Goal: Information Seeking & Learning: Learn about a topic

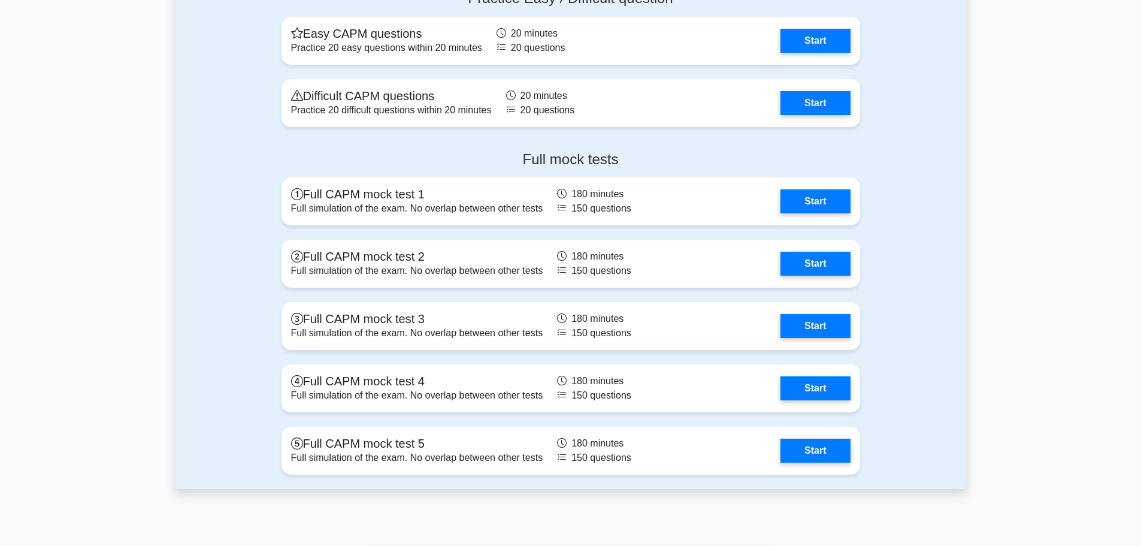
scroll to position [3774, 0]
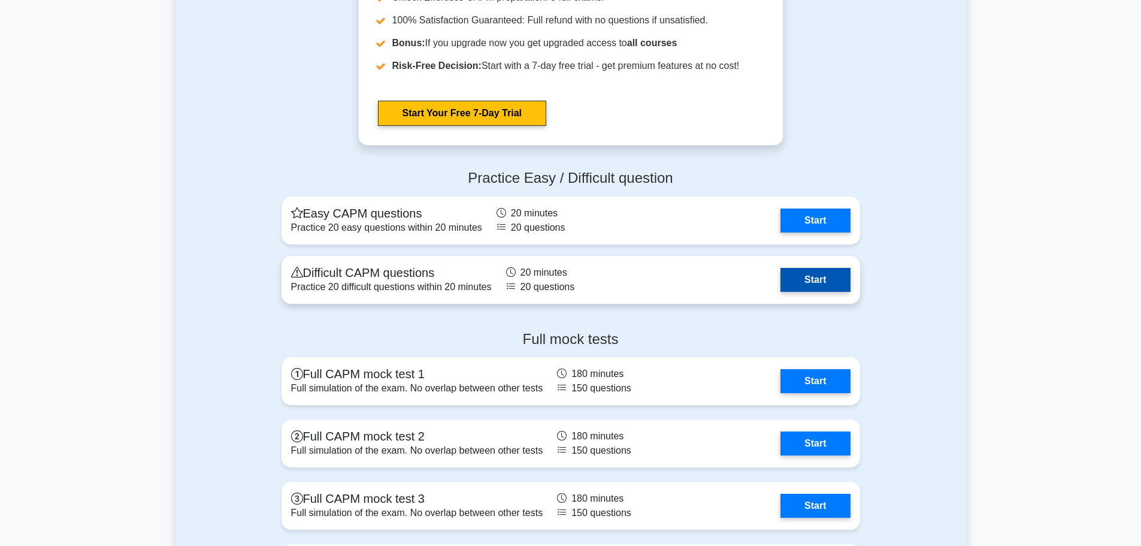
click at [780, 274] on link "Start" at bounding box center [814, 280] width 69 height 24
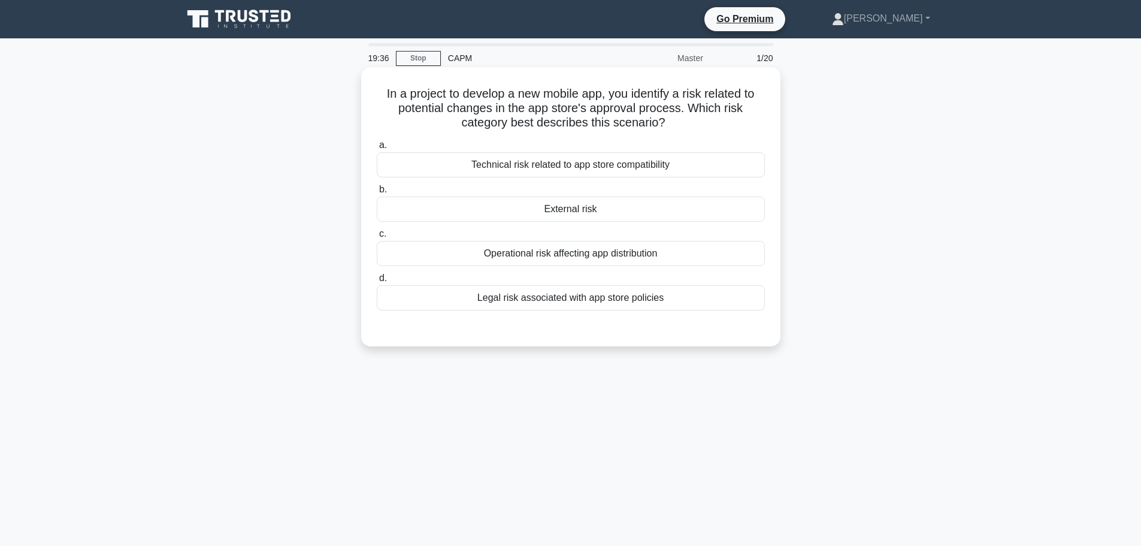
click at [628, 213] on div "External risk" at bounding box center [571, 208] width 388 height 25
click at [377, 193] on input "b. External risk" at bounding box center [377, 190] width 0 height 8
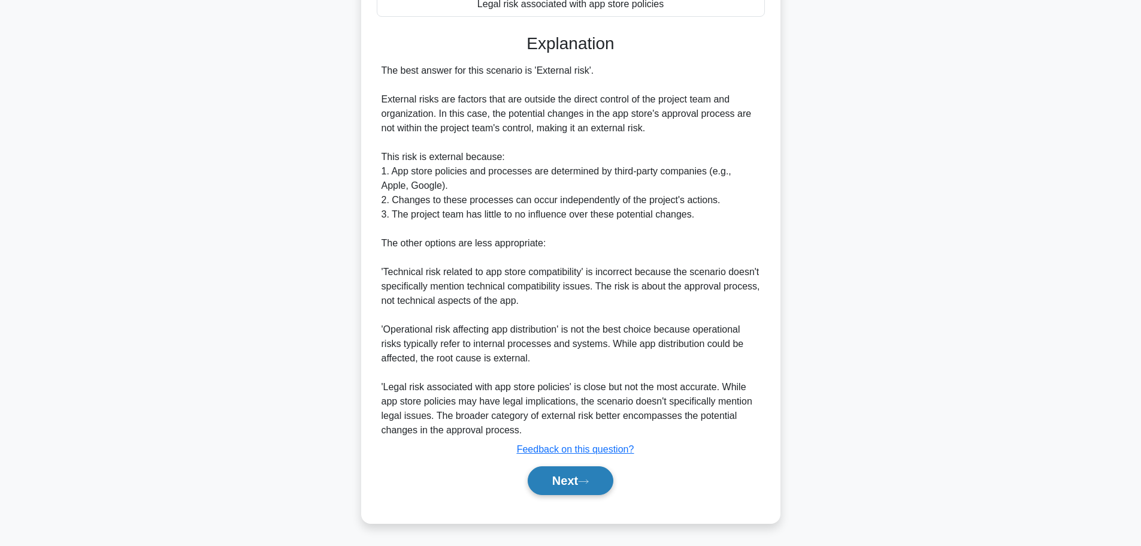
click at [560, 486] on button "Next" at bounding box center [571, 480] width 86 height 29
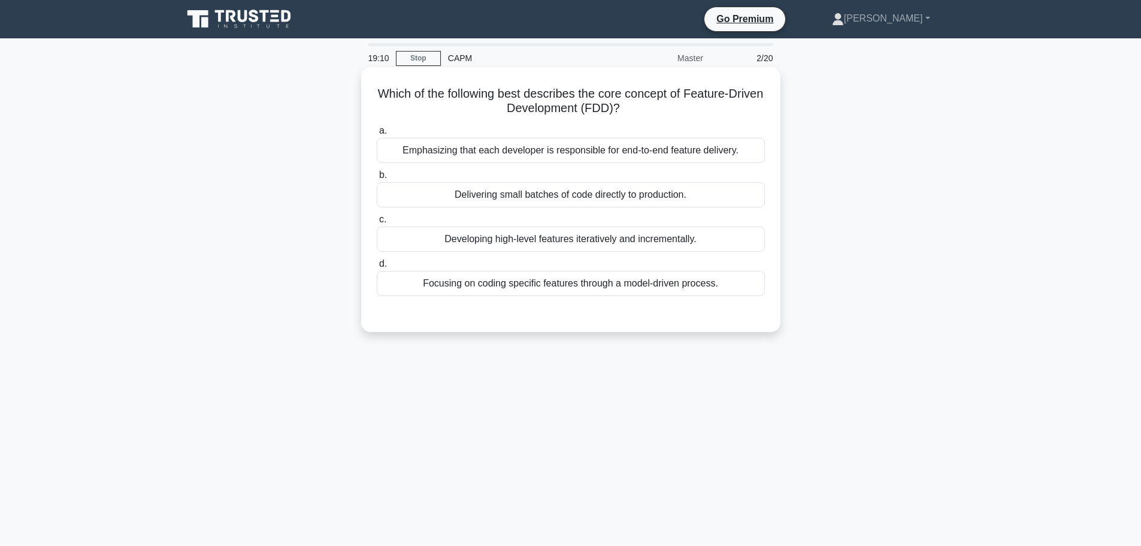
click at [685, 244] on div "Developing high-level features iteratively and incrementally." at bounding box center [571, 238] width 388 height 25
click at [377, 223] on input "c. Developing high-level features iteratively and incrementally." at bounding box center [377, 220] width 0 height 8
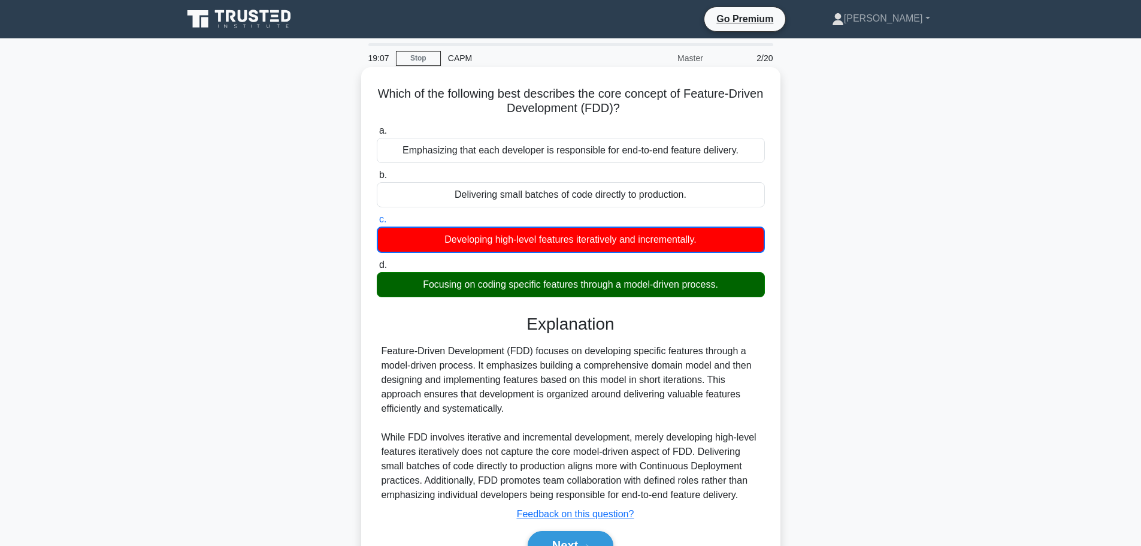
scroll to position [101, 0]
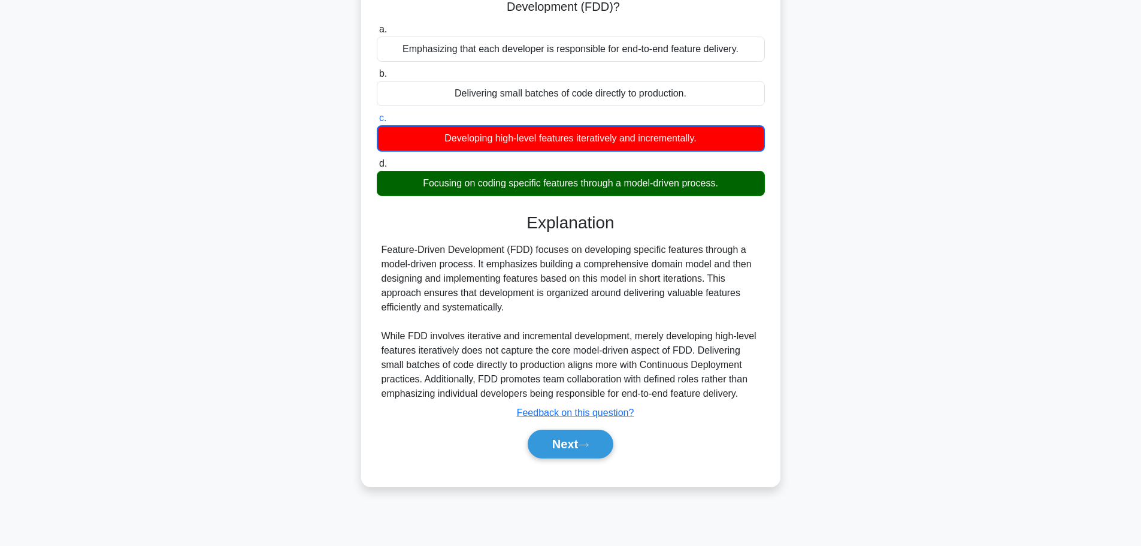
drag, startPoint x: 586, startPoint y: 446, endPoint x: 632, endPoint y: 436, distance: 47.2
click at [586, 446] on icon at bounding box center [583, 444] width 11 height 7
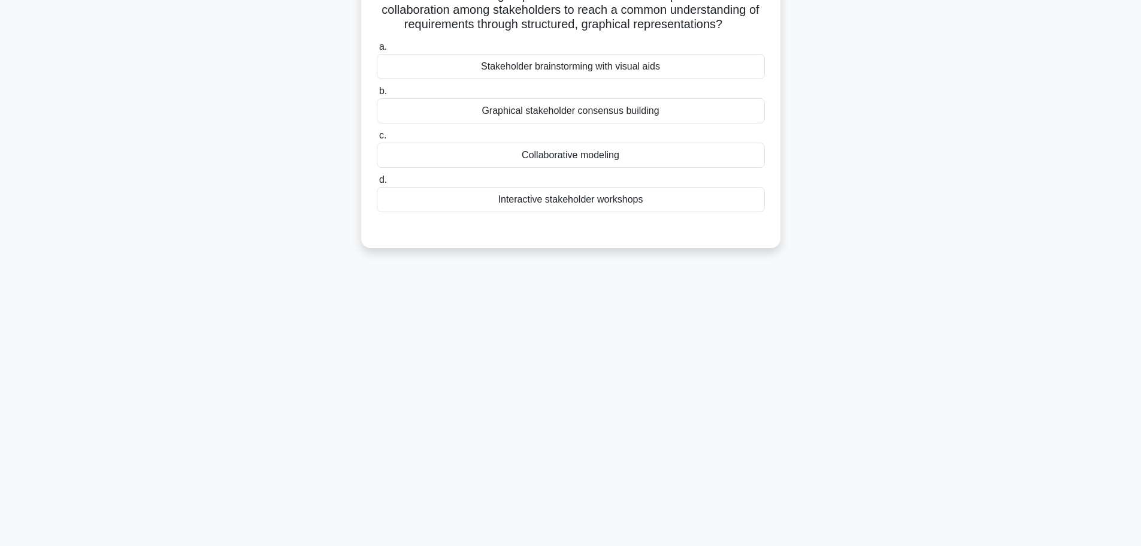
scroll to position [0, 0]
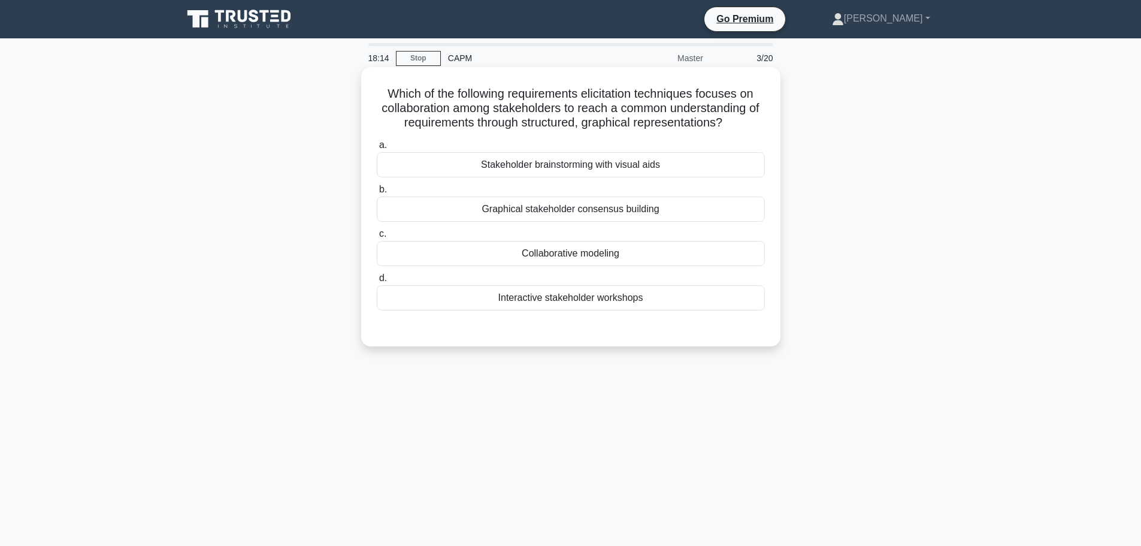
click at [588, 300] on div "Interactive stakeholder workshops" at bounding box center [571, 297] width 388 height 25
click at [377, 282] on input "d. Interactive stakeholder workshops" at bounding box center [377, 278] width 0 height 8
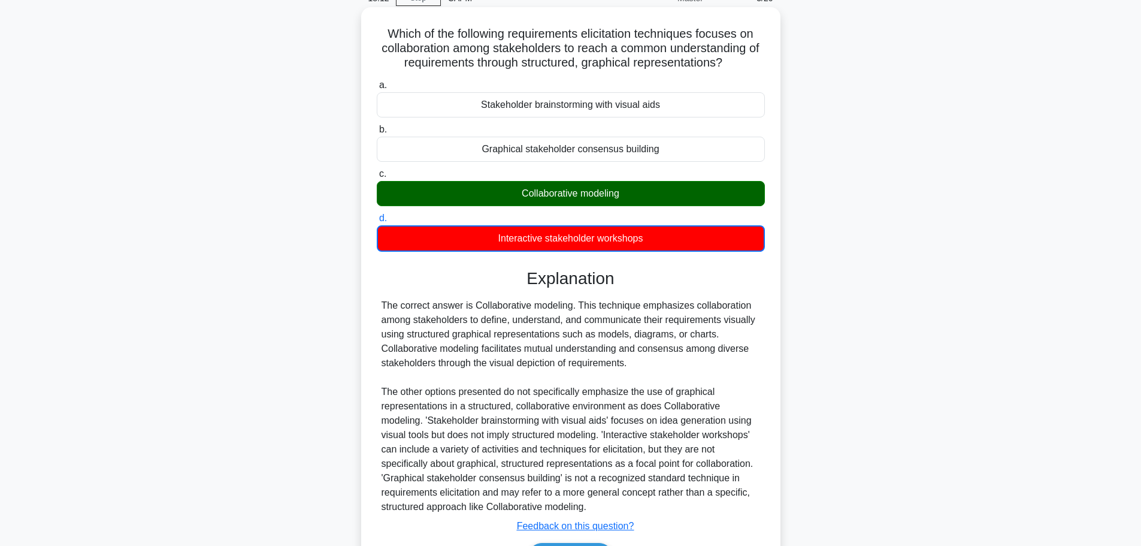
scroll to position [137, 0]
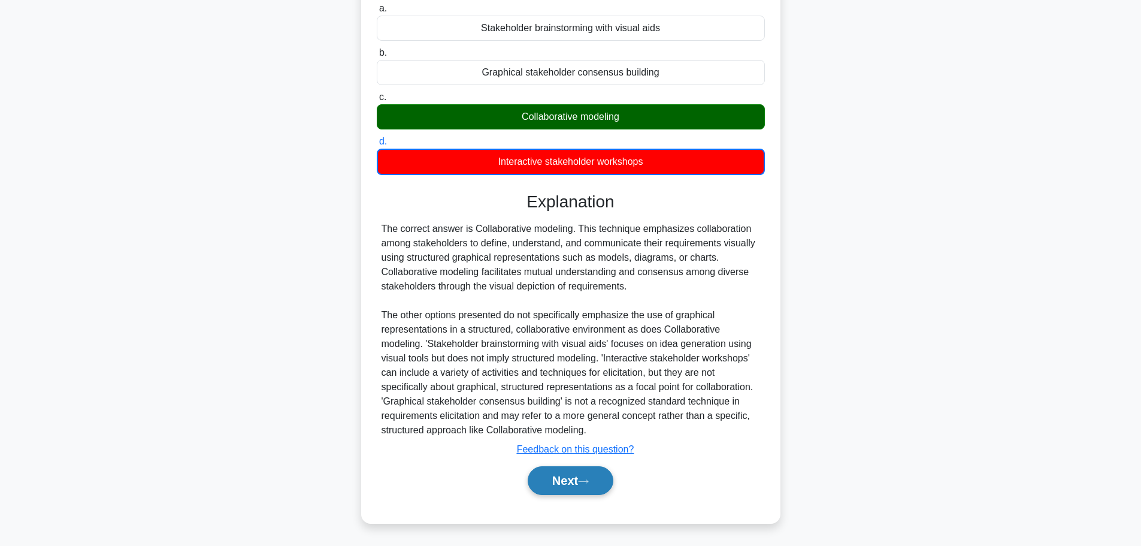
click at [582, 484] on button "Next" at bounding box center [571, 480] width 86 height 29
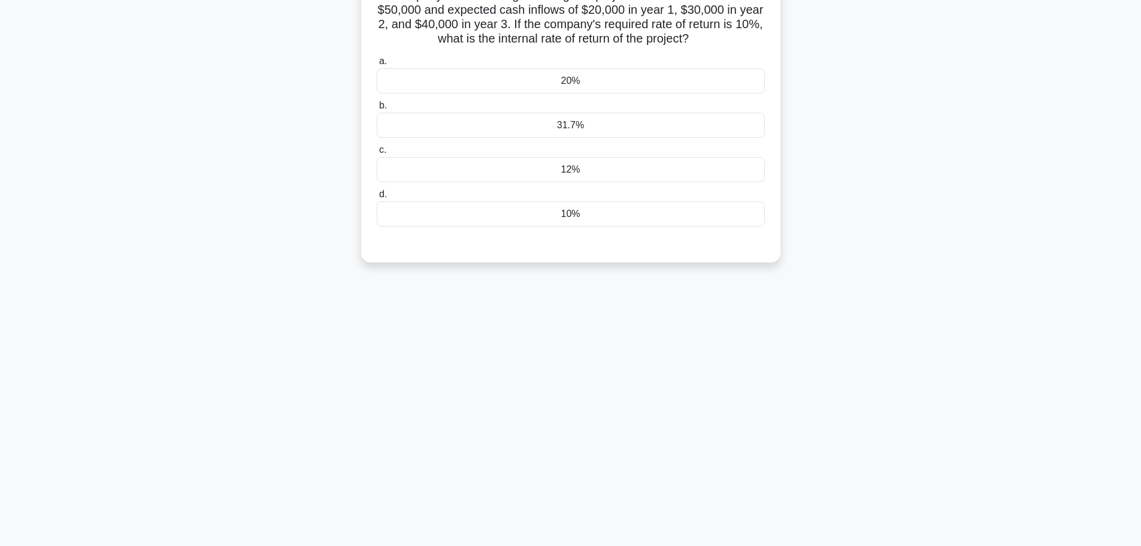
scroll to position [0, 0]
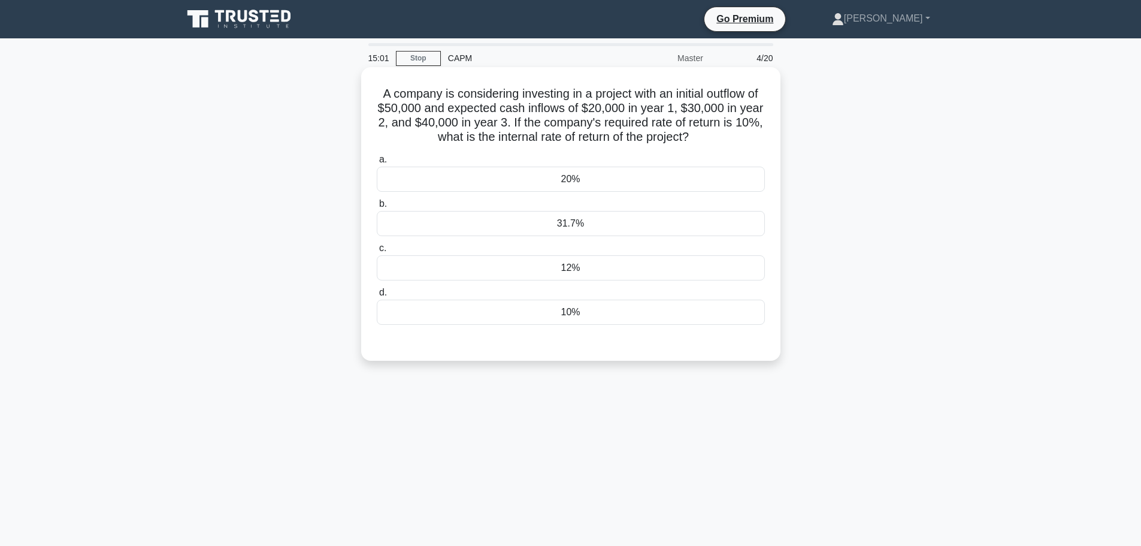
drag, startPoint x: 578, startPoint y: 181, endPoint x: 610, endPoint y: 208, distance: 41.6
click at [578, 181] on div "20%" at bounding box center [571, 179] width 388 height 25
click at [377, 164] on input "a. 20%" at bounding box center [377, 160] width 0 height 8
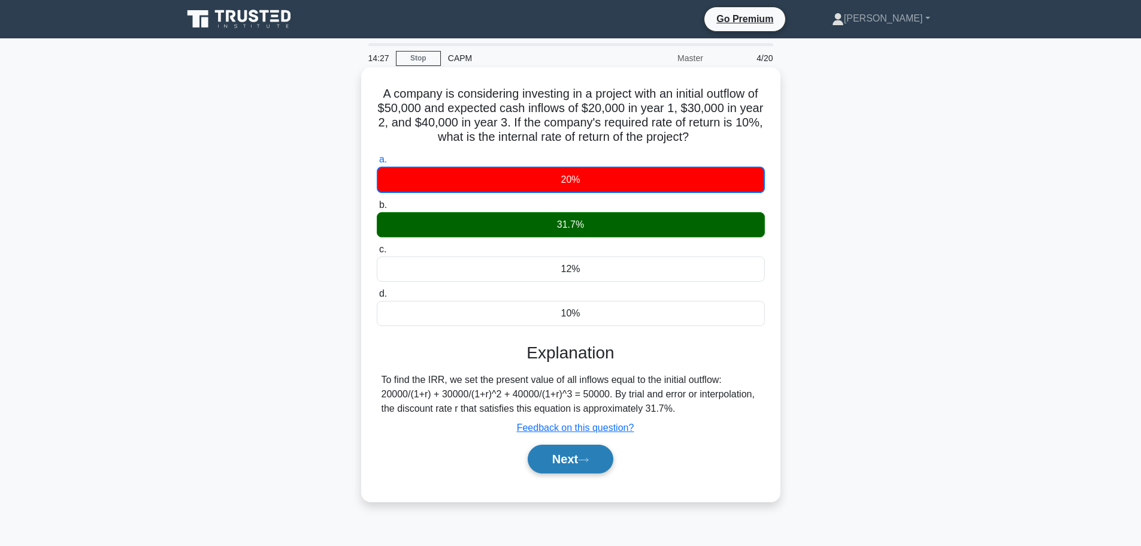
click at [582, 459] on button "Next" at bounding box center [571, 458] width 86 height 29
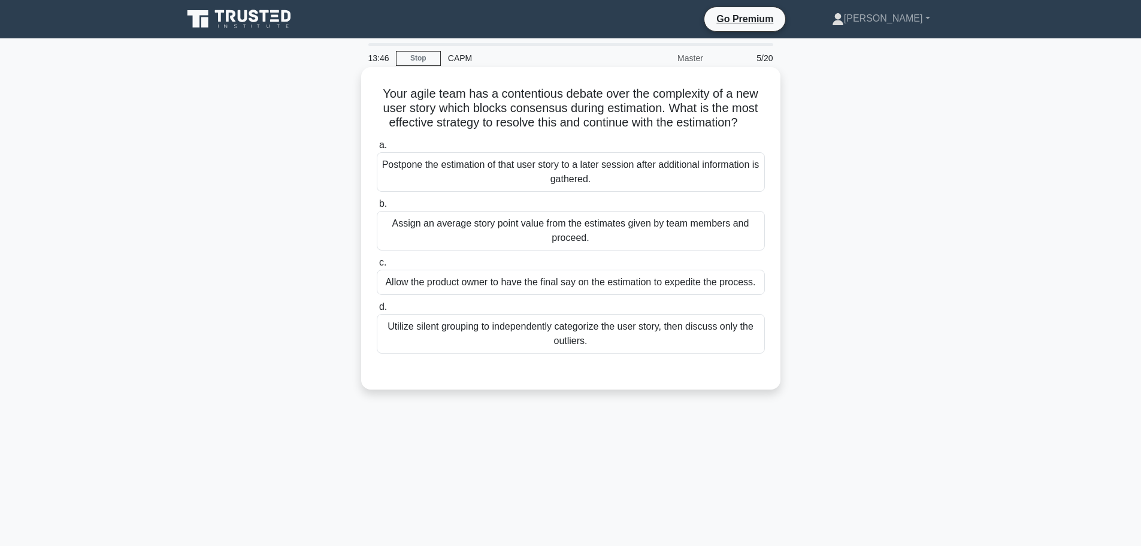
click at [625, 234] on div "Assign an average story point value from the estimates given by team members an…" at bounding box center [571, 231] width 388 height 40
click at [377, 208] on input "b. Assign an average story point value from the estimates given by team members…" at bounding box center [377, 204] width 0 height 8
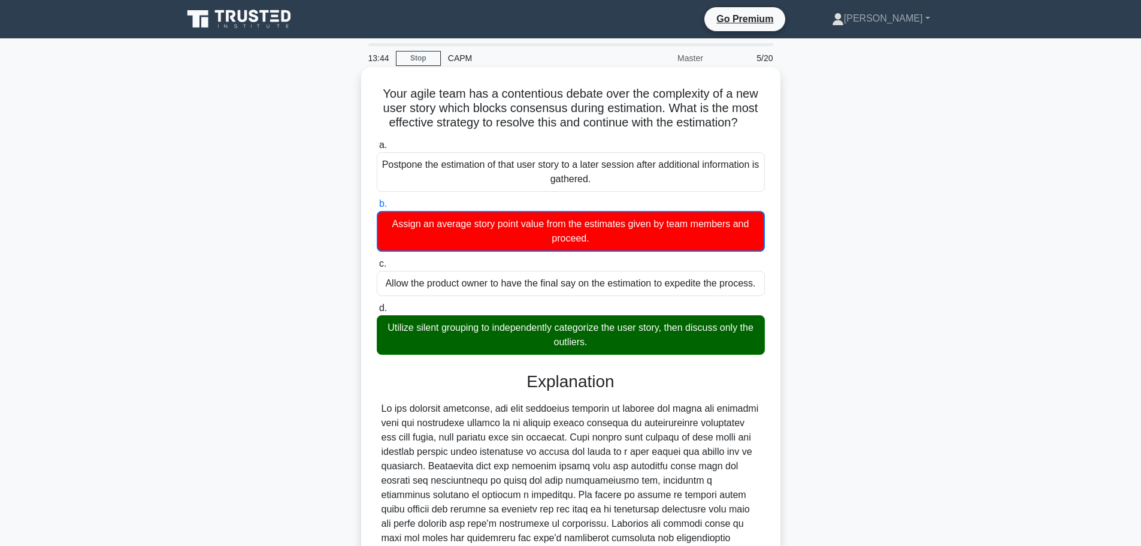
scroll to position [180, 0]
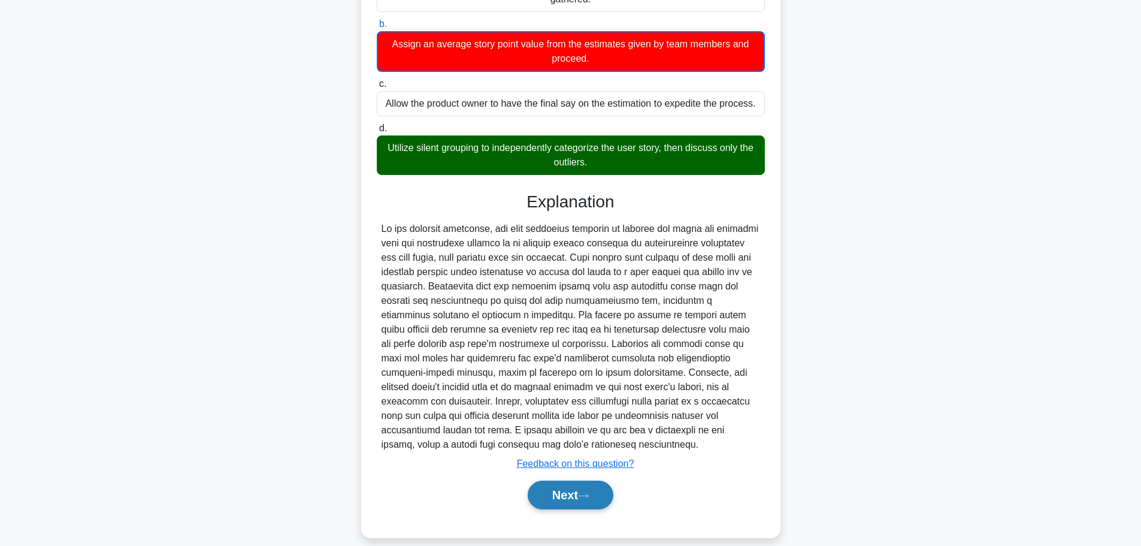
click at [576, 498] on button "Next" at bounding box center [571, 494] width 86 height 29
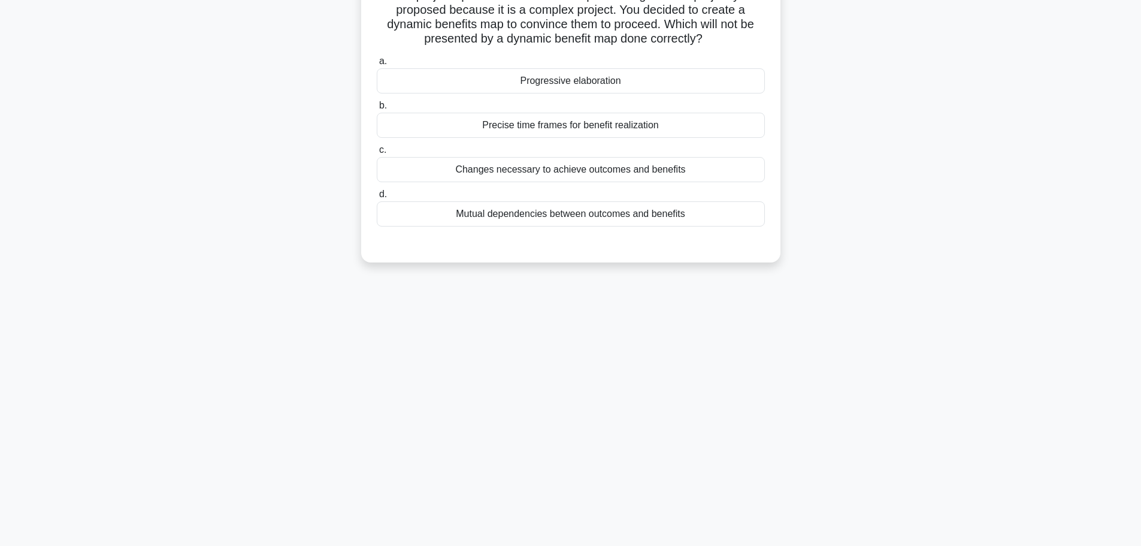
scroll to position [0, 0]
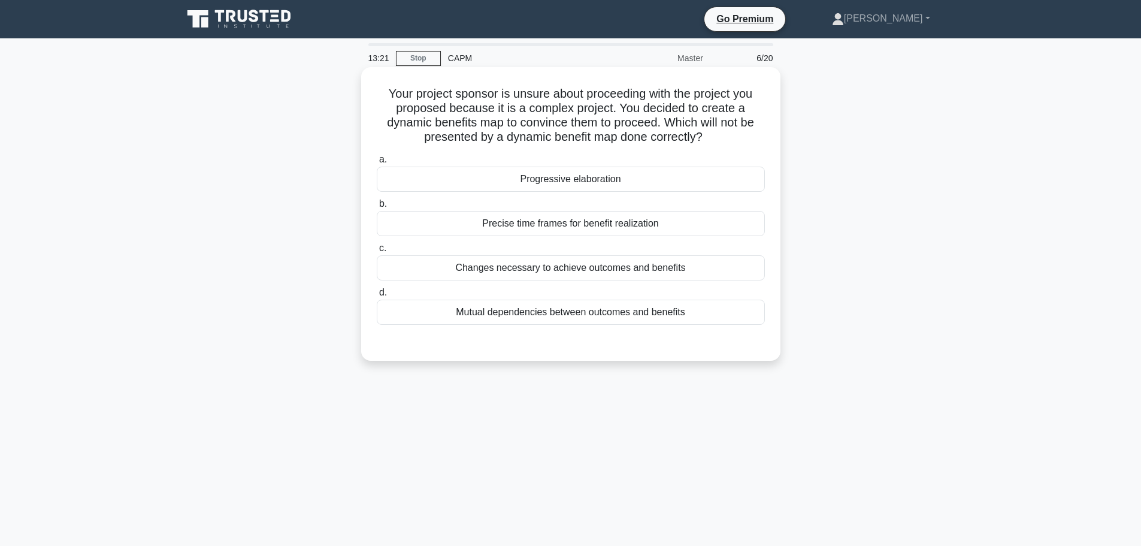
click at [616, 178] on div "Progressive elaboration" at bounding box center [571, 179] width 388 height 25
click at [377, 164] on input "a. Progressive elaboration" at bounding box center [377, 160] width 0 height 8
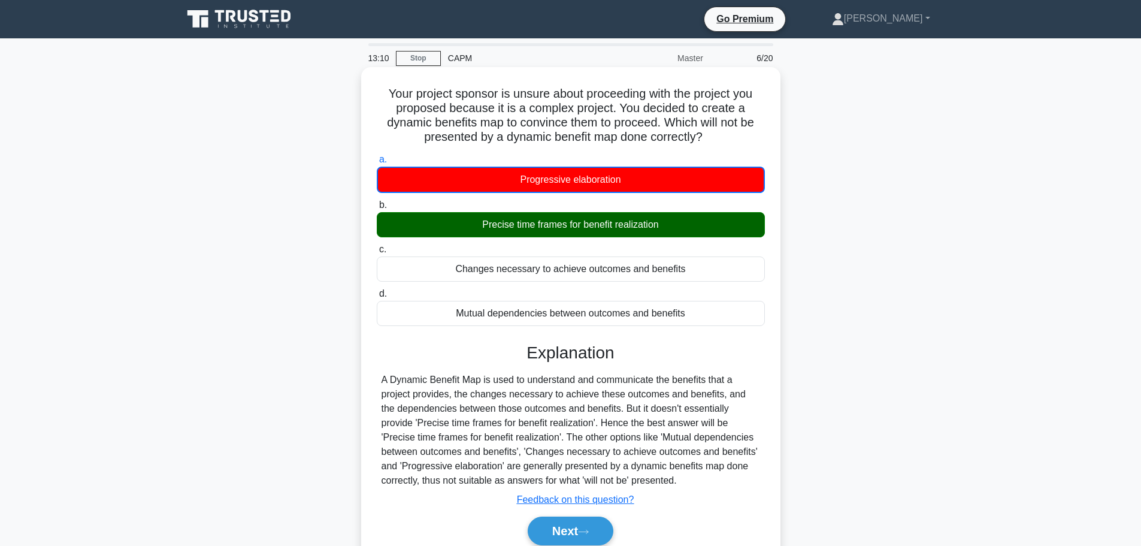
scroll to position [101, 0]
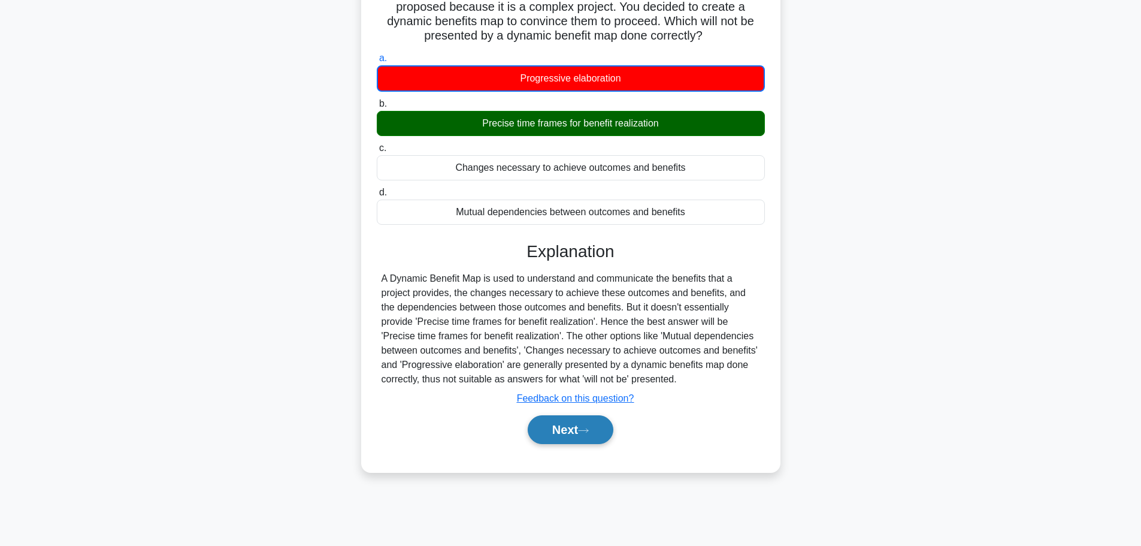
click at [576, 434] on button "Next" at bounding box center [571, 429] width 86 height 29
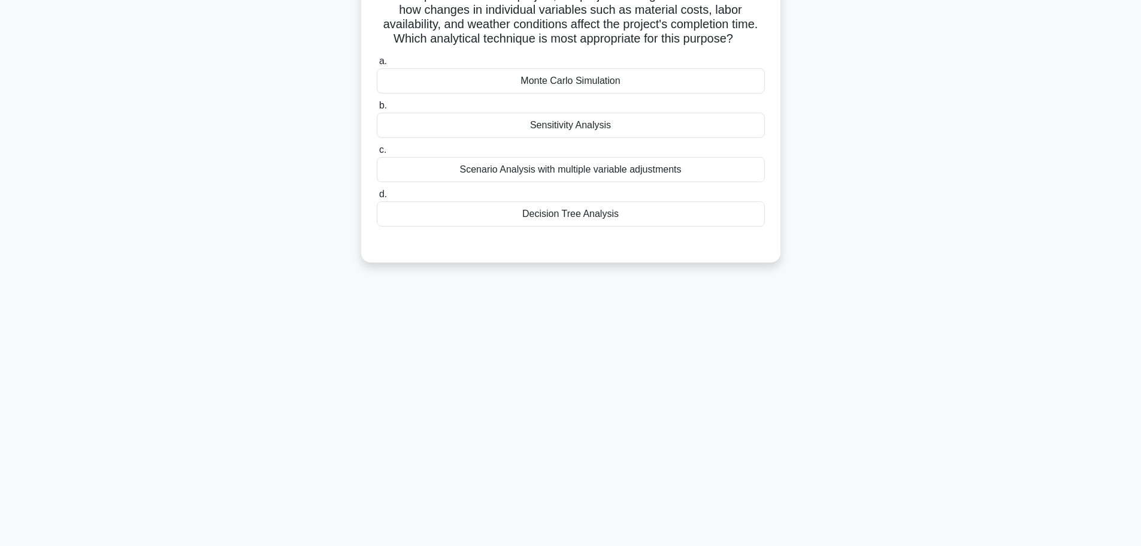
scroll to position [0, 0]
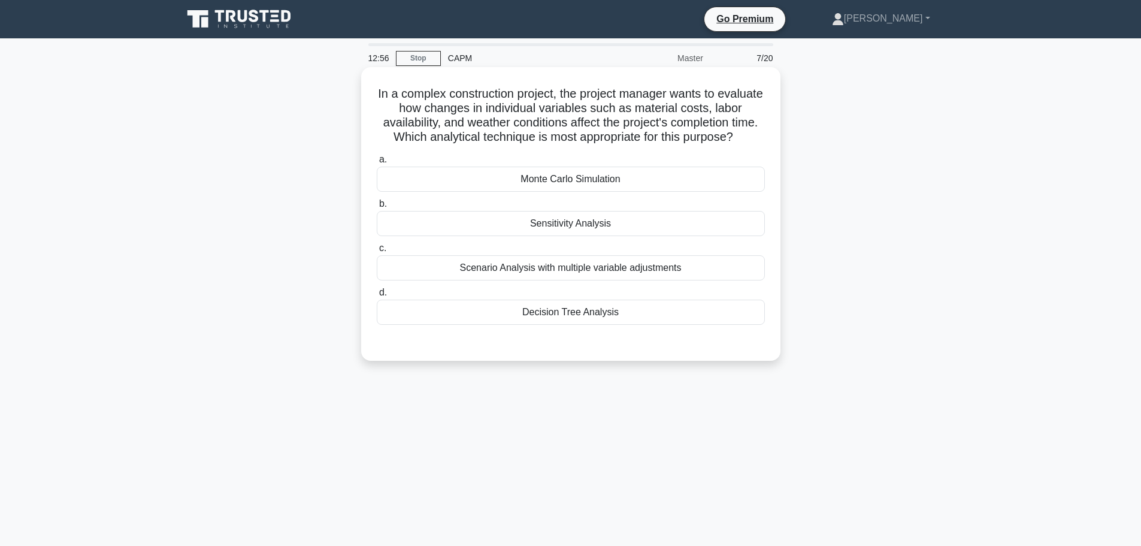
click at [623, 192] on div "Monte Carlo Simulation" at bounding box center [571, 179] width 388 height 25
click at [377, 164] on input "a. Monte Carlo Simulation" at bounding box center [377, 160] width 0 height 8
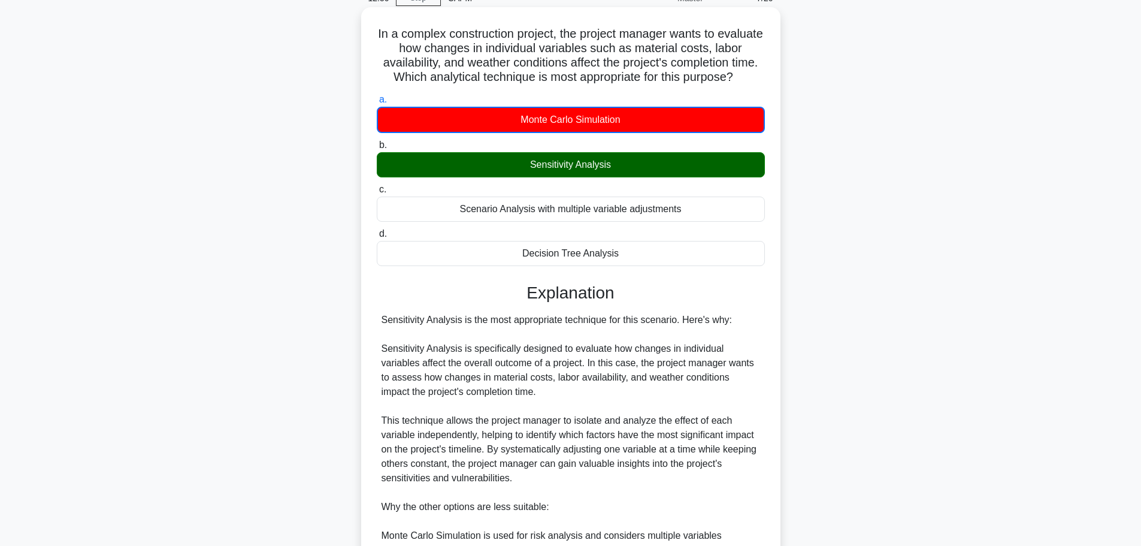
scroll to position [310, 0]
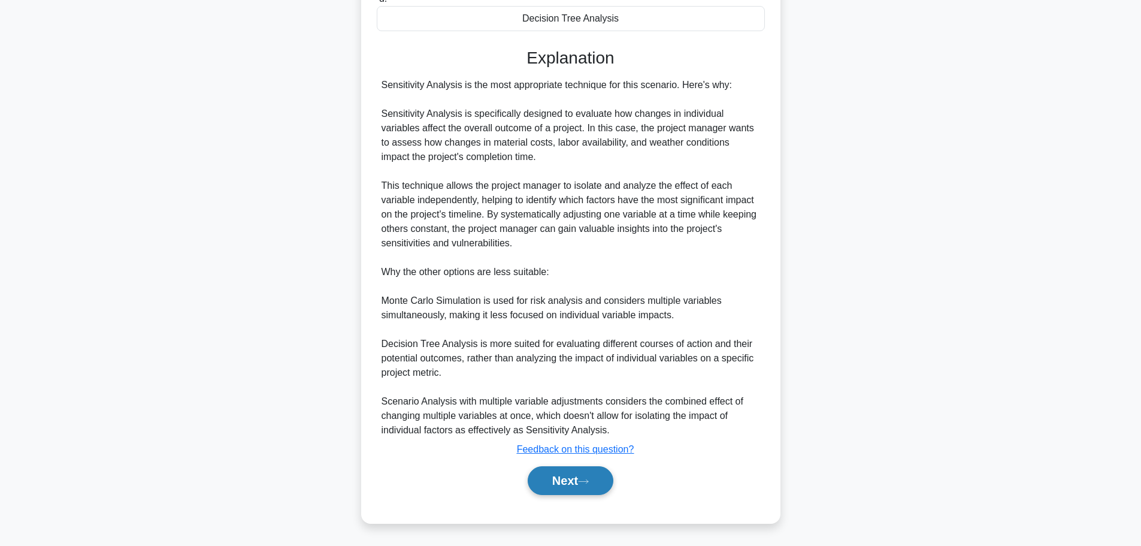
click at [574, 467] on button "Next" at bounding box center [571, 480] width 86 height 29
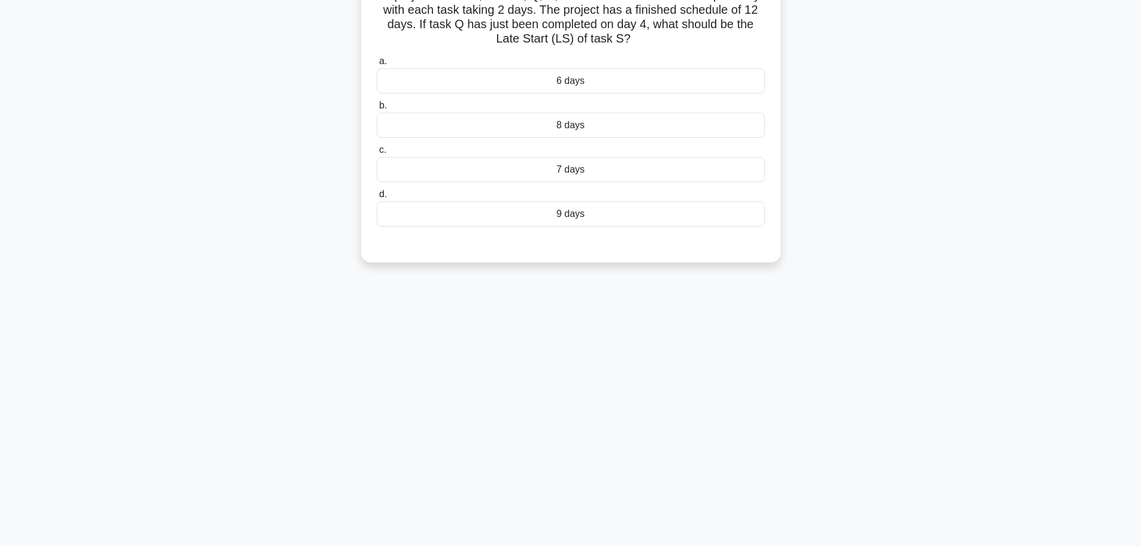
scroll to position [0, 0]
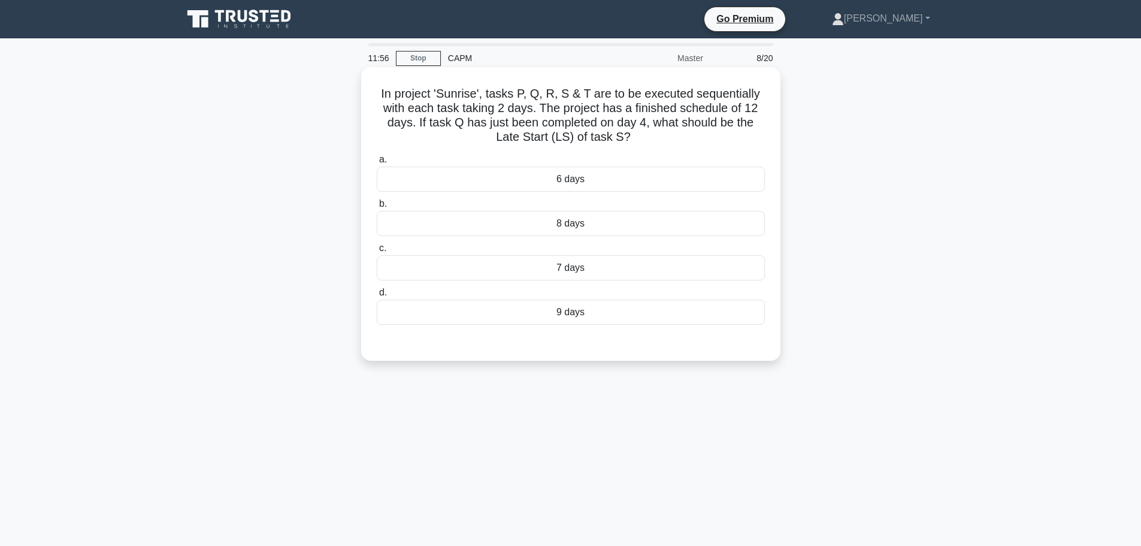
click at [585, 184] on div "6 days" at bounding box center [571, 179] width 388 height 25
click at [377, 164] on input "a. 6 days" at bounding box center [377, 160] width 0 height 8
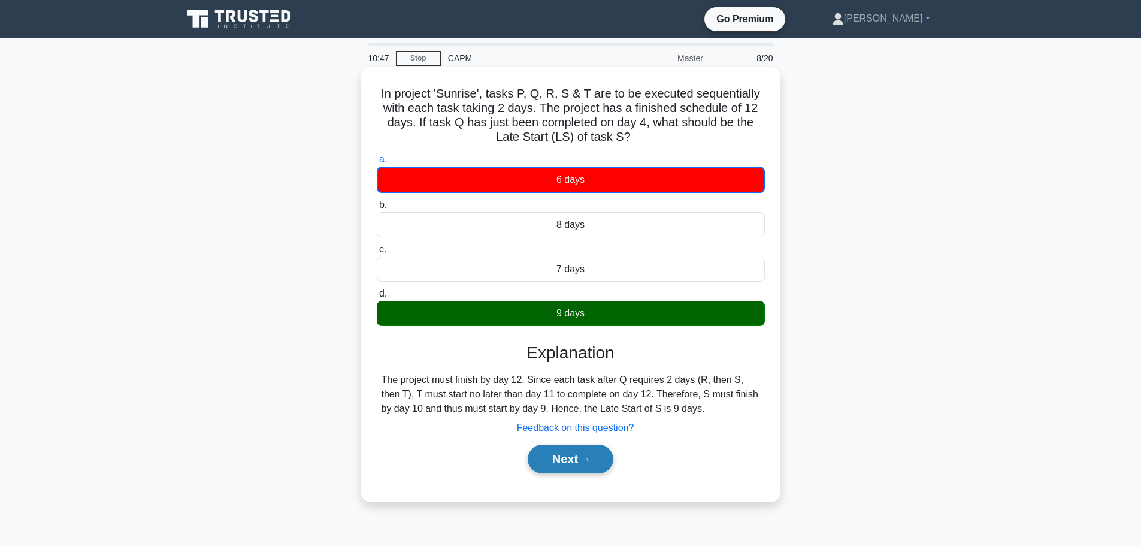
click at [575, 459] on button "Next" at bounding box center [571, 458] width 86 height 29
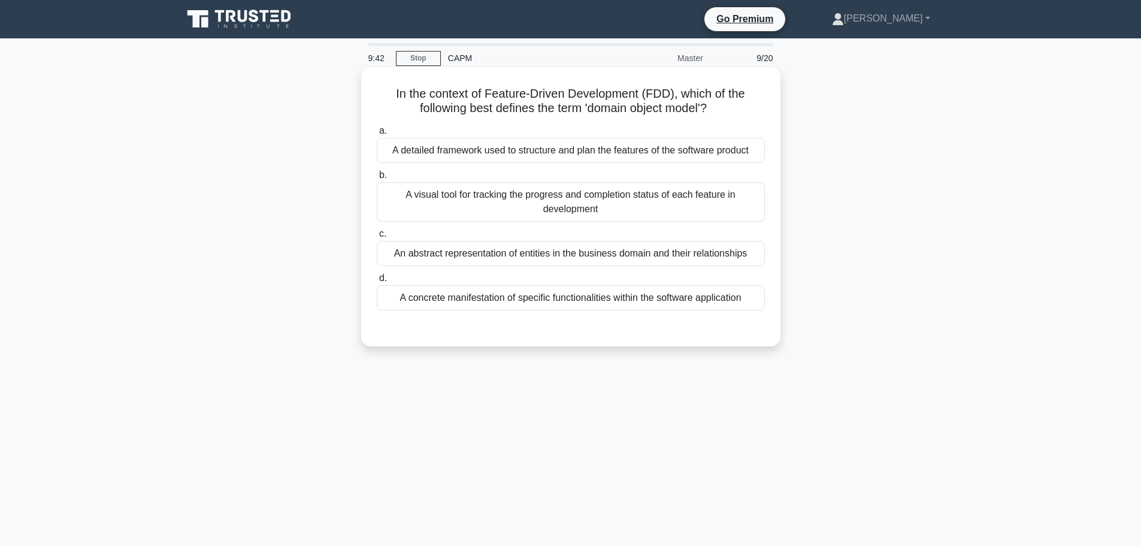
click at [609, 207] on div "A visual tool for tracking the progress and completion status of each feature i…" at bounding box center [571, 202] width 388 height 40
click at [377, 179] on input "b. A visual tool for tracking the progress and completion status of each featur…" at bounding box center [377, 175] width 0 height 8
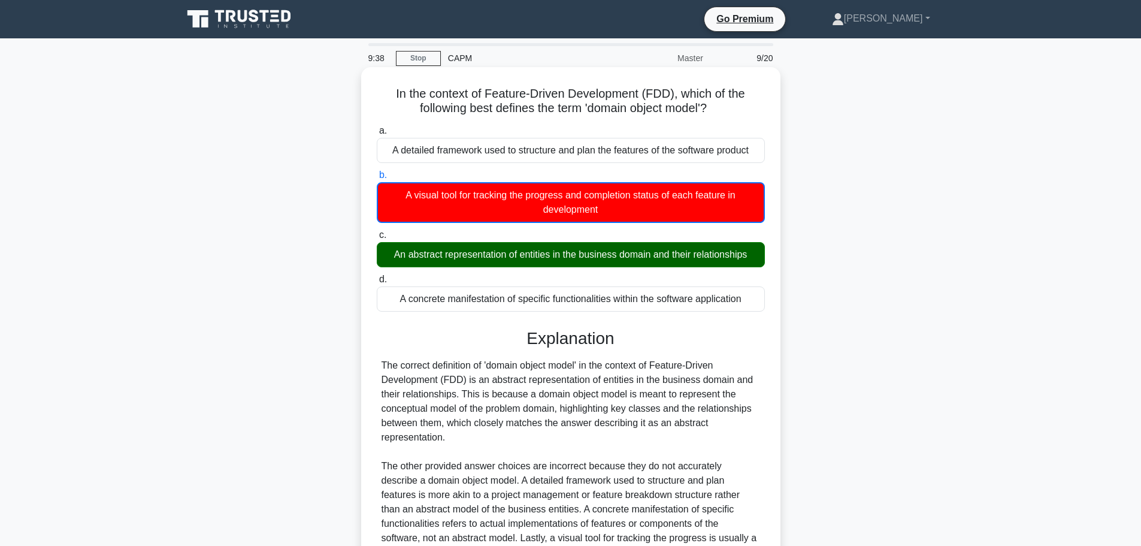
scroll to position [137, 0]
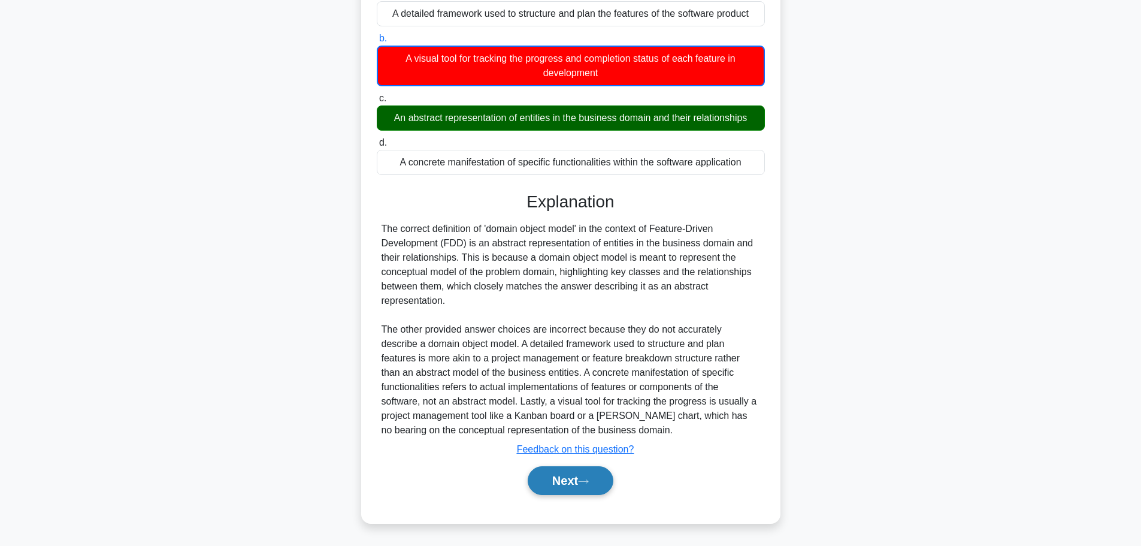
click at [582, 474] on button "Next" at bounding box center [571, 480] width 86 height 29
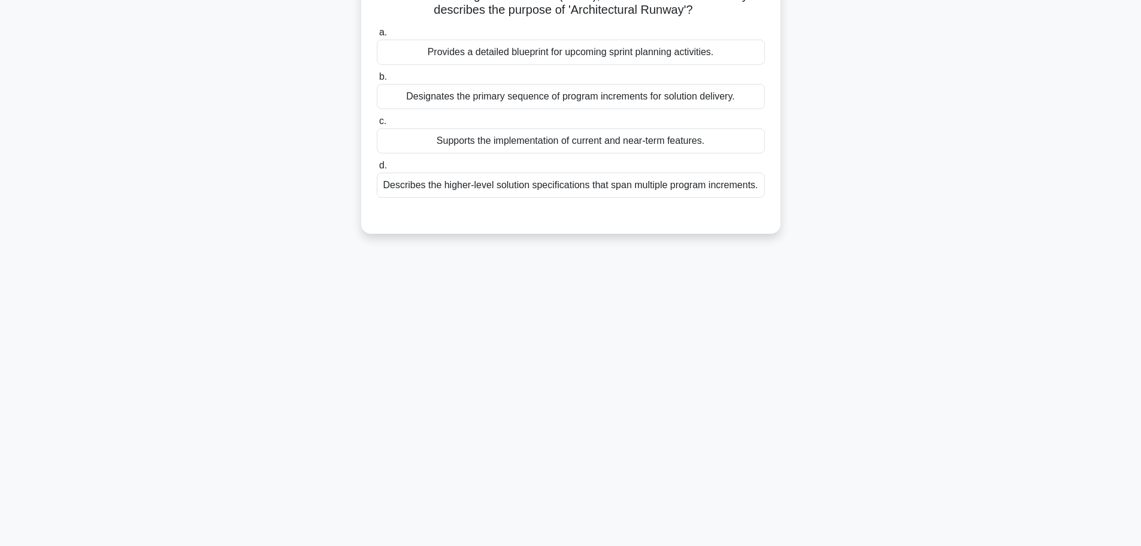
scroll to position [0, 0]
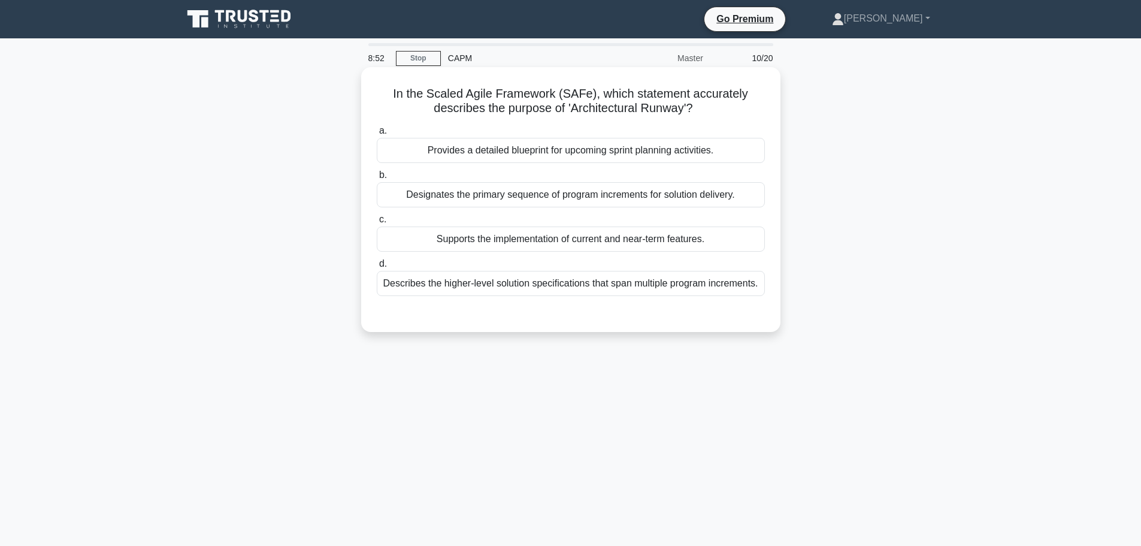
click at [621, 197] on div "Designates the primary sequence of program increments for solution delivery." at bounding box center [571, 194] width 388 height 25
click at [377, 179] on input "b. Designates the primary sequence of program increments for solution delivery." at bounding box center [377, 175] width 0 height 8
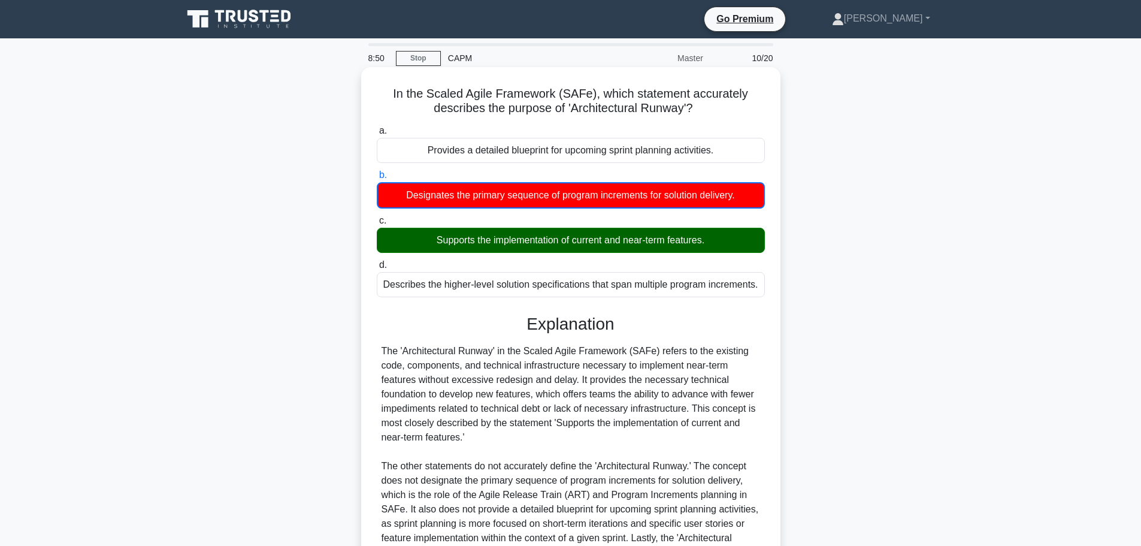
scroll to position [152, 0]
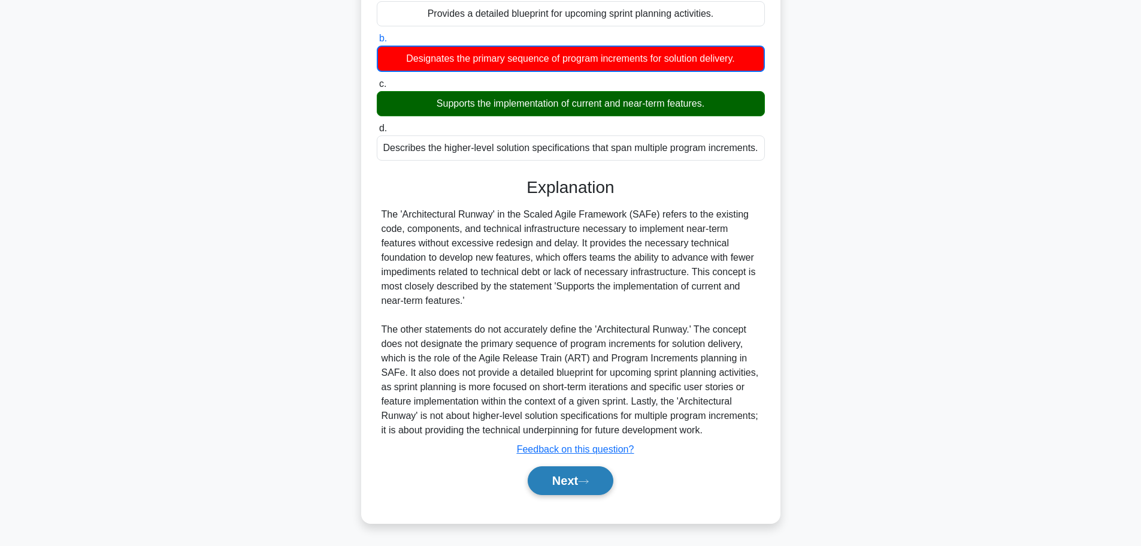
click at [552, 485] on button "Next" at bounding box center [571, 480] width 86 height 29
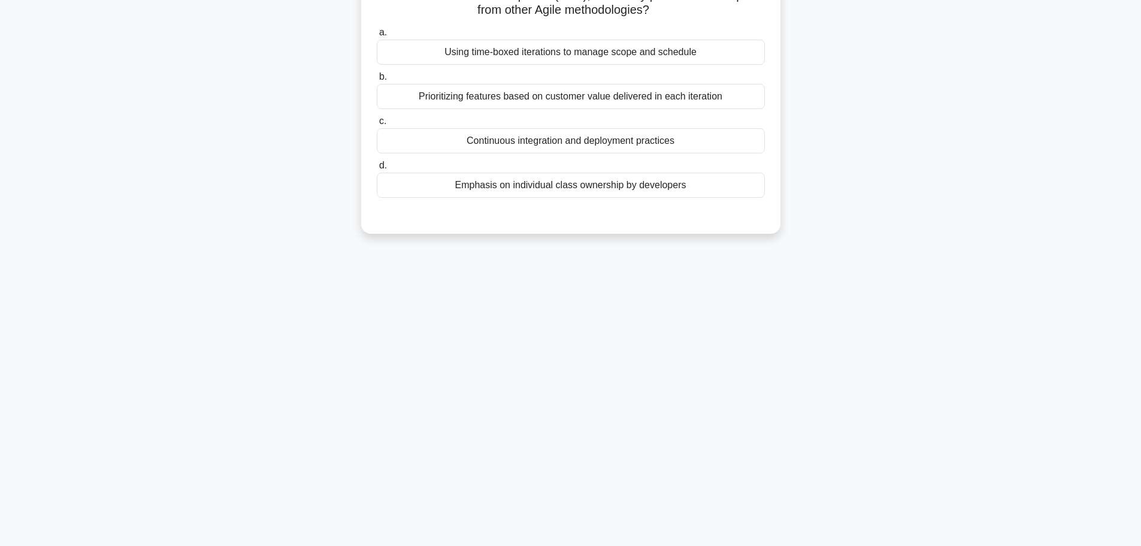
scroll to position [0, 0]
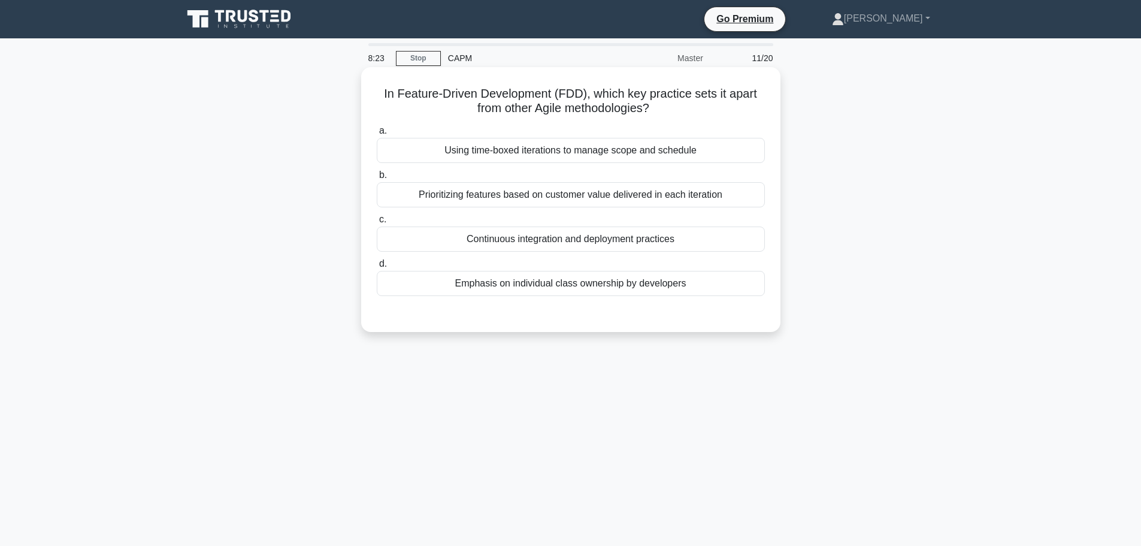
click at [588, 198] on div "Prioritizing features based on customer value delivered in each iteration" at bounding box center [571, 194] width 388 height 25
click at [377, 179] on input "b. Prioritizing features based on customer value delivered in each iteration" at bounding box center [377, 175] width 0 height 8
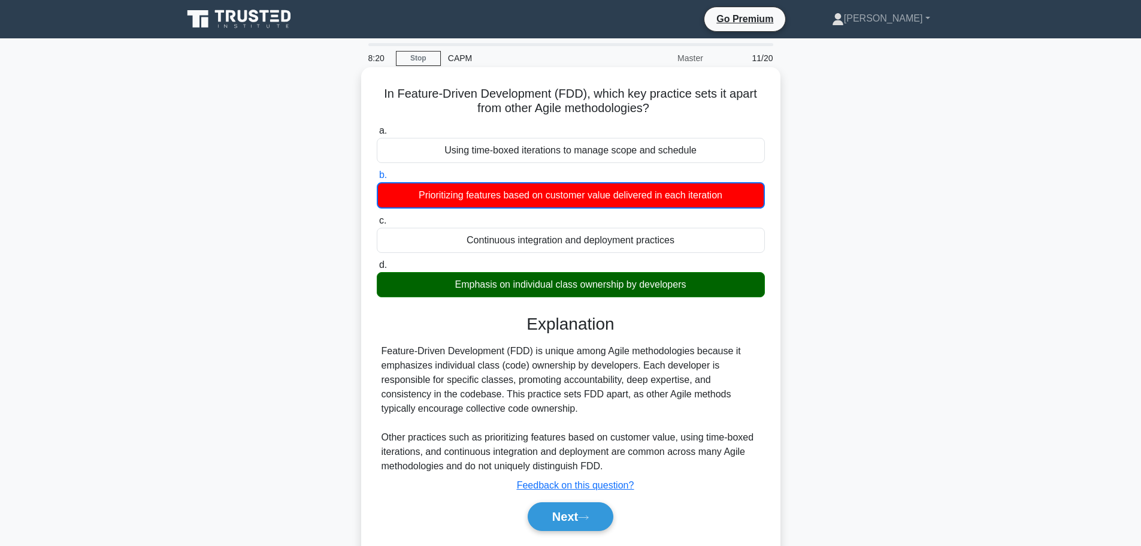
scroll to position [101, 0]
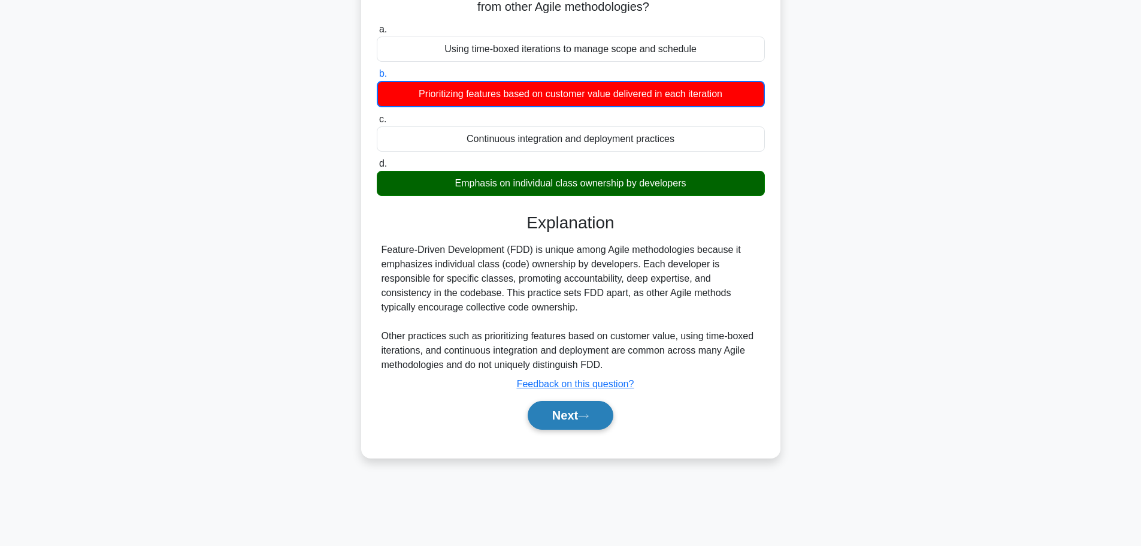
click at [588, 415] on icon at bounding box center [584, 416] width 10 height 4
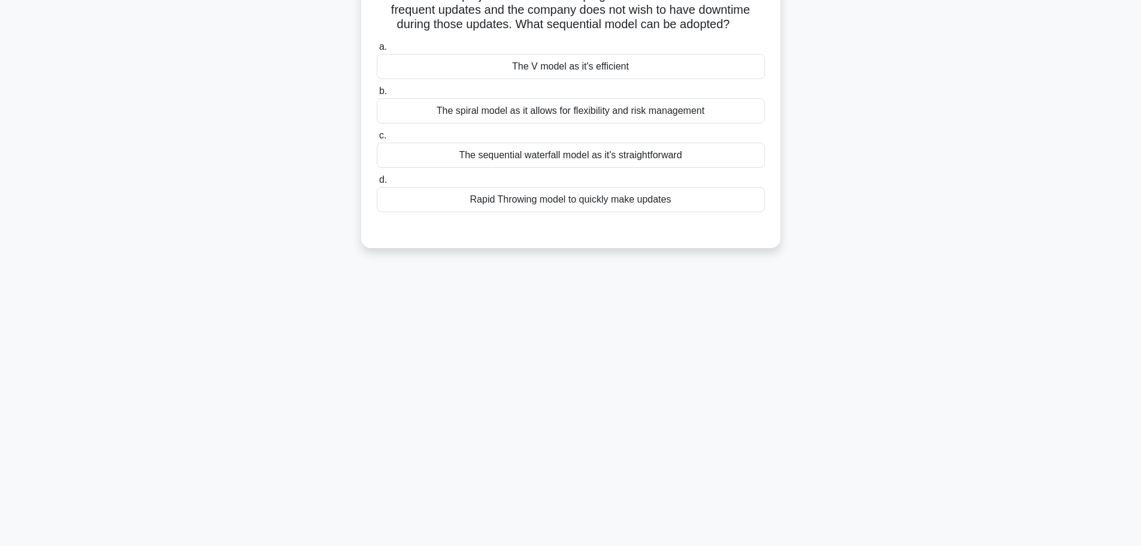
scroll to position [0, 0]
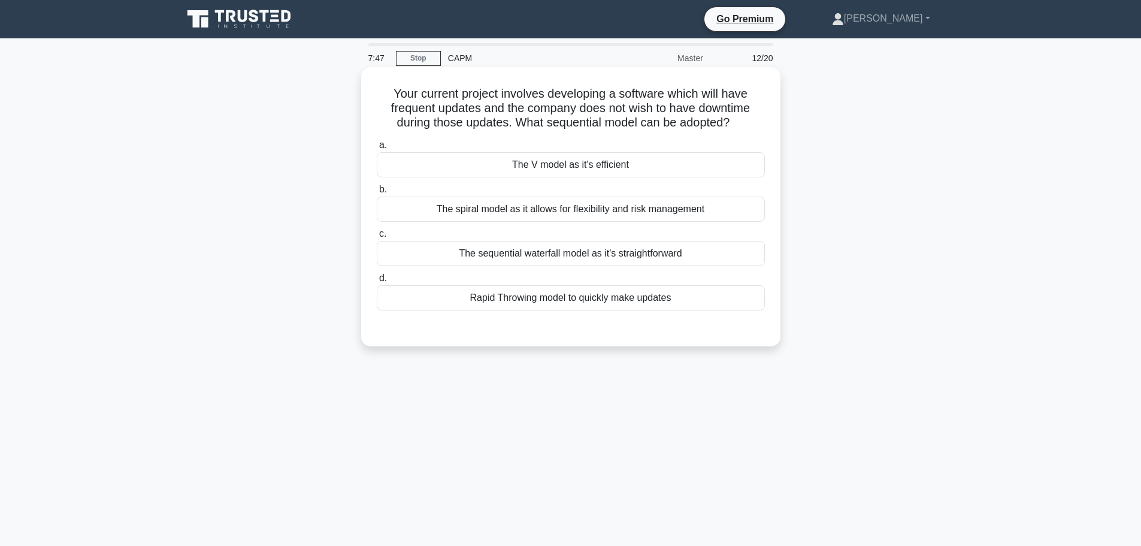
click at [588, 304] on div "Rapid Throwing model to quickly make updates" at bounding box center [571, 297] width 388 height 25
click at [377, 282] on input "d. Rapid Throwing model to quickly make updates" at bounding box center [377, 278] width 0 height 8
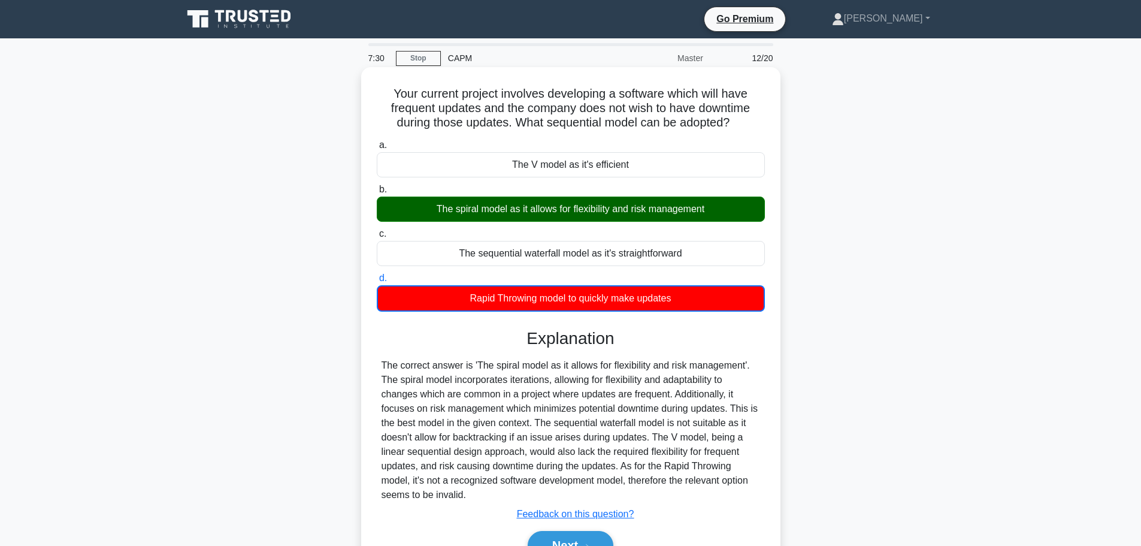
scroll to position [60, 0]
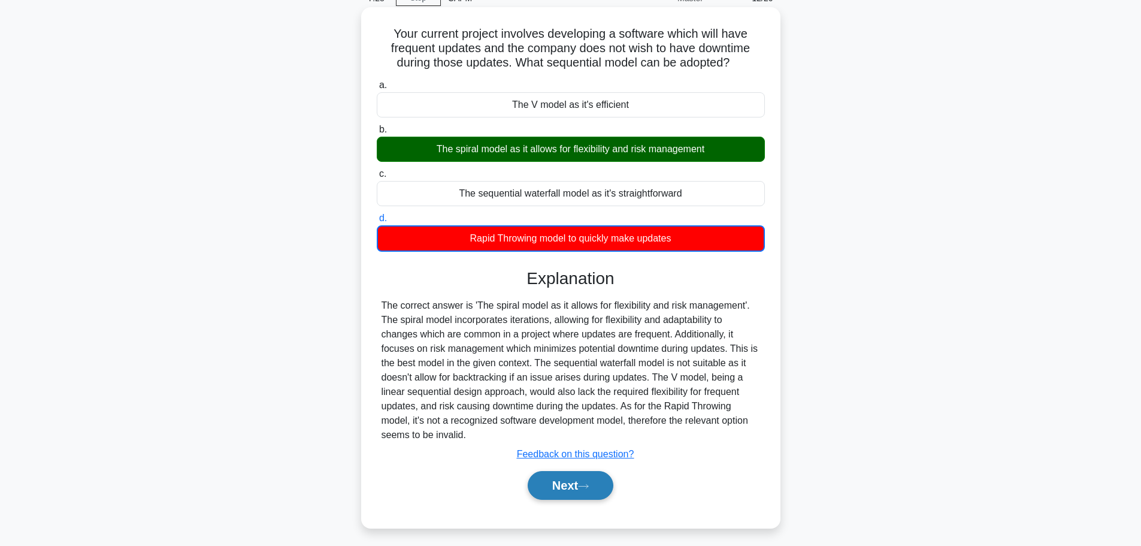
click at [584, 492] on button "Next" at bounding box center [571, 485] width 86 height 29
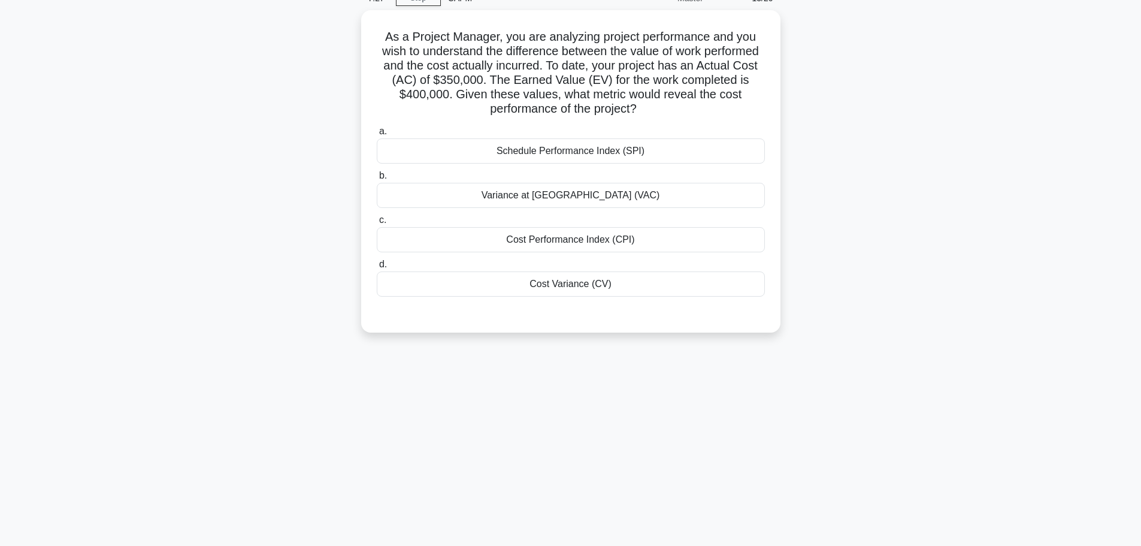
scroll to position [0, 0]
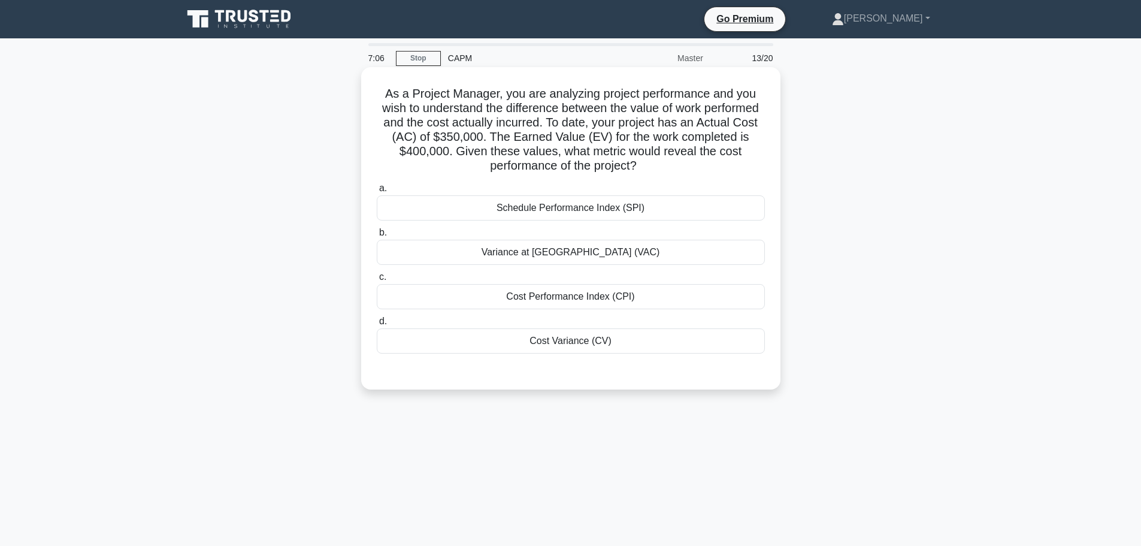
click at [623, 295] on div "Cost Performance Index (CPI)" at bounding box center [571, 296] width 388 height 25
click at [377, 281] on input "c. Cost Performance Index (CPI)" at bounding box center [377, 277] width 0 height 8
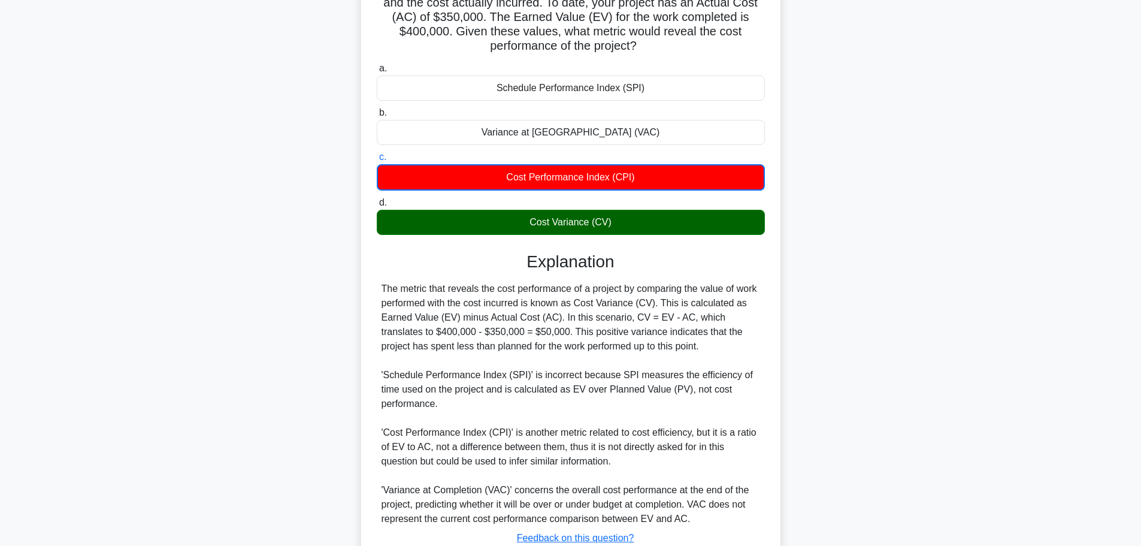
scroll to position [209, 0]
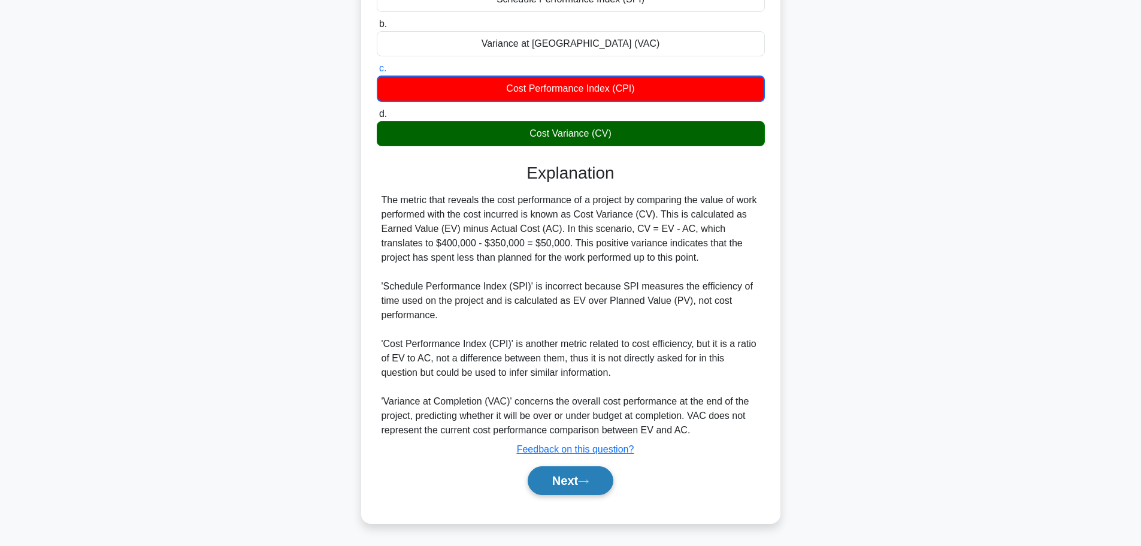
click at [596, 483] on button "Next" at bounding box center [571, 480] width 86 height 29
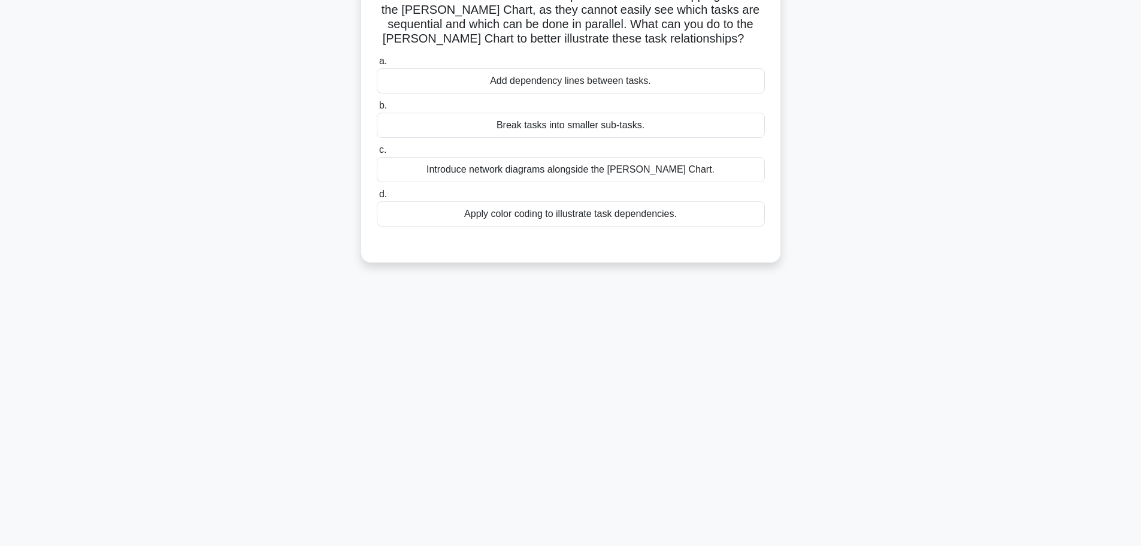
scroll to position [0, 0]
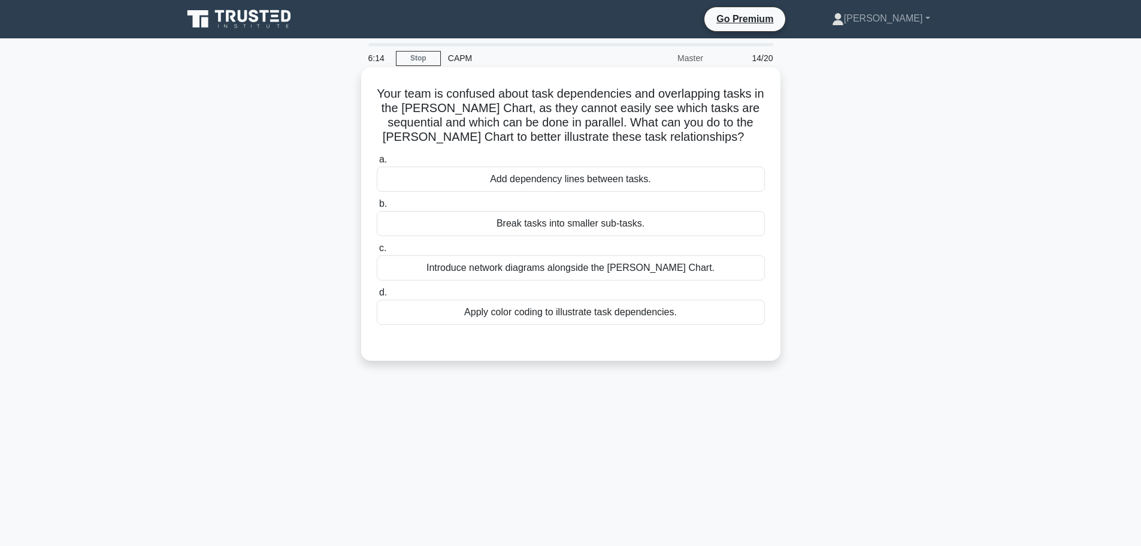
click at [612, 270] on div "Introduce network diagrams alongside the Gantt Chart." at bounding box center [571, 267] width 388 height 25
click at [377, 252] on input "c. Introduce network diagrams alongside the Gantt Chart." at bounding box center [377, 248] width 0 height 8
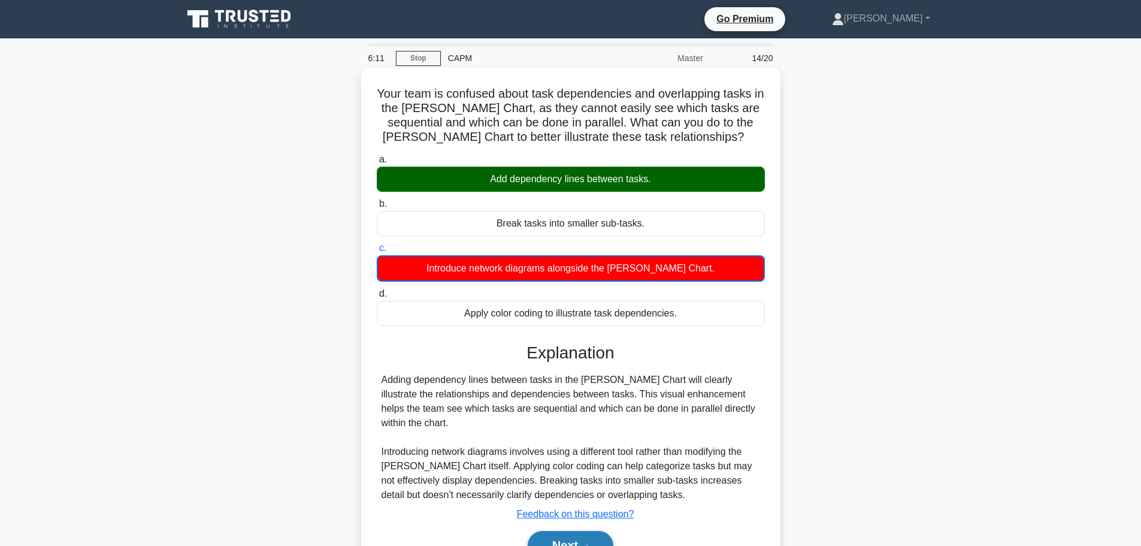
click at [570, 531] on button "Next" at bounding box center [571, 545] width 86 height 29
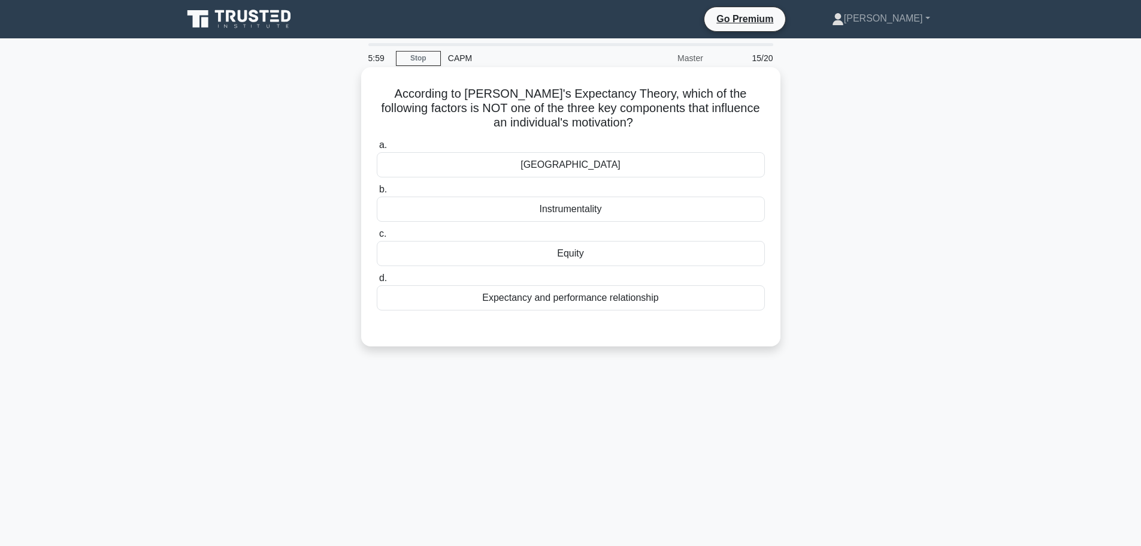
click at [601, 166] on div "Valence" at bounding box center [571, 164] width 388 height 25
click at [377, 149] on input "a. Valence" at bounding box center [377, 145] width 0 height 8
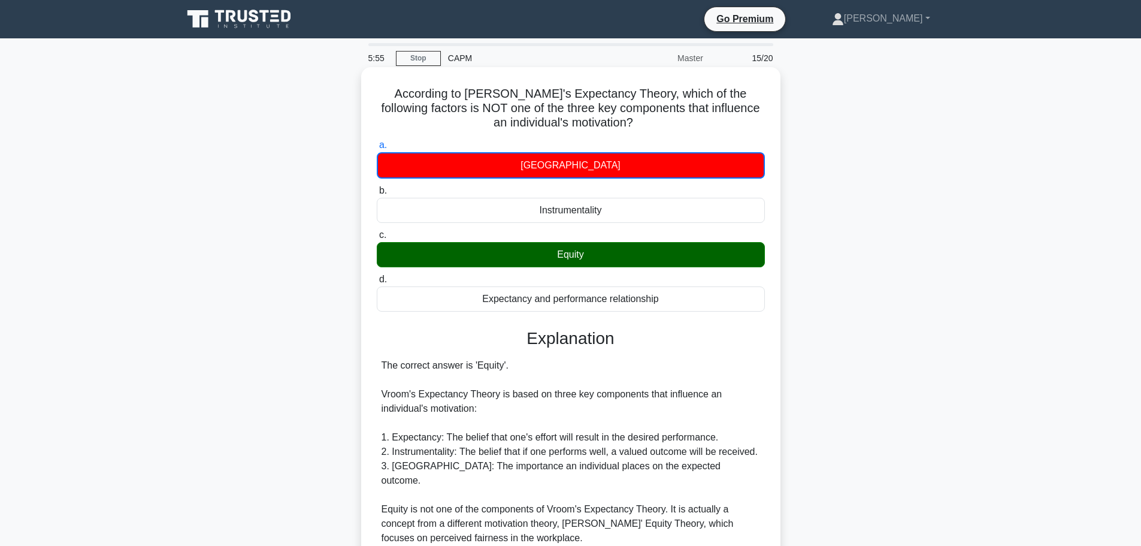
scroll to position [238, 0]
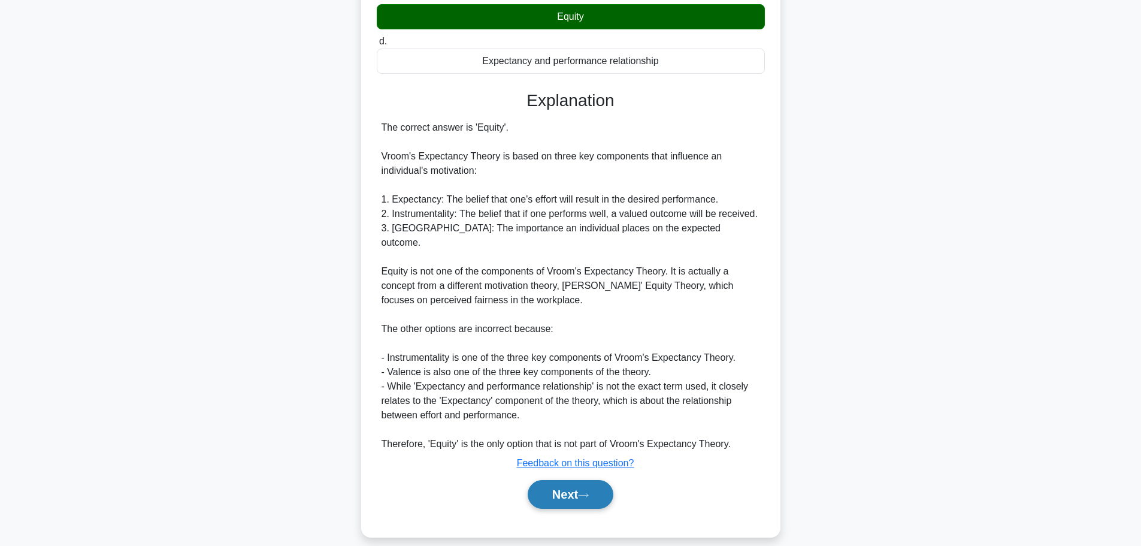
click at [574, 481] on button "Next" at bounding box center [571, 494] width 86 height 29
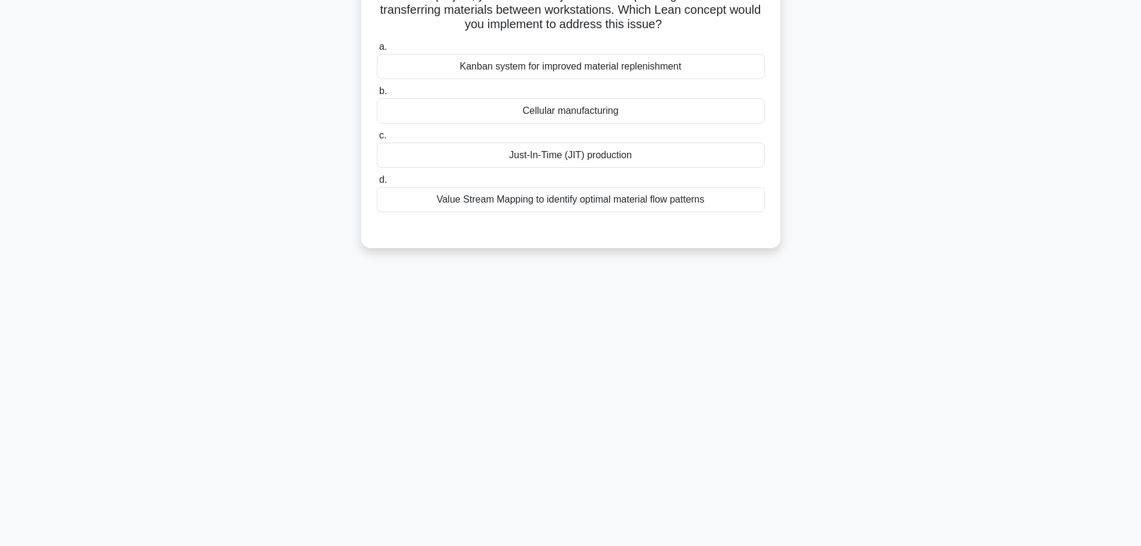
scroll to position [0, 0]
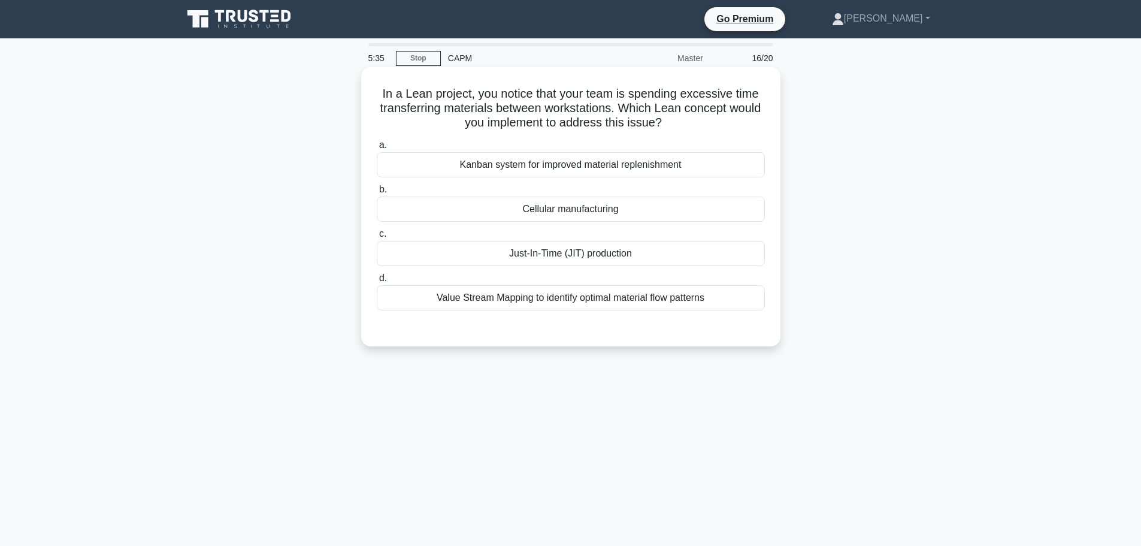
click at [619, 213] on div "Cellular manufacturing" at bounding box center [571, 208] width 388 height 25
click at [377, 193] on input "b. Cellular manufacturing" at bounding box center [377, 190] width 0 height 8
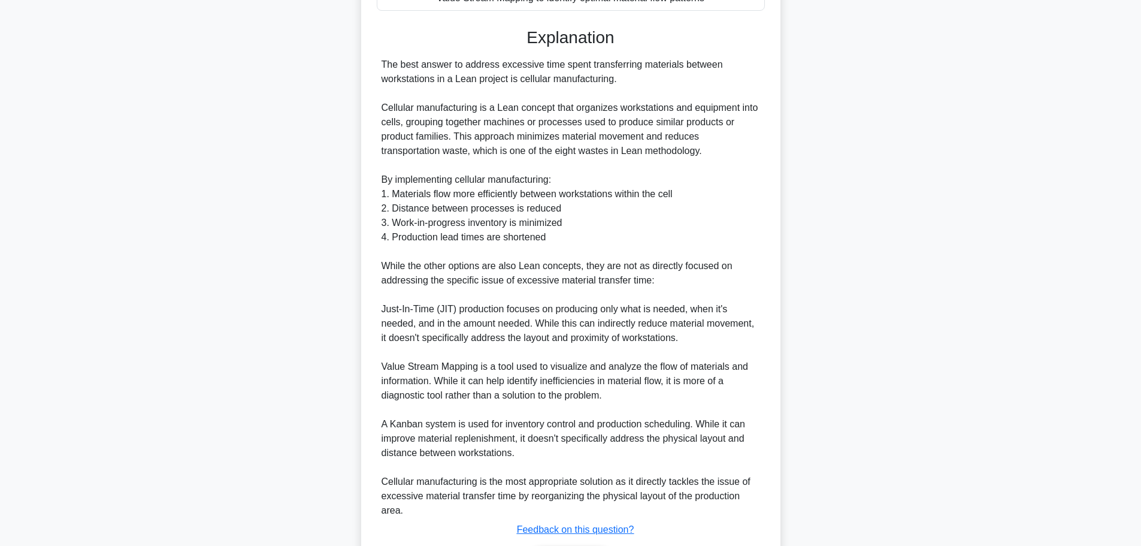
scroll to position [359, 0]
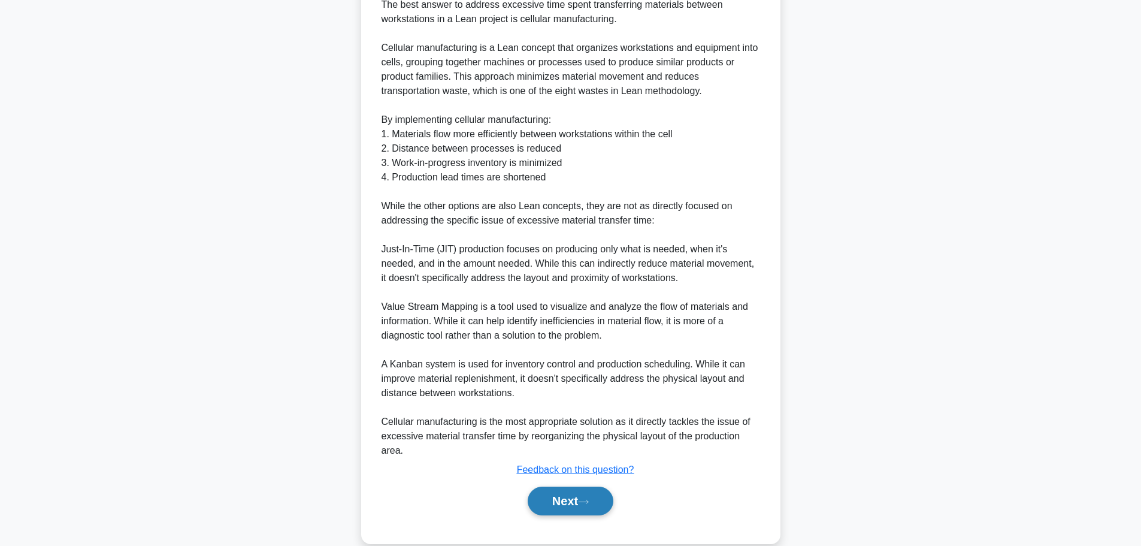
click at [594, 510] on button "Next" at bounding box center [571, 500] width 86 height 29
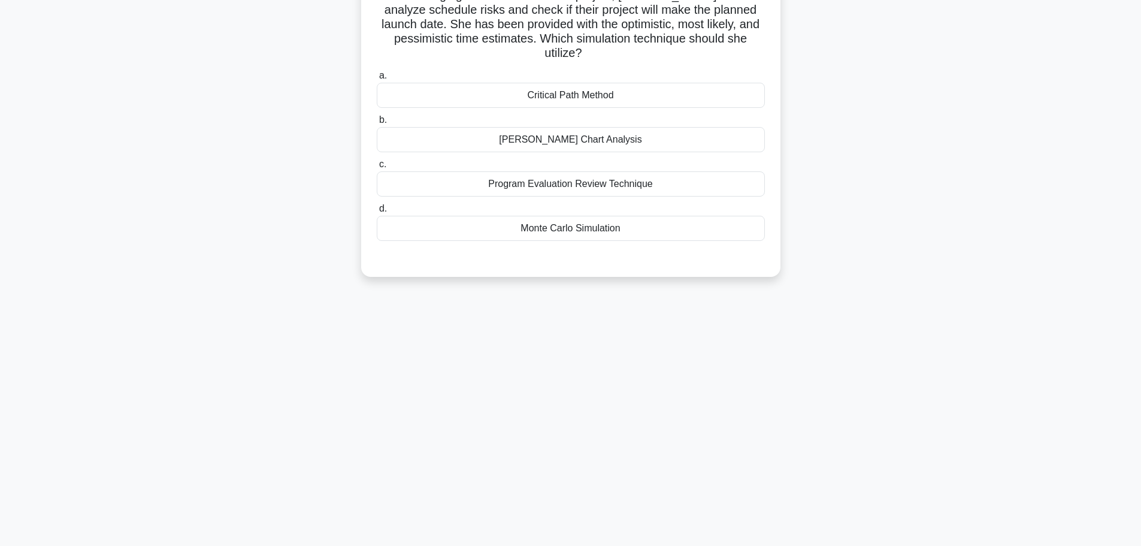
scroll to position [0, 0]
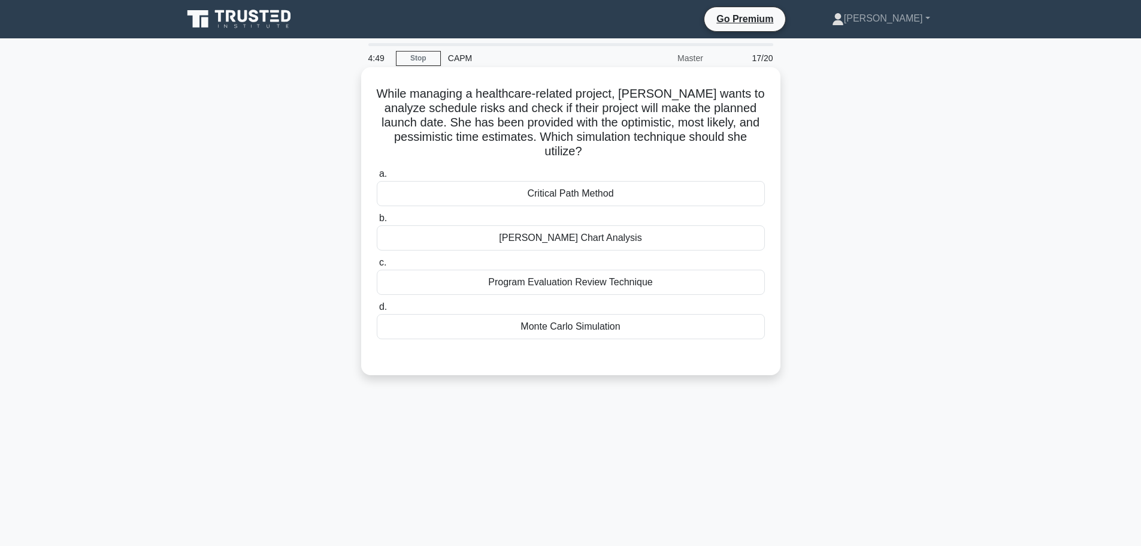
click at [591, 288] on div "Program Evaluation Review Technique" at bounding box center [571, 282] width 388 height 25
click at [377, 267] on input "c. Program Evaluation Review Technique" at bounding box center [377, 263] width 0 height 8
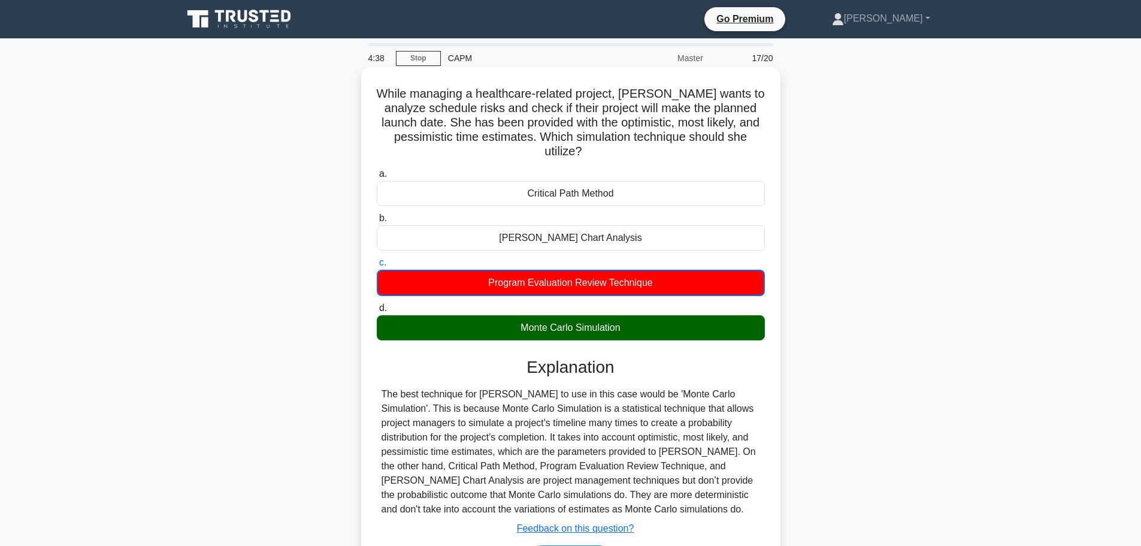
scroll to position [60, 0]
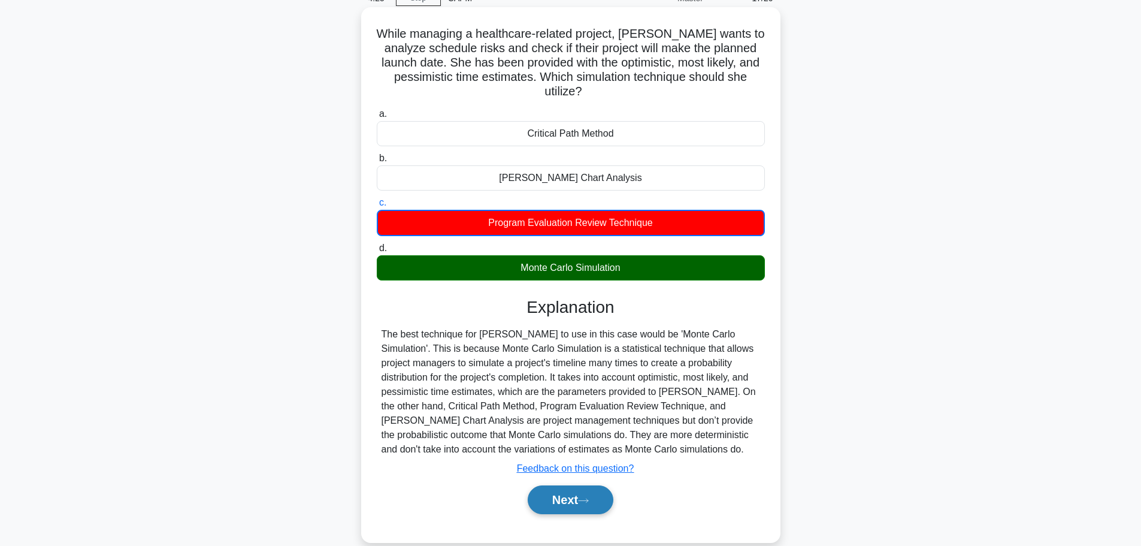
click at [589, 503] on icon at bounding box center [583, 500] width 11 height 7
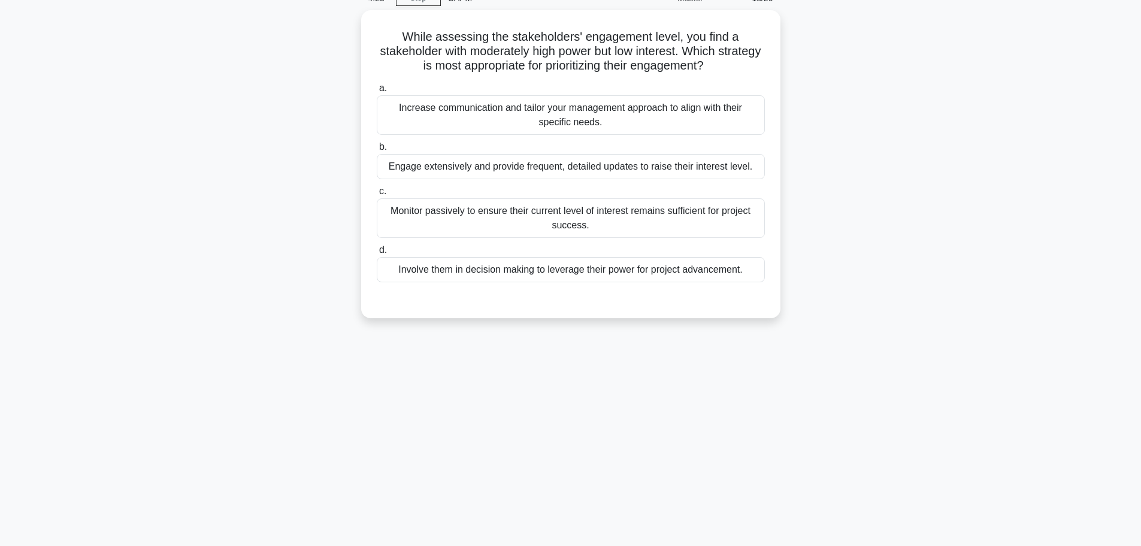
scroll to position [0, 0]
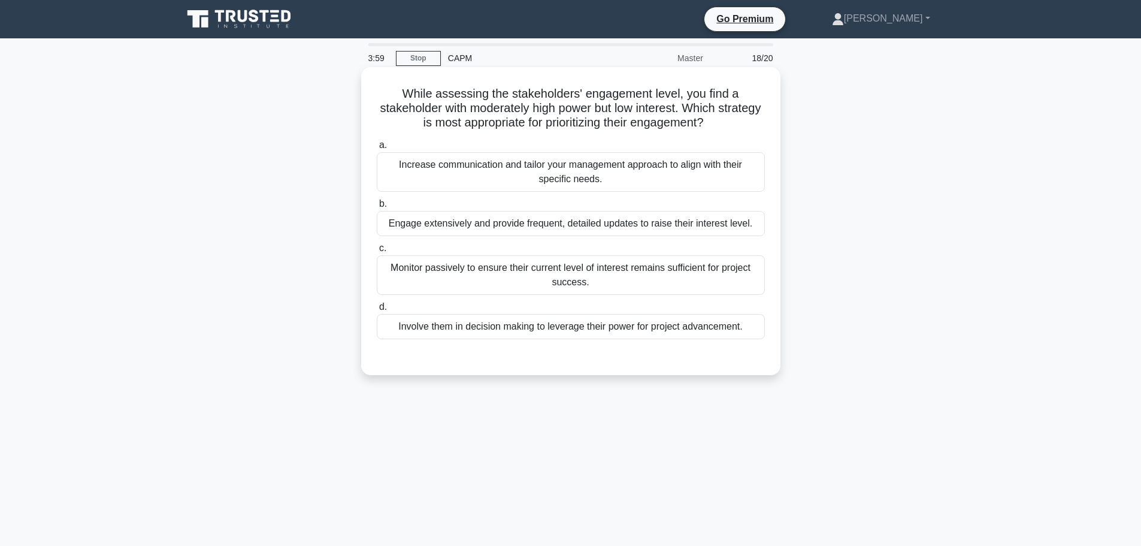
click at [634, 177] on div "Increase communication and tailor your management approach to align with their …" at bounding box center [571, 172] width 388 height 40
click at [377, 149] on input "a. Increase communication and tailor your management approach to align with the…" at bounding box center [377, 145] width 0 height 8
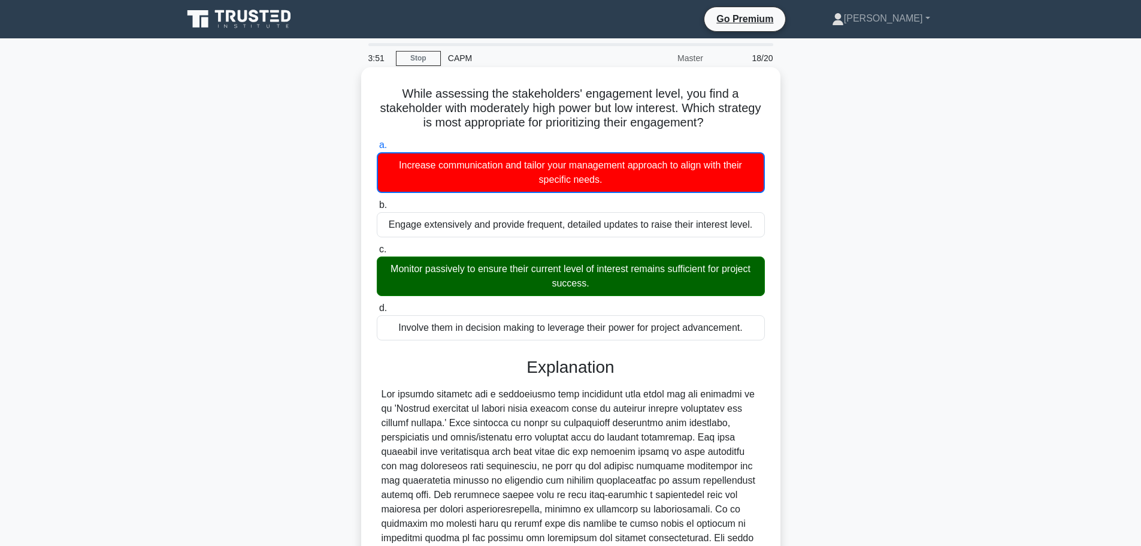
scroll to position [267, 0]
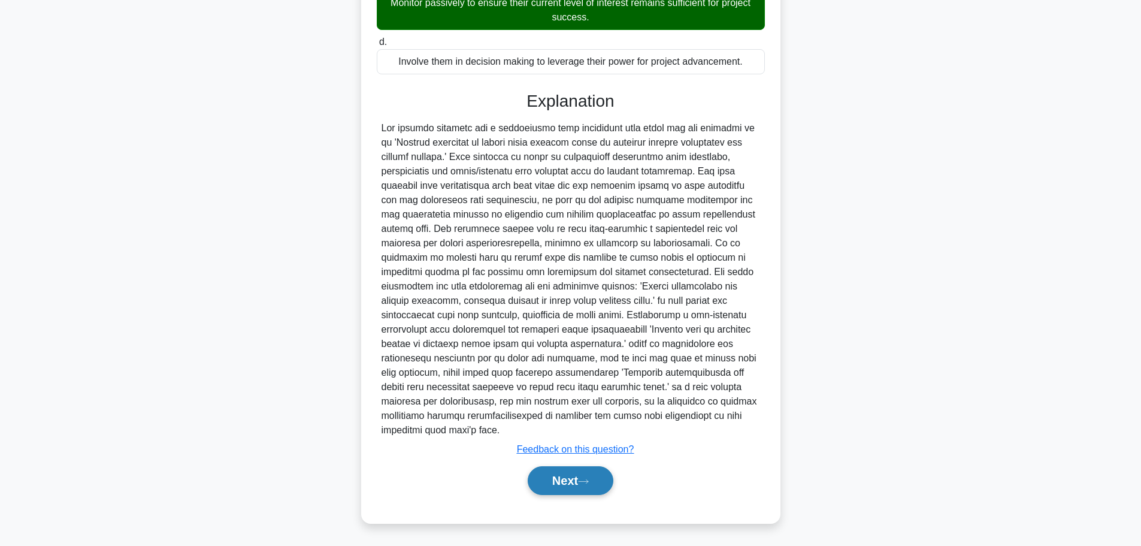
click at [589, 480] on icon at bounding box center [583, 481] width 11 height 7
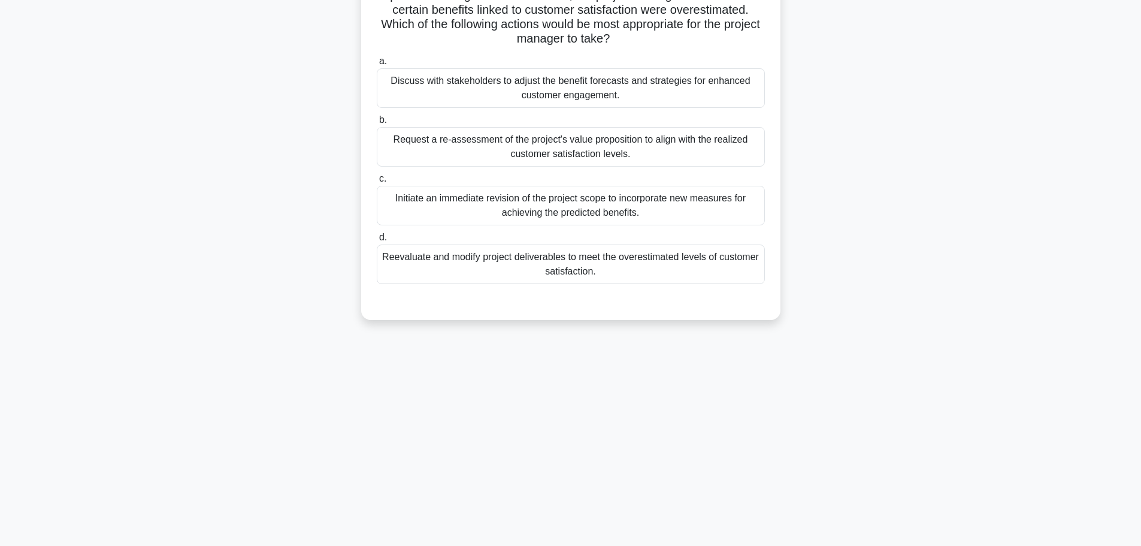
scroll to position [0, 0]
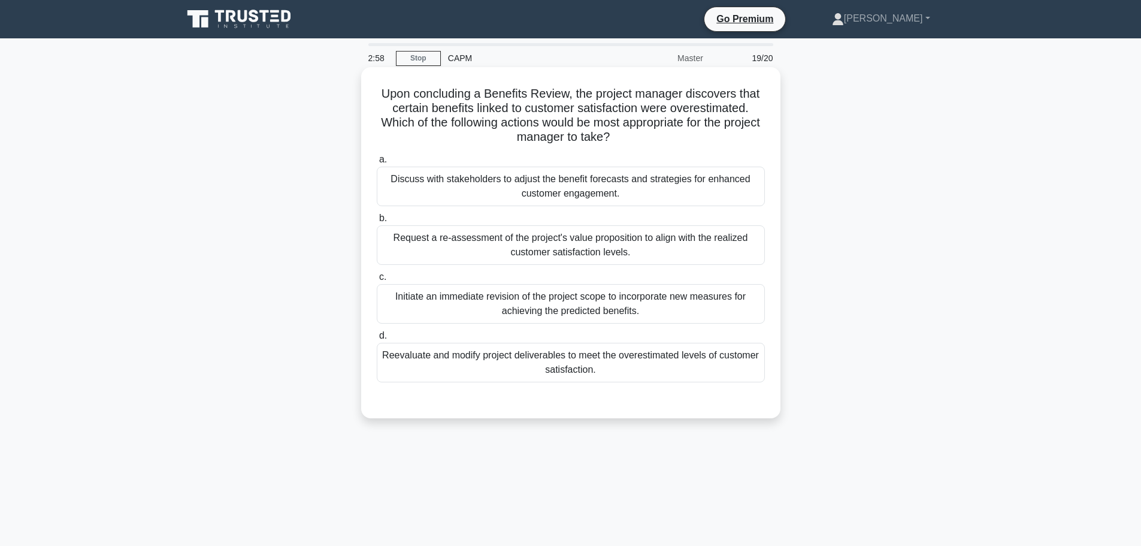
click at [676, 187] on div "Discuss with stakeholders to adjust the benefit forecasts and strategies for en…" at bounding box center [571, 187] width 388 height 40
click at [377, 164] on input "a. Discuss with stakeholders to adjust the benefit forecasts and strategies for…" at bounding box center [377, 160] width 0 height 8
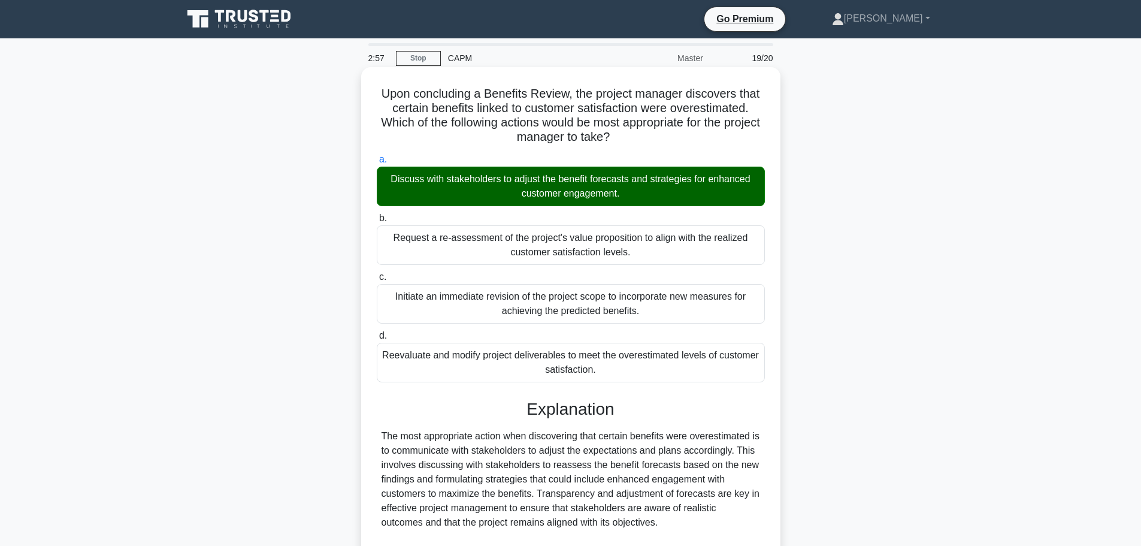
scroll to position [265, 0]
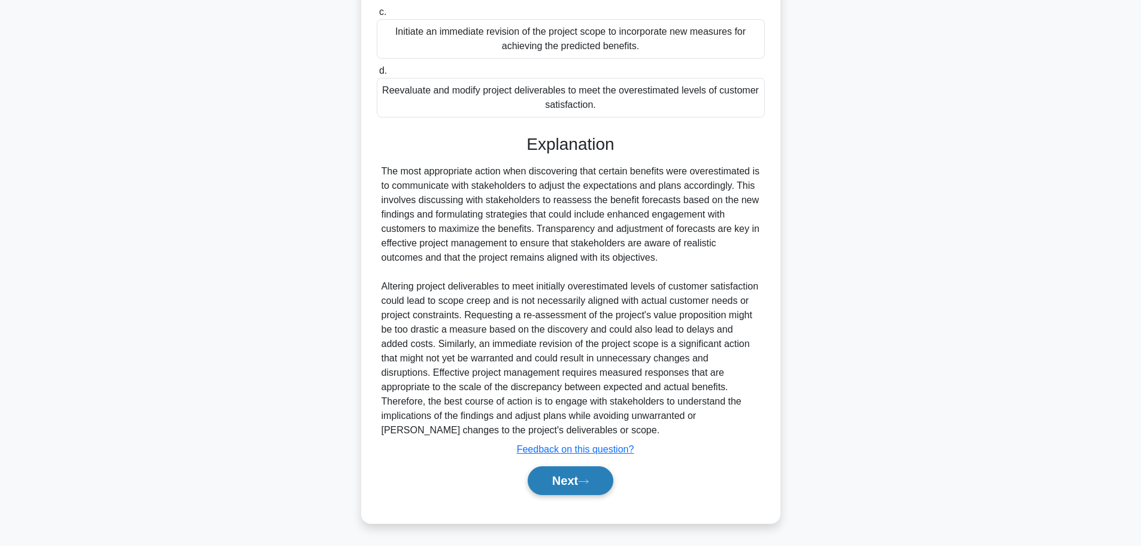
click at [576, 489] on button "Next" at bounding box center [571, 480] width 86 height 29
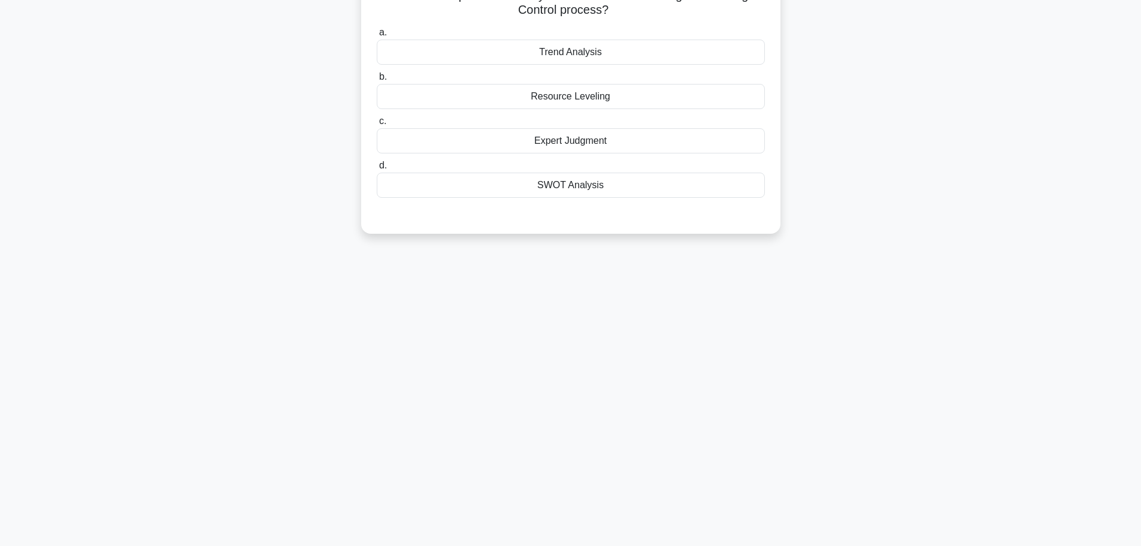
scroll to position [0, 0]
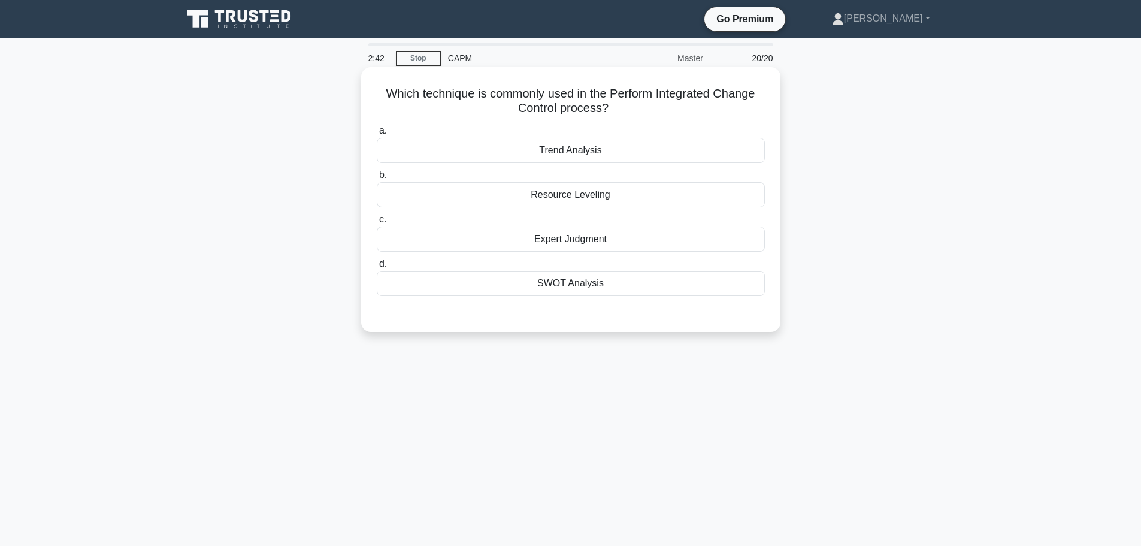
click at [592, 150] on div "Trend Analysis" at bounding box center [571, 150] width 388 height 25
click at [377, 135] on input "a. Trend Analysis" at bounding box center [377, 131] width 0 height 8
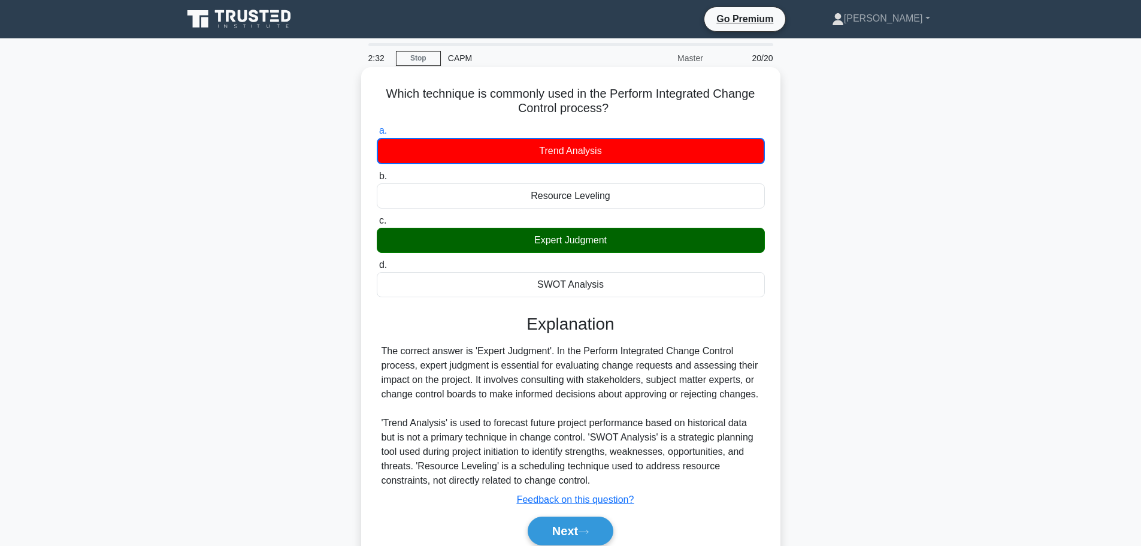
scroll to position [101, 0]
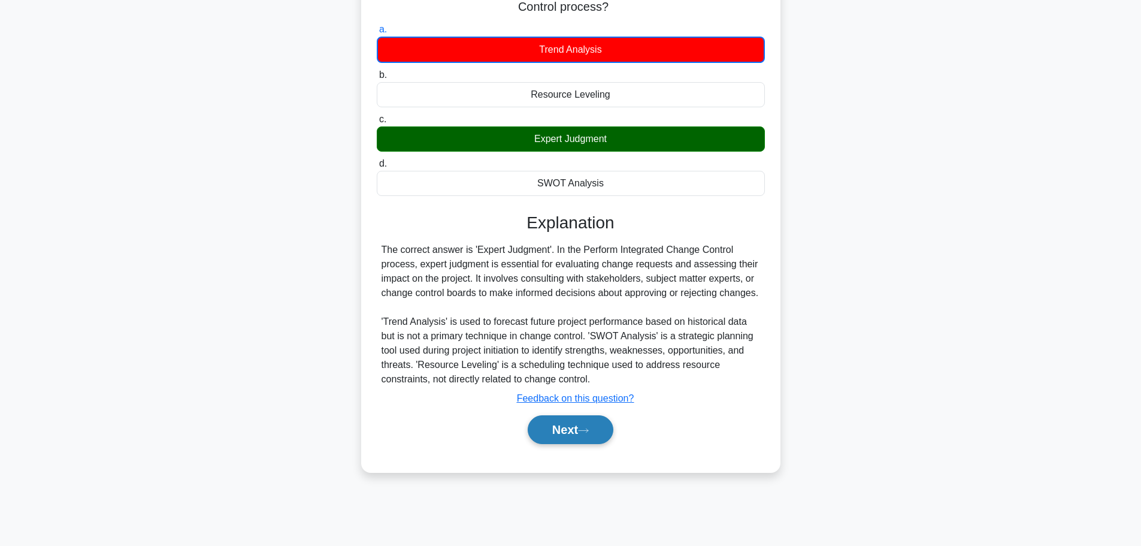
click at [589, 434] on icon at bounding box center [583, 430] width 11 height 7
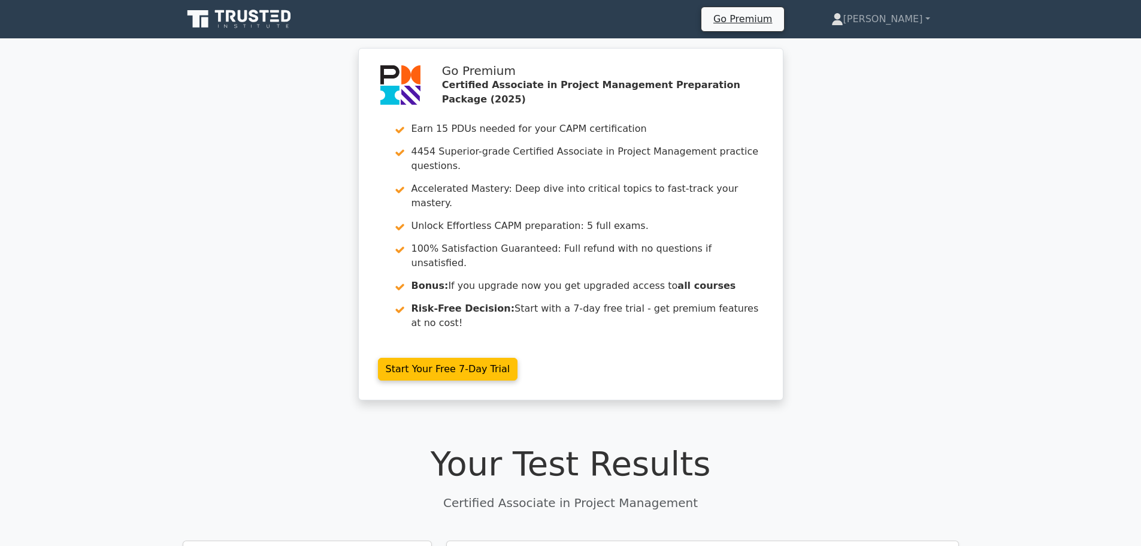
click at [284, 23] on icon at bounding box center [240, 19] width 115 height 23
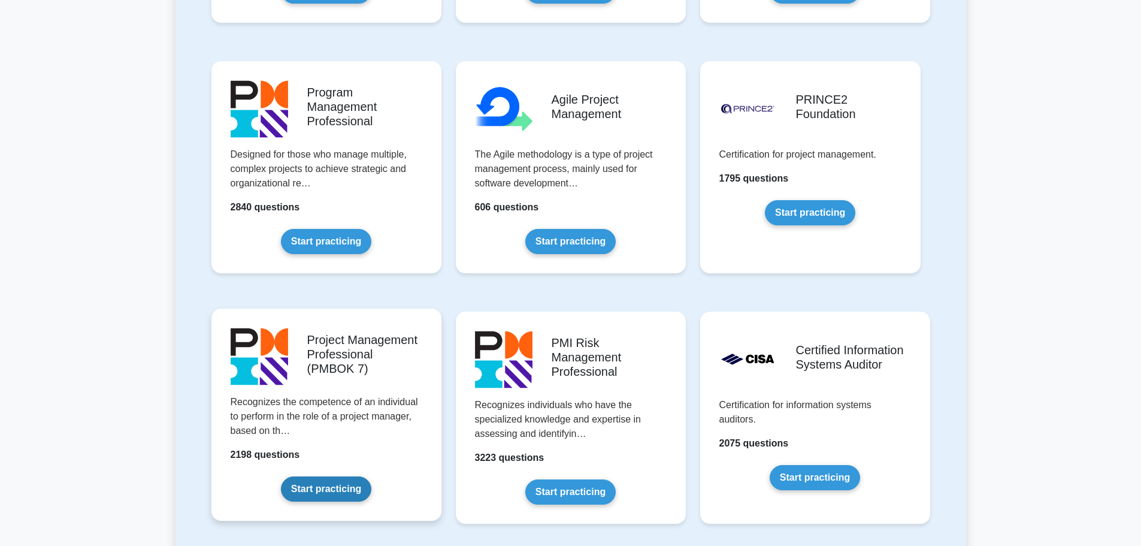
scroll to position [419, 0]
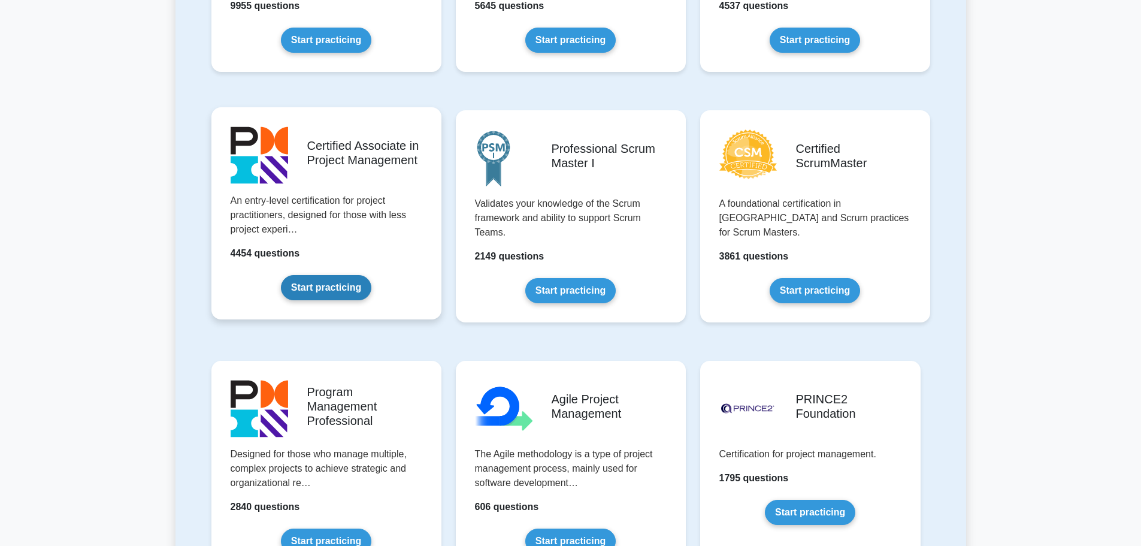
click at [371, 275] on link "Start practicing" at bounding box center [326, 287] width 90 height 25
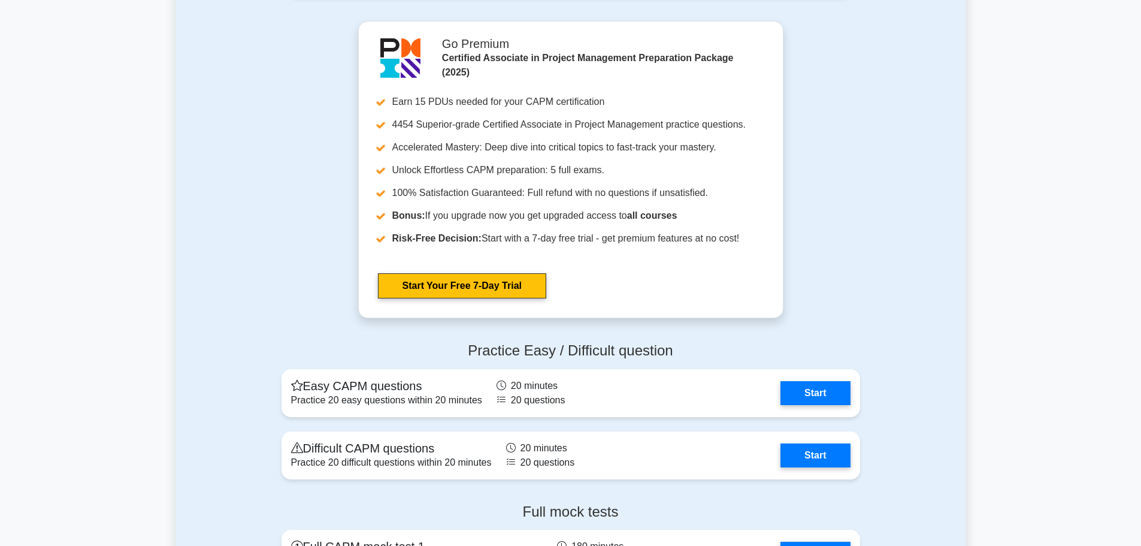
scroll to position [3774, 0]
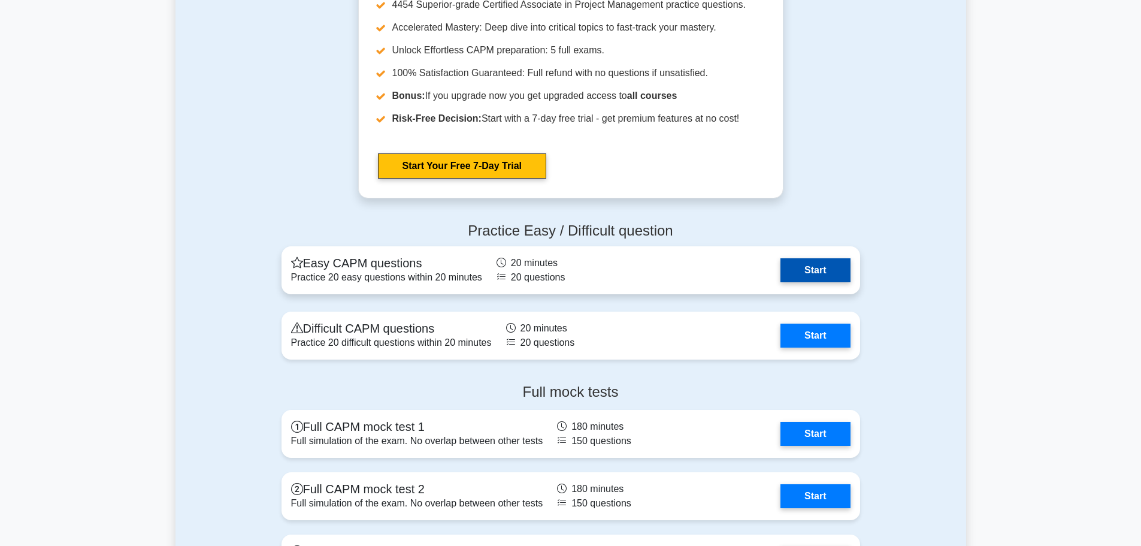
click at [780, 268] on link "Start" at bounding box center [814, 270] width 69 height 24
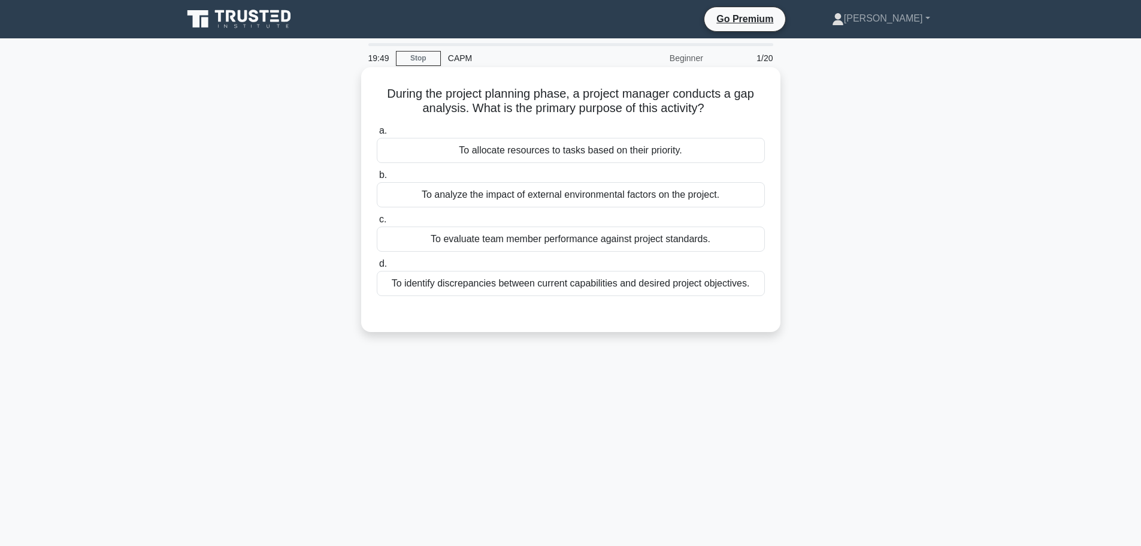
click at [577, 283] on div "To identify discrepancies between current capabilities and desired project obje…" at bounding box center [571, 283] width 388 height 25
click at [377, 268] on input "d. To identify discrepancies between current capabilities and desired project o…" at bounding box center [377, 264] width 0 height 8
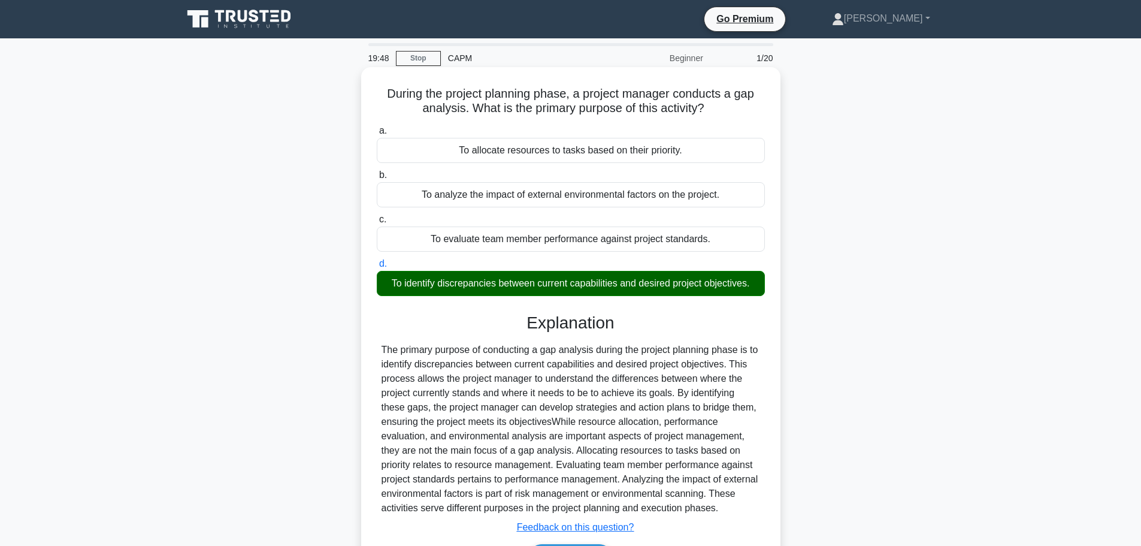
scroll to position [101, 0]
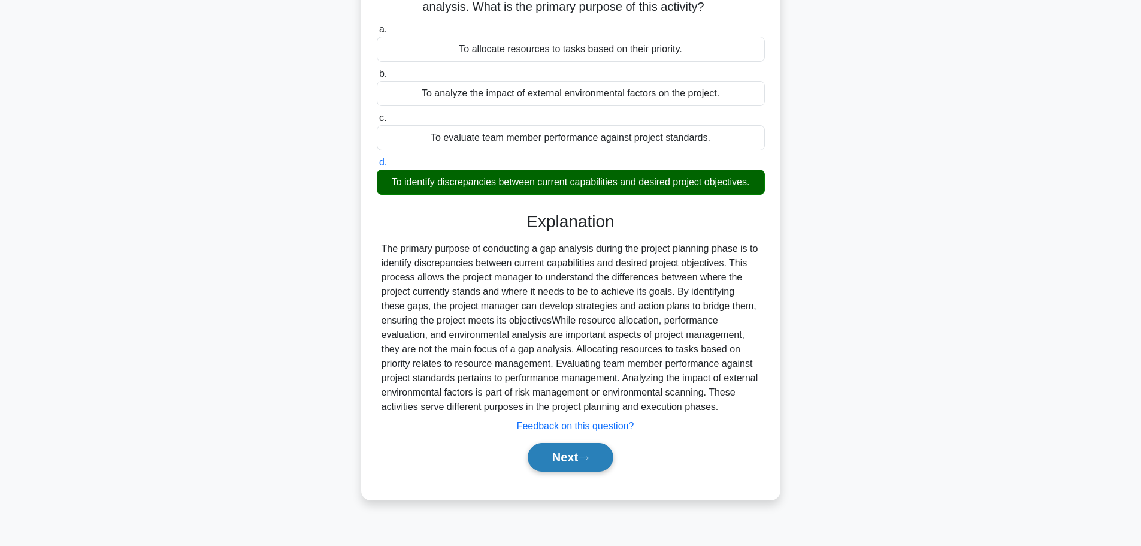
click at [576, 452] on button "Next" at bounding box center [571, 457] width 86 height 29
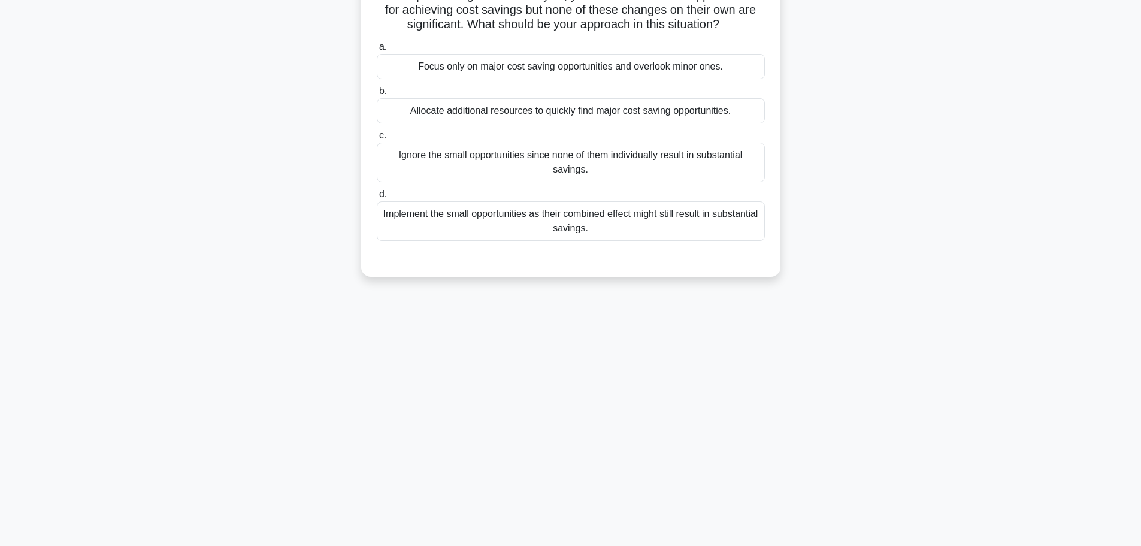
scroll to position [0, 0]
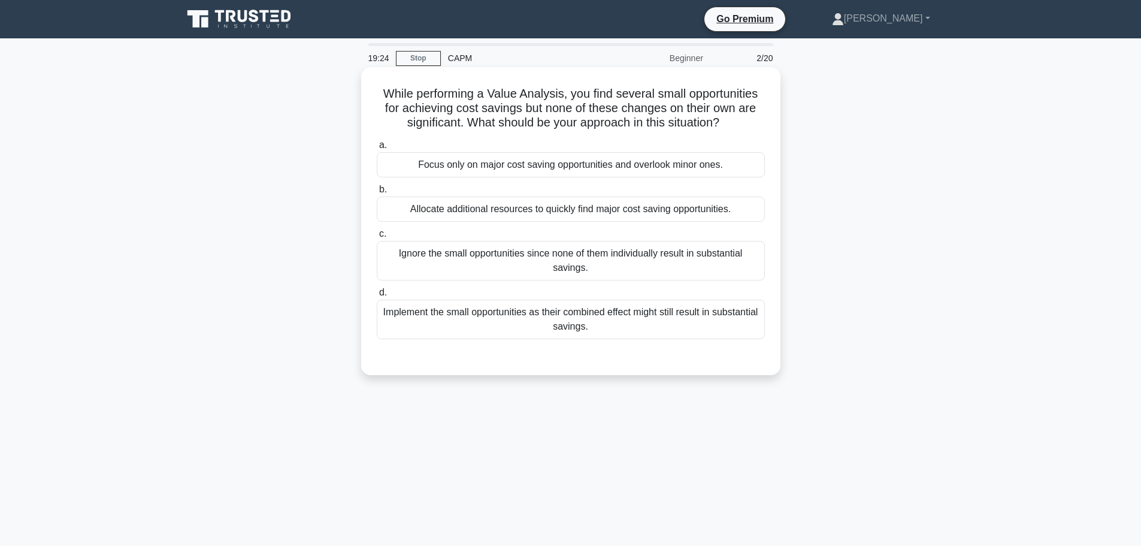
click at [628, 331] on div "Implement the small opportunities as their combined effect might still result i…" at bounding box center [571, 319] width 388 height 40
click at [377, 296] on input "d. Implement the small opportunities as their combined effect might still resul…" at bounding box center [377, 293] width 0 height 8
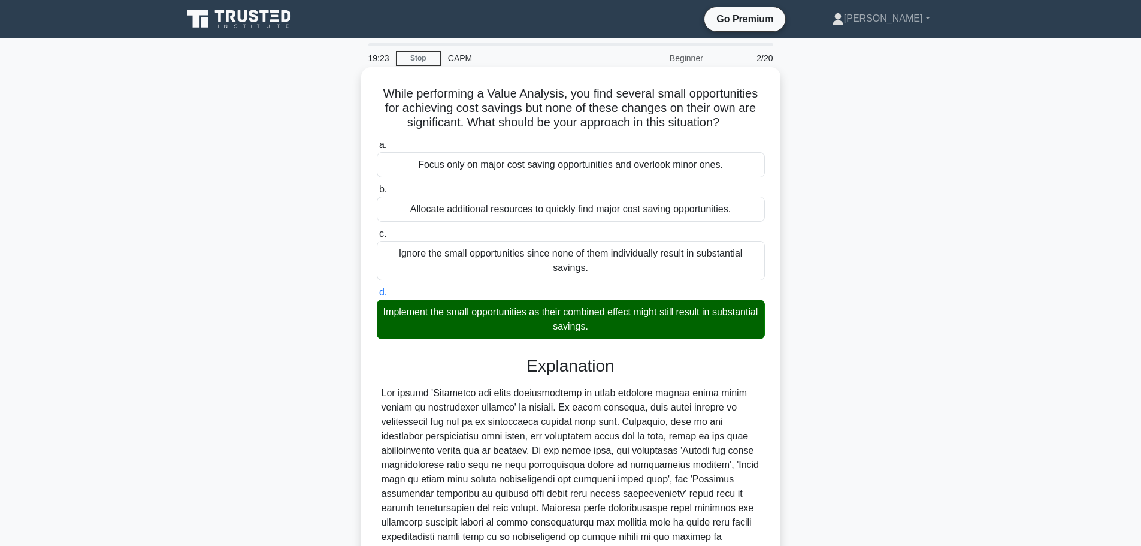
scroll to position [136, 0]
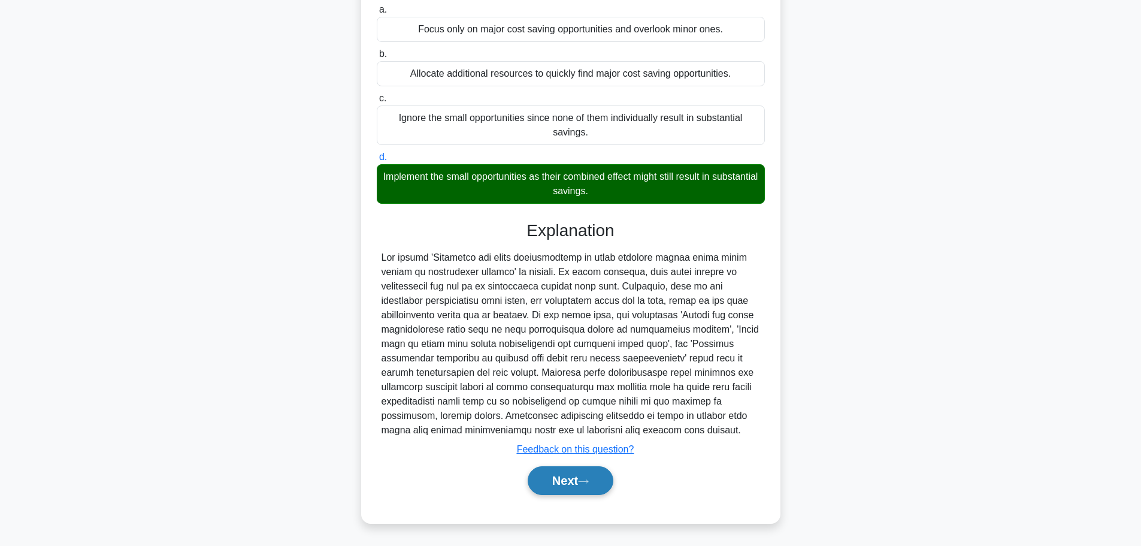
click at [573, 486] on button "Next" at bounding box center [571, 480] width 86 height 29
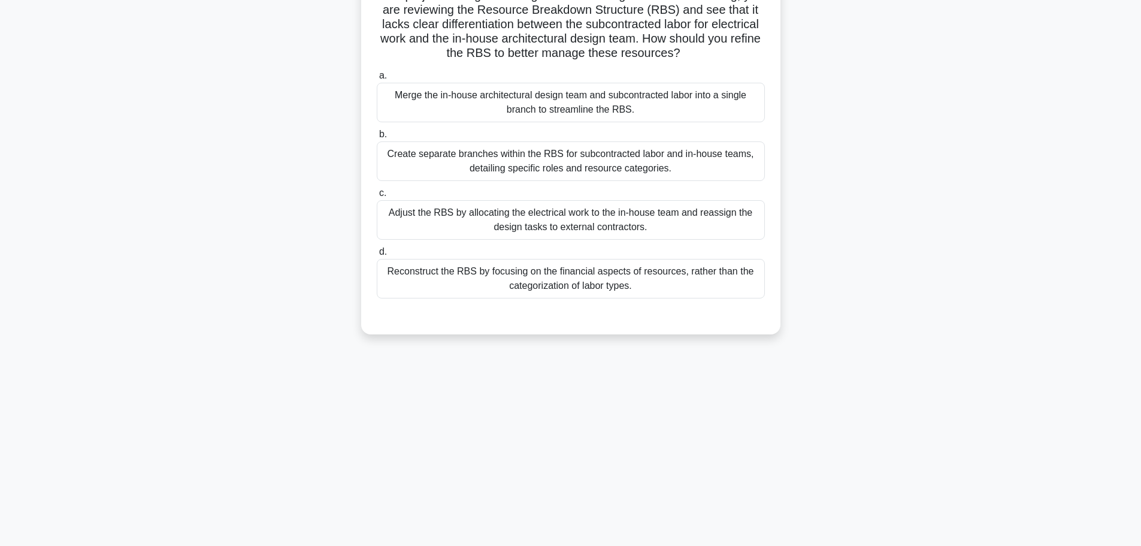
scroll to position [0, 0]
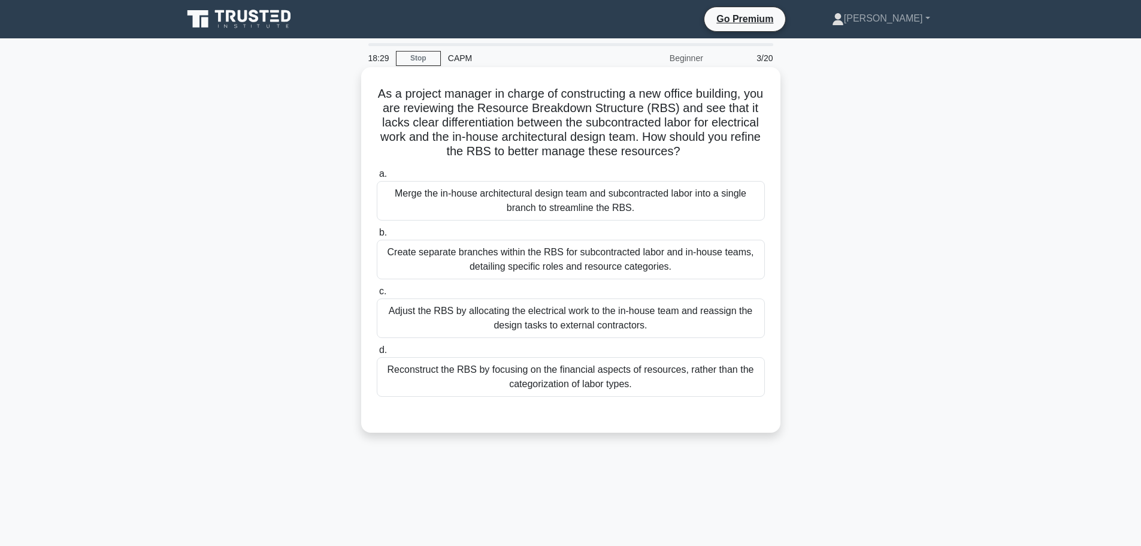
click at [692, 260] on div "Create separate branches within the RBS for subcontracted labor and in-house te…" at bounding box center [571, 260] width 388 height 40
click at [377, 237] on input "b. Create separate branches within the RBS for subcontracted labor and in-house…" at bounding box center [377, 233] width 0 height 8
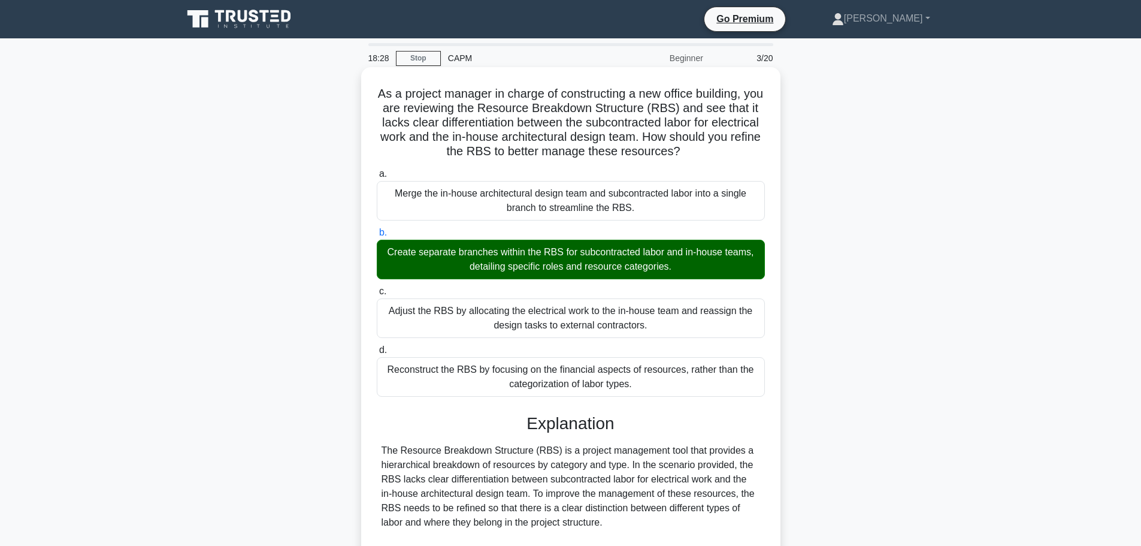
scroll to position [323, 0]
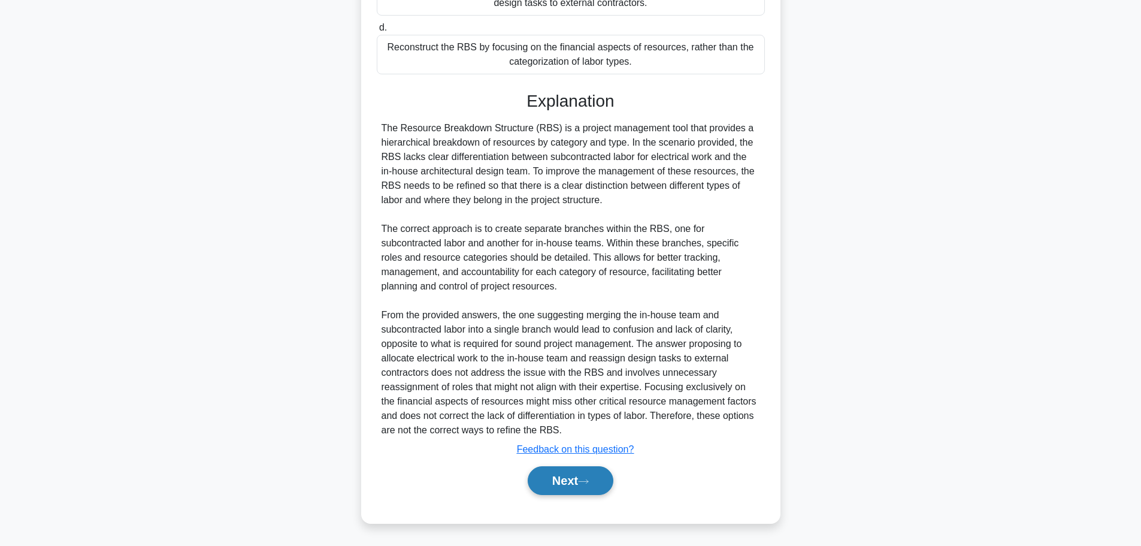
click at [567, 484] on button "Next" at bounding box center [571, 480] width 86 height 29
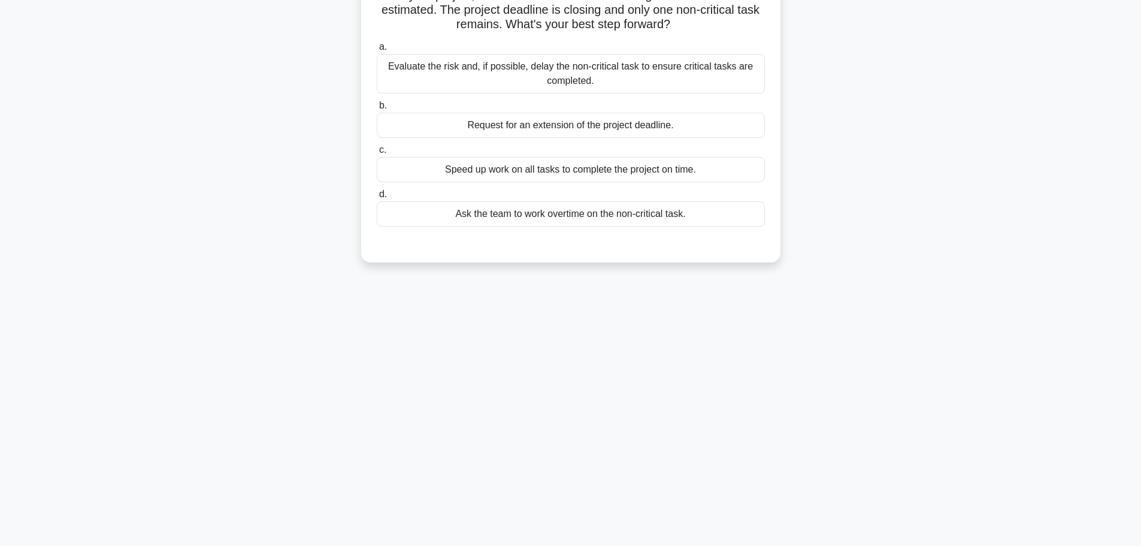
scroll to position [0, 0]
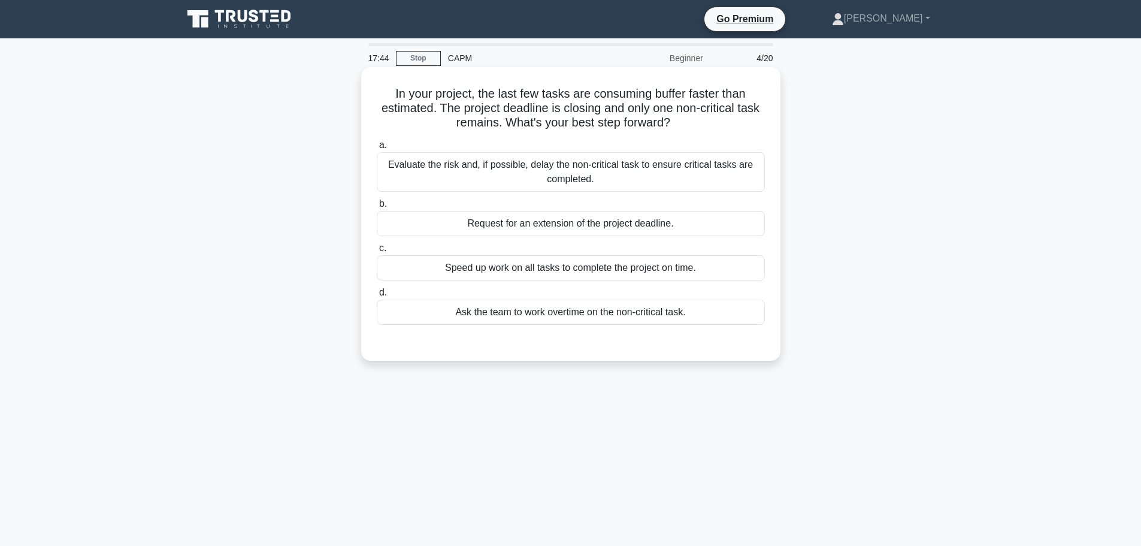
click at [618, 174] on div "Evaluate the risk and, if possible, delay the non-critical task to ensure criti…" at bounding box center [571, 172] width 388 height 40
click at [377, 149] on input "a. Evaluate the risk and, if possible, delay the non-critical task to ensure cr…" at bounding box center [377, 145] width 0 height 8
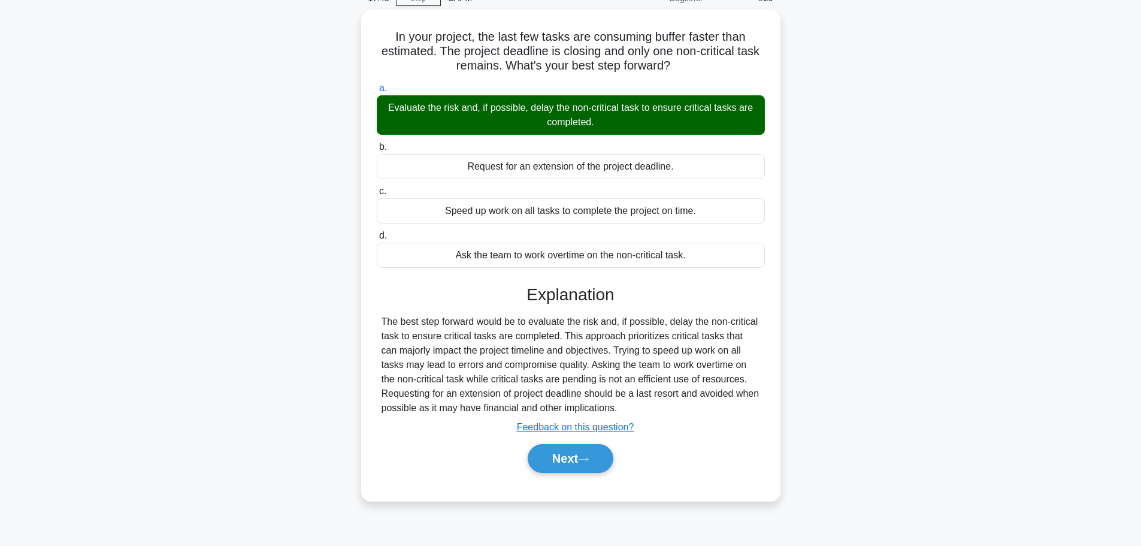
scroll to position [101, 0]
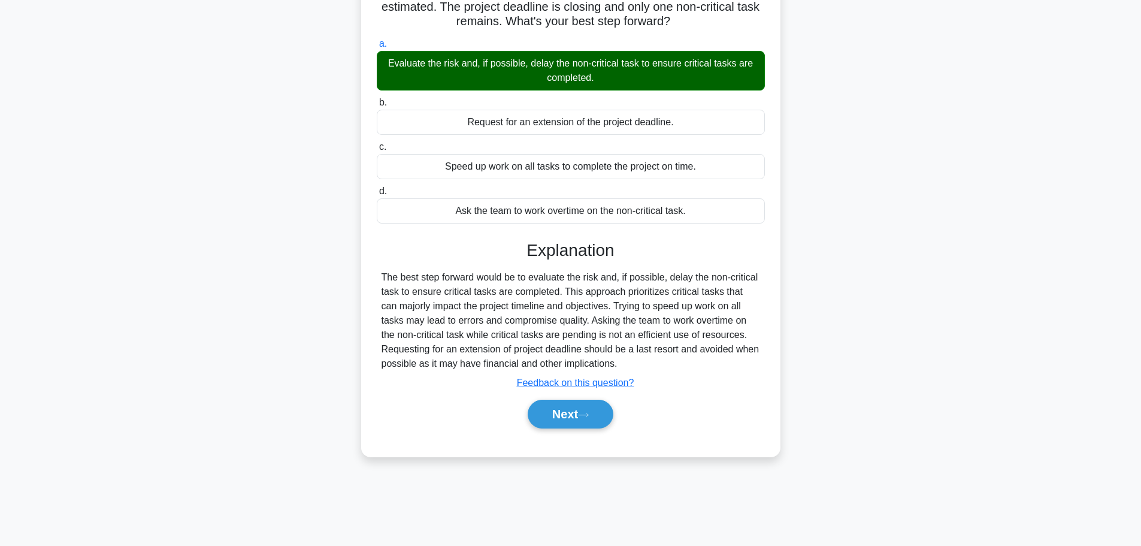
drag, startPoint x: 587, startPoint y: 423, endPoint x: 648, endPoint y: 450, distance: 66.8
click at [587, 423] on button "Next" at bounding box center [571, 414] width 86 height 29
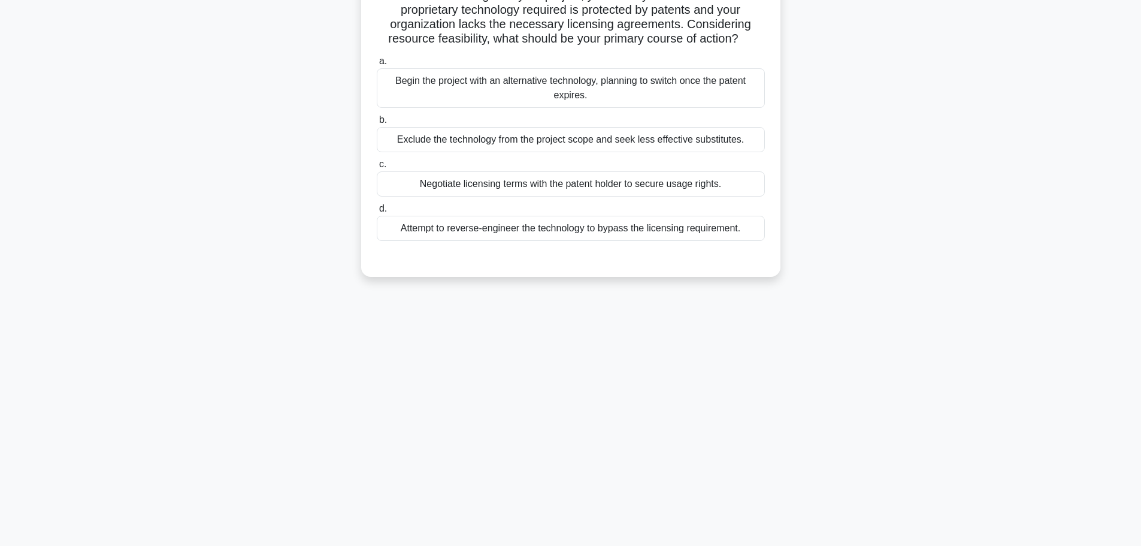
scroll to position [0, 0]
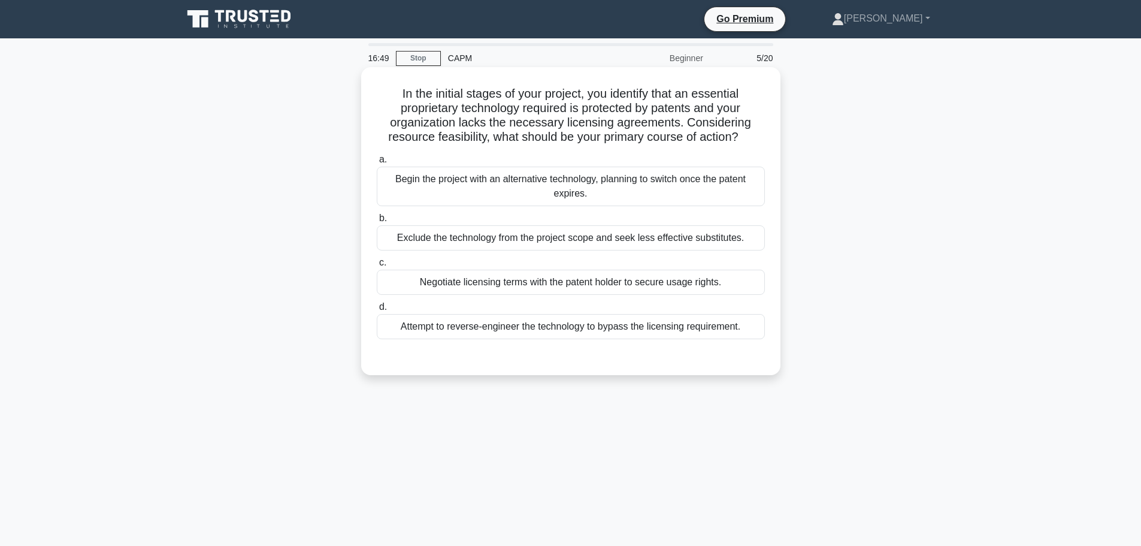
click at [668, 290] on div "Negotiate licensing terms with the patent holder to secure usage rights." at bounding box center [571, 282] width 388 height 25
click at [377, 267] on input "c. Negotiate licensing terms with the patent holder to secure usage rights." at bounding box center [377, 263] width 0 height 8
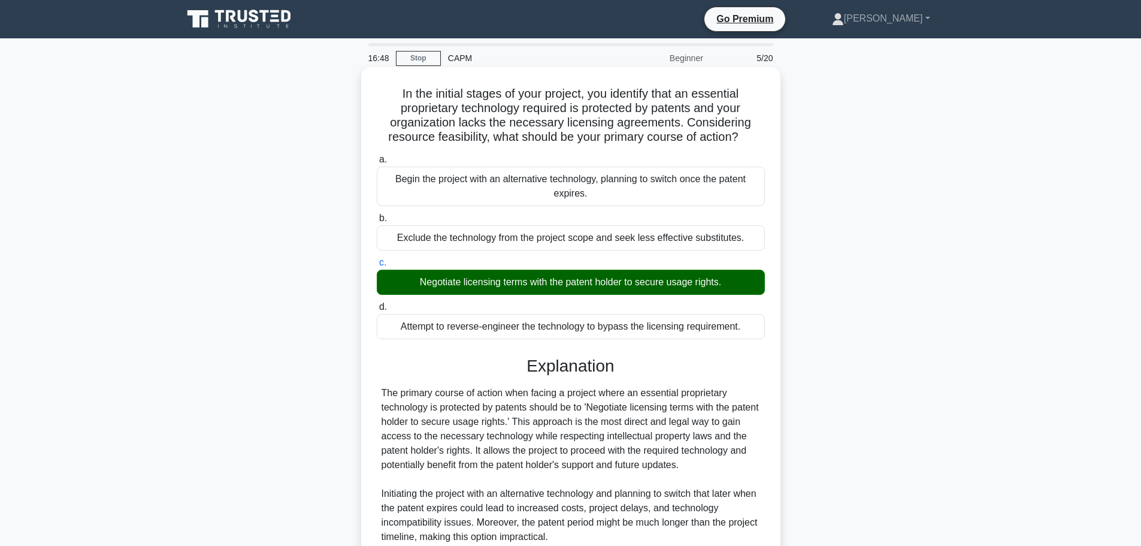
scroll to position [237, 0]
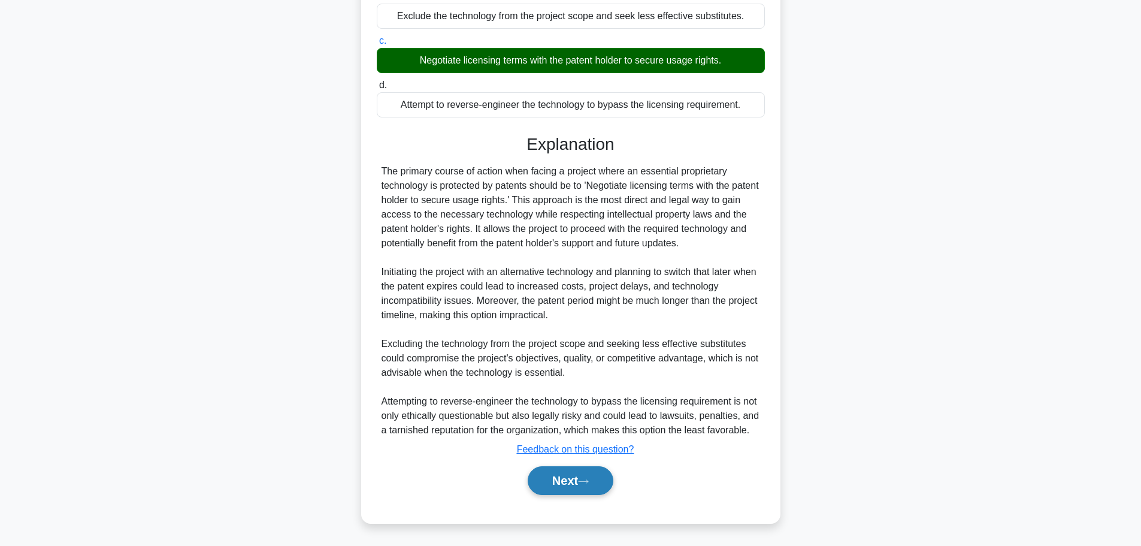
click at [551, 491] on button "Next" at bounding box center [571, 480] width 86 height 29
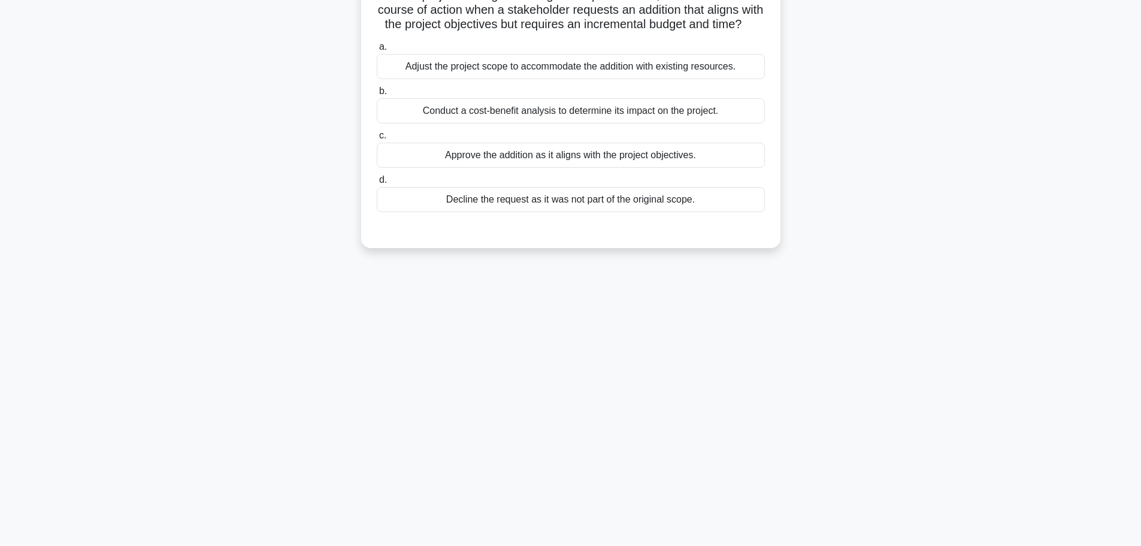
scroll to position [0, 0]
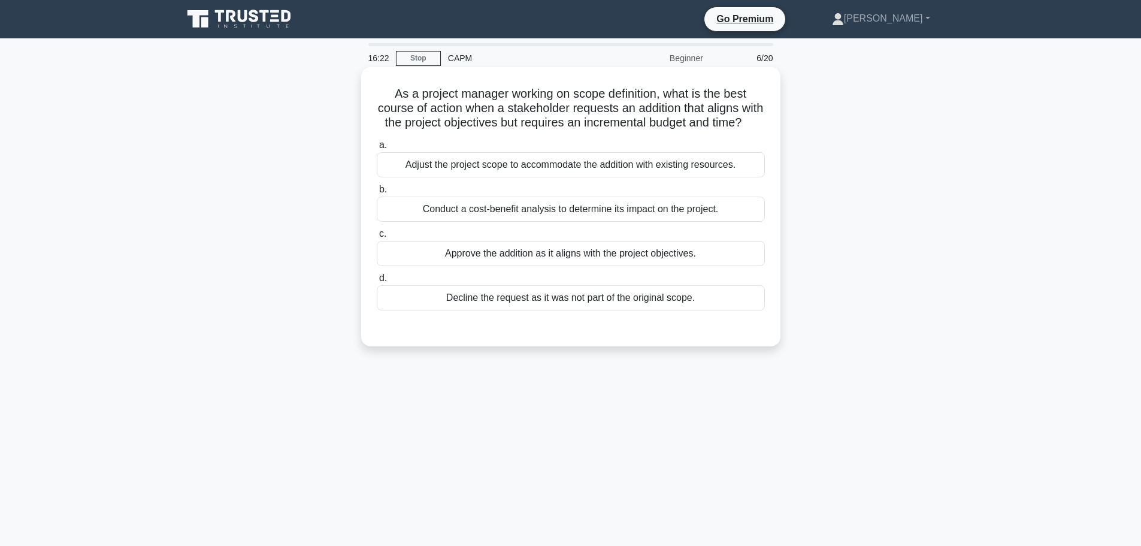
click at [624, 222] on div "Conduct a cost-benefit analysis to determine its impact on the project." at bounding box center [571, 208] width 388 height 25
click at [377, 193] on input "b. Conduct a cost-benefit analysis to determine its impact on the project." at bounding box center [377, 190] width 0 height 8
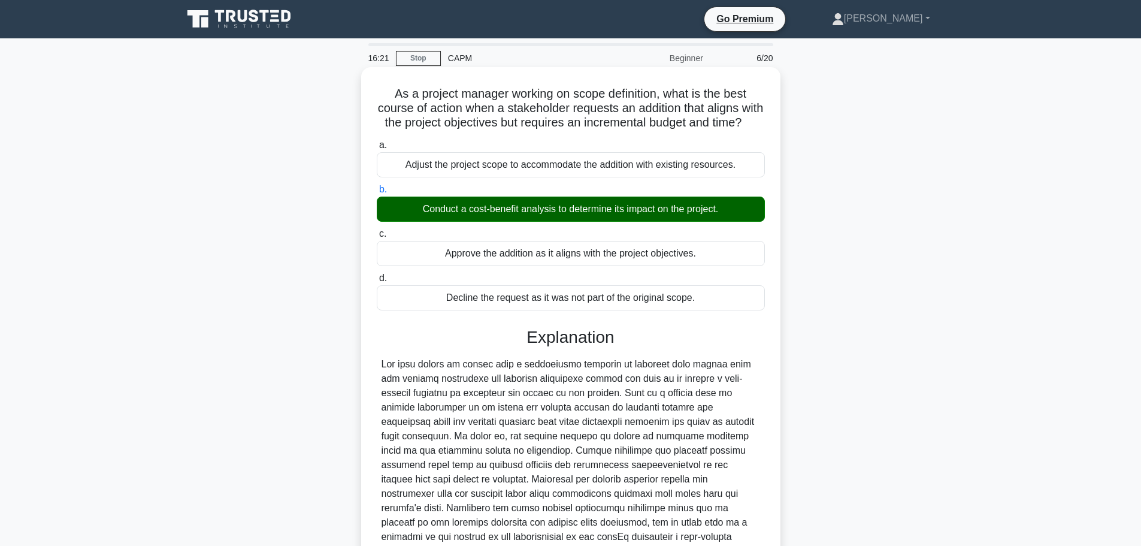
scroll to position [150, 0]
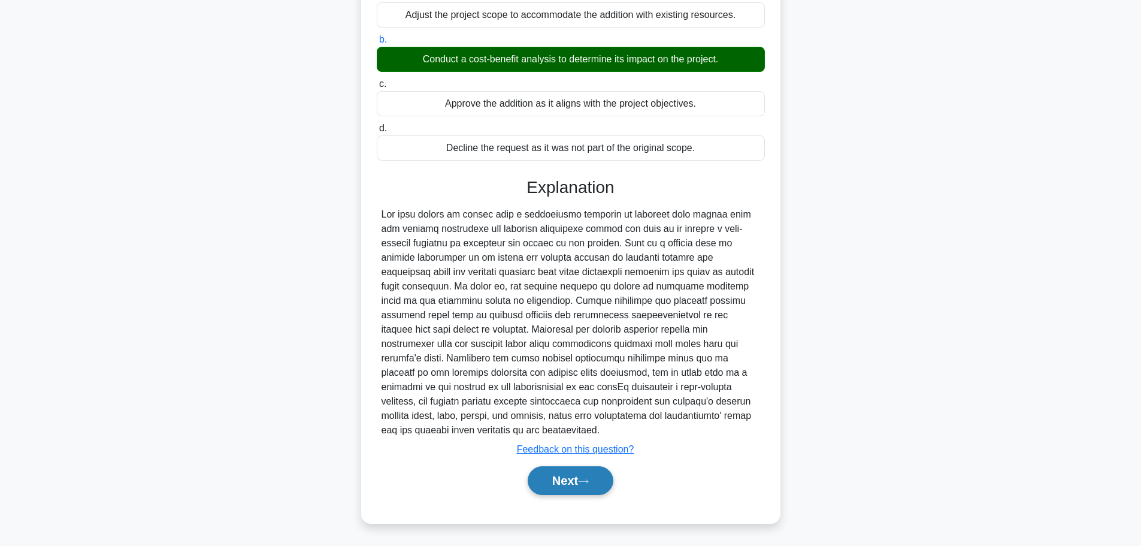
drag, startPoint x: 583, startPoint y: 482, endPoint x: 595, endPoint y: 475, distance: 13.7
click at [583, 482] on icon at bounding box center [583, 481] width 11 height 7
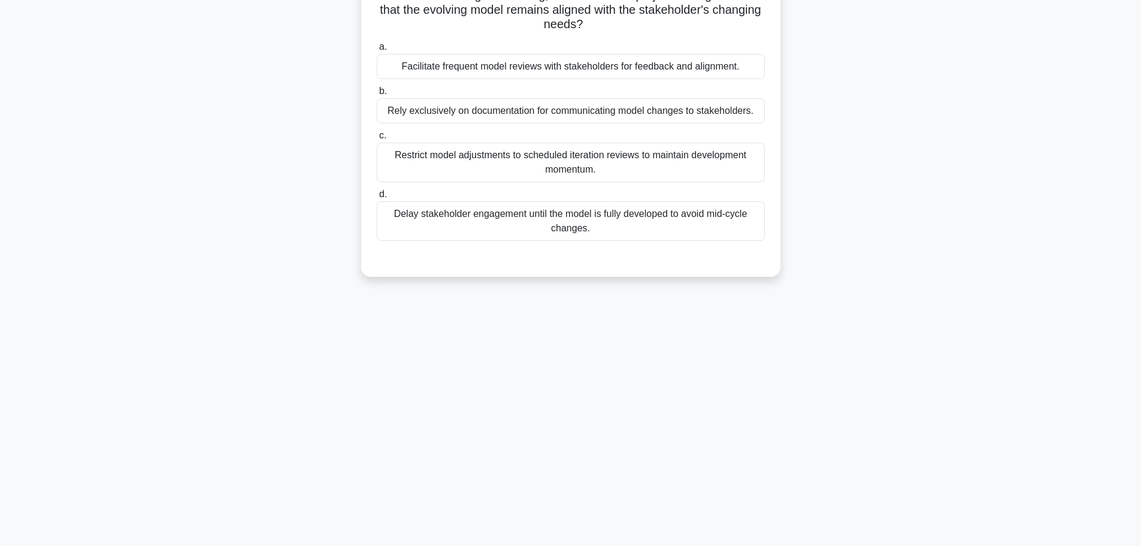
scroll to position [0, 0]
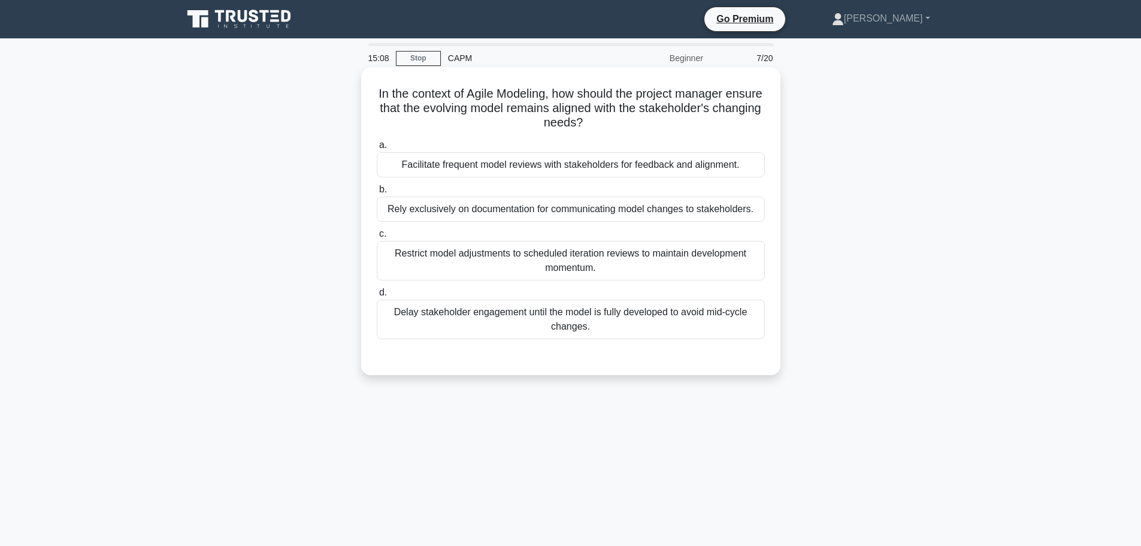
click at [634, 162] on div "Facilitate frequent model reviews with stakeholders for feedback and alignment." at bounding box center [571, 164] width 388 height 25
click at [377, 149] on input "a. Facilitate frequent model reviews with stakeholders for feedback and alignme…" at bounding box center [377, 145] width 0 height 8
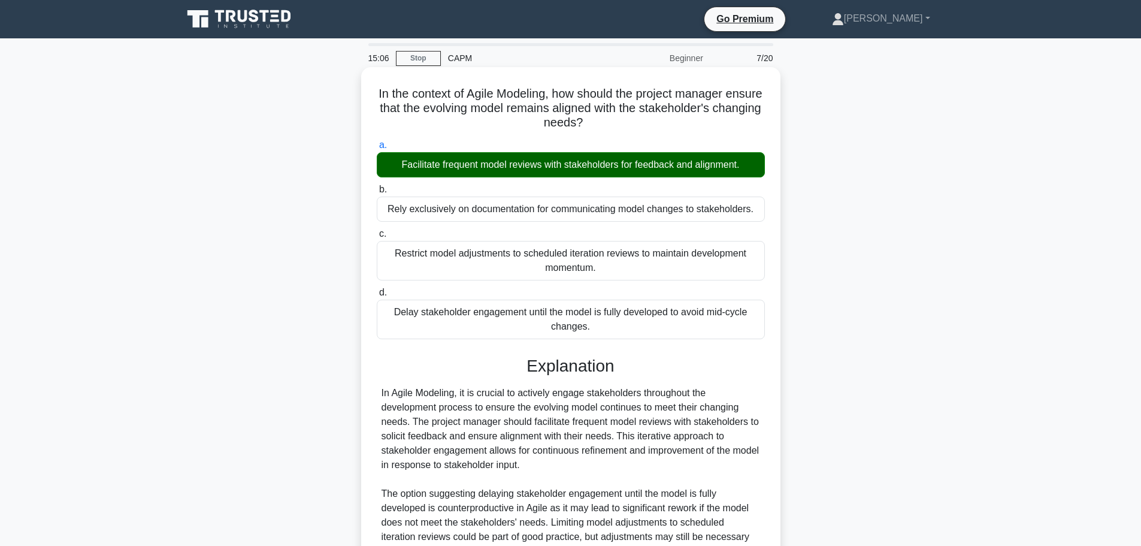
scroll to position [165, 0]
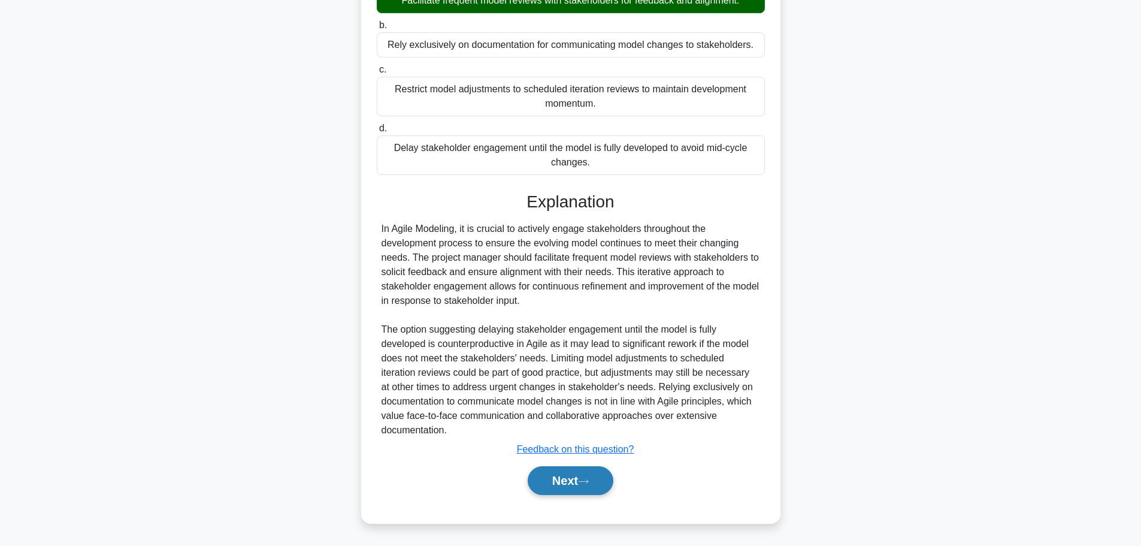
click at [572, 483] on button "Next" at bounding box center [571, 480] width 86 height 29
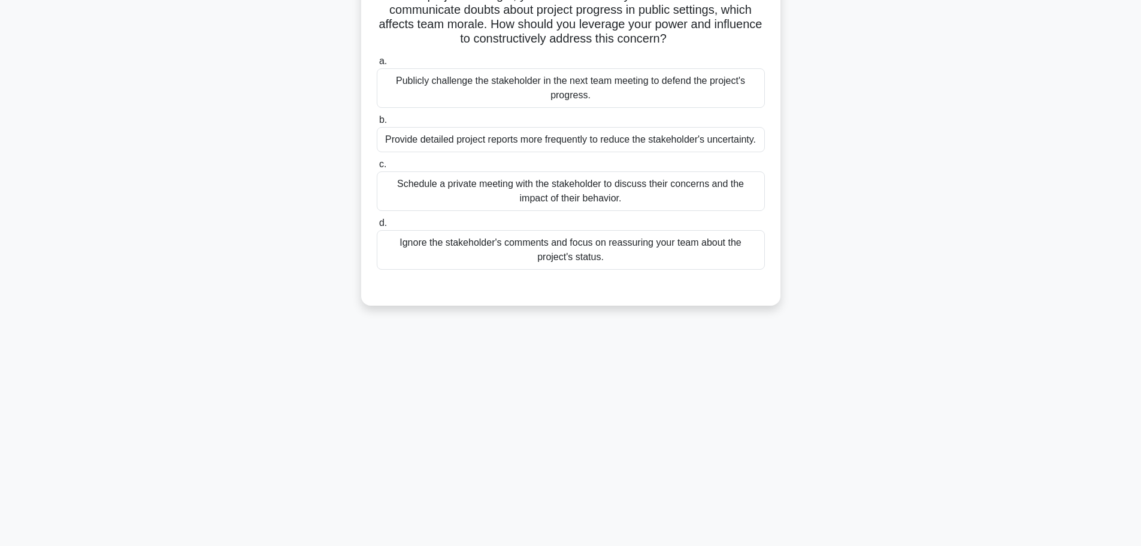
scroll to position [0, 0]
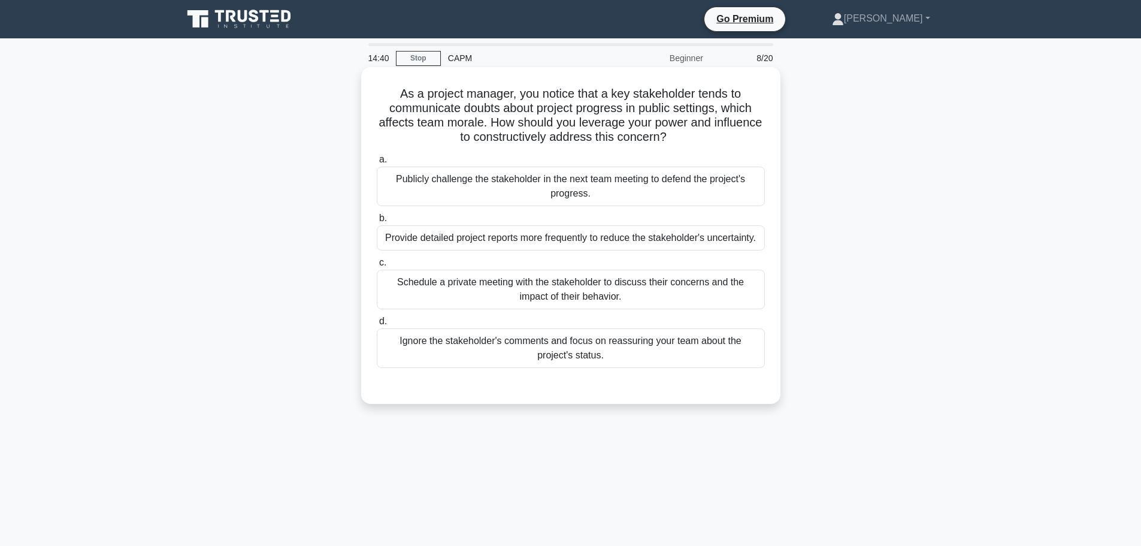
click at [722, 294] on div "Schedule a private meeting with the stakeholder to discuss their concerns and t…" at bounding box center [571, 290] width 388 height 40
click at [377, 267] on input "c. Schedule a private meeting with the stakeholder to discuss their concerns an…" at bounding box center [377, 263] width 0 height 8
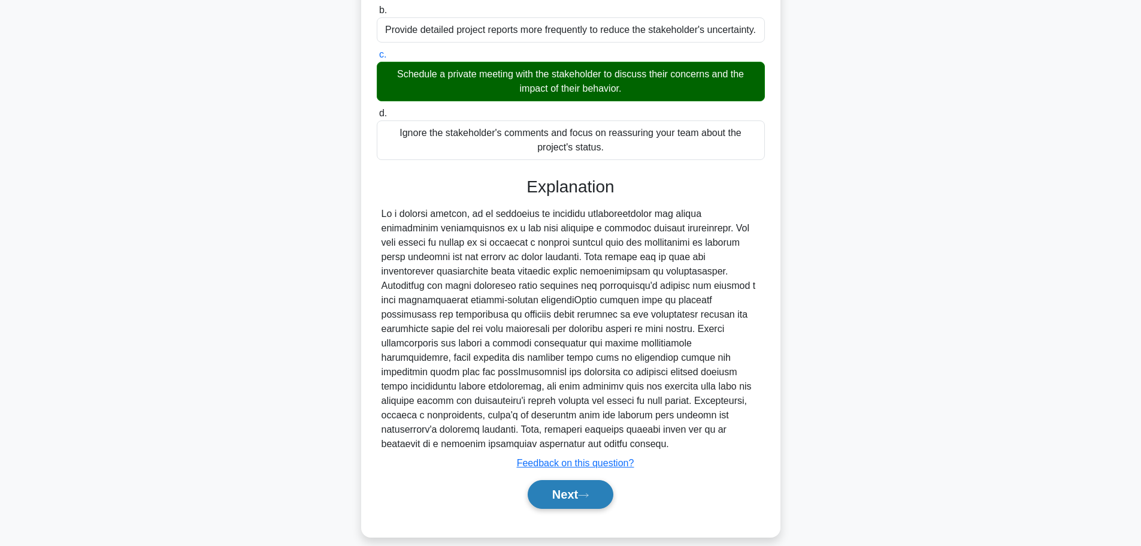
click at [582, 482] on button "Next" at bounding box center [571, 494] width 86 height 29
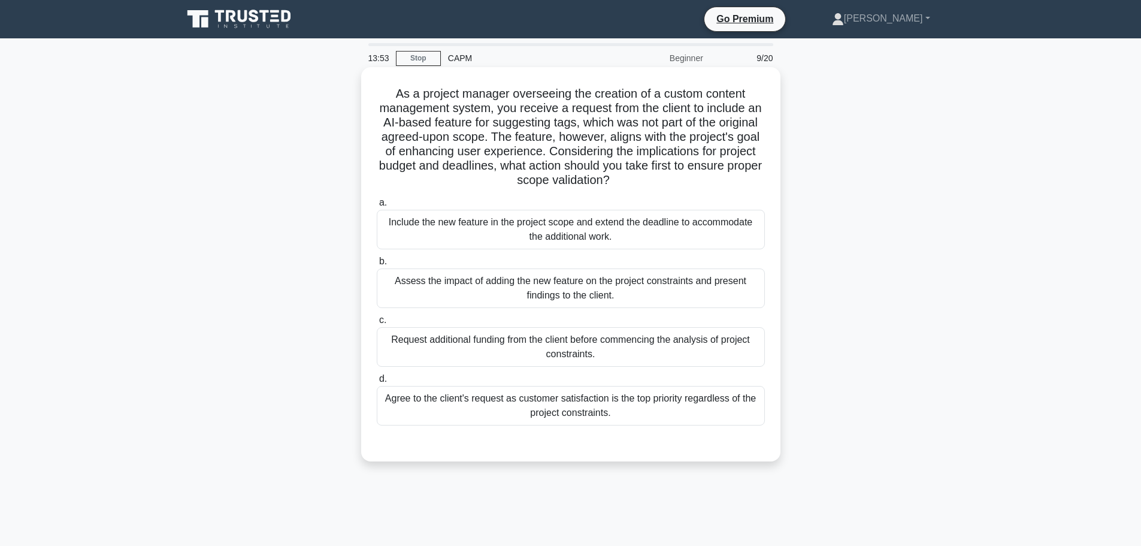
click at [706, 288] on div "Assess the impact of adding the new feature on the project constraints and pres…" at bounding box center [571, 288] width 388 height 40
click at [377, 265] on input "b. Assess the impact of adding the new feature on the project constraints and p…" at bounding box center [377, 262] width 0 height 8
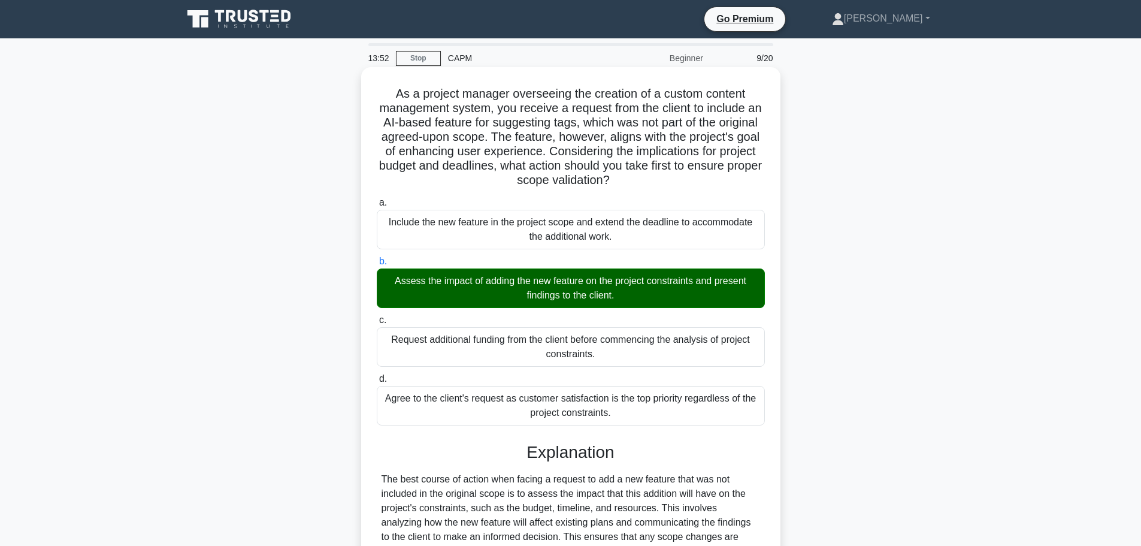
scroll to position [265, 0]
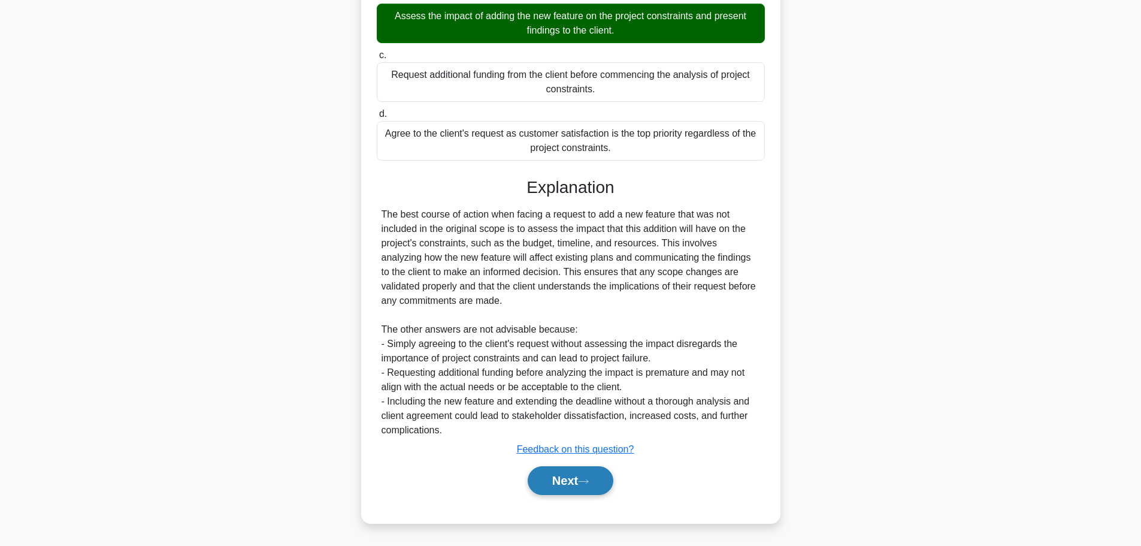
drag, startPoint x: 564, startPoint y: 482, endPoint x: 588, endPoint y: 468, distance: 28.5
click at [564, 482] on button "Next" at bounding box center [571, 480] width 86 height 29
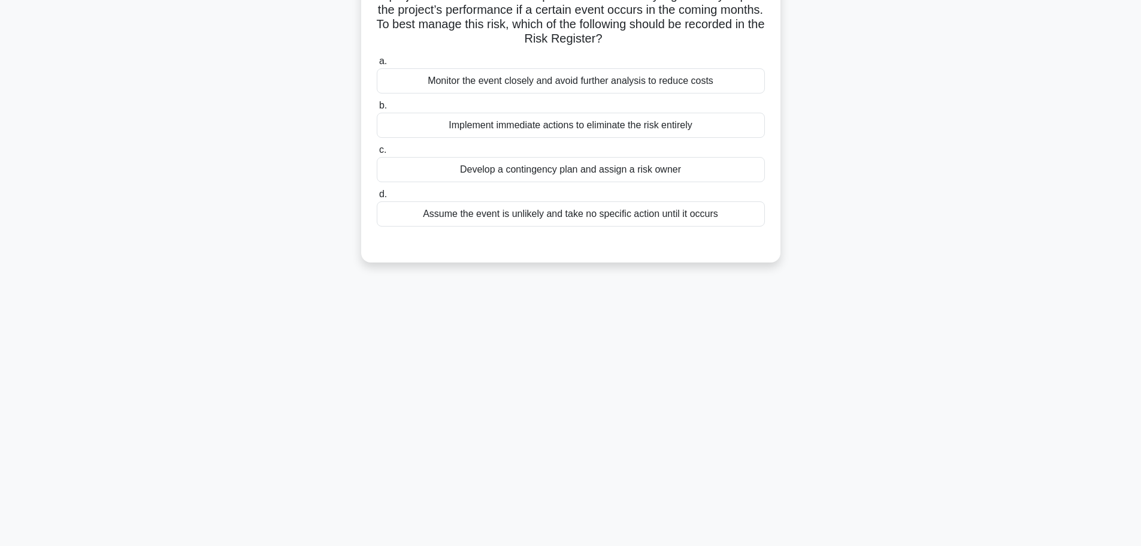
scroll to position [0, 0]
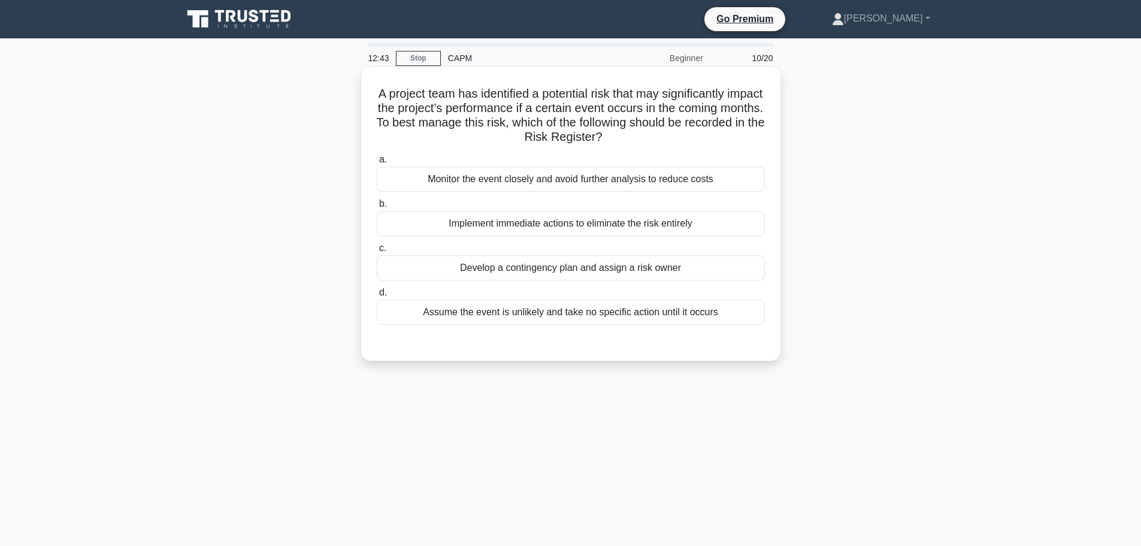
click at [623, 271] on div "Develop a contingency plan and assign a risk owner" at bounding box center [571, 267] width 388 height 25
click at [377, 252] on input "c. Develop a contingency plan and assign a risk owner" at bounding box center [377, 248] width 0 height 8
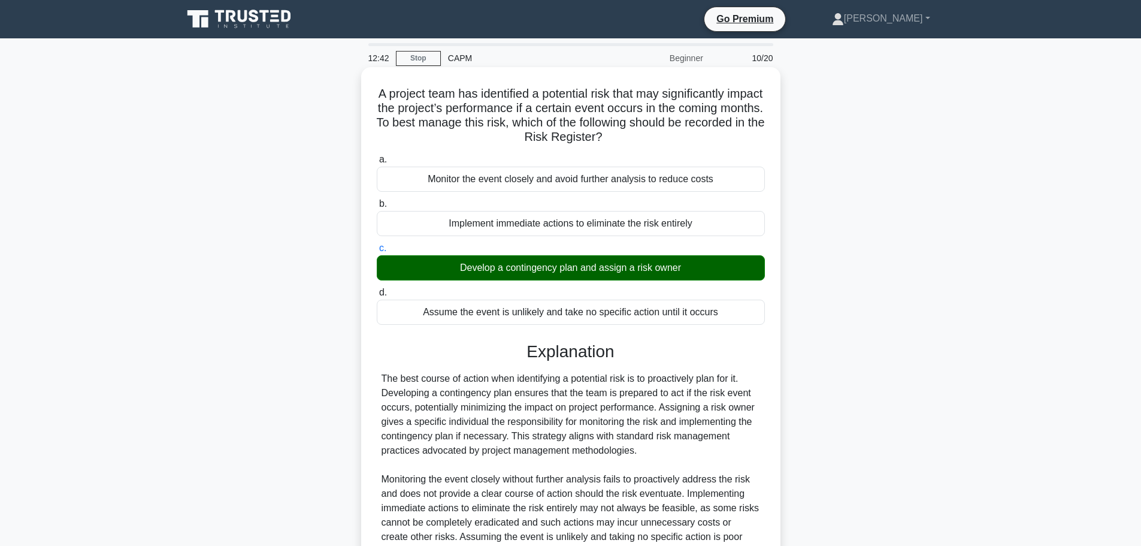
scroll to position [136, 0]
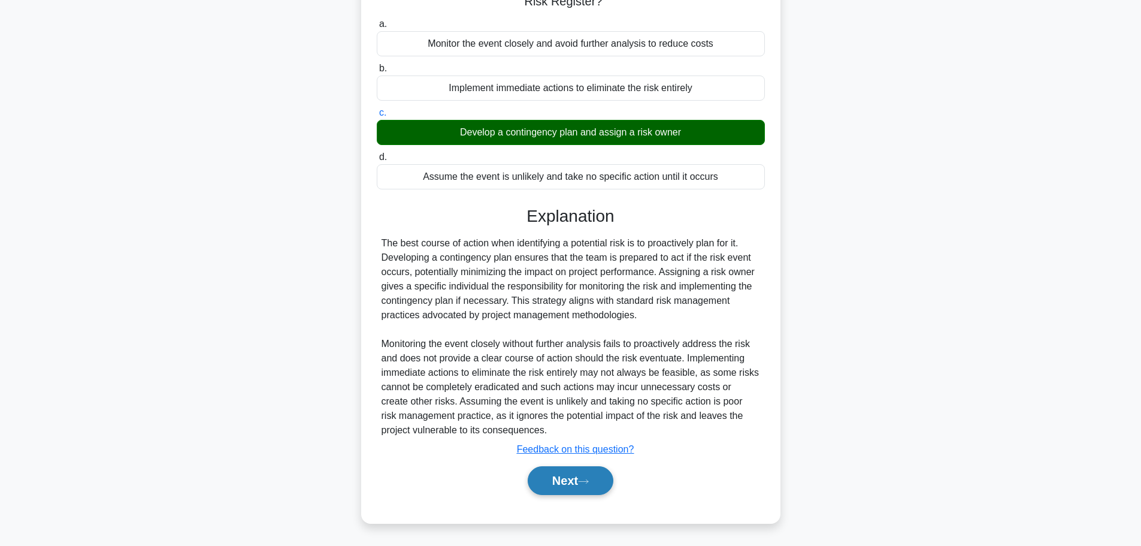
click at [581, 485] on button "Next" at bounding box center [571, 480] width 86 height 29
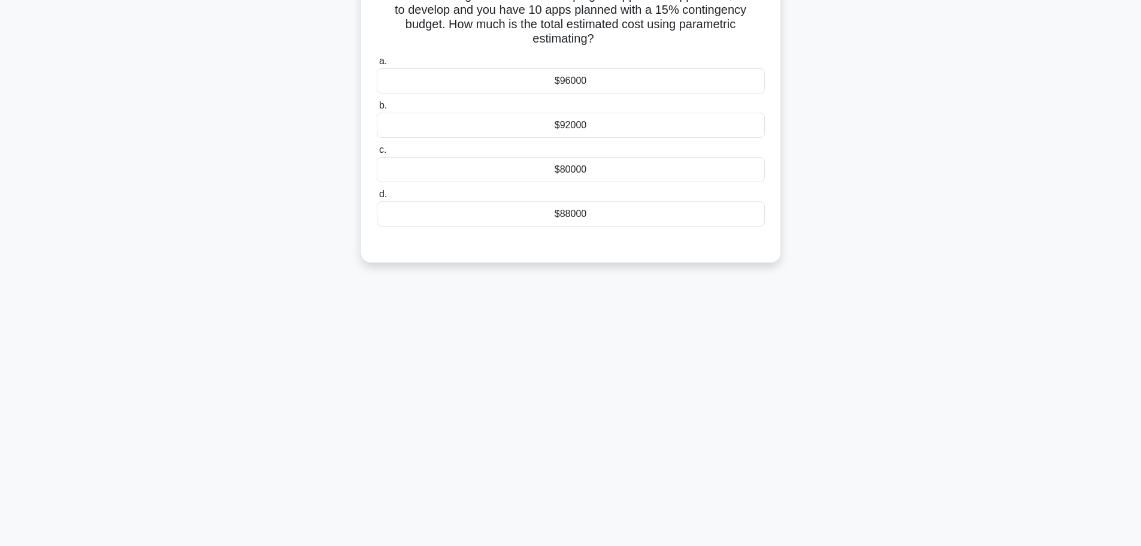
scroll to position [0, 0]
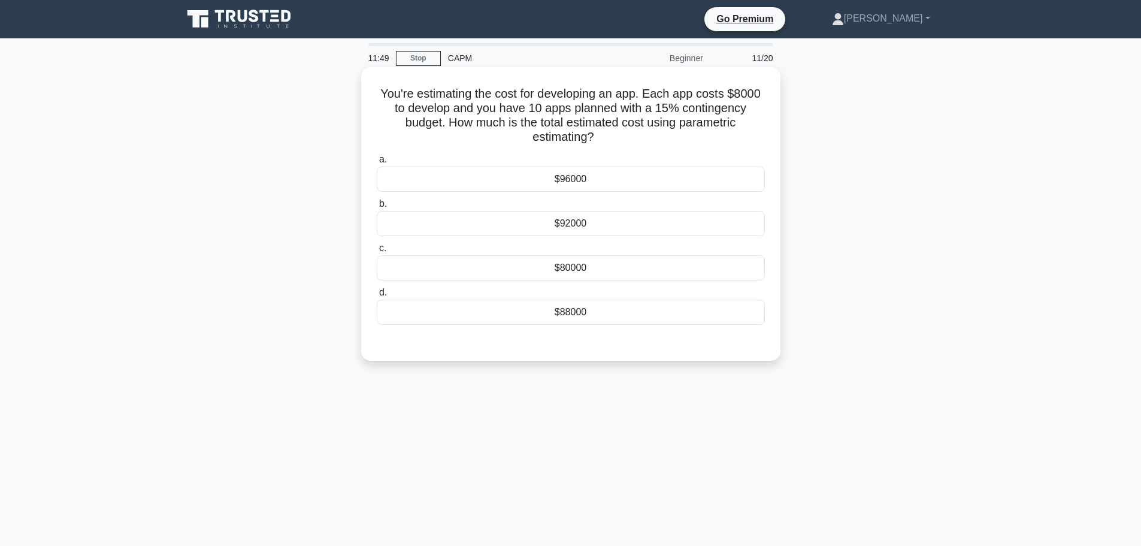
click at [575, 225] on div "$92000" at bounding box center [571, 223] width 388 height 25
click at [377, 208] on input "b. $92000" at bounding box center [377, 204] width 0 height 8
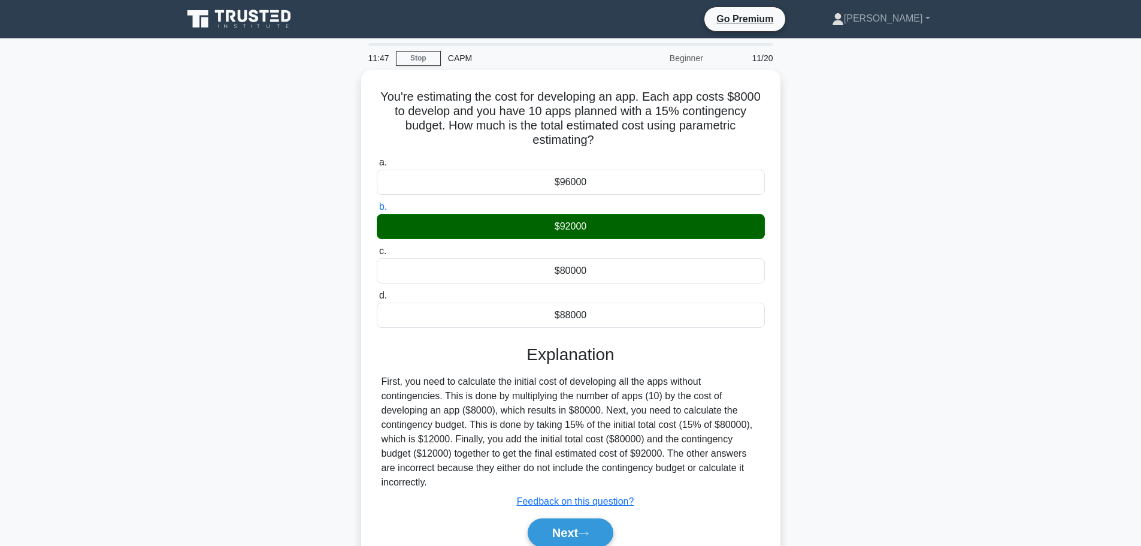
scroll to position [60, 0]
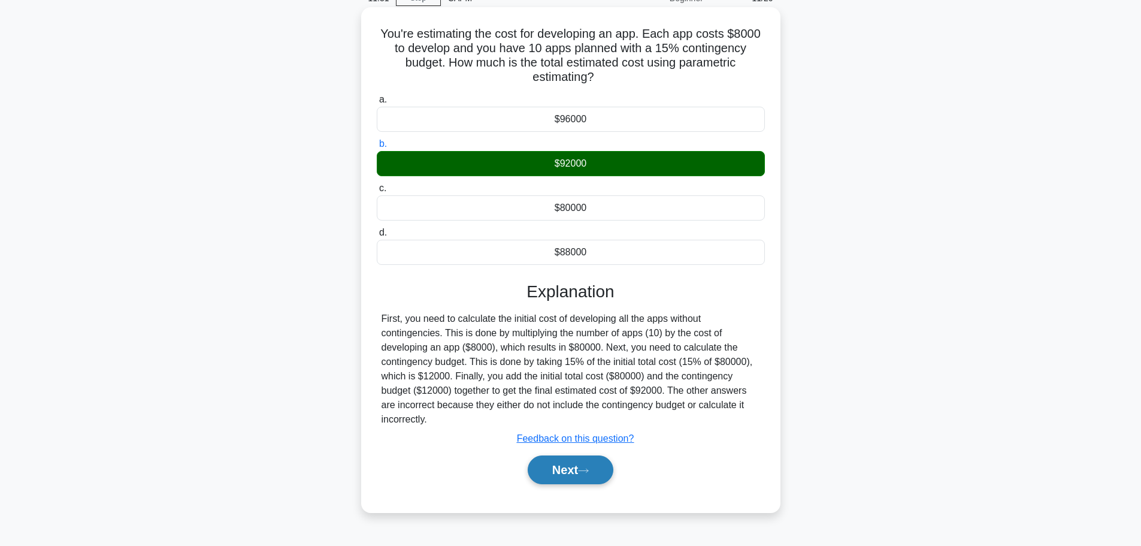
click at [552, 477] on button "Next" at bounding box center [571, 469] width 86 height 29
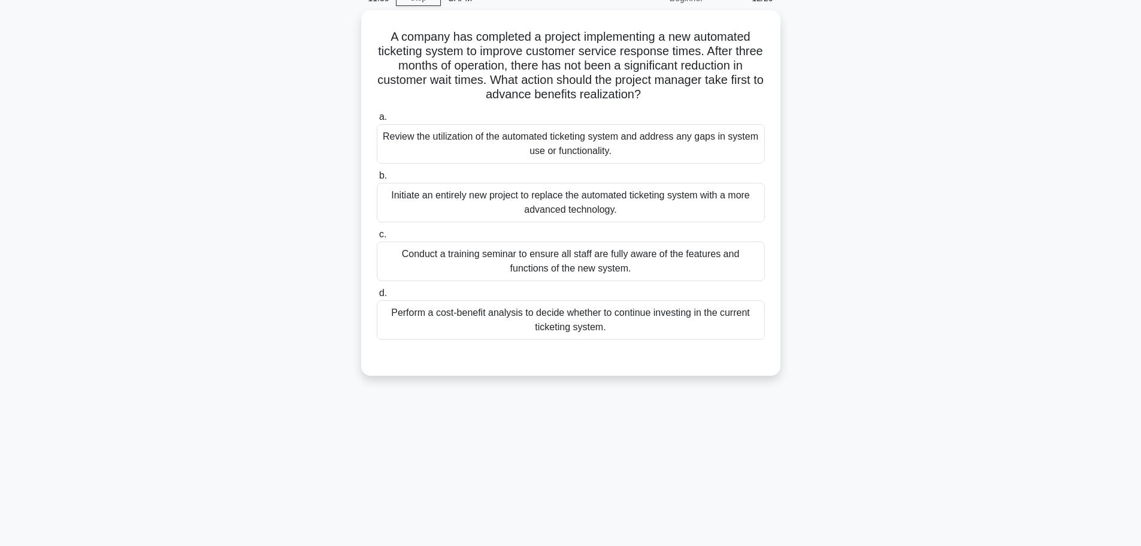
scroll to position [0, 0]
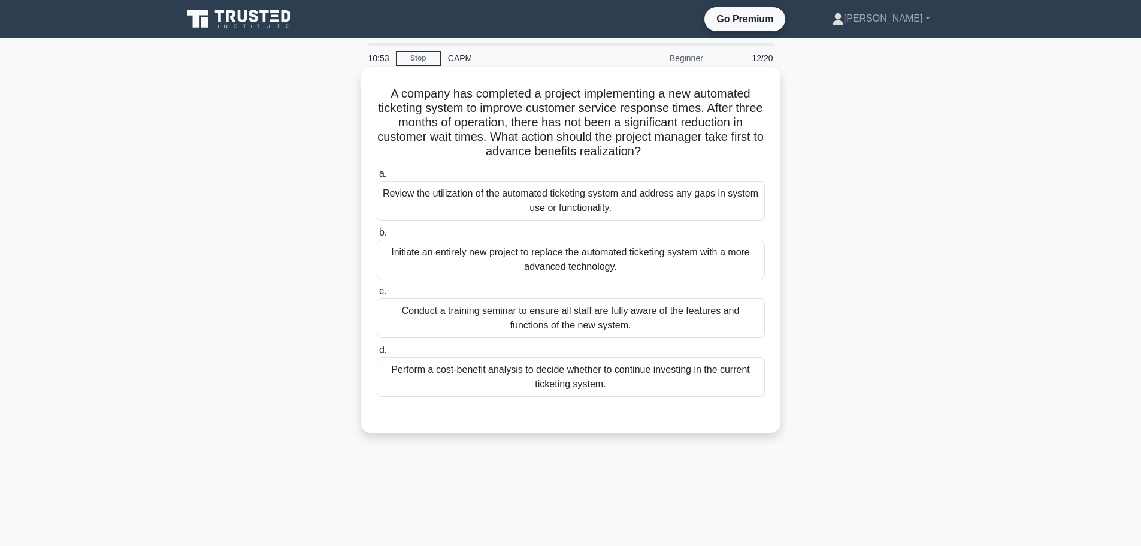
click at [668, 207] on div "Review the utilization of the automated ticketing system and address any gaps i…" at bounding box center [571, 201] width 388 height 40
click at [377, 178] on input "a. Review the utilization of the automated ticketing system and address any gap…" at bounding box center [377, 174] width 0 height 8
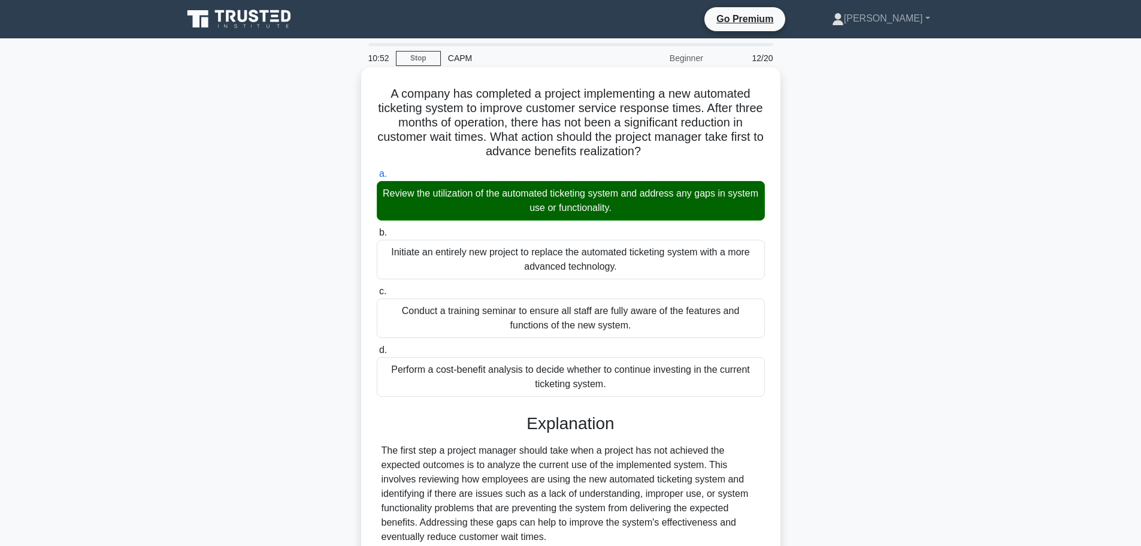
scroll to position [222, 0]
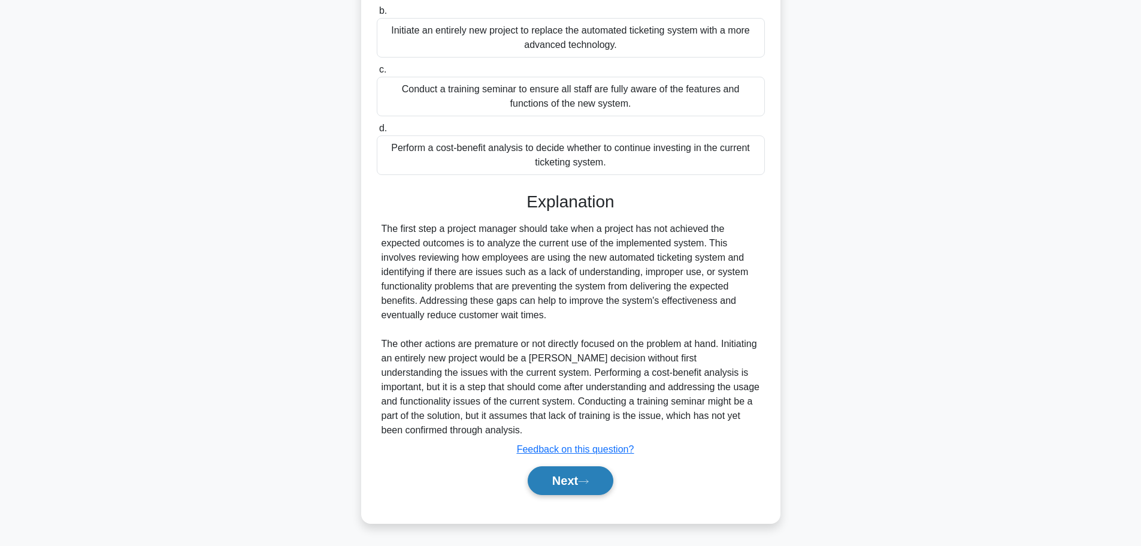
click at [587, 476] on button "Next" at bounding box center [571, 480] width 86 height 29
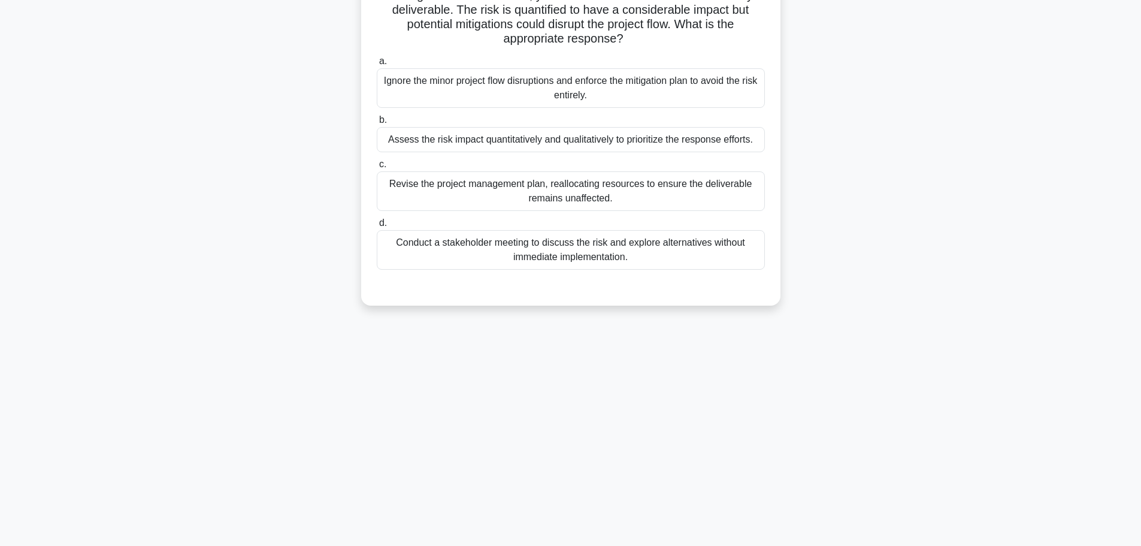
scroll to position [0, 0]
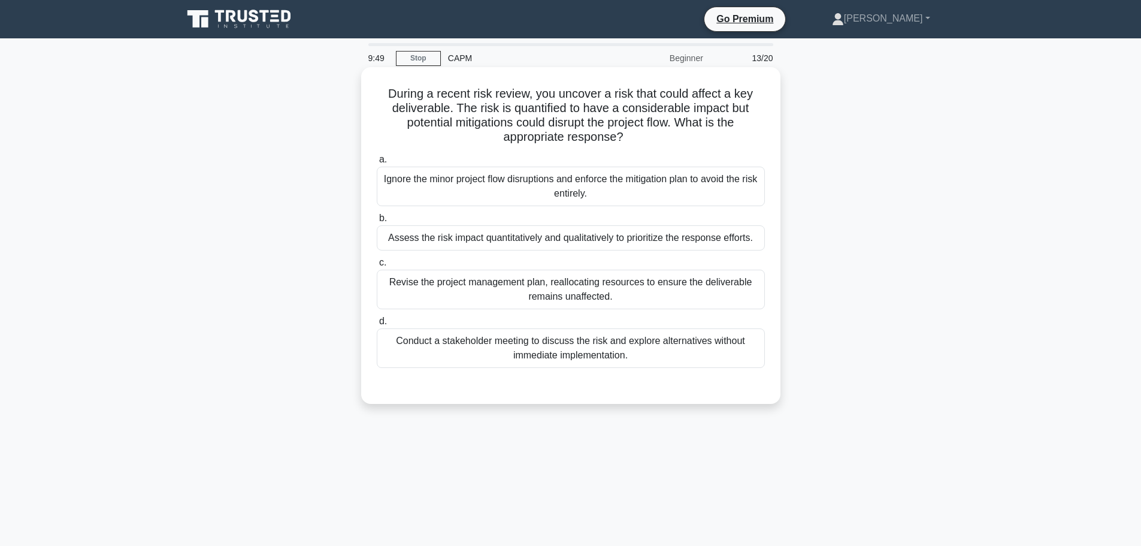
click at [613, 240] on div "Assess the risk impact quantitatively and qualitatively to prioritize the respo…" at bounding box center [571, 237] width 388 height 25
click at [377, 222] on input "b. Assess the risk impact quantitatively and qualitatively to prioritize the re…" at bounding box center [377, 218] width 0 height 8
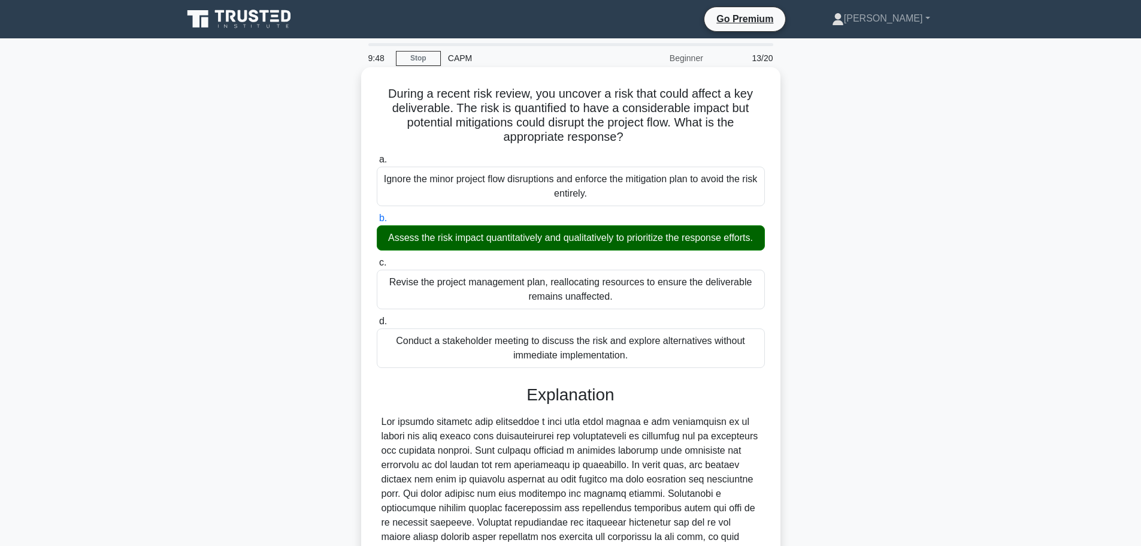
scroll to position [179, 0]
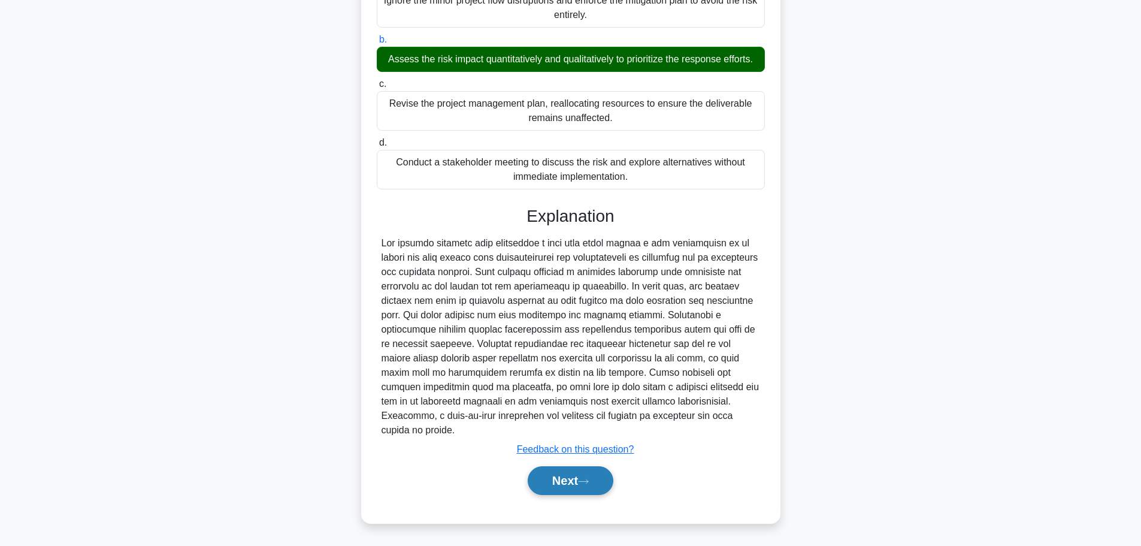
click at [581, 483] on button "Next" at bounding box center [571, 480] width 86 height 29
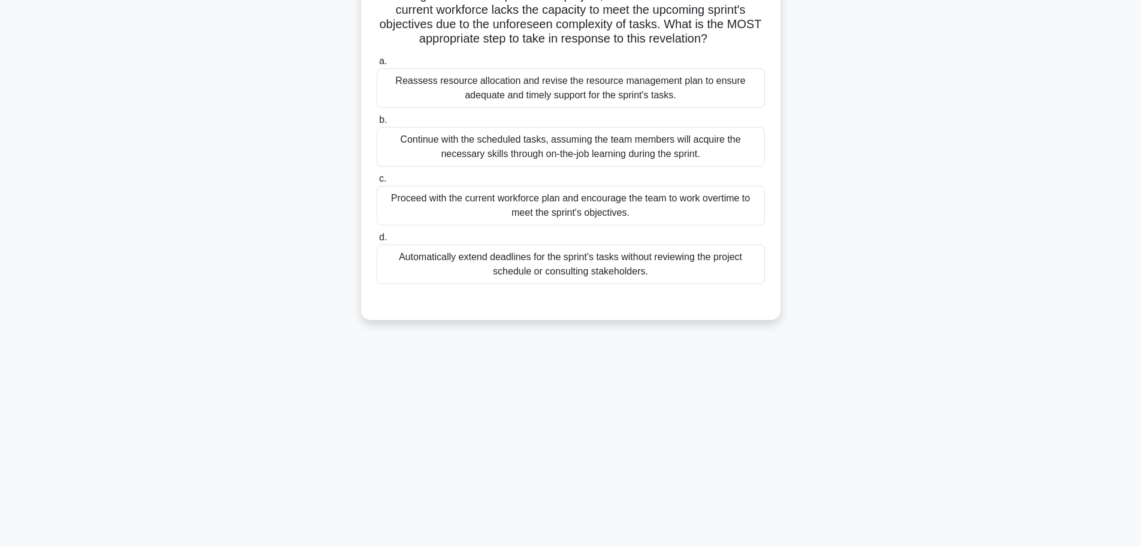
scroll to position [0, 0]
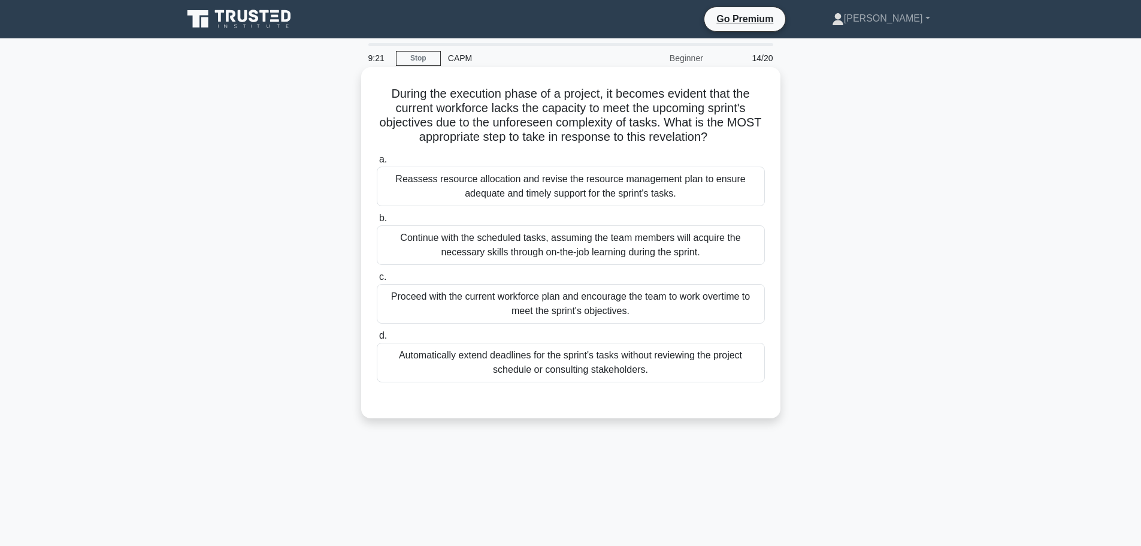
click at [632, 194] on div "Reassess resource allocation and revise the resource management plan to ensure …" at bounding box center [571, 187] width 388 height 40
click at [377, 164] on input "a. Reassess resource allocation and revise the resource management plan to ensu…" at bounding box center [377, 160] width 0 height 8
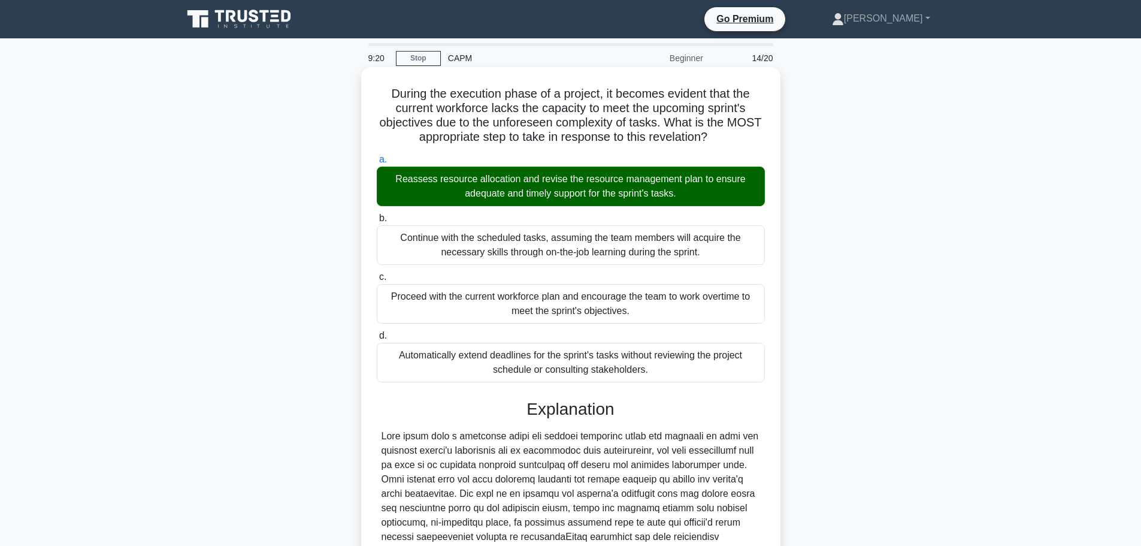
scroll to position [208, 0]
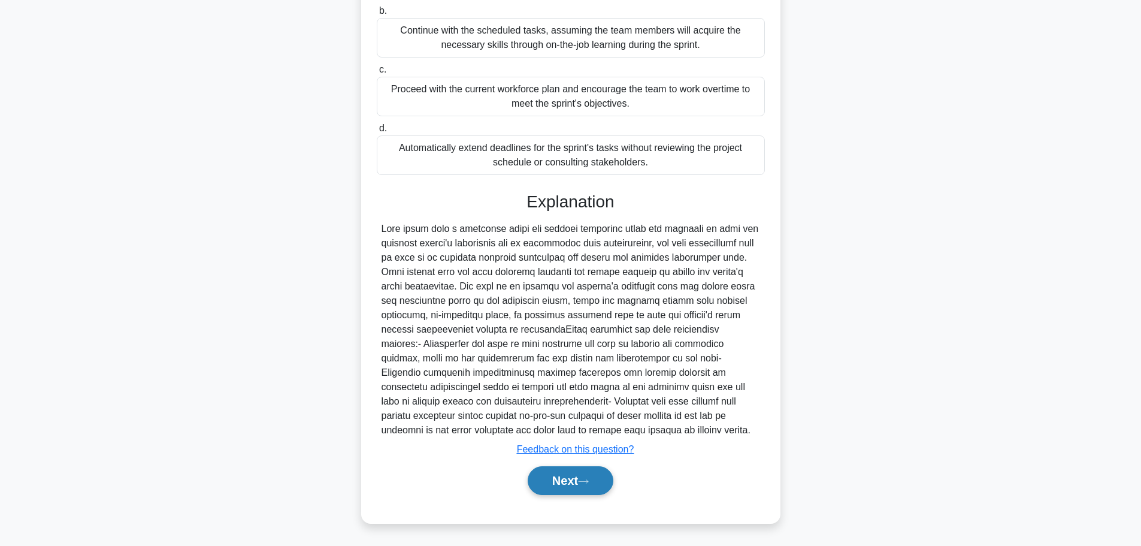
click at [586, 471] on button "Next" at bounding box center [571, 480] width 86 height 29
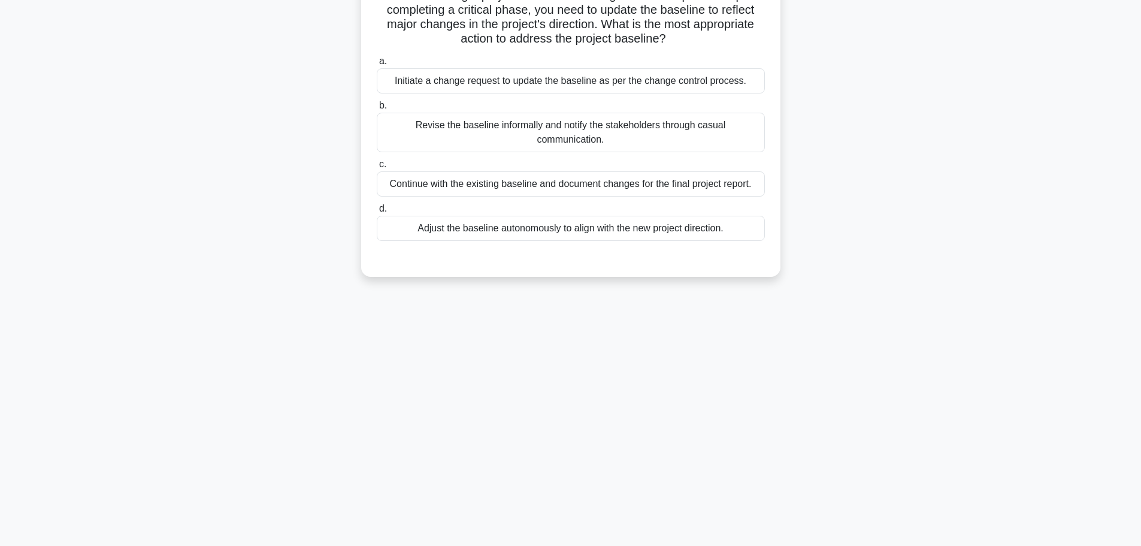
scroll to position [0, 0]
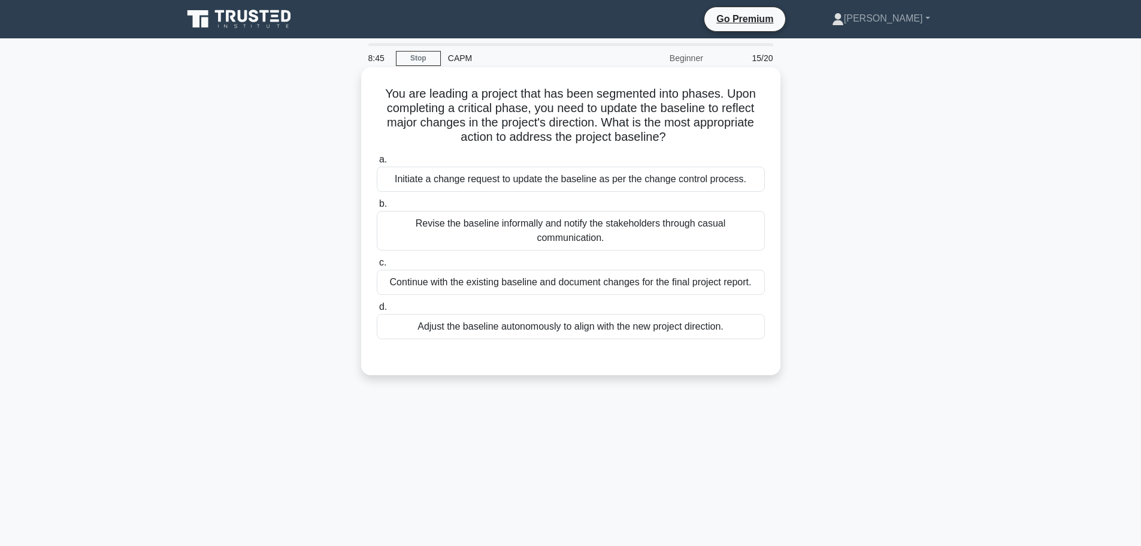
click at [648, 181] on div "Initiate a change request to update the baseline as per the change control proc…" at bounding box center [571, 179] width 388 height 25
click at [377, 164] on input "a. Initiate a change request to update the baseline as per the change control p…" at bounding box center [377, 160] width 0 height 8
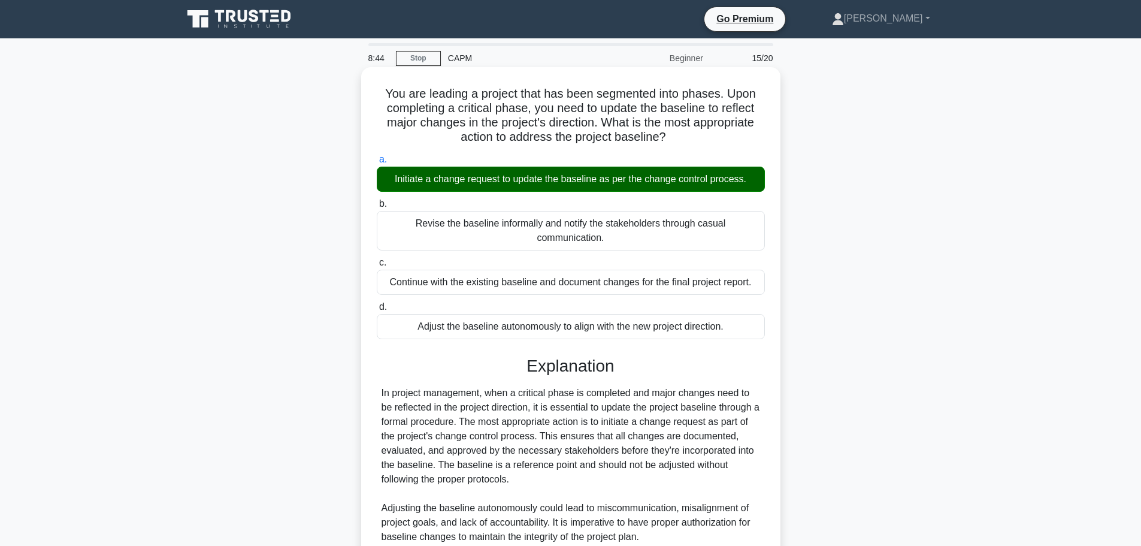
scroll to position [251, 0]
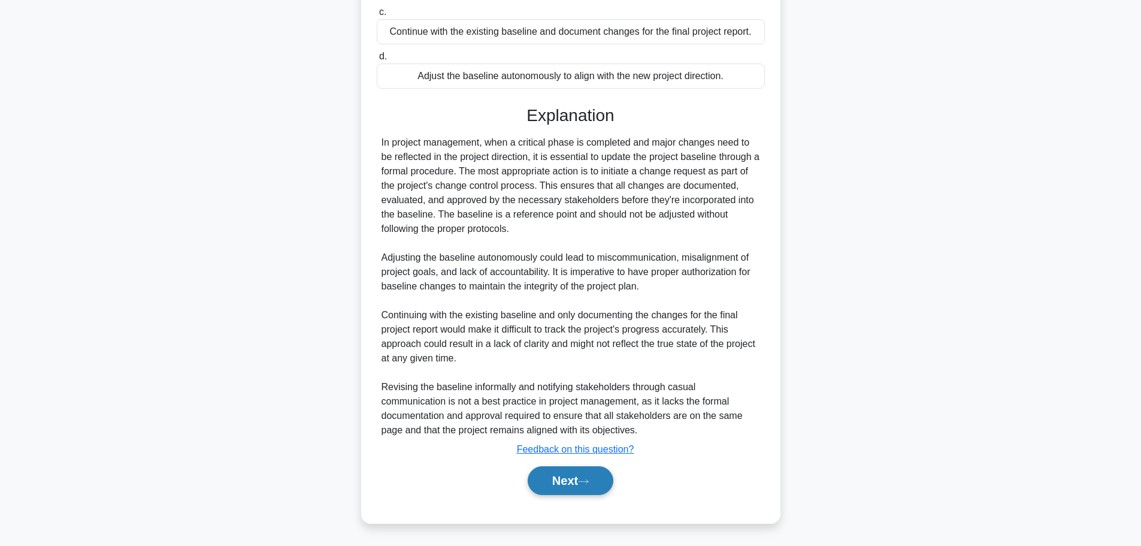
click at [577, 483] on button "Next" at bounding box center [571, 480] width 86 height 29
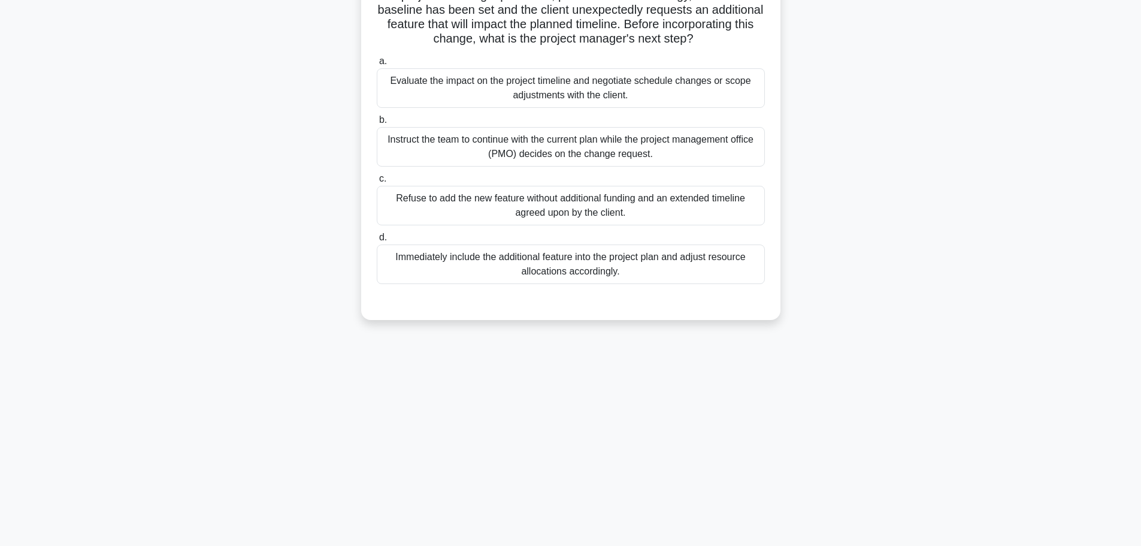
scroll to position [0, 0]
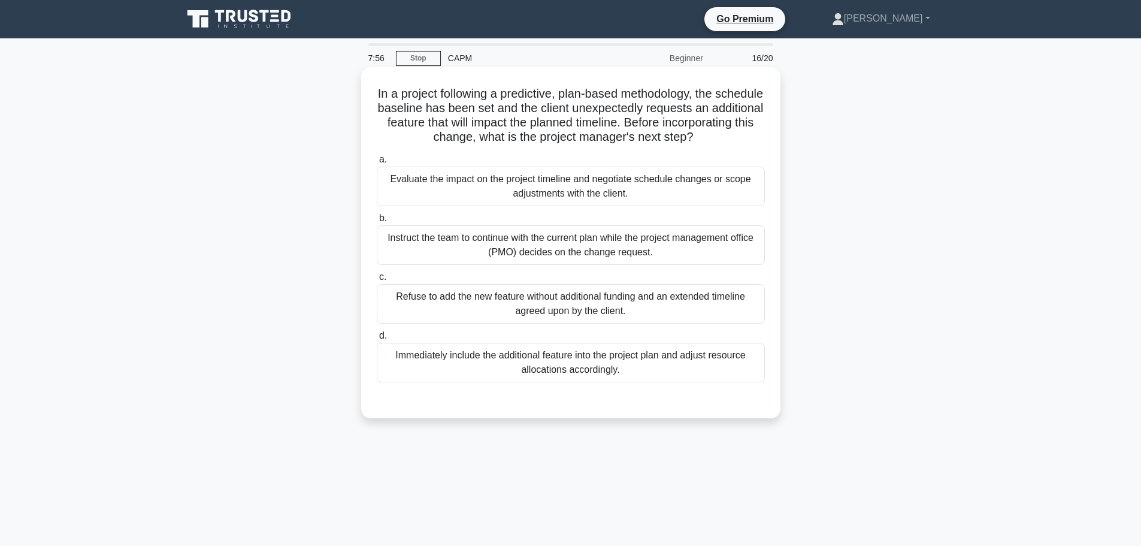
click at [664, 193] on div "Evaluate the impact on the project timeline and negotiate schedule changes or s…" at bounding box center [571, 187] width 388 height 40
click at [377, 164] on input "a. Evaluate the impact on the project timeline and negotiate schedule changes o…" at bounding box center [377, 160] width 0 height 8
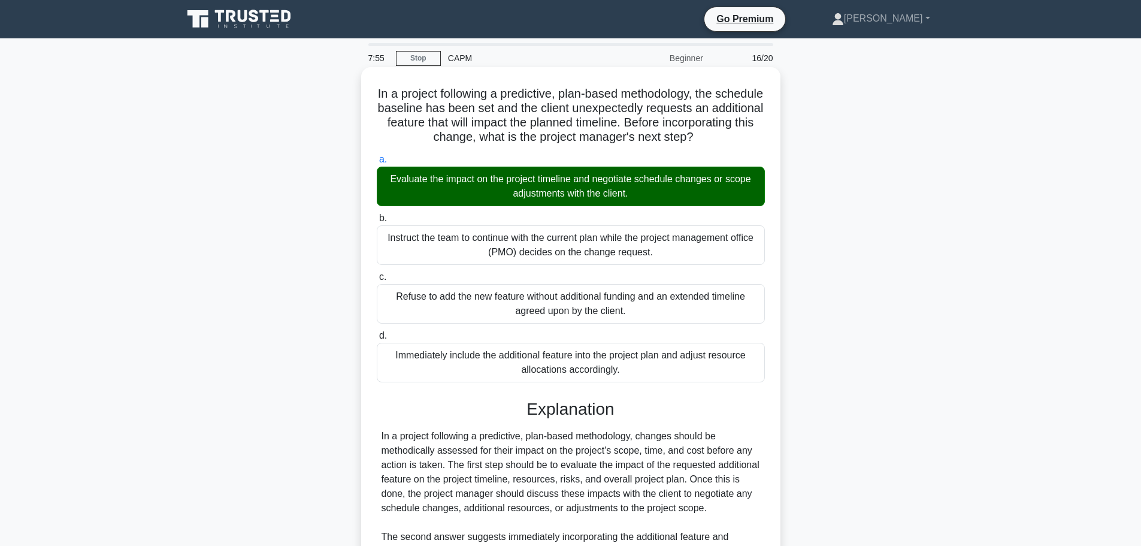
scroll to position [222, 0]
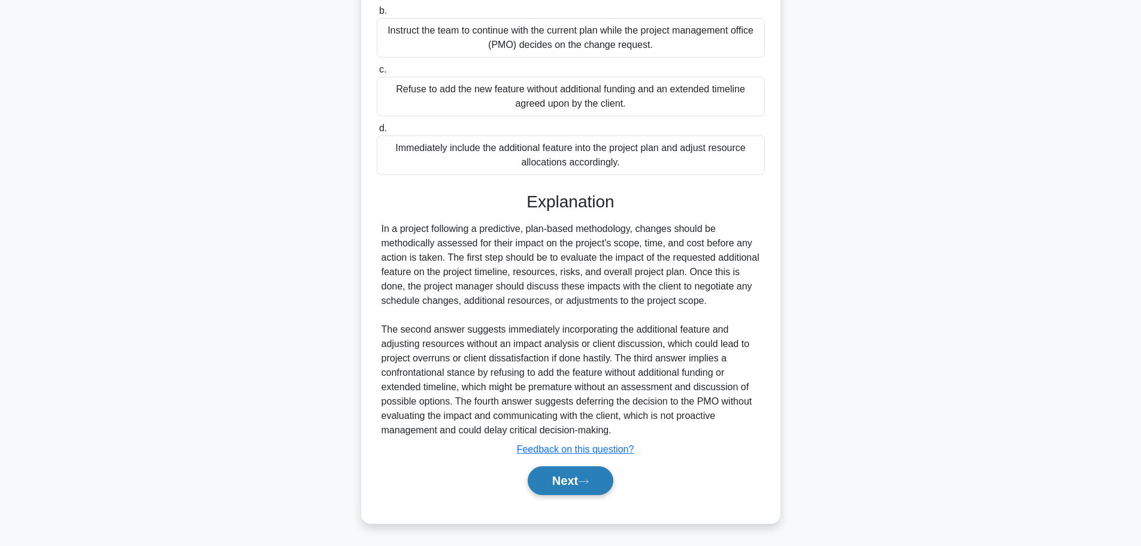
click at [597, 480] on button "Next" at bounding box center [571, 480] width 86 height 29
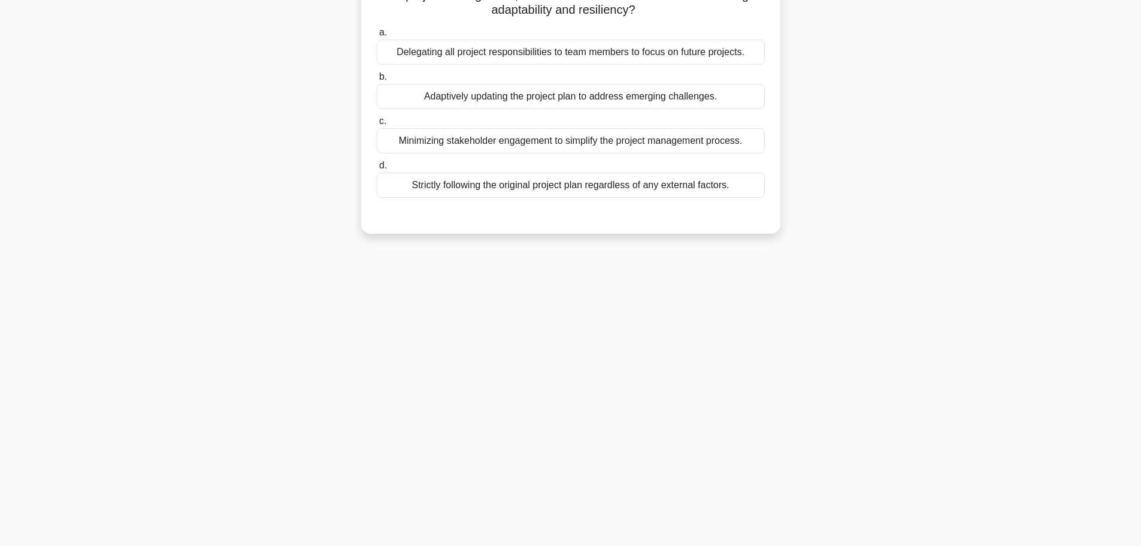
scroll to position [0, 0]
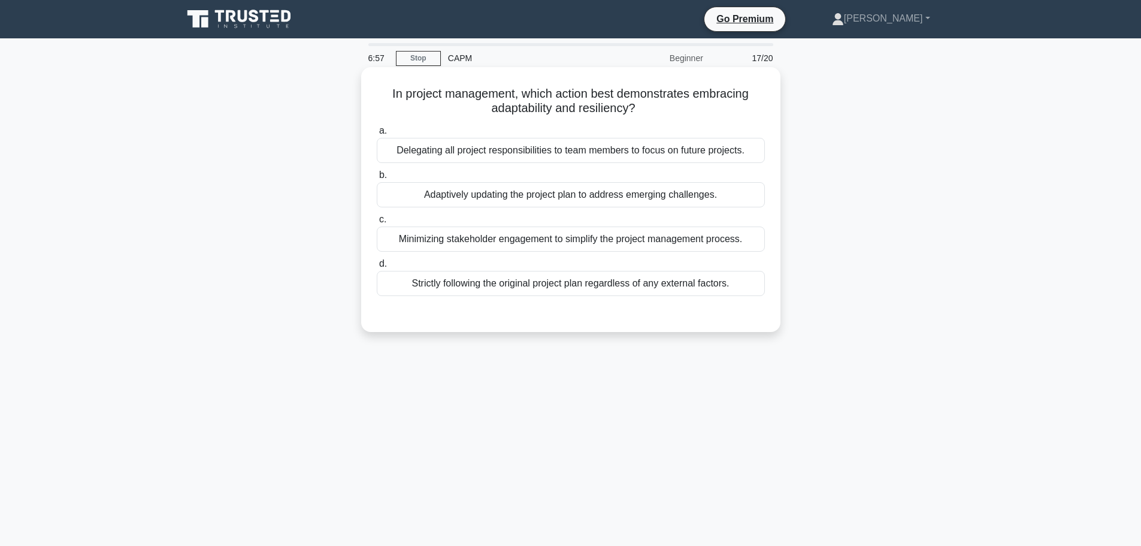
click at [637, 197] on div "Adaptively updating the project plan to address emerging challenges." at bounding box center [571, 194] width 388 height 25
click at [377, 179] on input "b. Adaptively updating the project plan to address emerging challenges." at bounding box center [377, 175] width 0 height 8
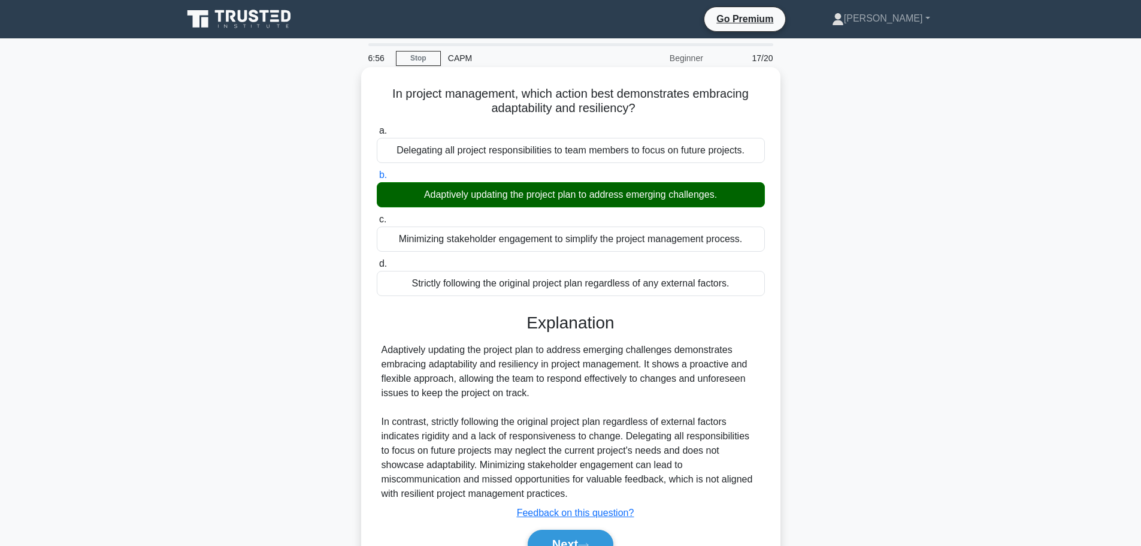
scroll to position [101, 0]
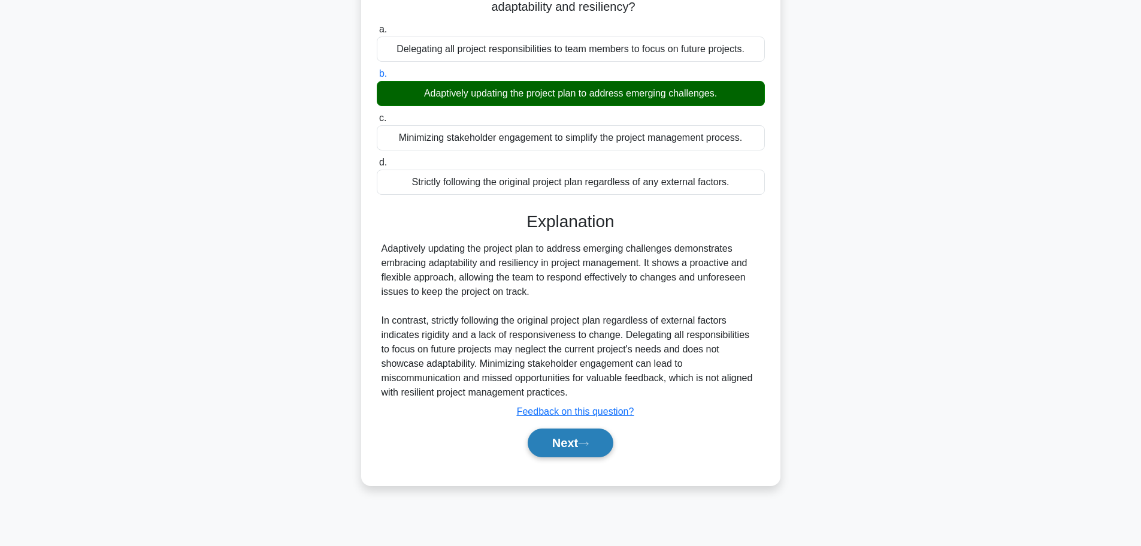
click at [571, 446] on button "Next" at bounding box center [571, 442] width 86 height 29
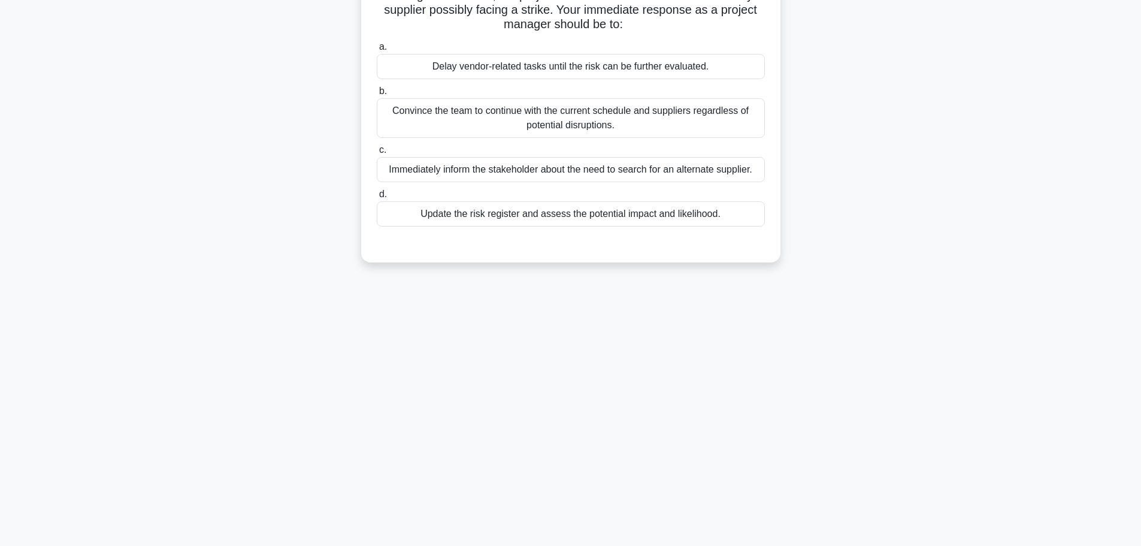
scroll to position [0, 0]
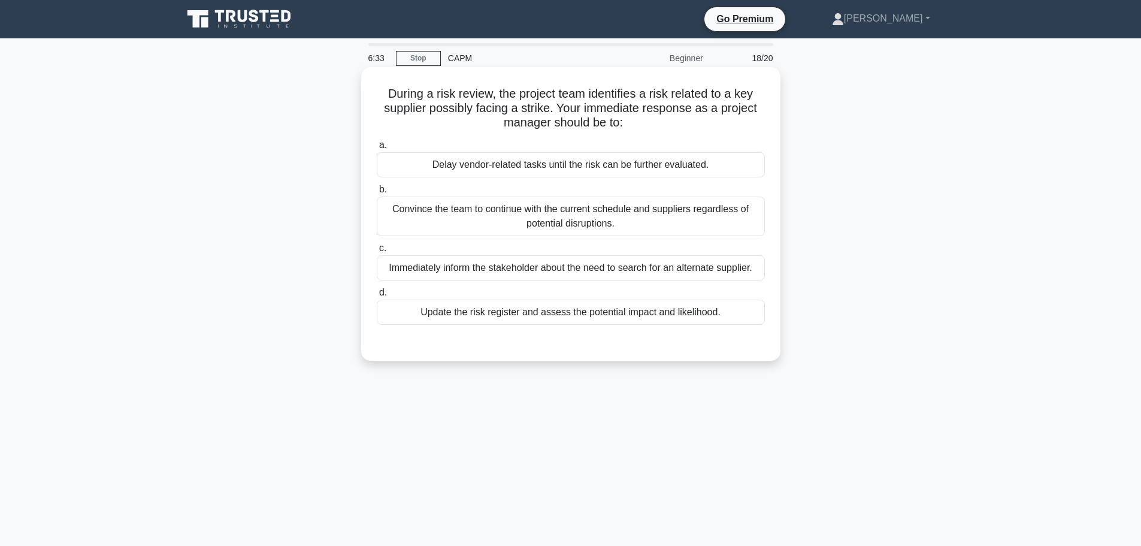
click at [488, 305] on div "Update the risk register and assess the potential impact and likelihood." at bounding box center [571, 311] width 388 height 25
click at [377, 296] on input "d. Update the risk register and assess the potential impact and likelihood." at bounding box center [377, 293] width 0 height 8
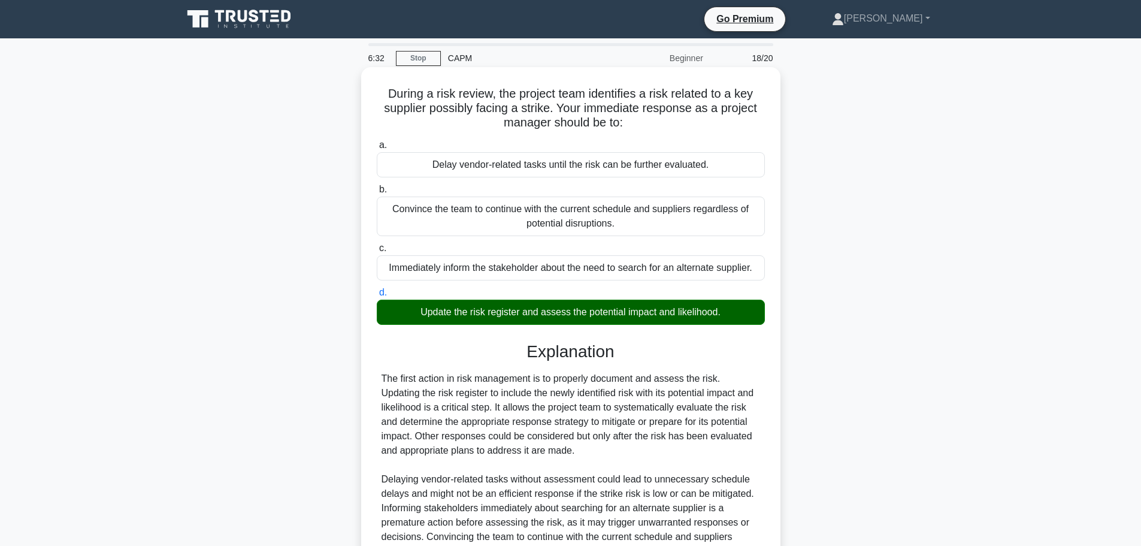
scroll to position [150, 0]
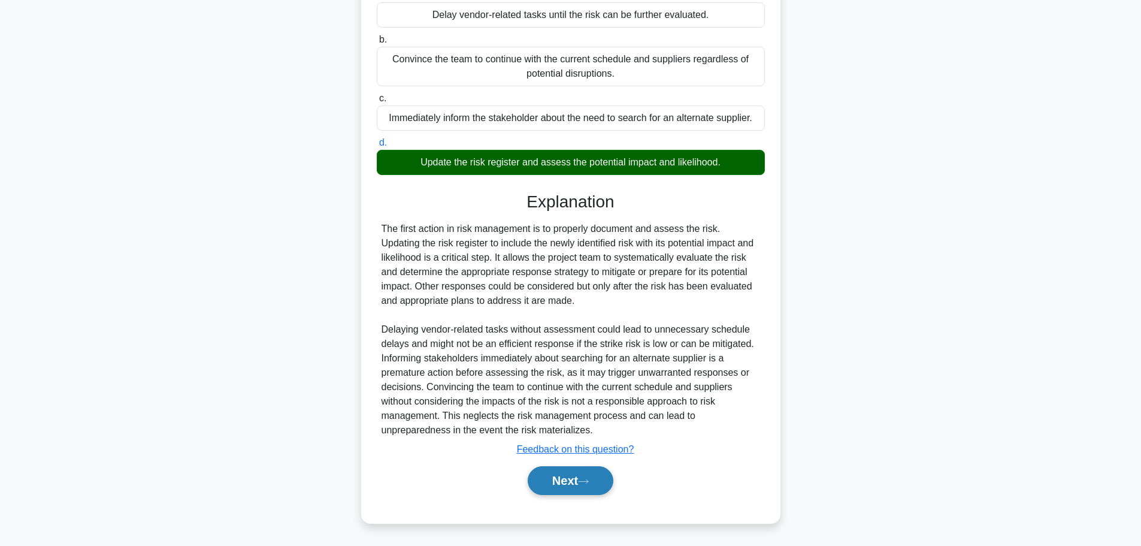
click at [560, 482] on button "Next" at bounding box center [571, 480] width 86 height 29
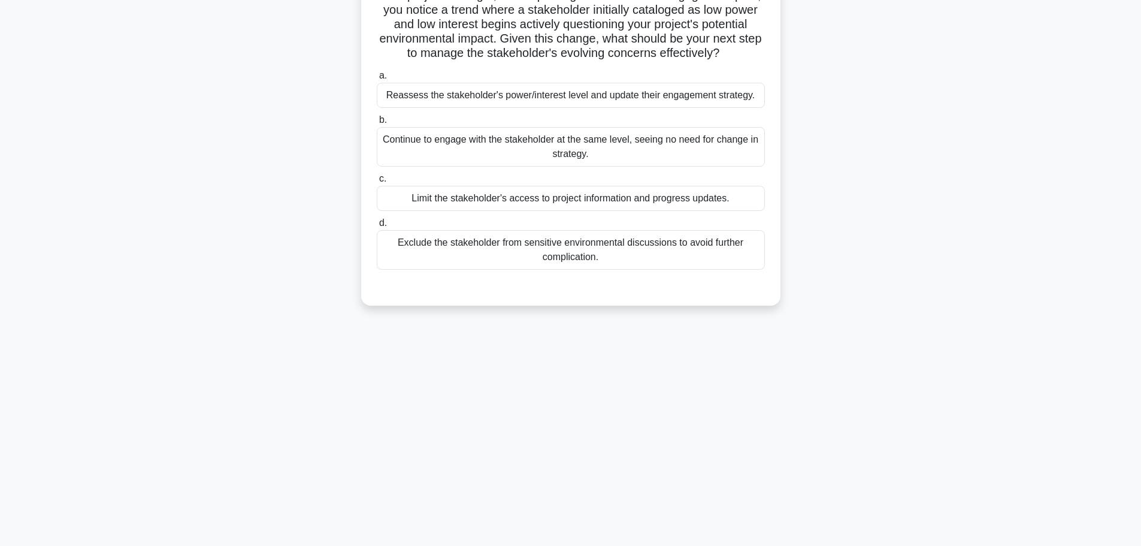
scroll to position [0, 0]
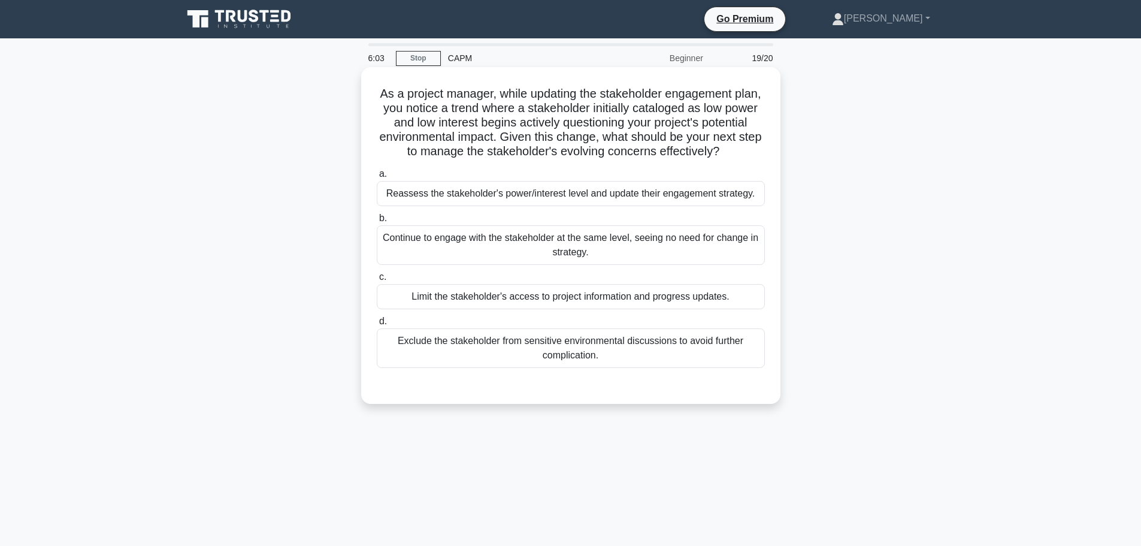
click at [549, 206] on div "Reassess the stakeholder's power/interest level and update their engagement str…" at bounding box center [571, 193] width 388 height 25
click at [377, 178] on input "a. Reassess the stakeholder's power/interest level and update their engagement …" at bounding box center [377, 174] width 0 height 8
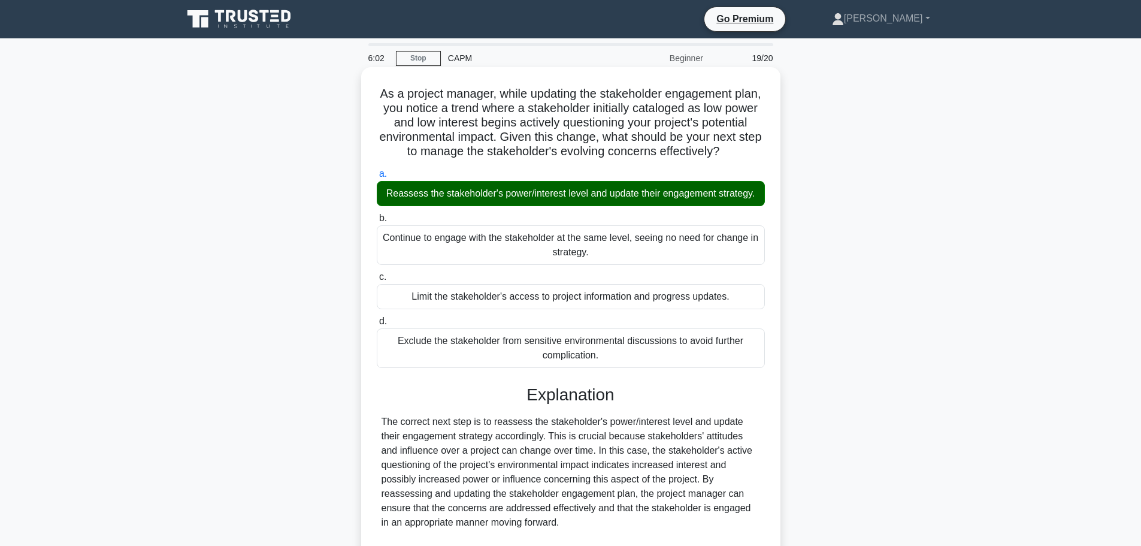
scroll to position [323, 0]
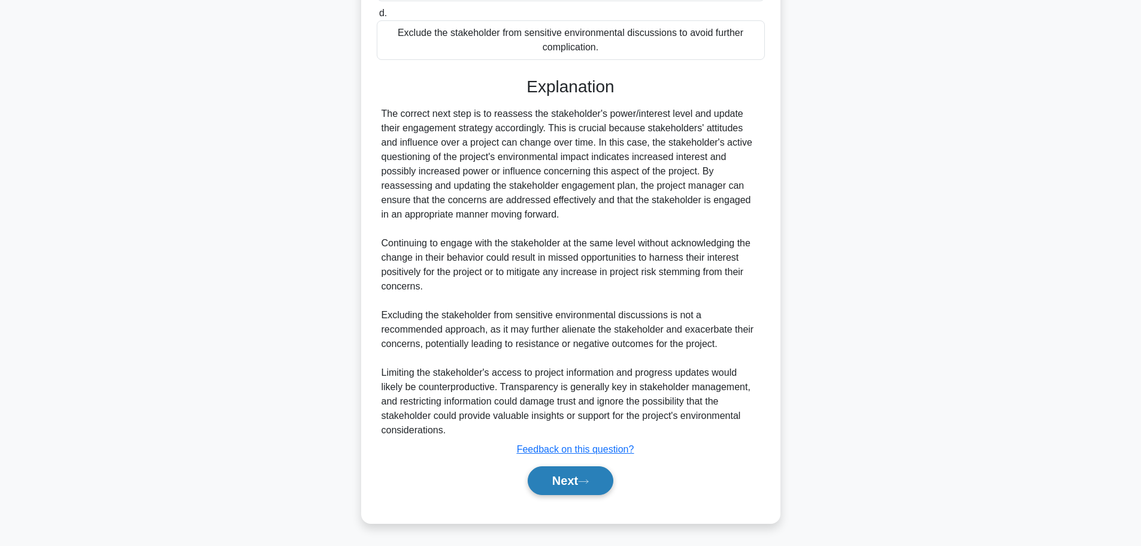
click at [588, 471] on button "Next" at bounding box center [571, 480] width 86 height 29
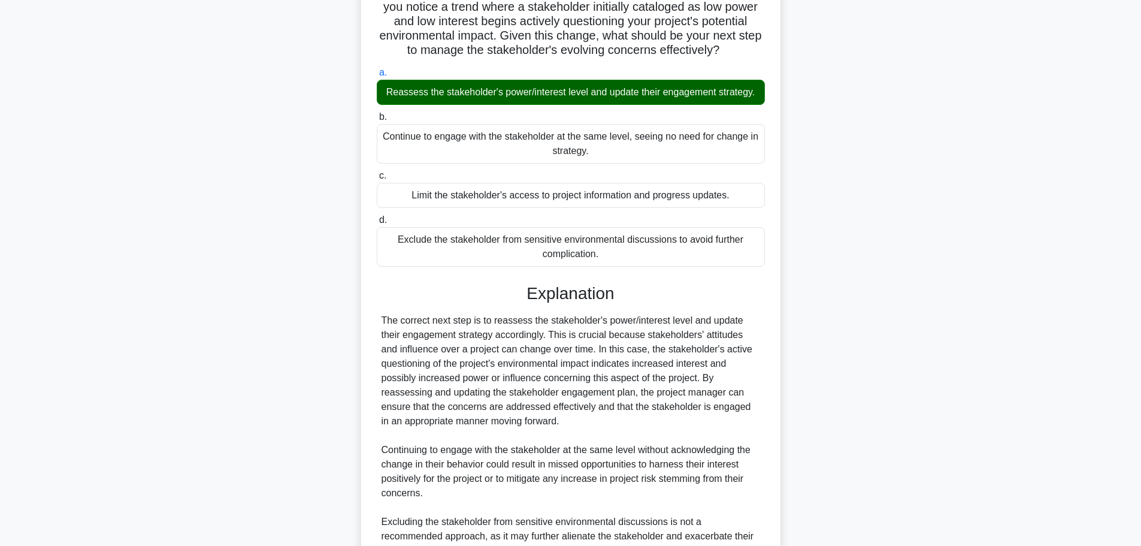
scroll to position [0, 0]
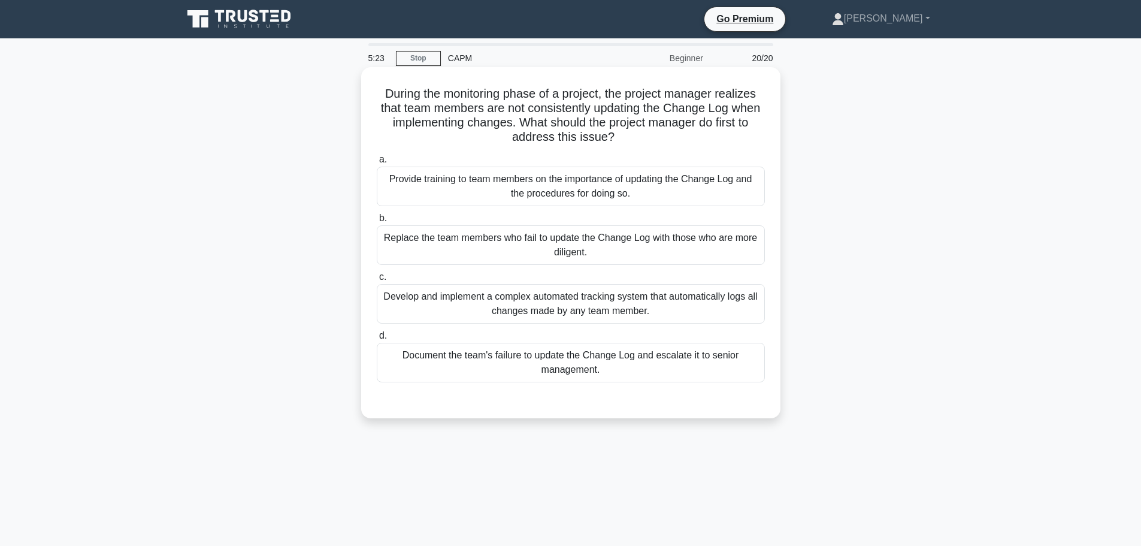
click at [600, 190] on div "Provide training to team members on the importance of updating the Change Log a…" at bounding box center [571, 187] width 388 height 40
click at [377, 164] on input "a. Provide training to team members on the importance of updating the Change Lo…" at bounding box center [377, 160] width 0 height 8
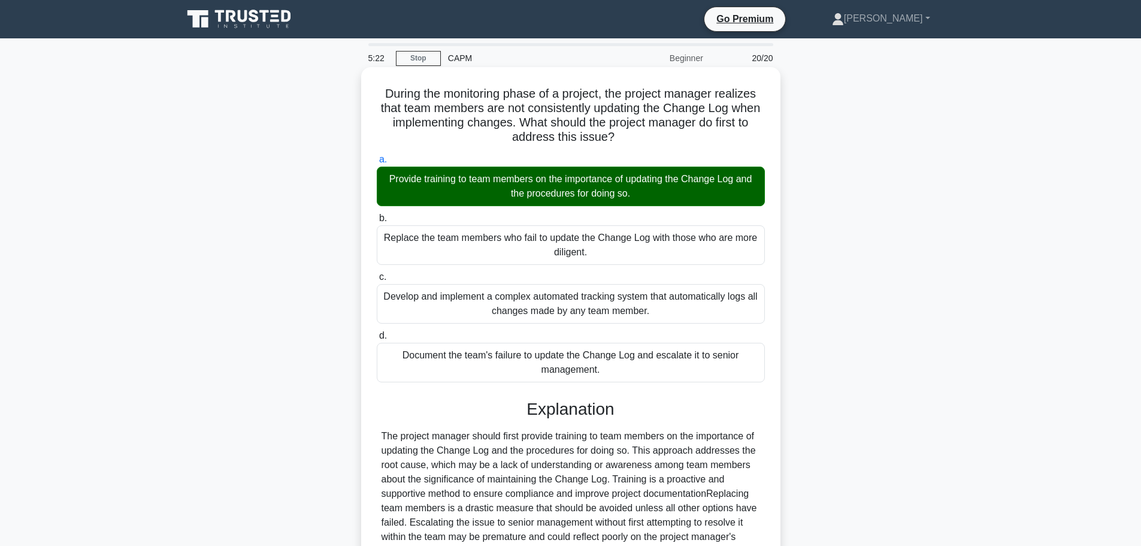
scroll to position [136, 0]
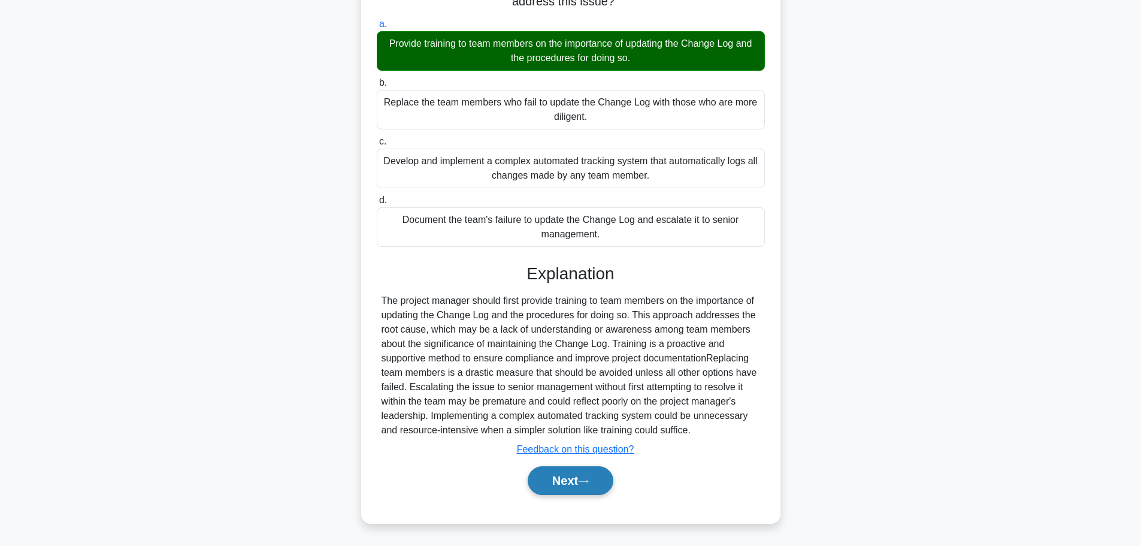
click at [559, 486] on button "Next" at bounding box center [571, 480] width 86 height 29
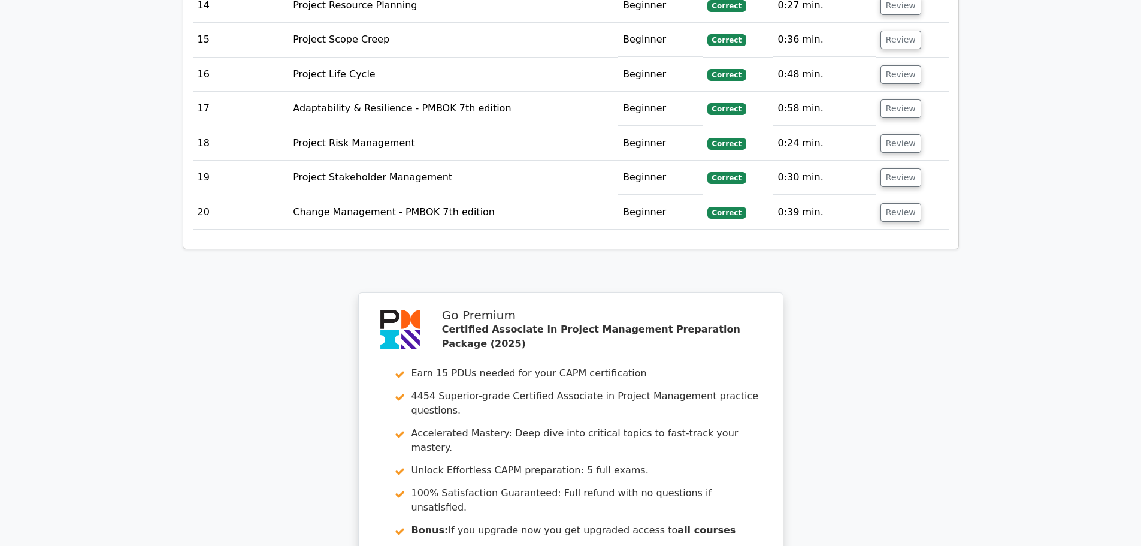
scroll to position [2553, 0]
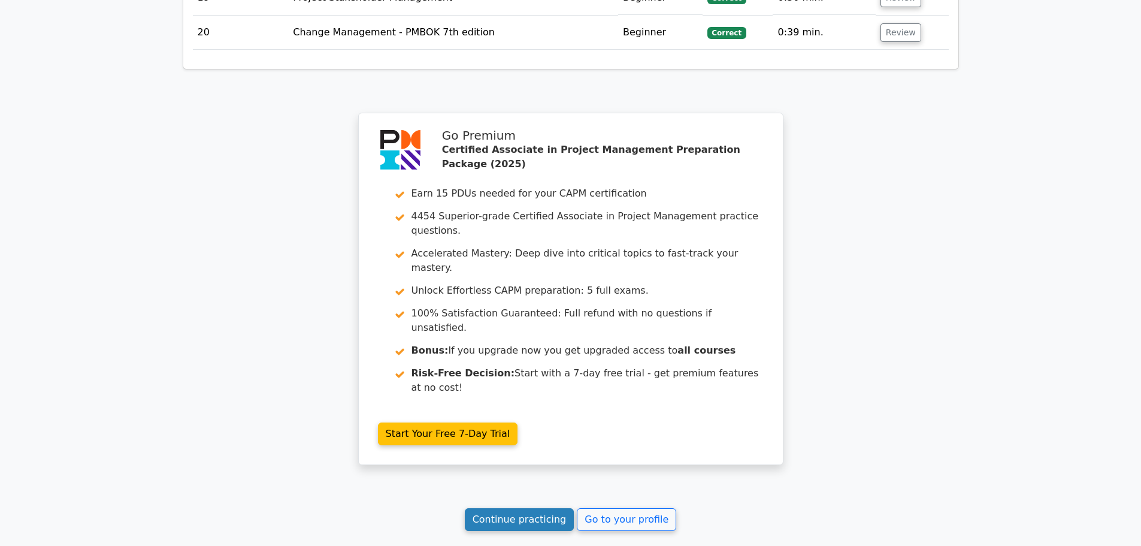
click at [540, 508] on link "Continue practicing" at bounding box center [520, 519] width 110 height 23
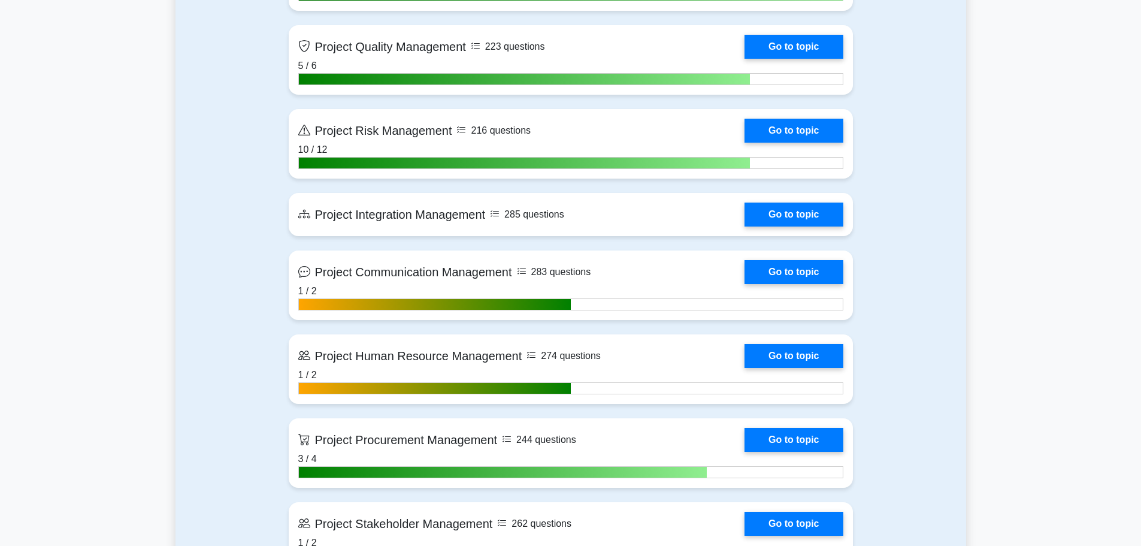
scroll to position [1321, 0]
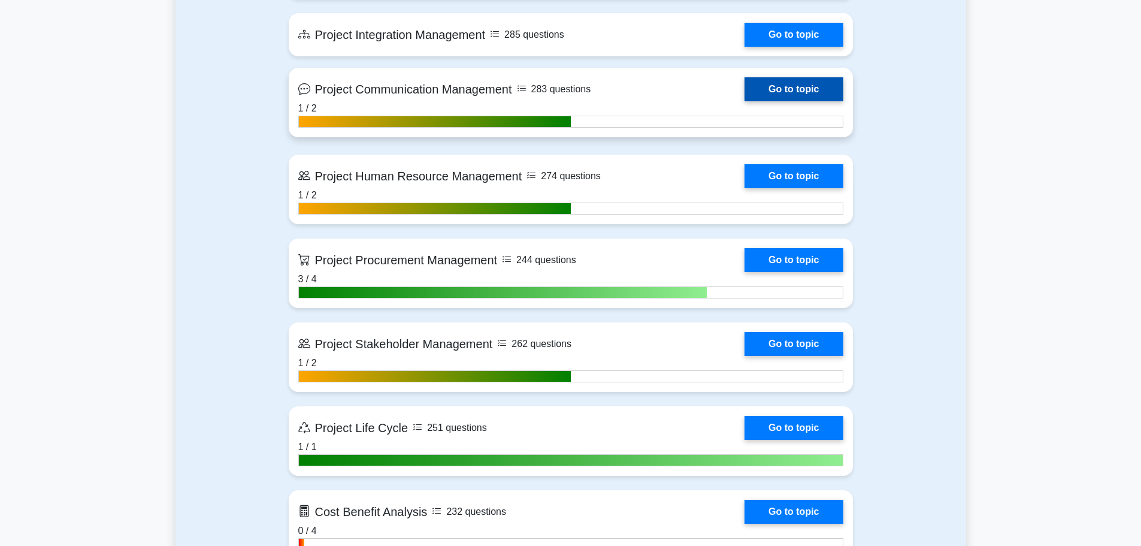
click at [783, 91] on link "Go to topic" at bounding box center [794, 89] width 98 height 24
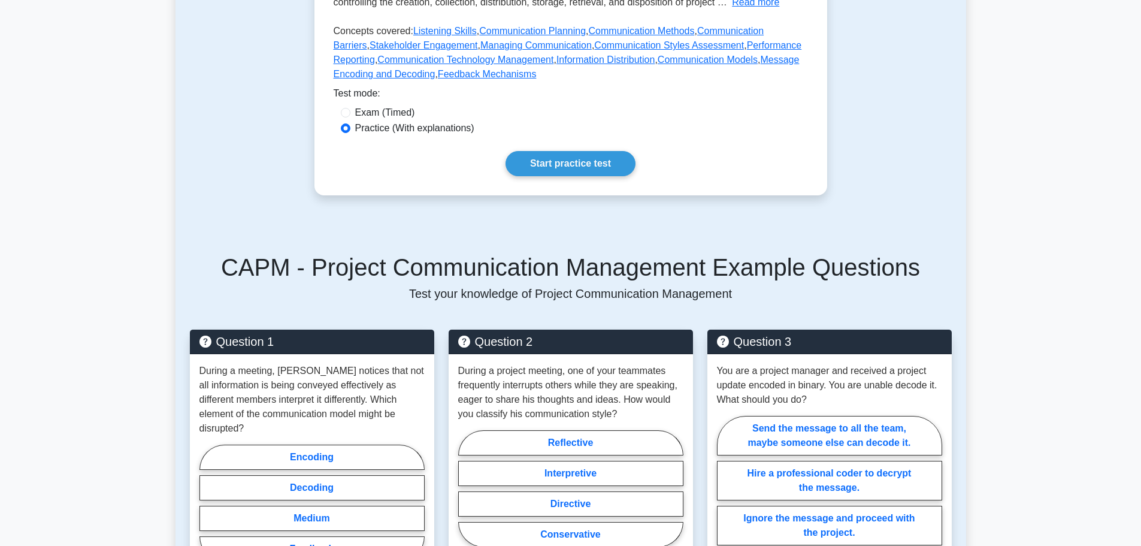
scroll to position [539, 0]
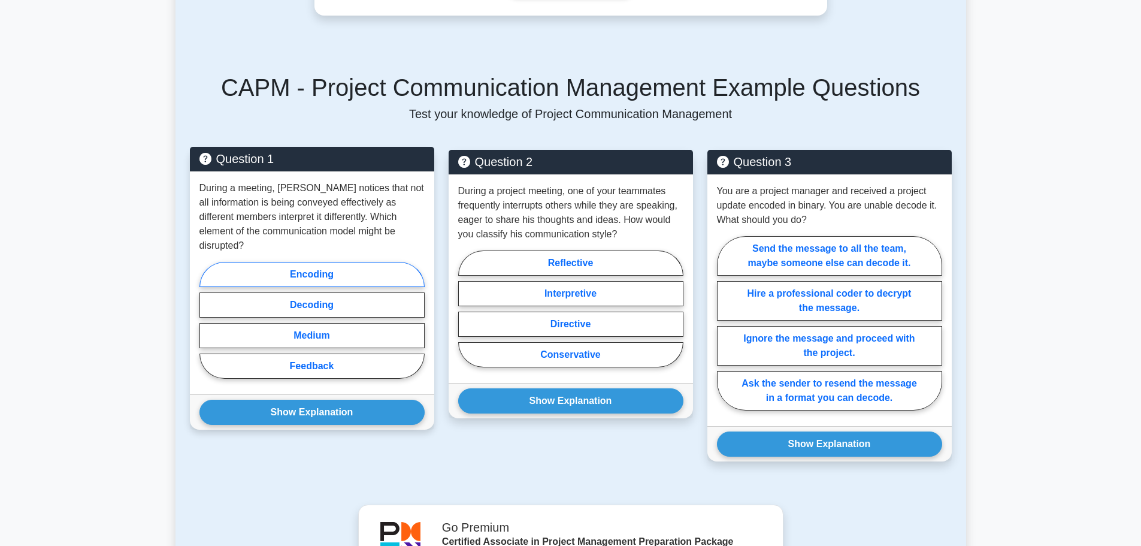
click at [302, 262] on label "Encoding" at bounding box center [311, 274] width 225 height 25
click at [207, 320] on input "Encoding" at bounding box center [203, 324] width 8 height 8
radio input "true"
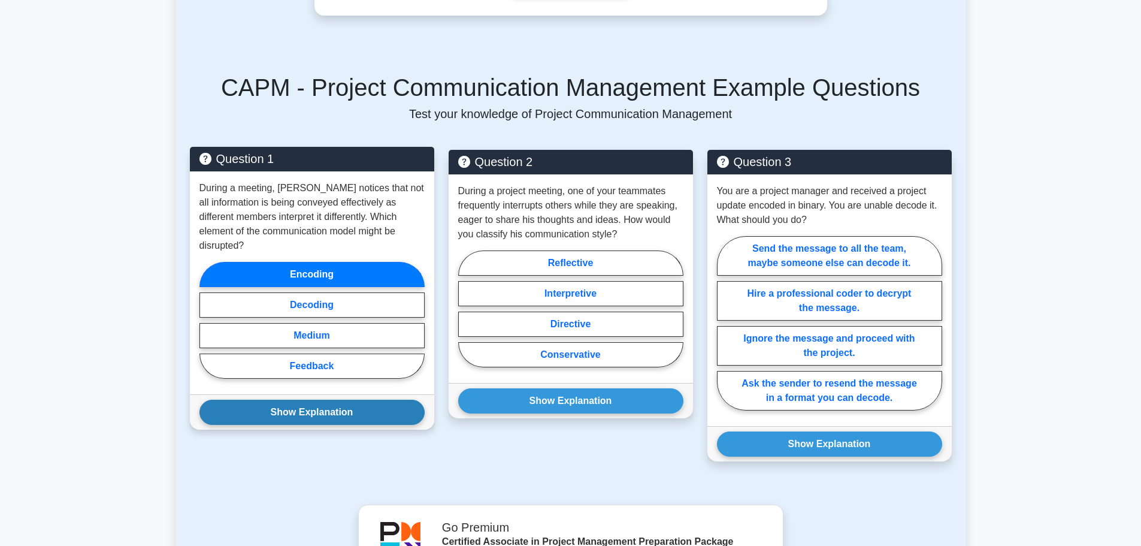
click at [317, 400] on button "Show Explanation" at bounding box center [311, 412] width 225 height 25
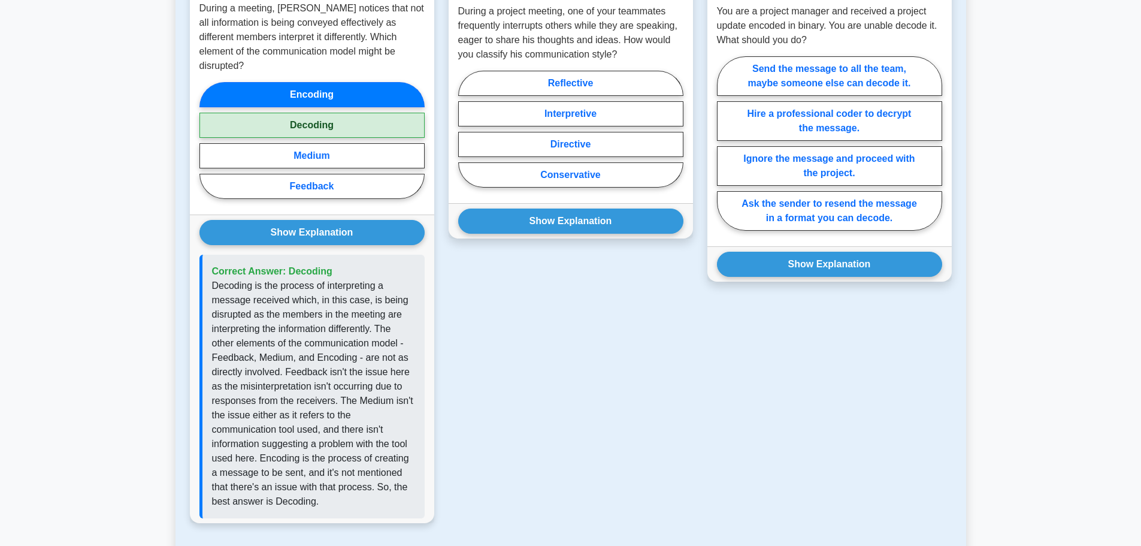
scroll to position [479, 0]
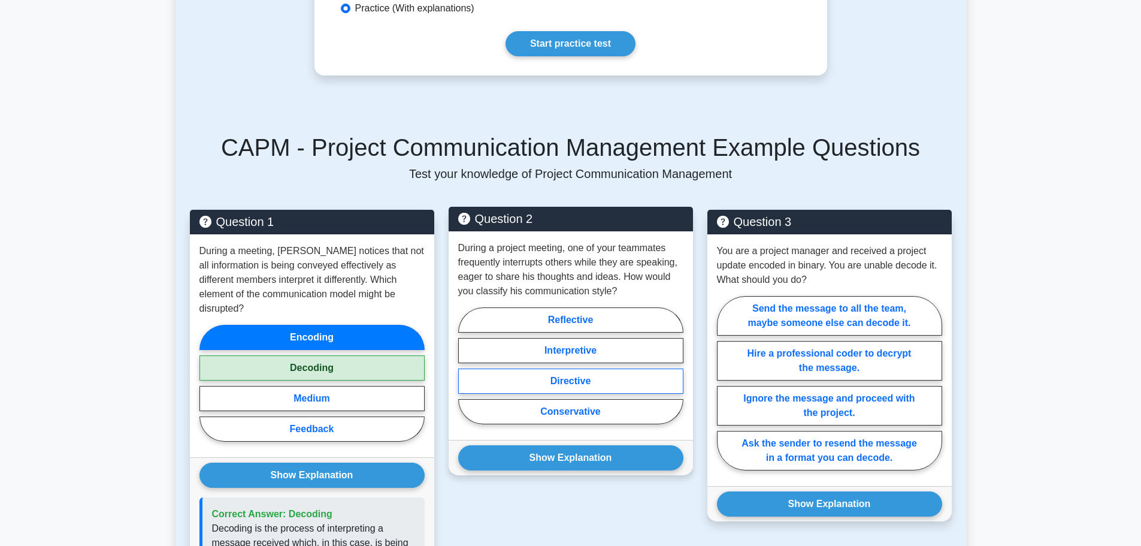
click at [609, 369] on label "Directive" at bounding box center [570, 380] width 225 height 25
click at [466, 369] on input "Directive" at bounding box center [462, 369] width 8 height 8
radio input "true"
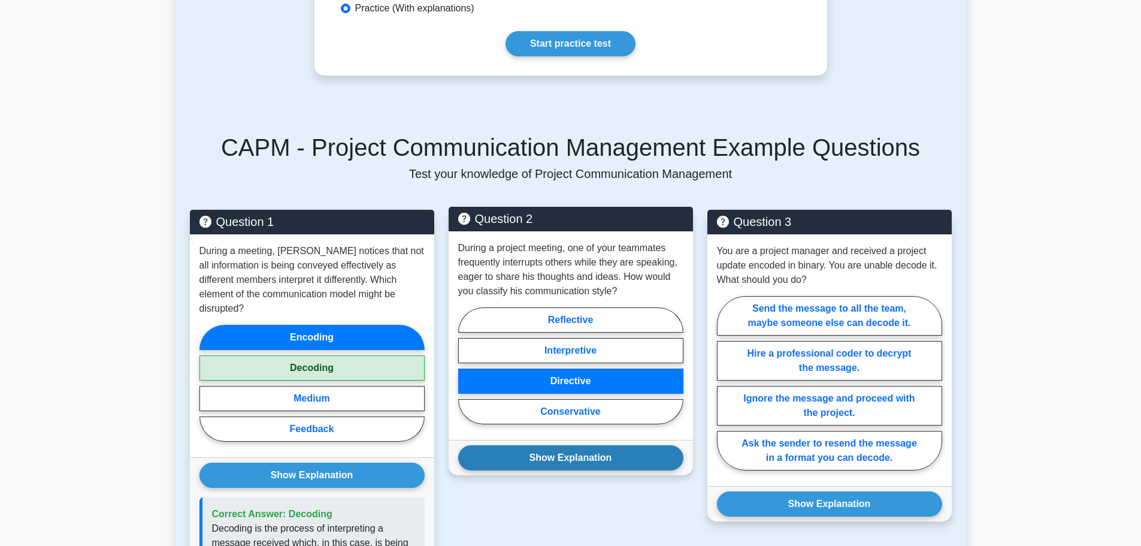
click at [599, 445] on button "Show Explanation" at bounding box center [570, 457] width 225 height 25
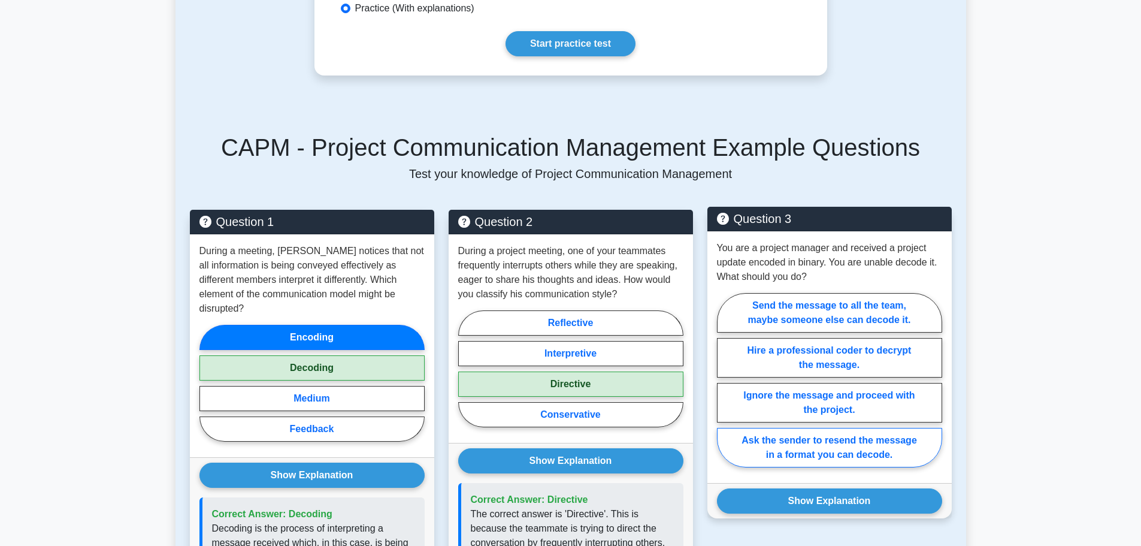
click at [873, 431] on label "Ask the sender to resend the message in a format you can decode." at bounding box center [829, 448] width 225 height 40
click at [725, 388] on input "Ask the sender to resend the message in a format you can decode." at bounding box center [721, 384] width 8 height 8
radio input "true"
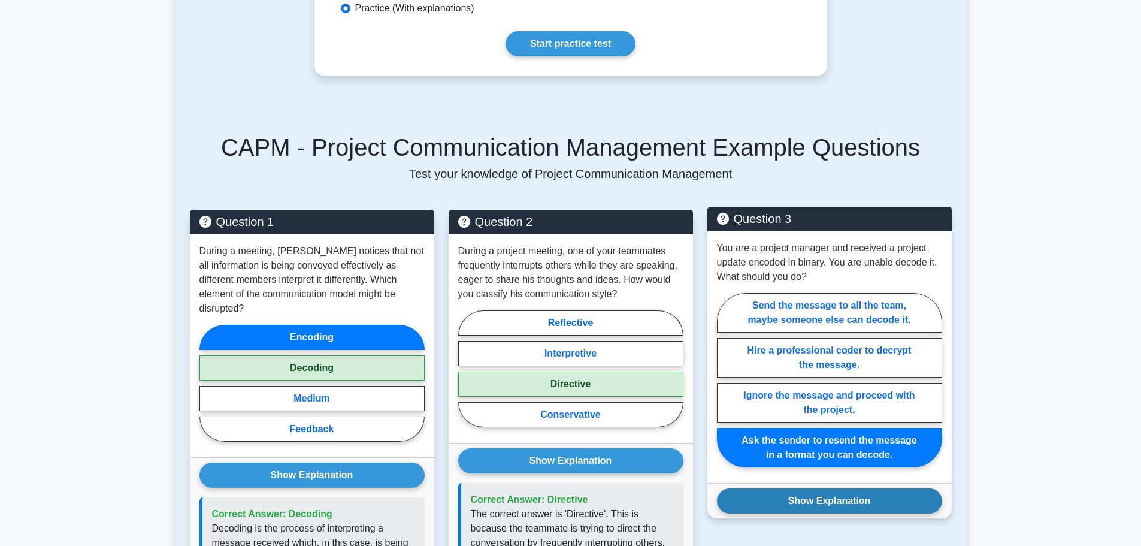
click at [858, 491] on button "Show Explanation" at bounding box center [829, 500] width 225 height 25
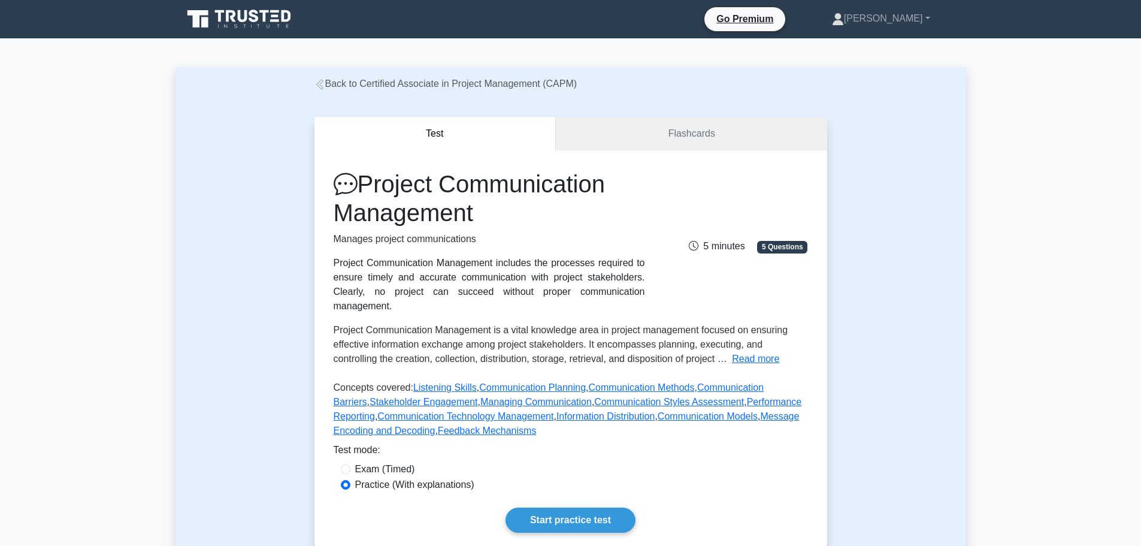
scroll to position [120, 0]
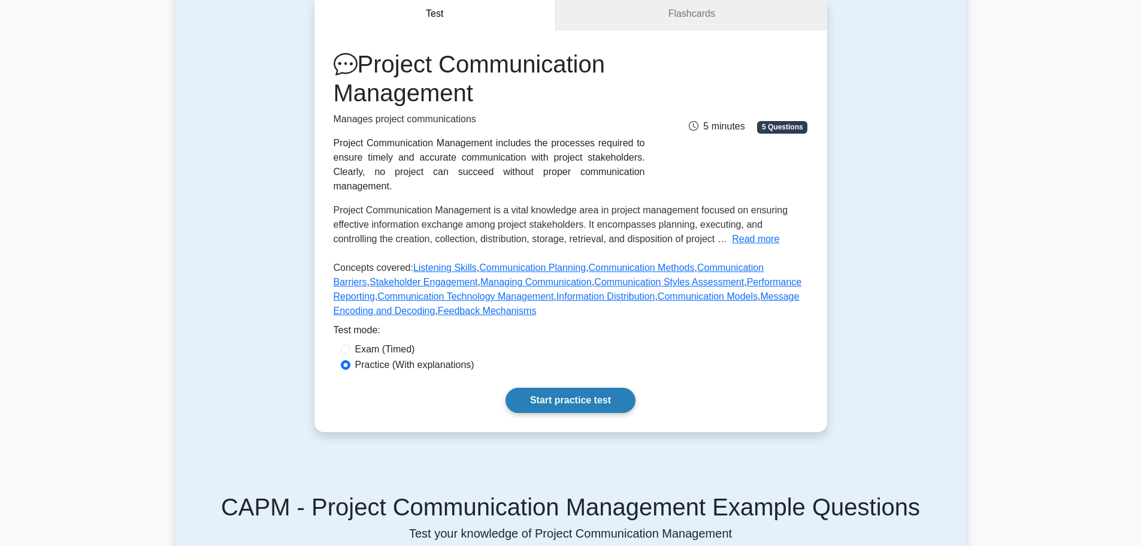
click at [591, 388] on link "Start practice test" at bounding box center [571, 400] width 130 height 25
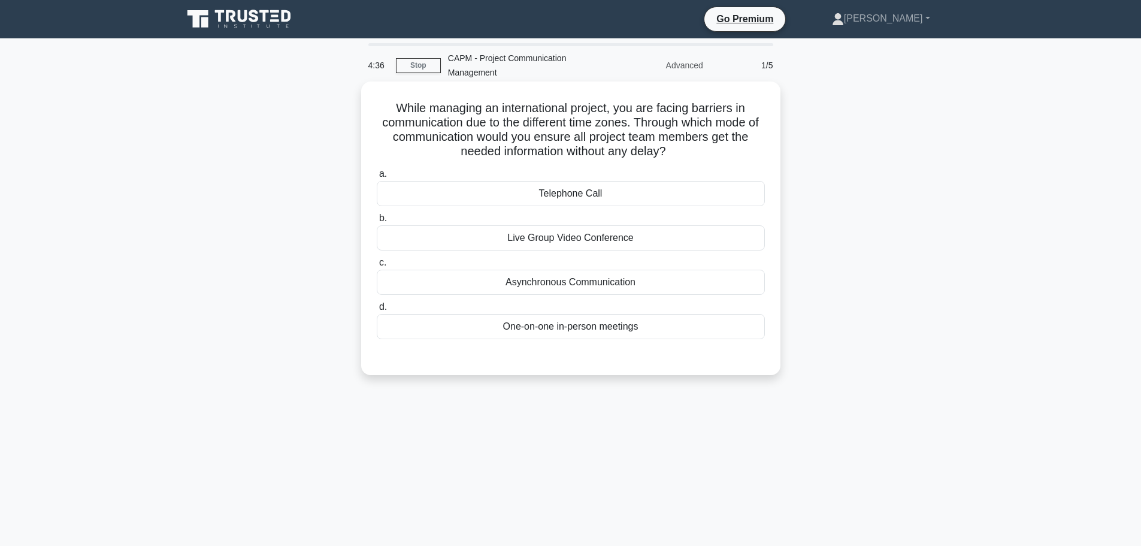
click at [589, 284] on div "Asynchronous Communication" at bounding box center [571, 282] width 388 height 25
click at [377, 267] on input "c. Asynchronous Communication" at bounding box center [377, 263] width 0 height 8
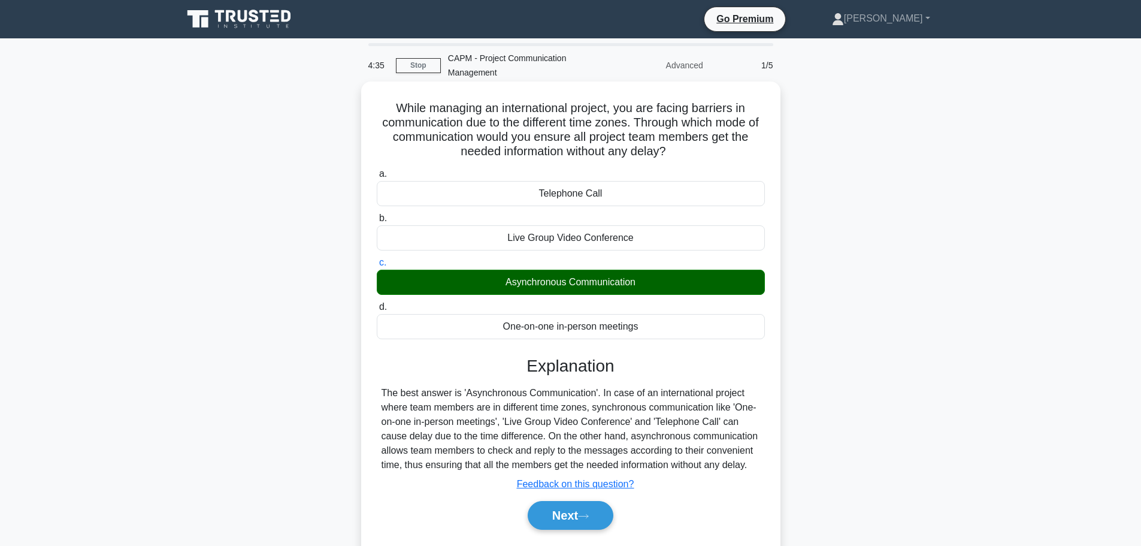
scroll to position [101, 0]
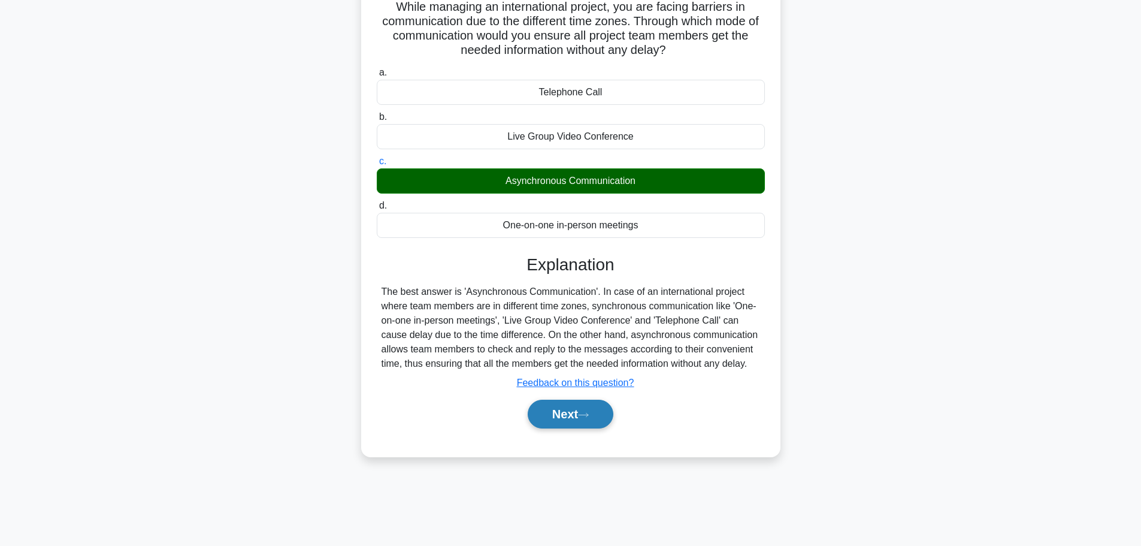
click at [586, 409] on button "Next" at bounding box center [571, 414] width 86 height 29
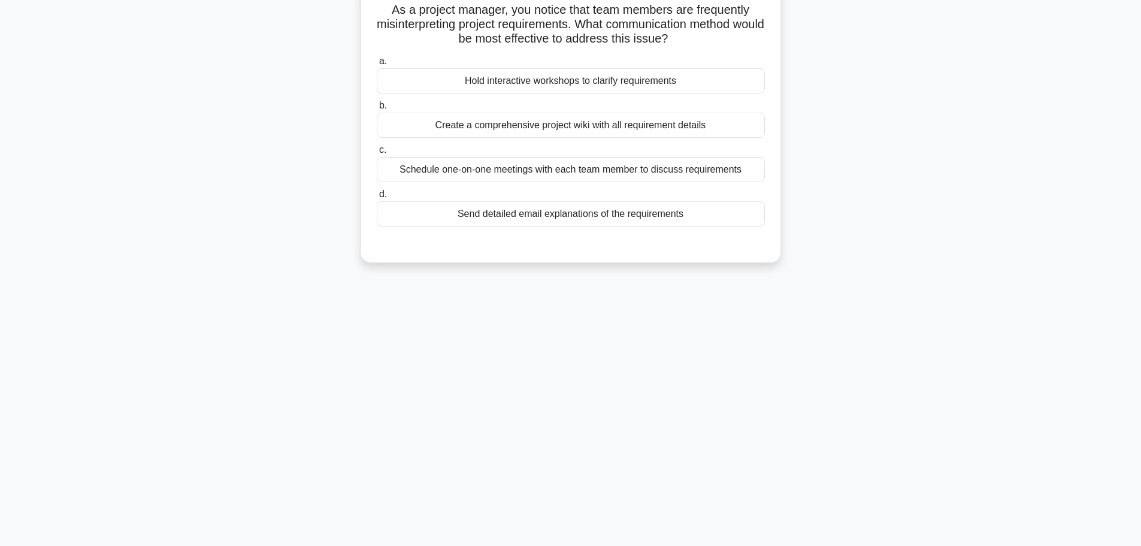
scroll to position [0, 0]
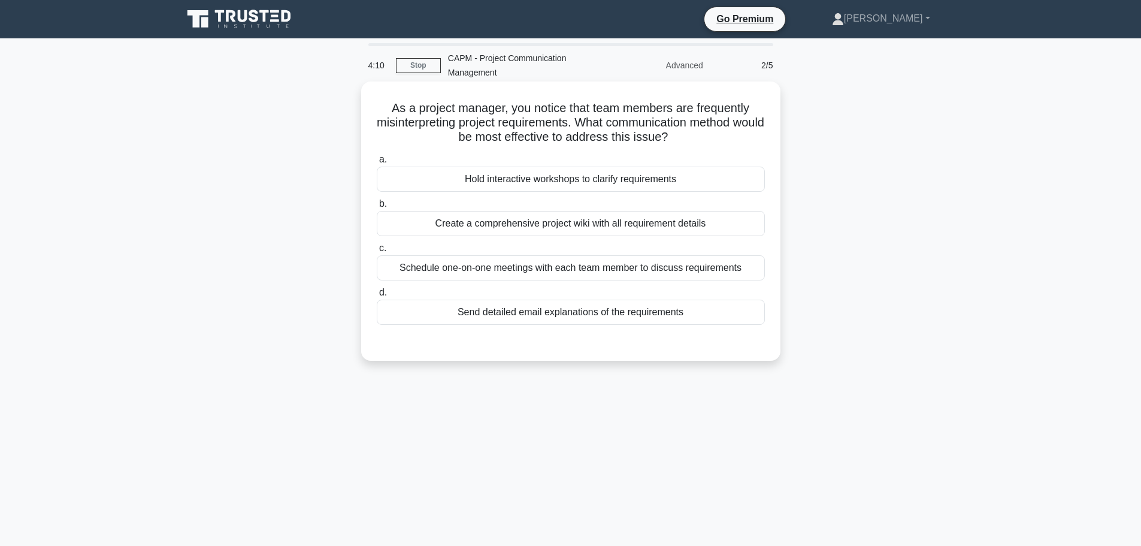
click at [642, 181] on div "Hold interactive workshops to clarify requirements" at bounding box center [571, 179] width 388 height 25
click at [377, 164] on input "a. Hold interactive workshops to clarify requirements" at bounding box center [377, 160] width 0 height 8
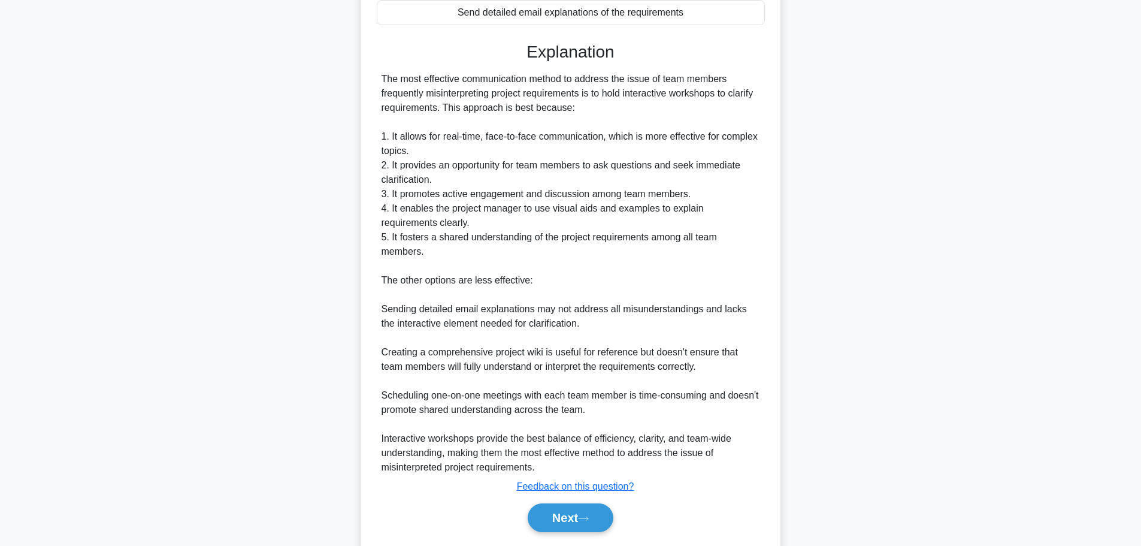
scroll to position [337, 0]
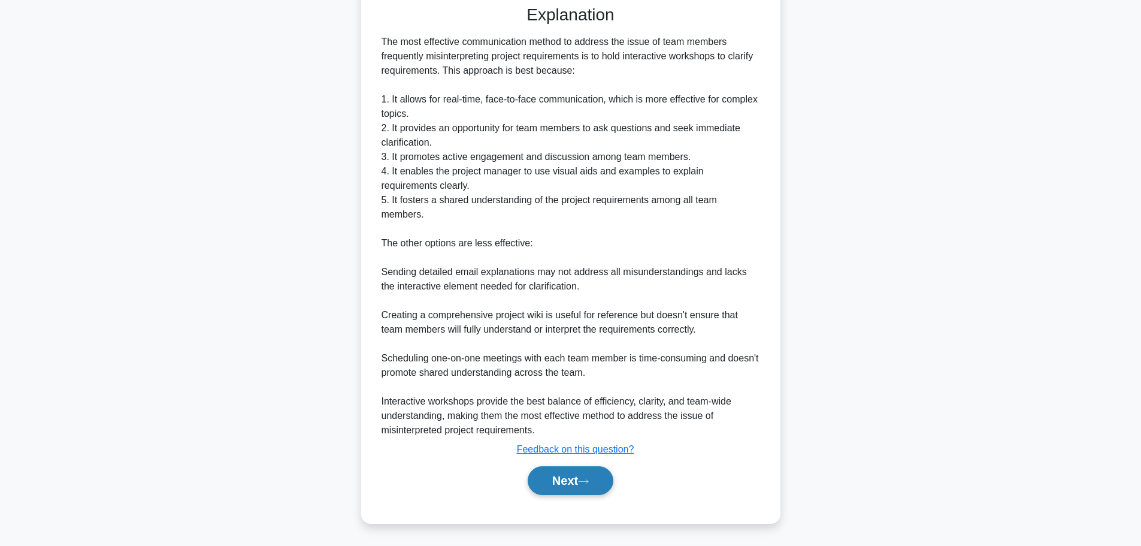
click at [598, 488] on button "Next" at bounding box center [571, 480] width 86 height 29
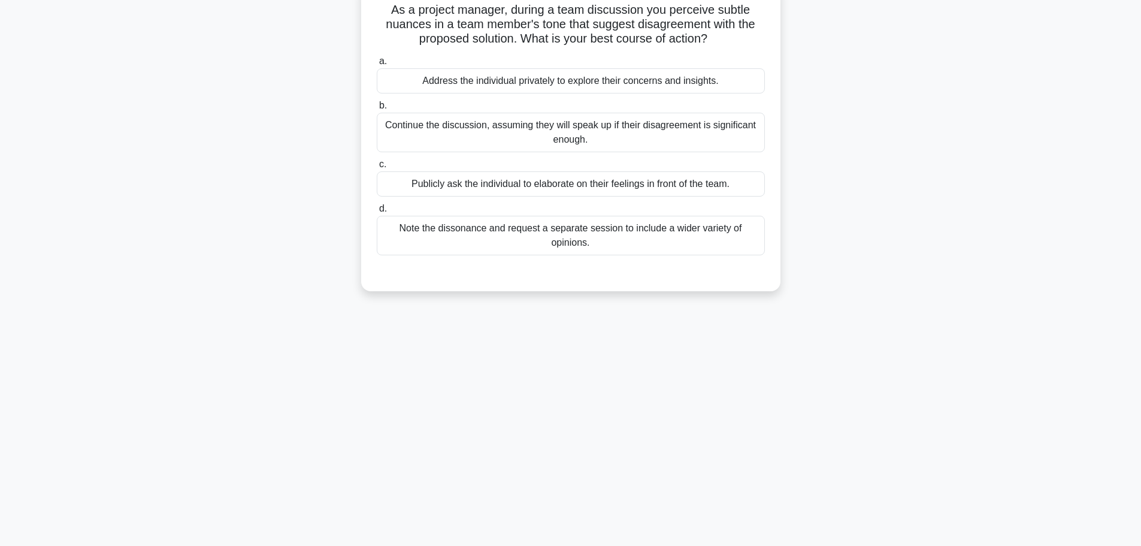
scroll to position [0, 0]
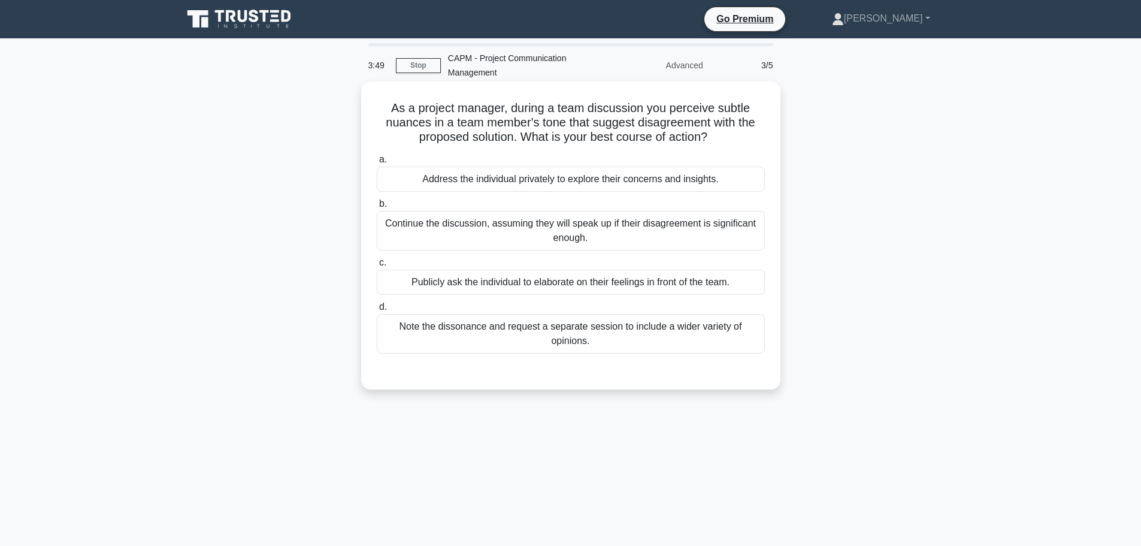
click at [628, 185] on div "Address the individual privately to explore their concerns and insights." at bounding box center [571, 179] width 388 height 25
click at [377, 164] on input "a. Address the individual privately to explore their concerns and insights." at bounding box center [377, 160] width 0 height 8
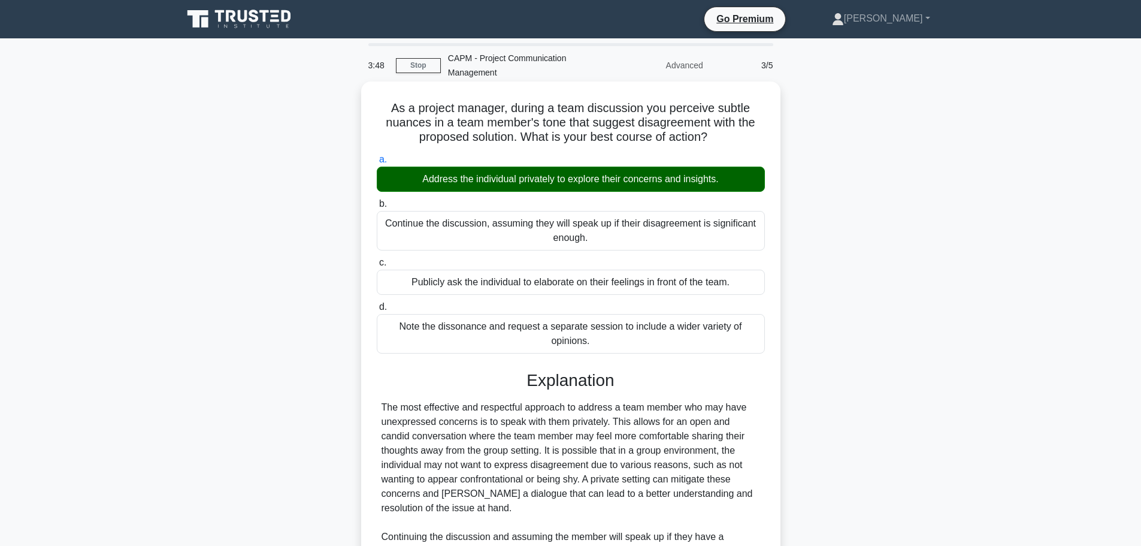
scroll to position [222, 0]
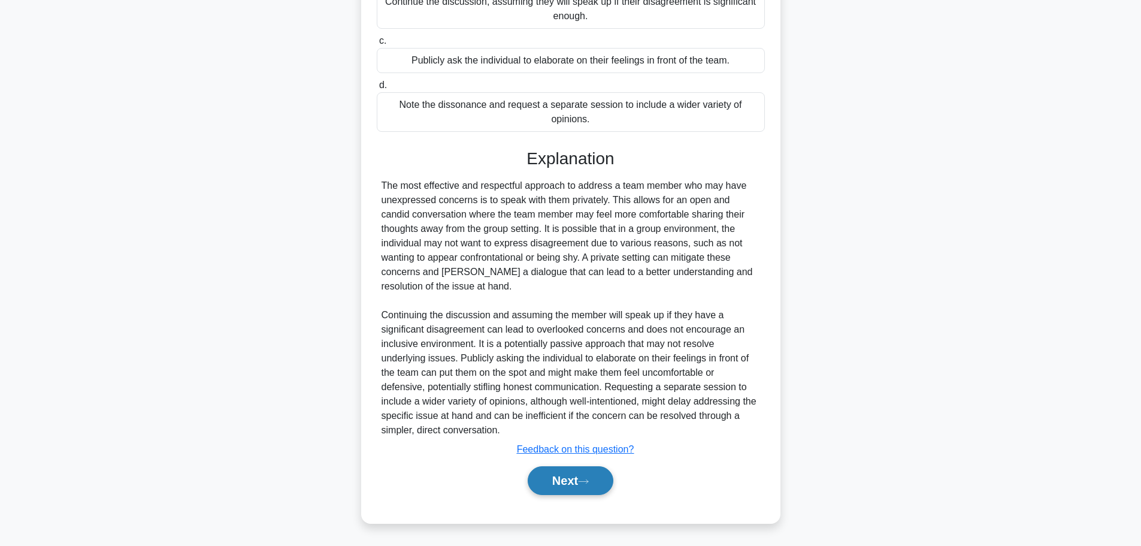
click at [567, 482] on button "Next" at bounding box center [571, 480] width 86 height 29
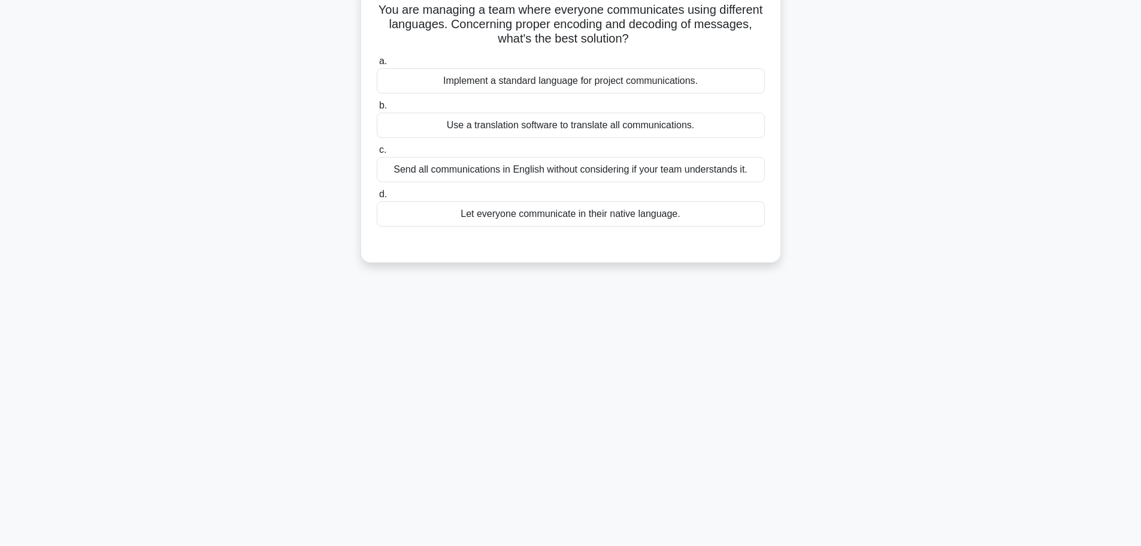
scroll to position [0, 0]
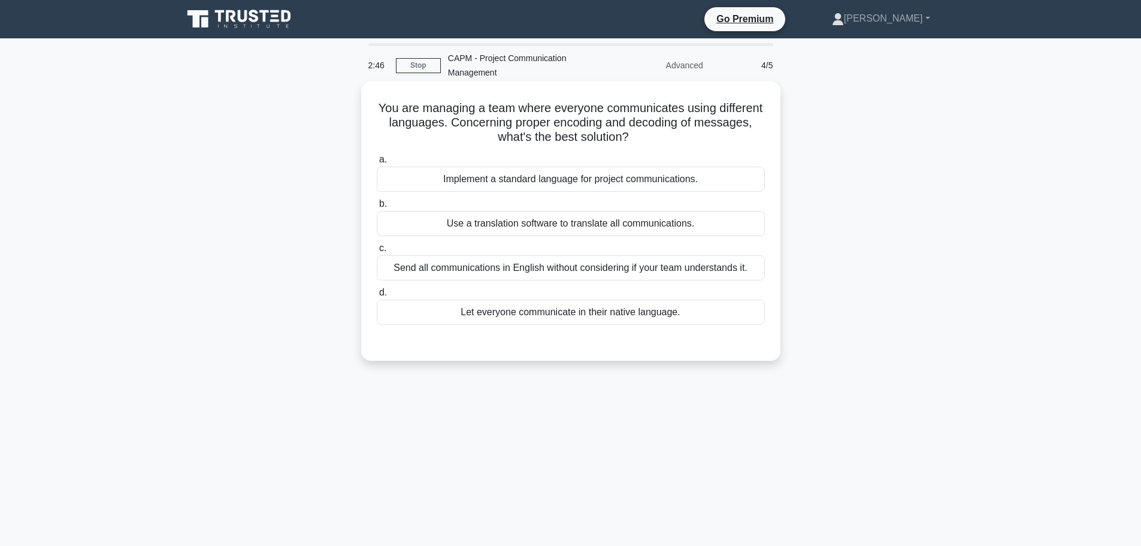
click at [655, 183] on div "Implement a standard language for project communications." at bounding box center [571, 179] width 388 height 25
click at [377, 164] on input "a. Implement a standard language for project communications." at bounding box center [377, 160] width 0 height 8
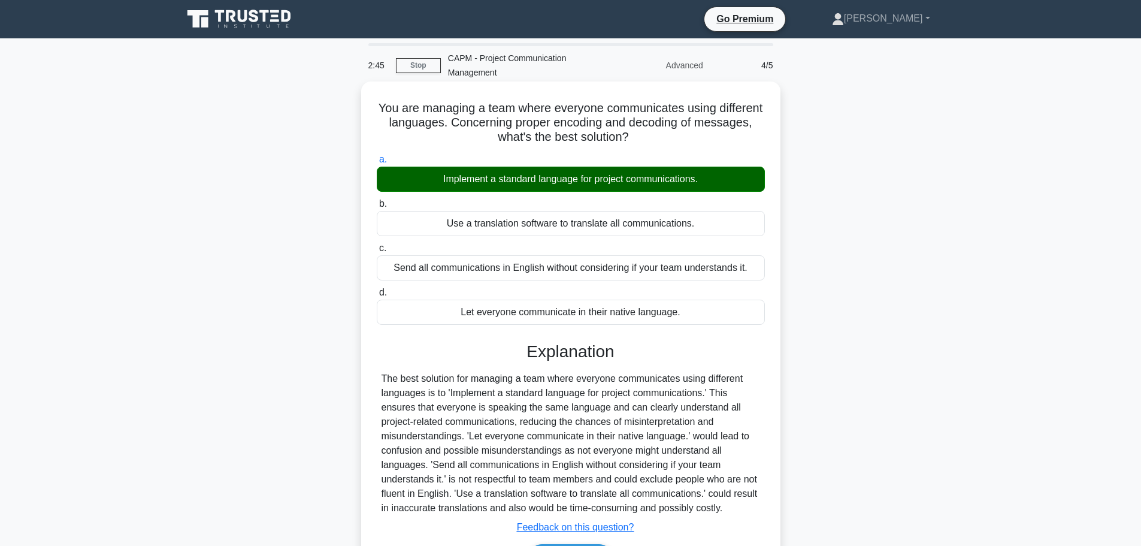
scroll to position [101, 0]
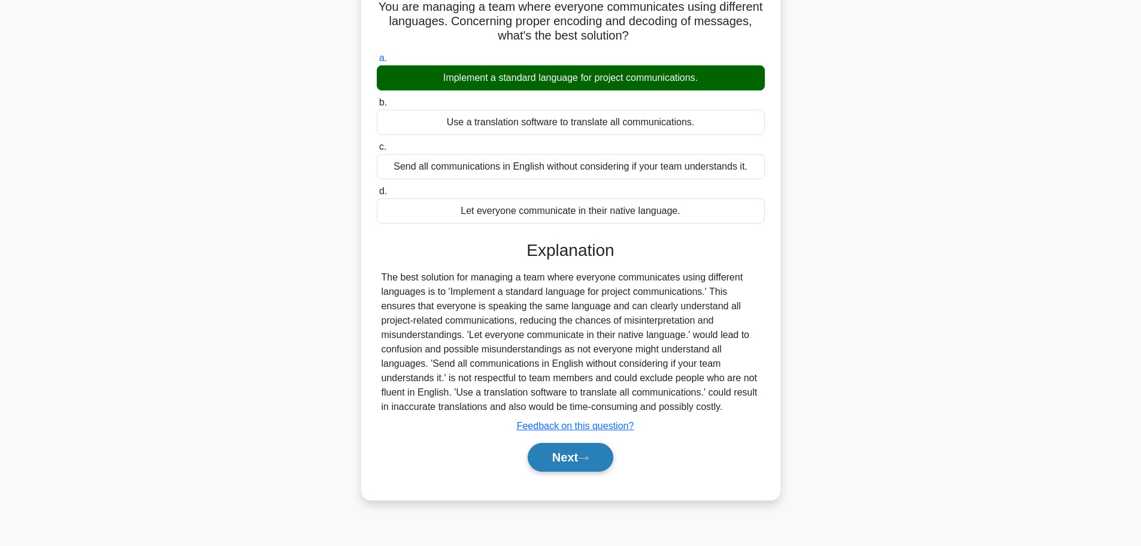
click at [570, 463] on button "Next" at bounding box center [571, 457] width 86 height 29
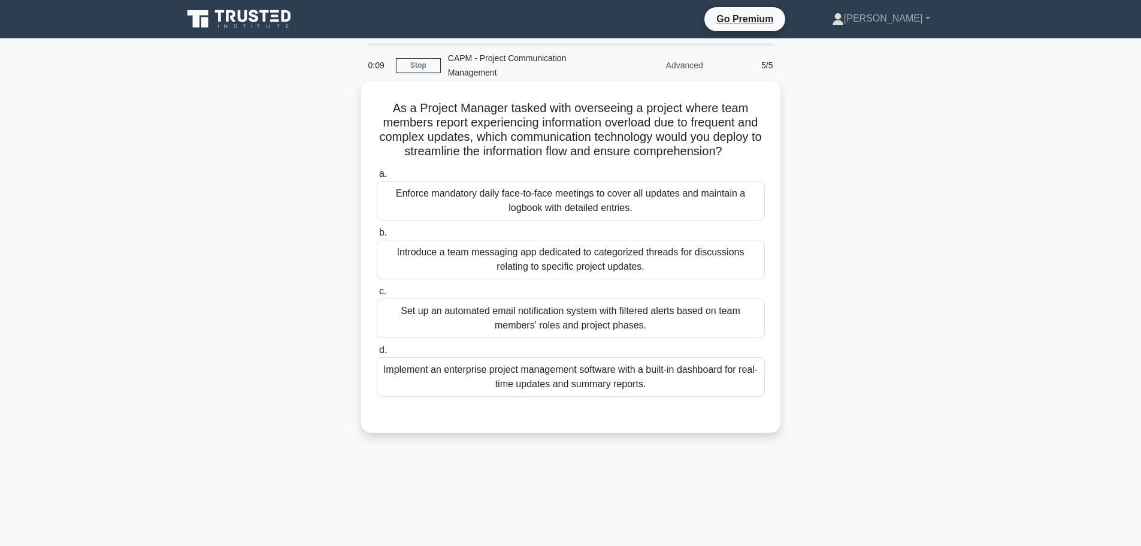
click at [691, 329] on div "Set up an automated email notification system with filtered alerts based on tea…" at bounding box center [571, 318] width 388 height 40
click at [377, 295] on input "c. Set up an automated email notification system with filtered alerts based on …" at bounding box center [377, 292] width 0 height 8
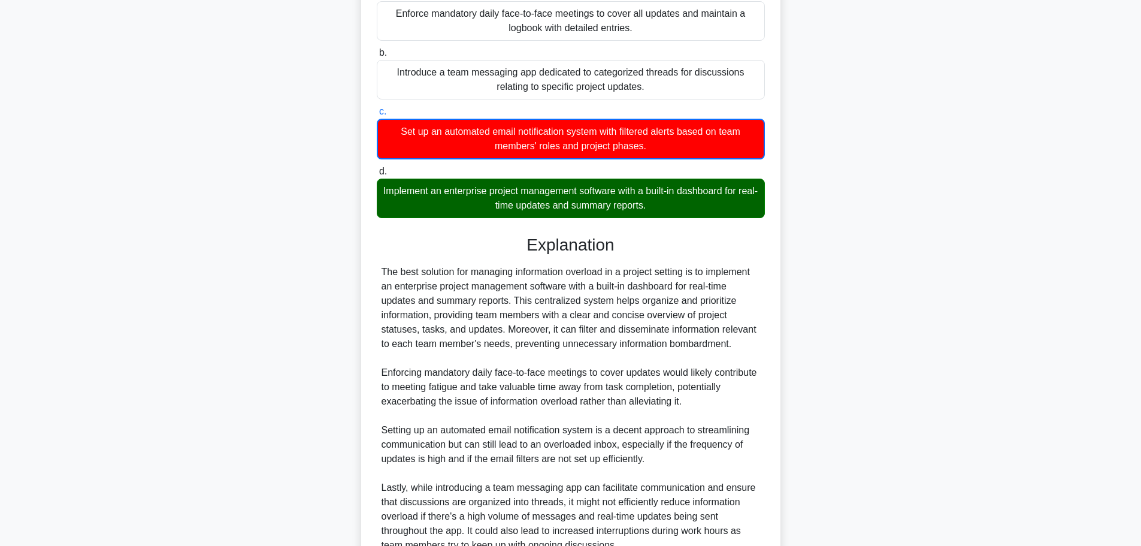
scroll to position [299, 0]
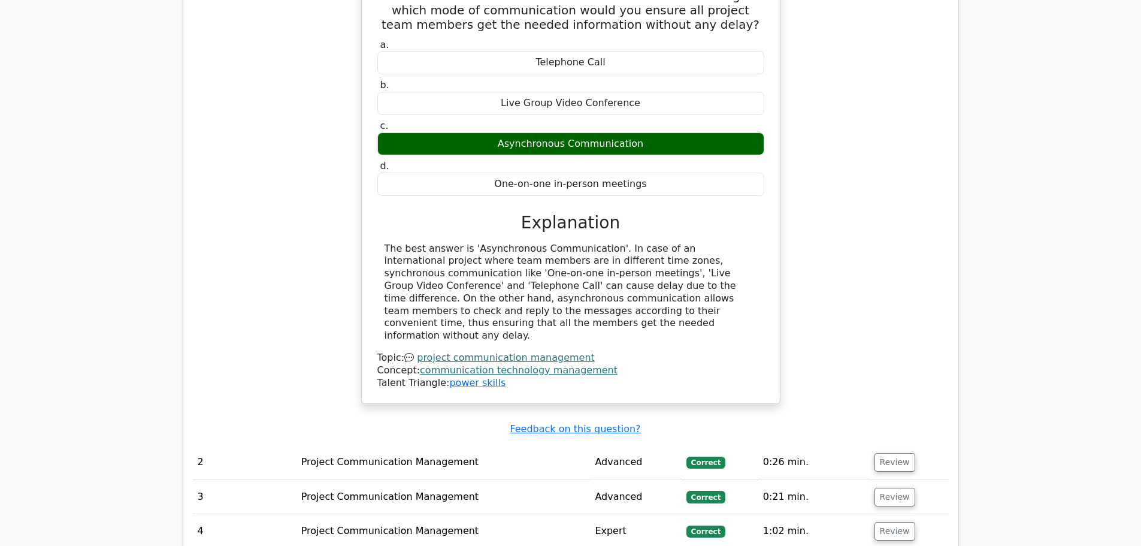
scroll to position [1179, 0]
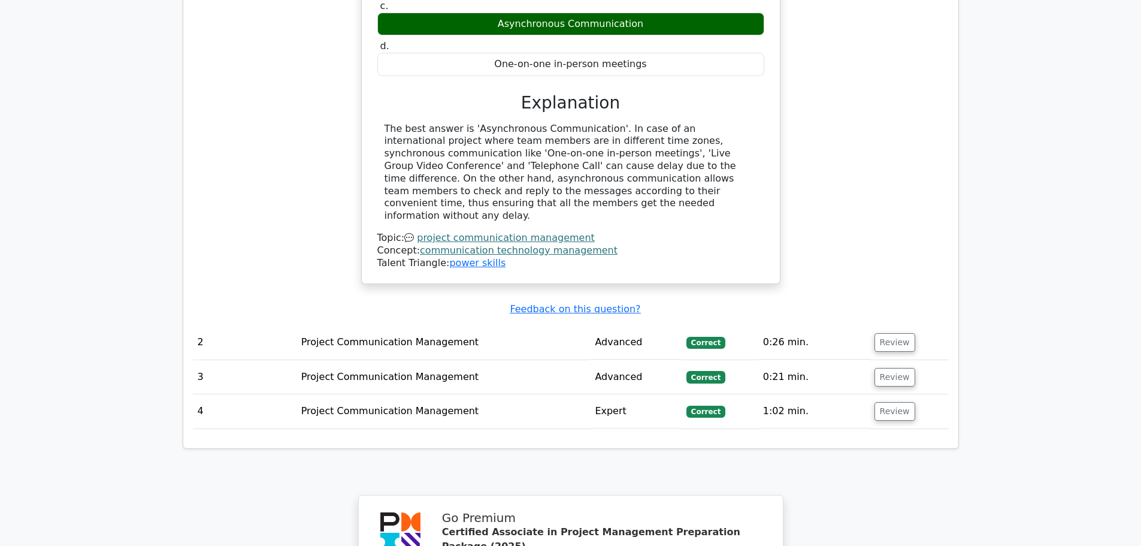
click at [532, 394] on td "Project Communication Management" at bounding box center [443, 411] width 294 height 34
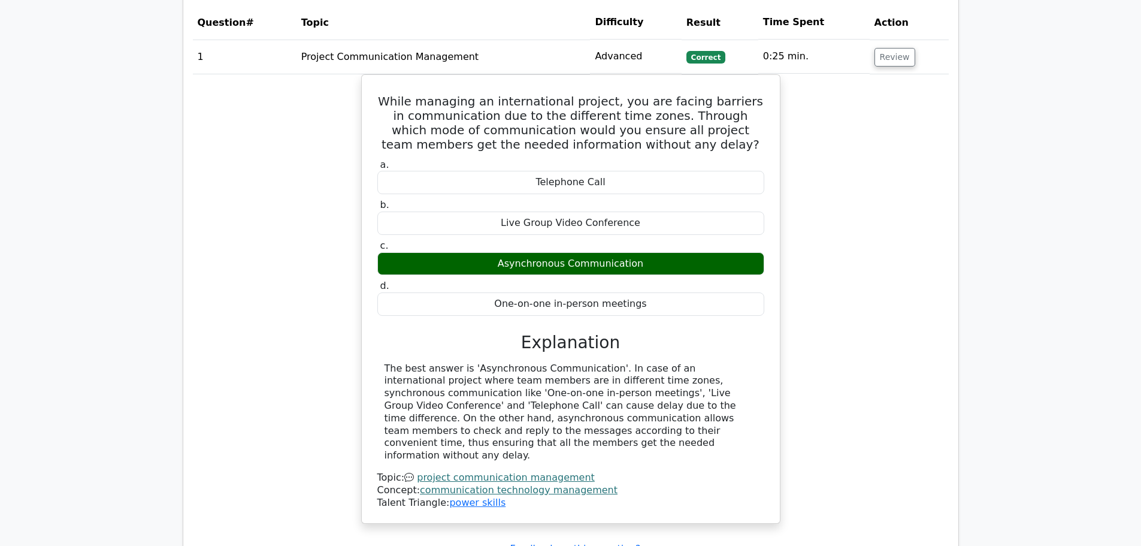
scroll to position [700, 0]
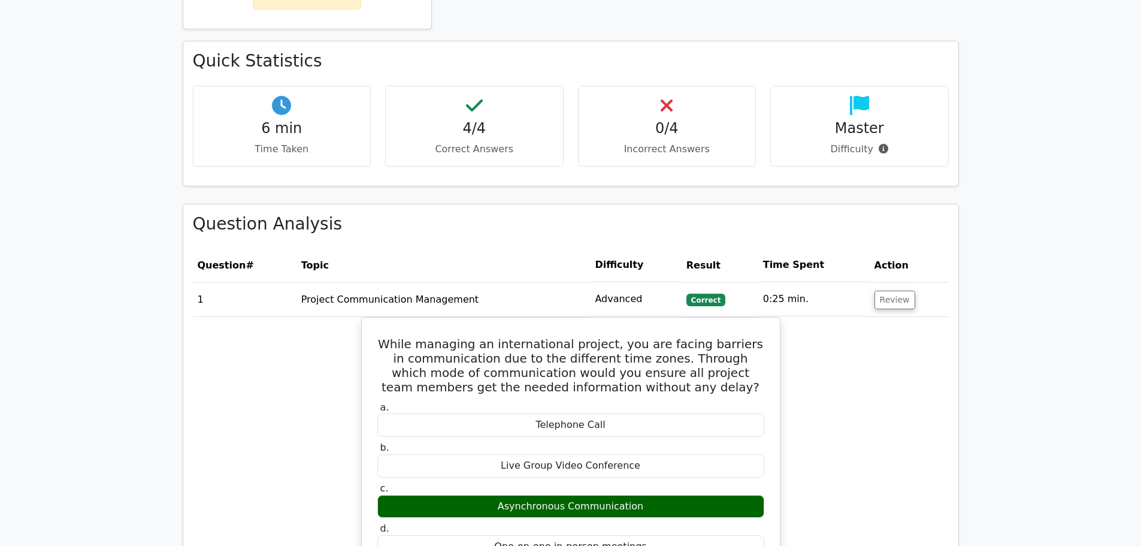
click at [664, 120] on h4 "0/4" at bounding box center [667, 128] width 158 height 17
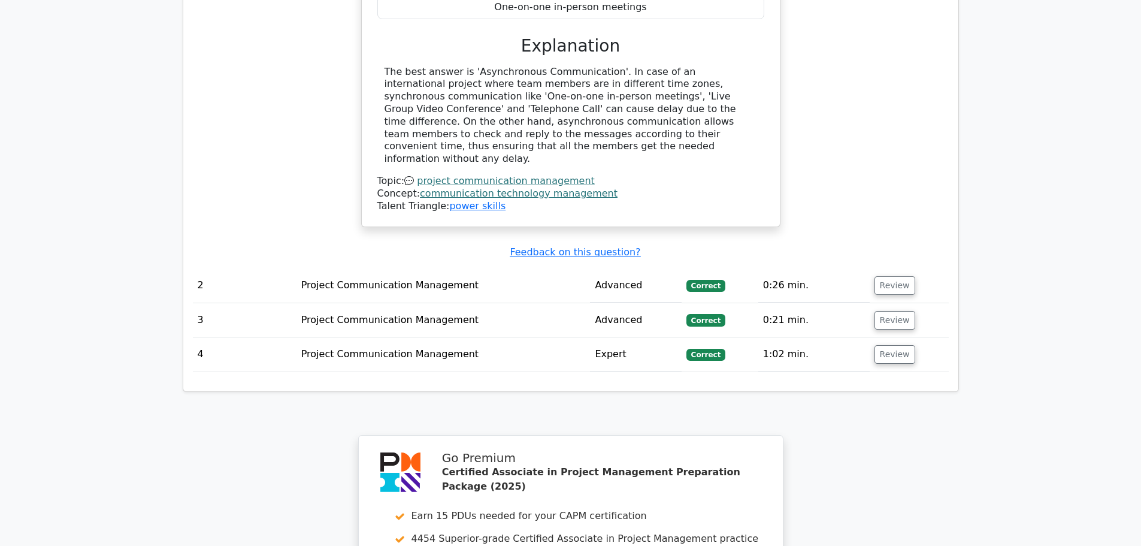
scroll to position [1598, 0]
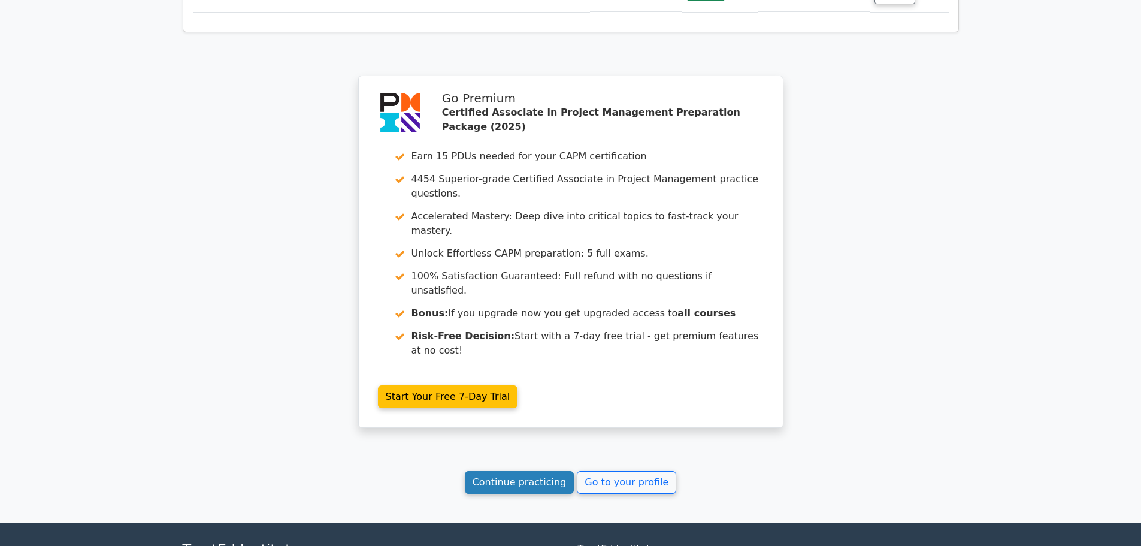
click at [522, 471] on link "Continue practicing" at bounding box center [520, 482] width 110 height 23
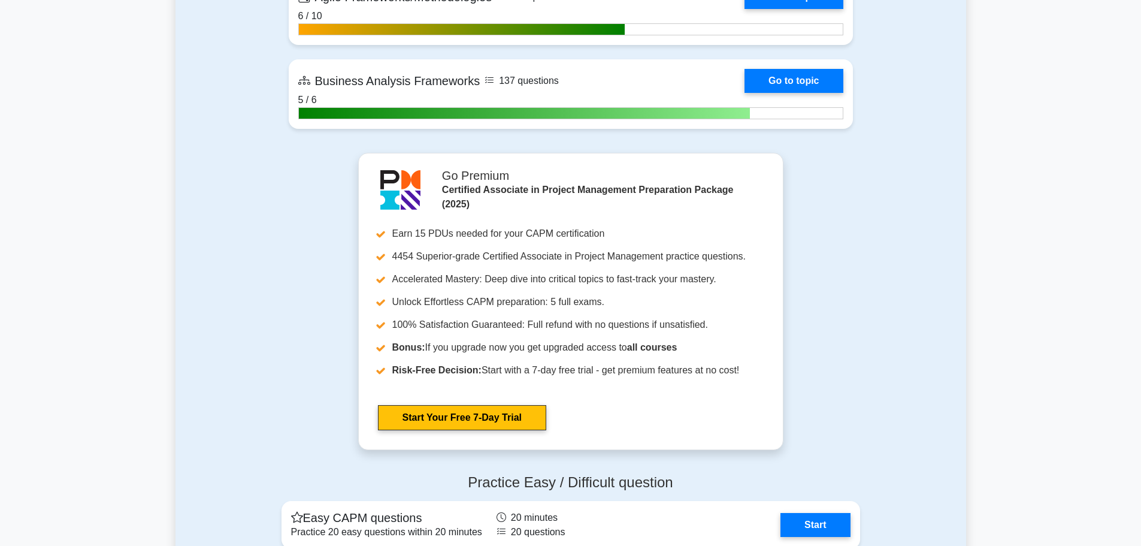
scroll to position [3354, 0]
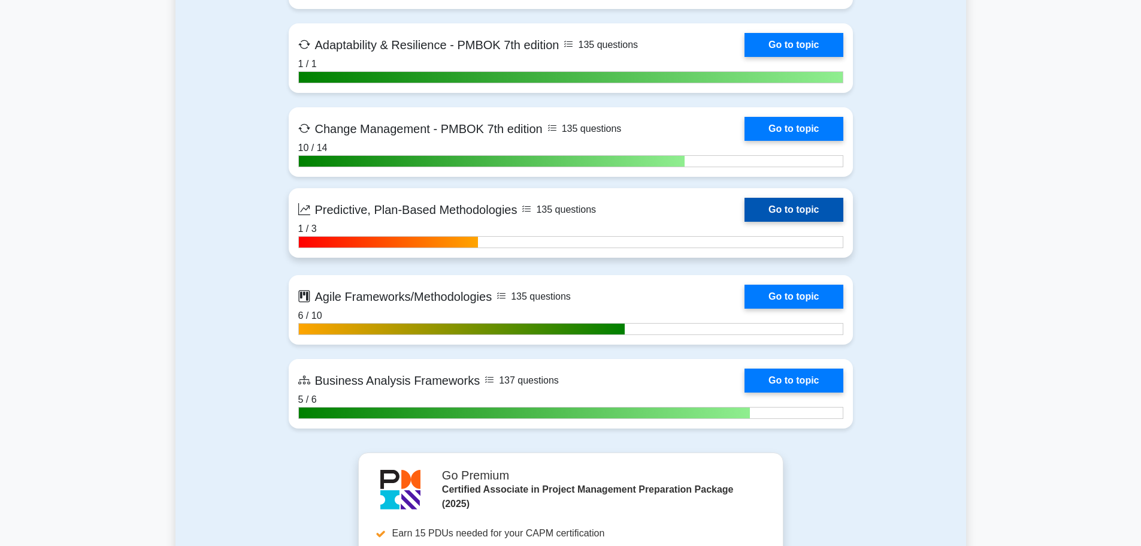
click at [745, 220] on link "Go to topic" at bounding box center [794, 210] width 98 height 24
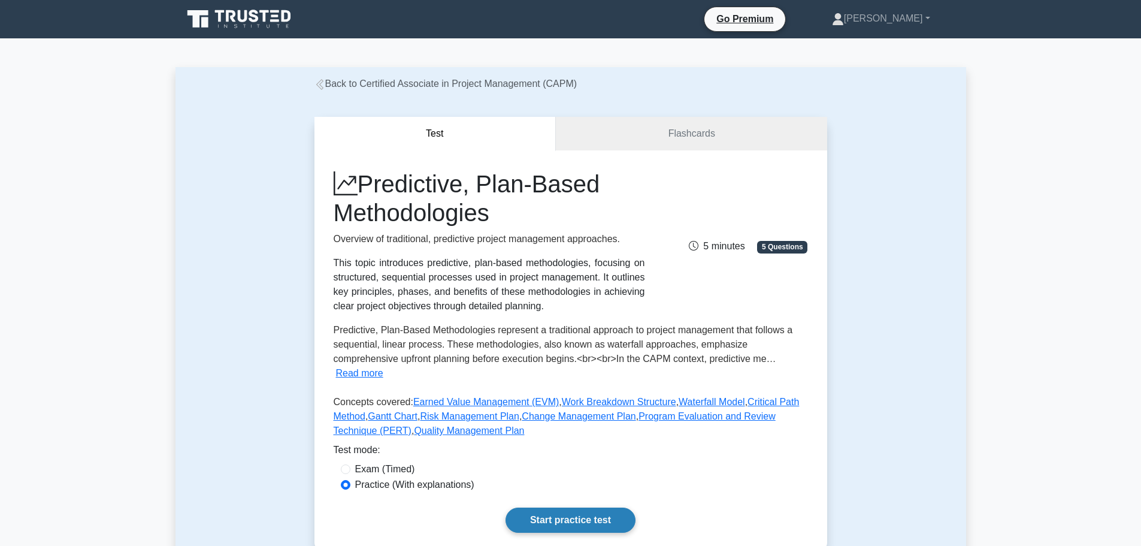
click at [592, 507] on link "Start practice test" at bounding box center [571, 519] width 130 height 25
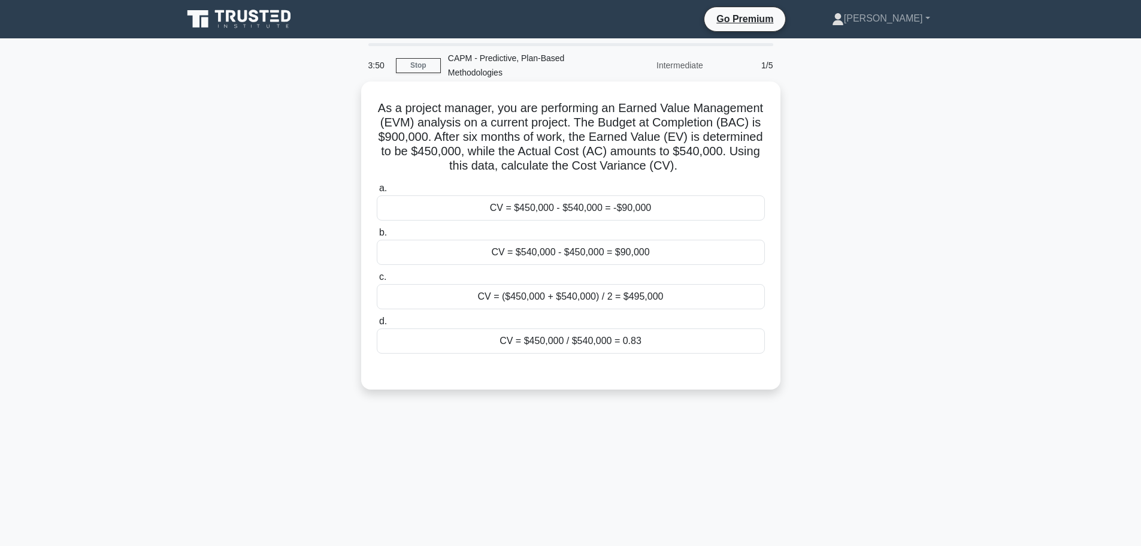
click at [640, 220] on div "CV = $450,000 - $540,000 = -$90,000" at bounding box center [571, 207] width 388 height 25
click at [377, 192] on input "a. CV = $450,000 - $540,000 = -$90,000" at bounding box center [377, 188] width 0 height 8
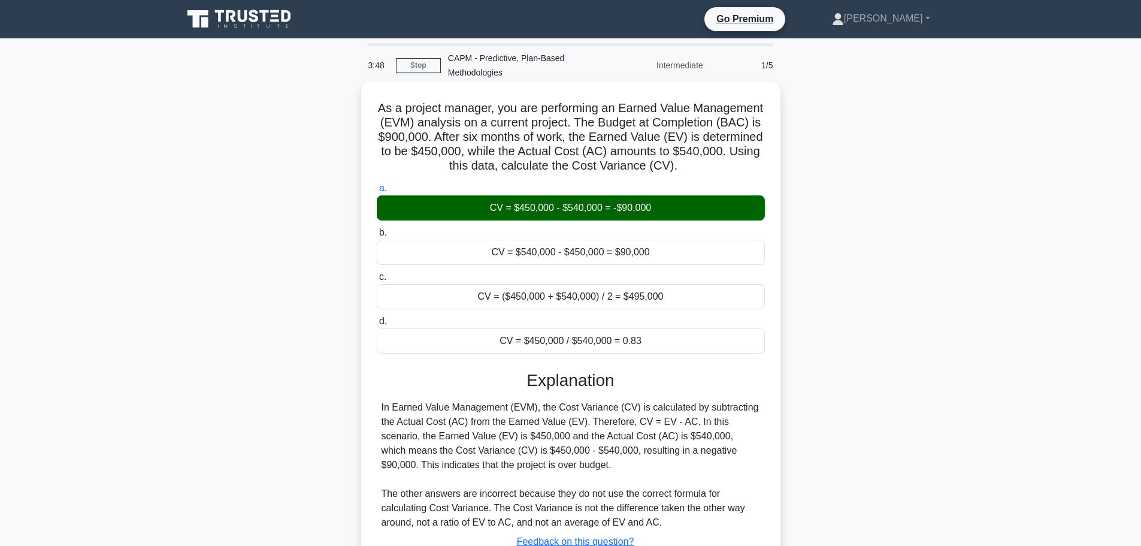
scroll to position [107, 0]
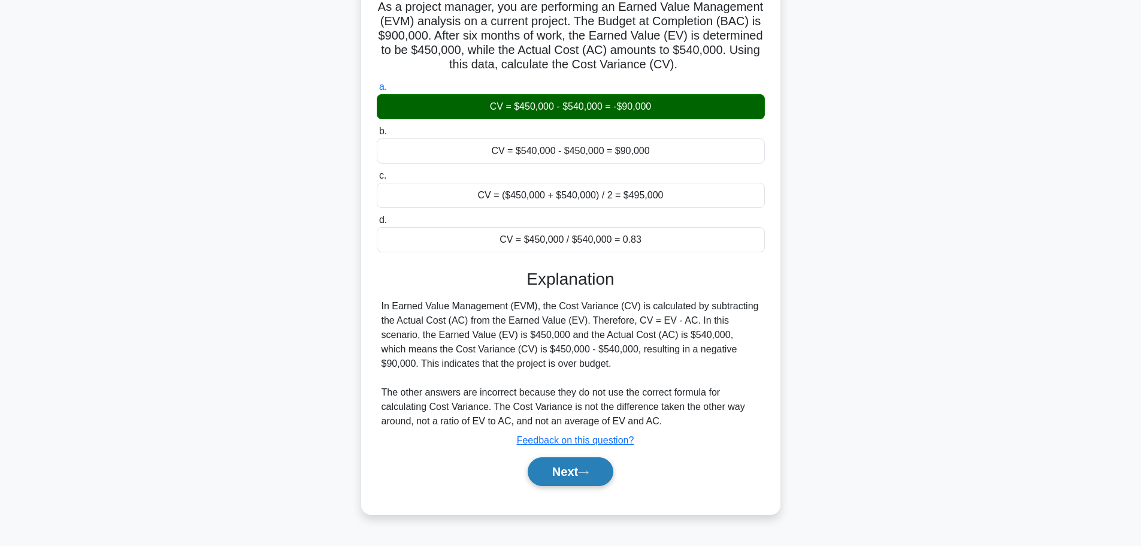
click at [558, 486] on button "Next" at bounding box center [571, 471] width 86 height 29
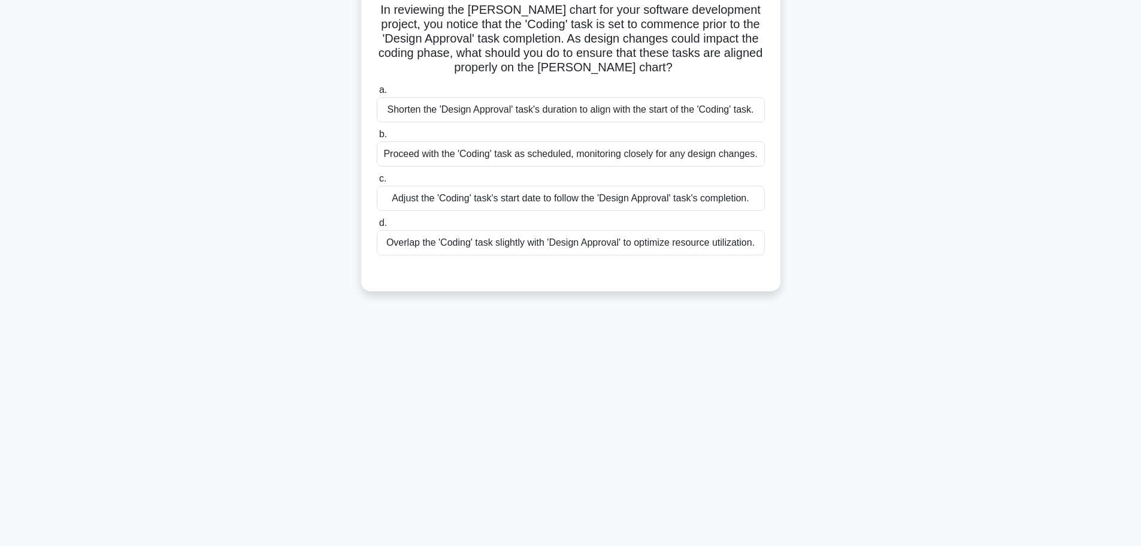
scroll to position [0, 0]
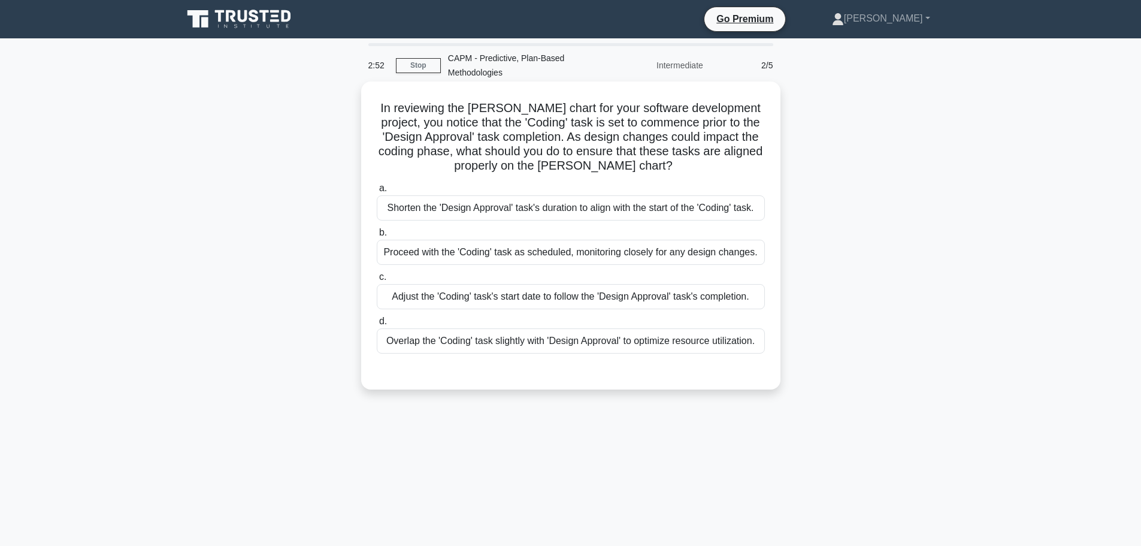
click at [659, 344] on div "Overlap the 'Coding' task slightly with 'Design Approval' to optimize resource …" at bounding box center [571, 340] width 388 height 25
click at [377, 325] on input "d. Overlap the 'Coding' task slightly with 'Design Approval' to optimize resour…" at bounding box center [377, 321] width 0 height 8
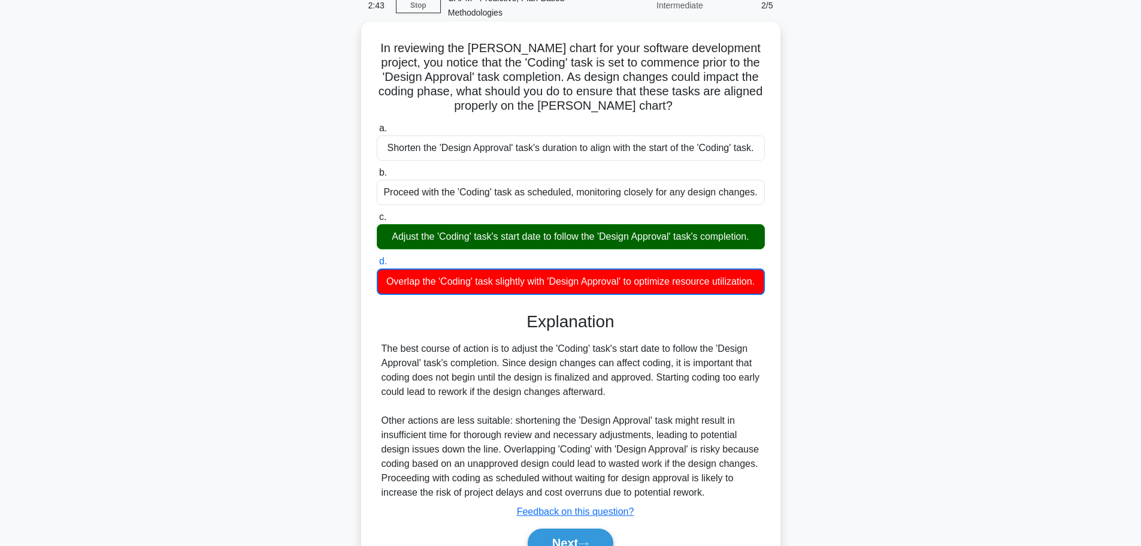
scroll to position [137, 0]
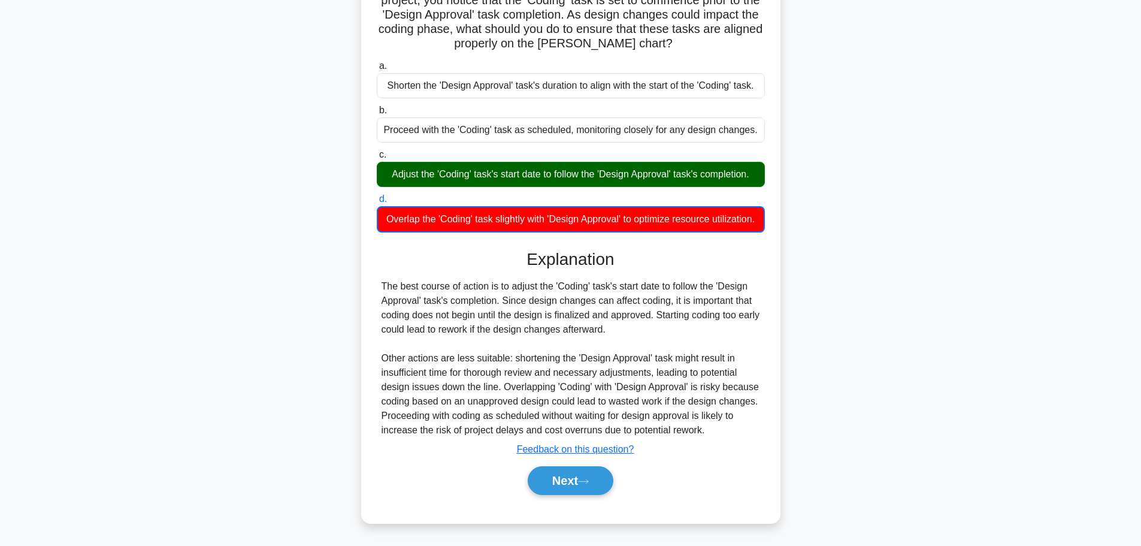
click at [584, 496] on div "Next" at bounding box center [571, 480] width 388 height 38
click at [568, 470] on button "Next" at bounding box center [571, 480] width 86 height 29
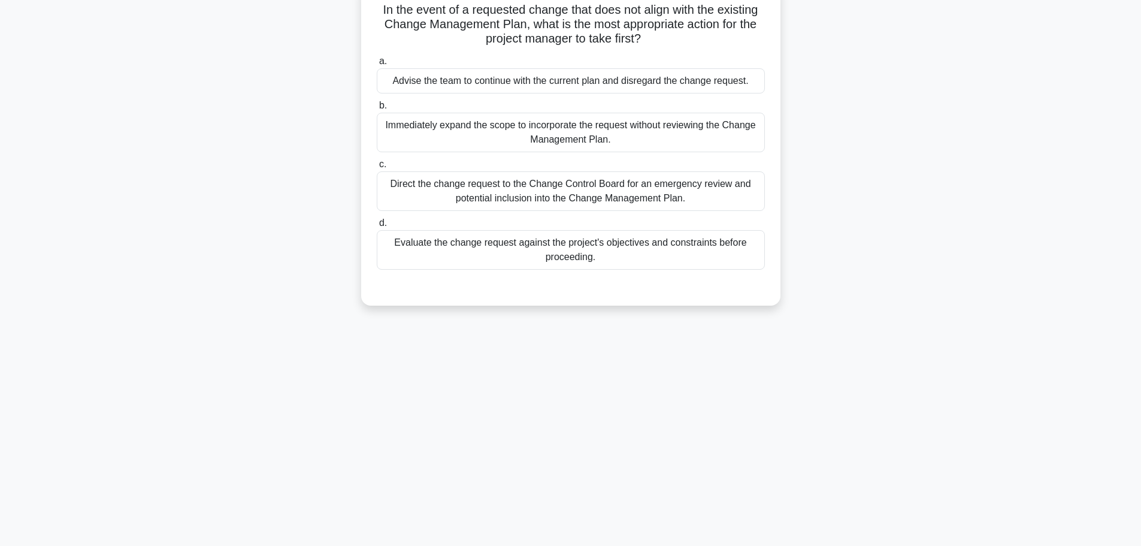
scroll to position [0, 0]
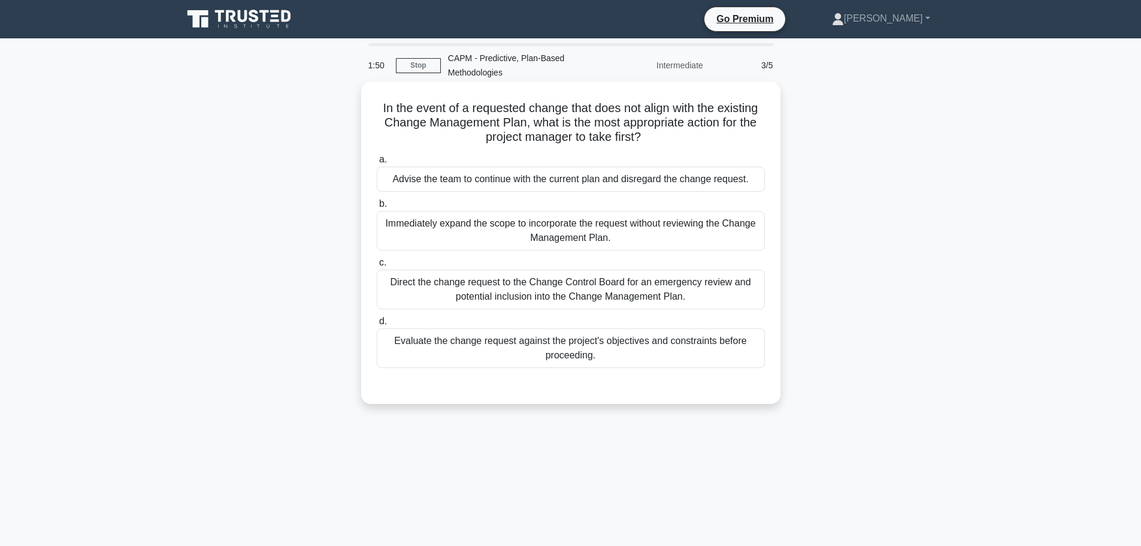
click at [603, 344] on div "Evaluate the change request against the project's objectives and constraints be…" at bounding box center [571, 348] width 388 height 40
click at [377, 325] on input "d. Evaluate the change request against the project's objectives and constraints…" at bounding box center [377, 321] width 0 height 8
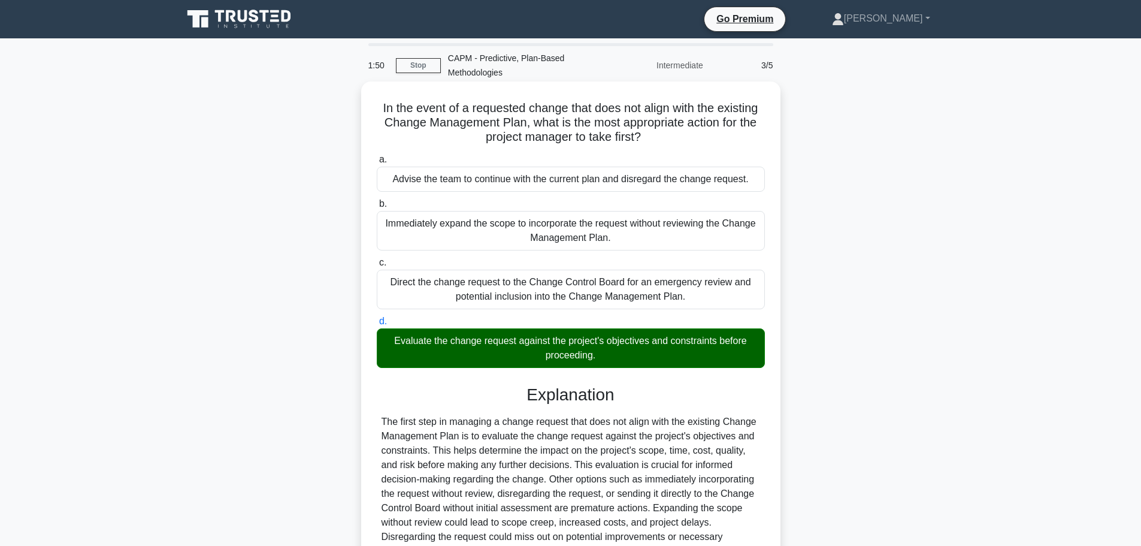
scroll to position [150, 0]
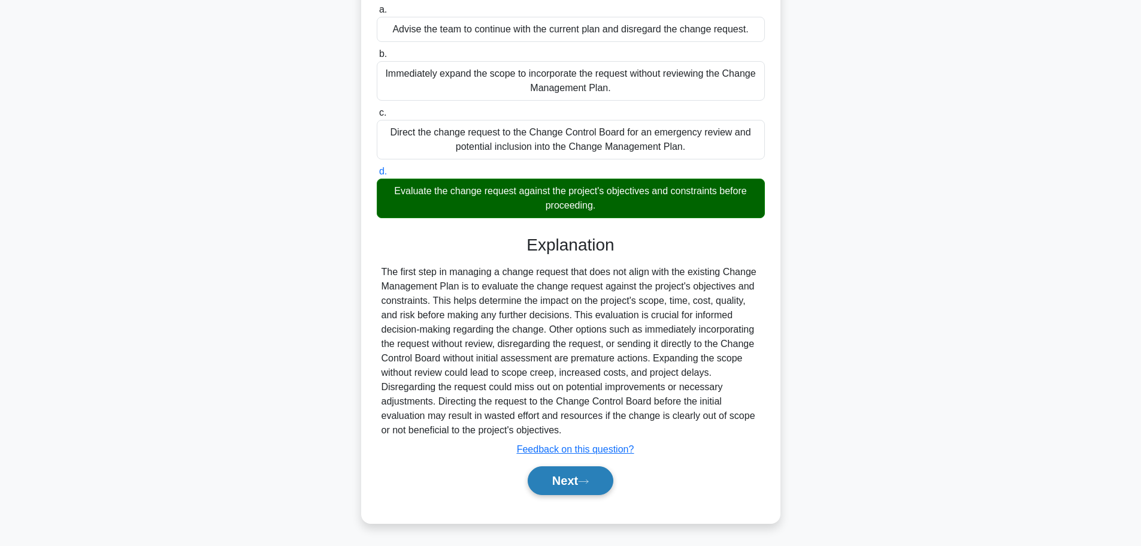
click at [579, 489] on button "Next" at bounding box center [571, 480] width 86 height 29
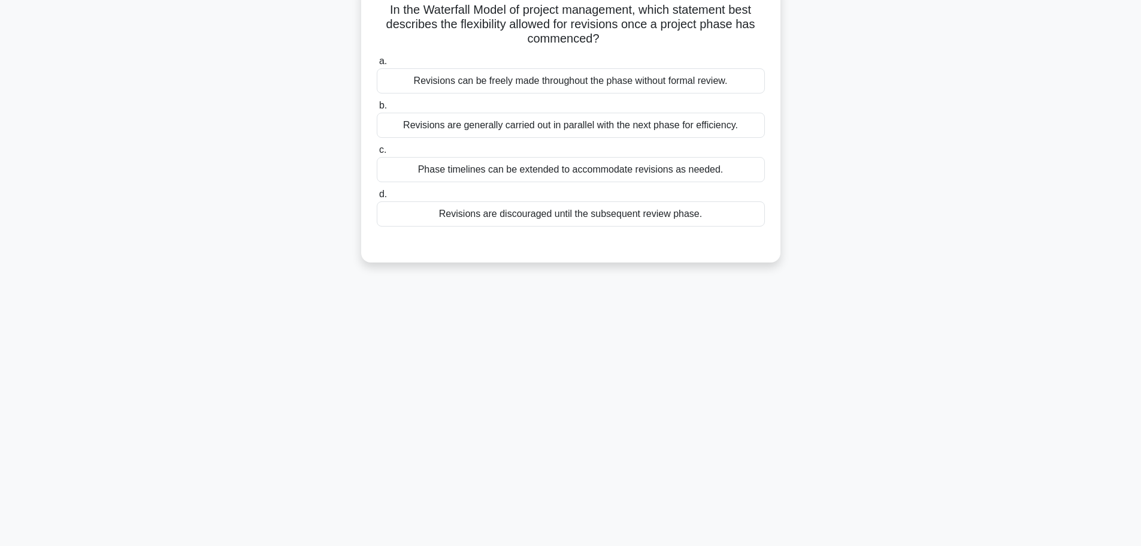
scroll to position [0, 0]
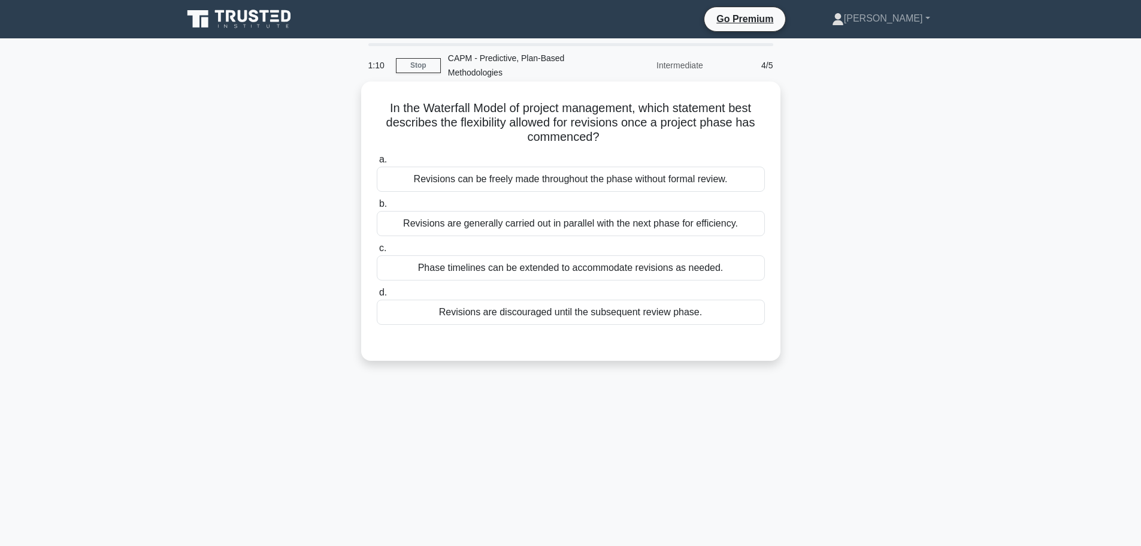
click at [528, 275] on div "Phase timelines can be extended to accommodate revisions as needed." at bounding box center [571, 267] width 388 height 25
click at [377, 252] on input "c. Phase timelines can be extended to accommodate revisions as needed." at bounding box center [377, 248] width 0 height 8
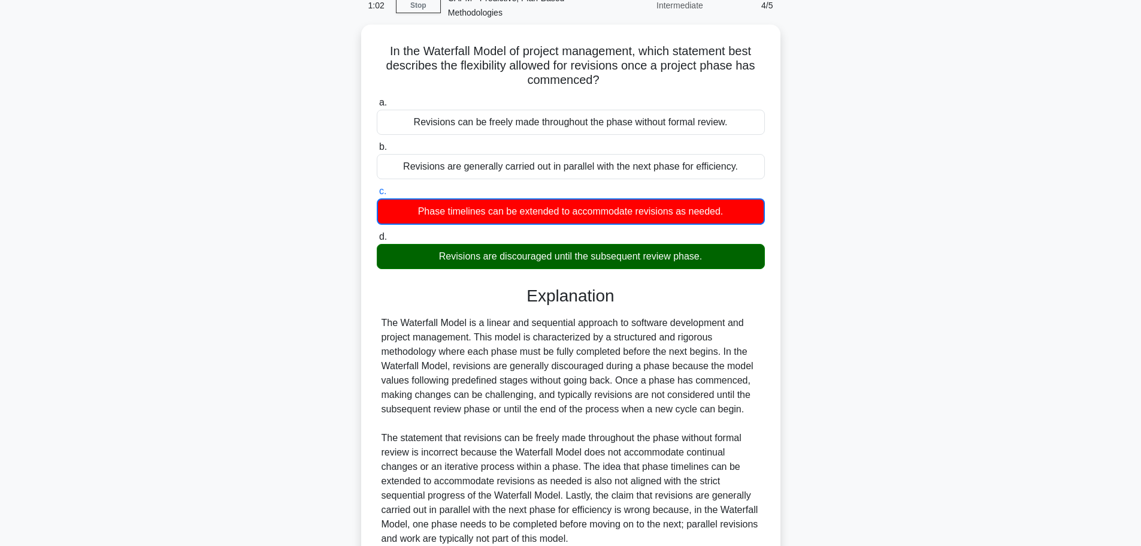
scroll to position [166, 0]
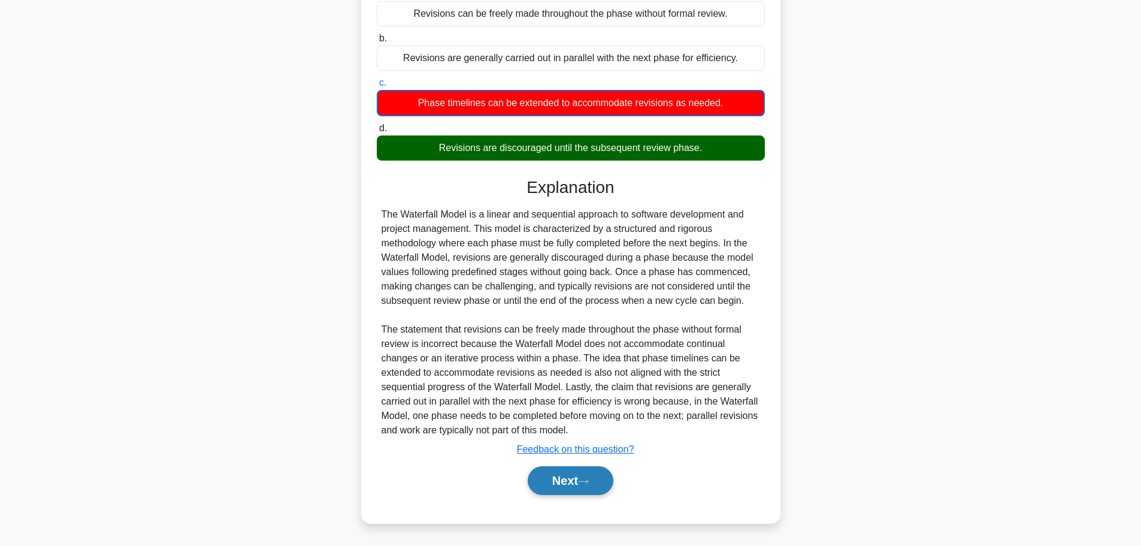
click at [582, 478] on button "Next" at bounding box center [571, 480] width 86 height 29
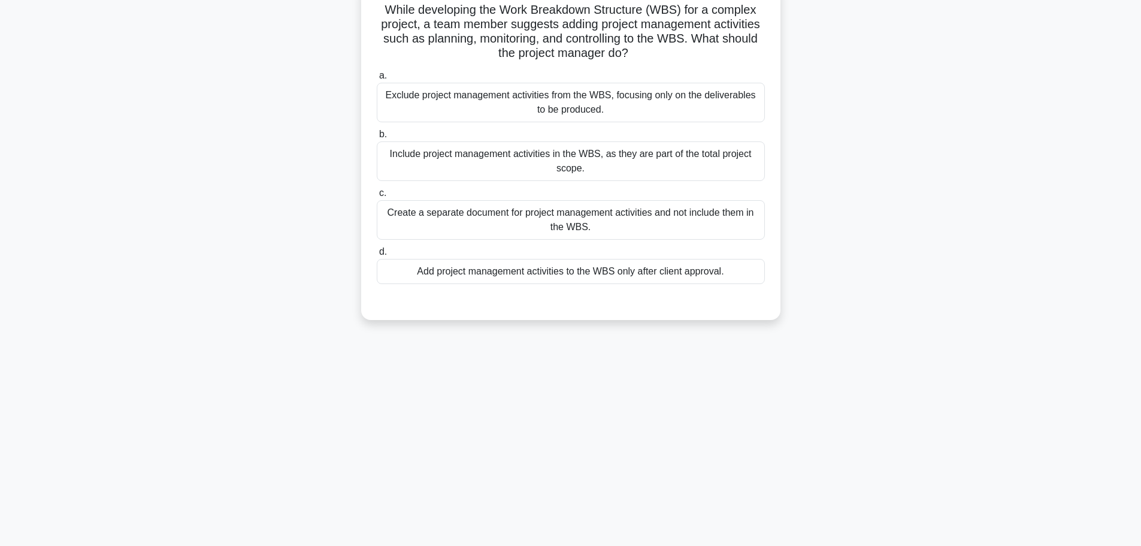
scroll to position [0, 0]
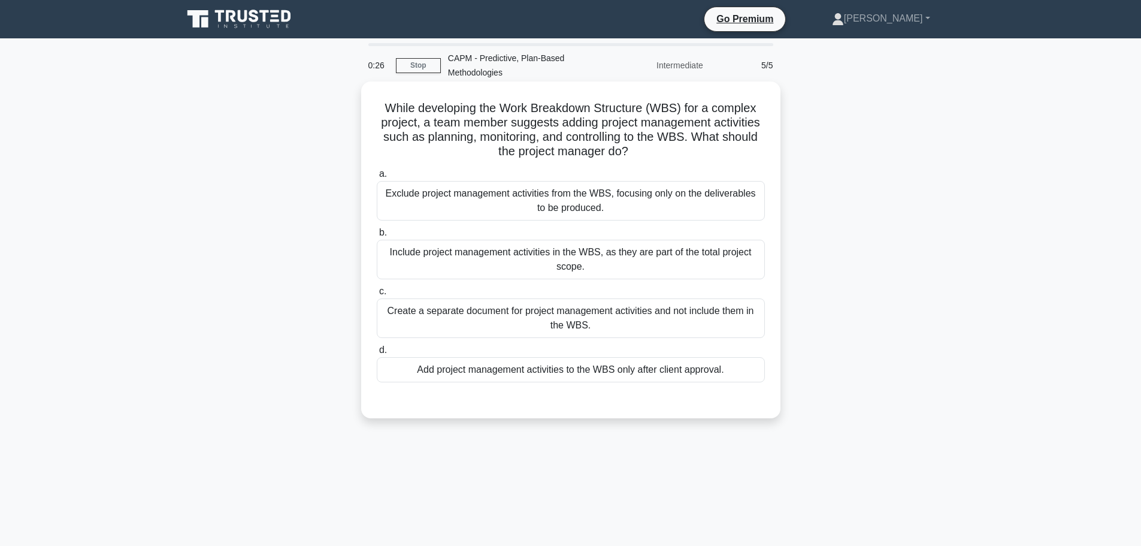
click at [464, 202] on div "Exclude project management activities from the WBS, focusing only on the delive…" at bounding box center [571, 201] width 388 height 40
click at [377, 178] on input "a. Exclude project management activities from the WBS, focusing only on the del…" at bounding box center [377, 174] width 0 height 8
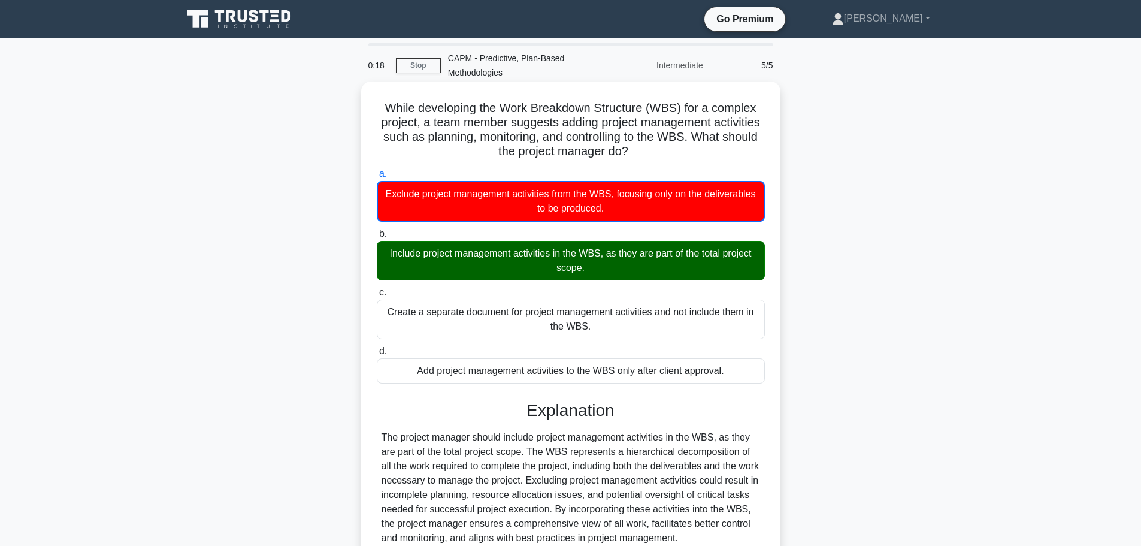
scroll to position [108, 0]
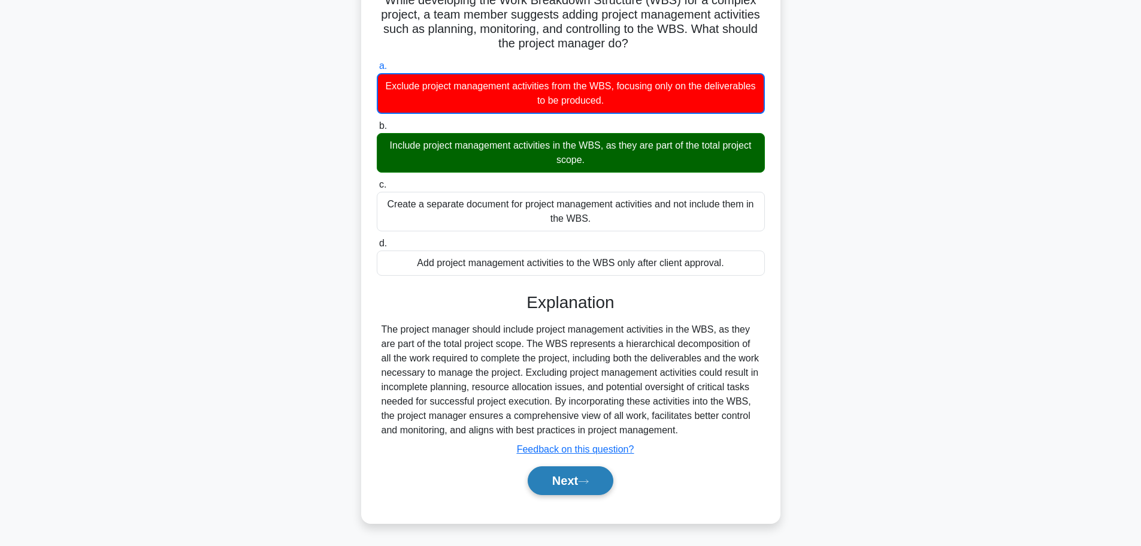
click at [567, 482] on button "Next" at bounding box center [571, 480] width 86 height 29
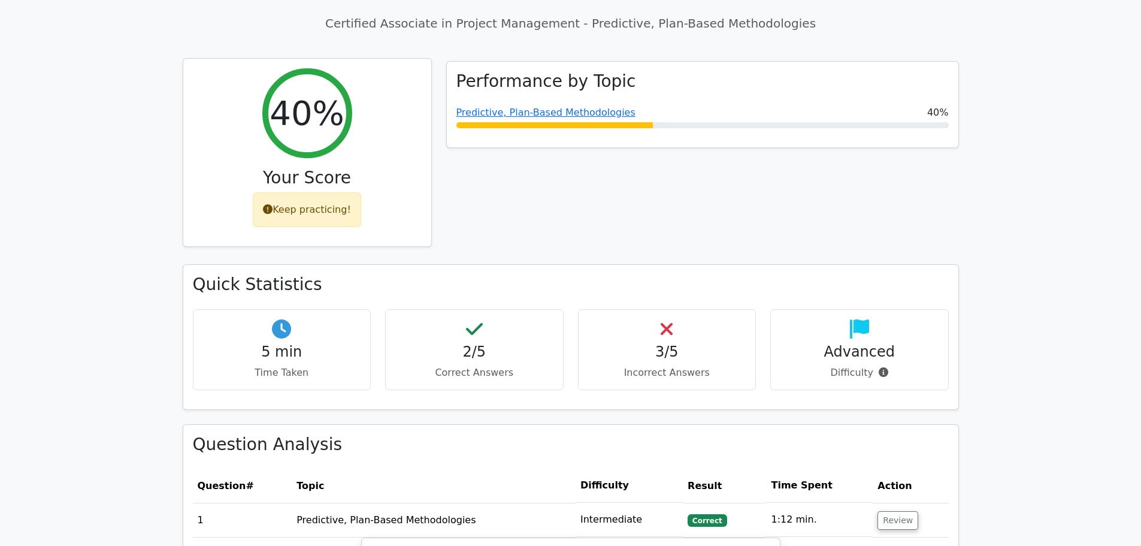
scroll to position [419, 0]
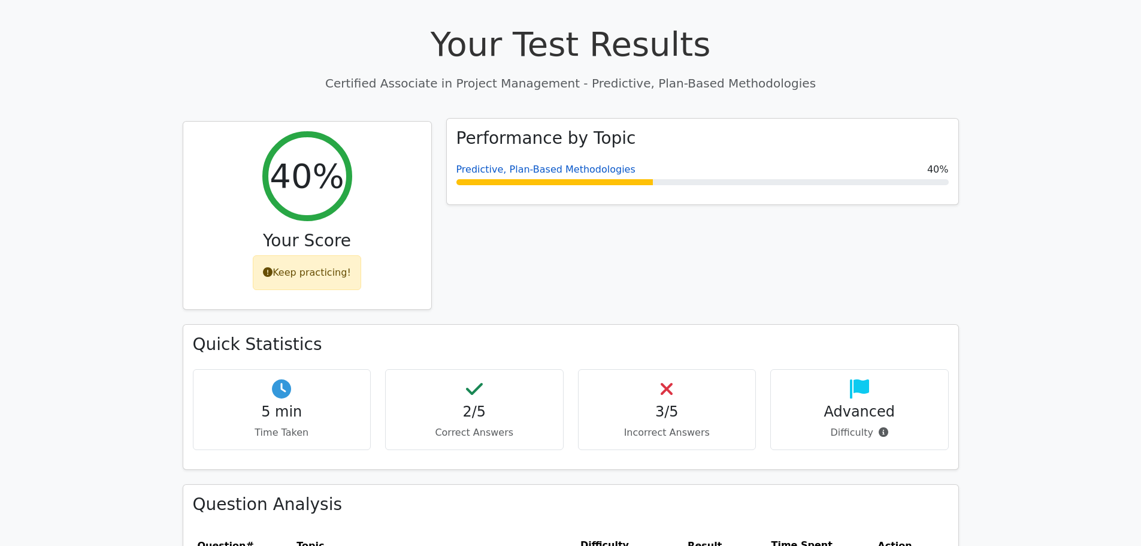
click at [533, 164] on link "Predictive, Plan-Based Methodologies" at bounding box center [545, 169] width 179 height 11
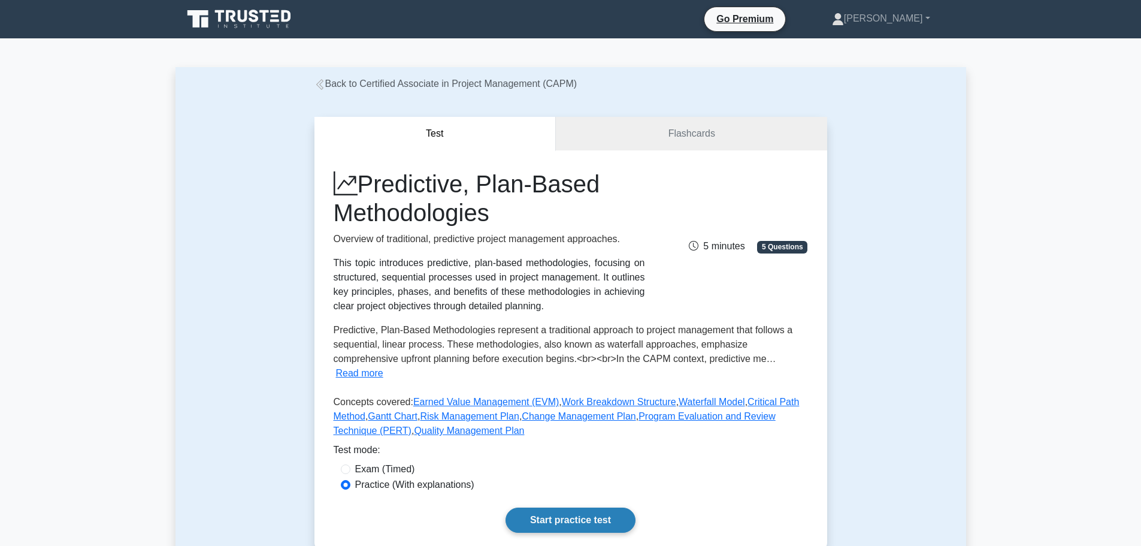
click at [550, 507] on link "Start practice test" at bounding box center [571, 519] width 130 height 25
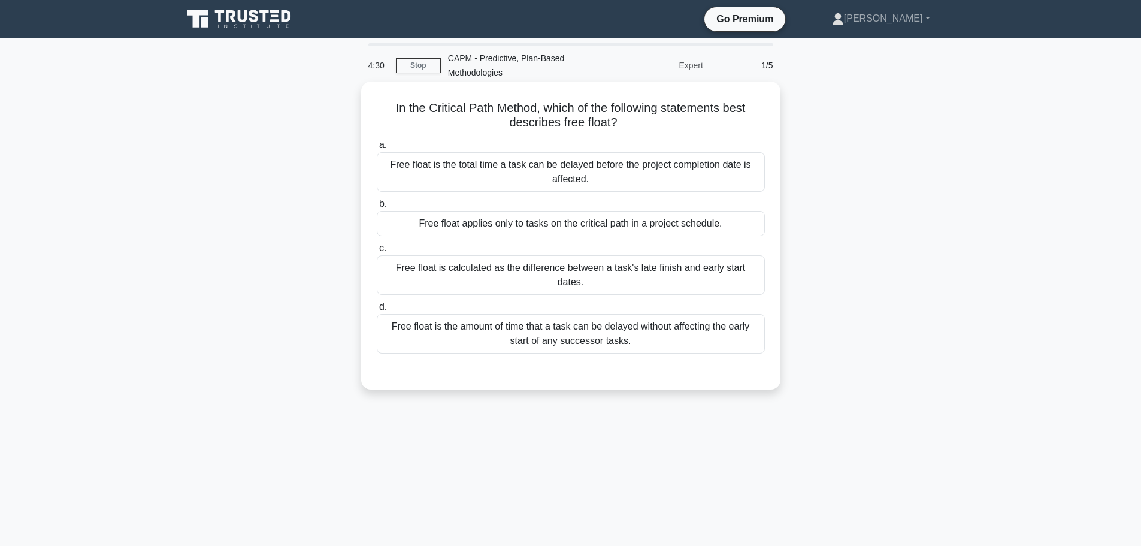
click at [634, 323] on div "Free float is the amount of time that a task can be delayed without affecting t…" at bounding box center [571, 334] width 388 height 40
click at [377, 311] on input "d. Free float is the amount of time that a task can be delayed without affectin…" at bounding box center [377, 307] width 0 height 8
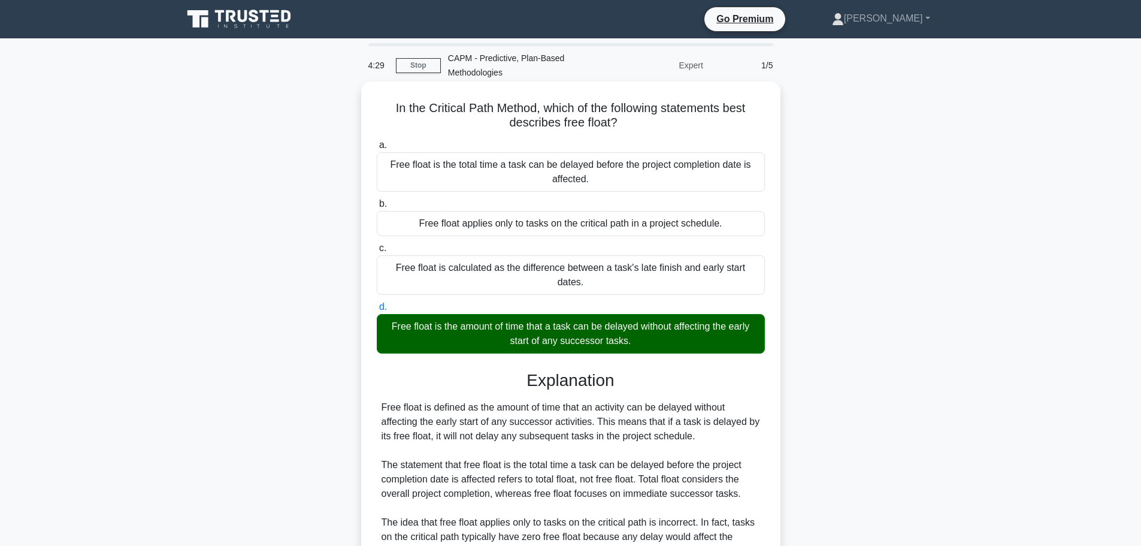
scroll to position [179, 0]
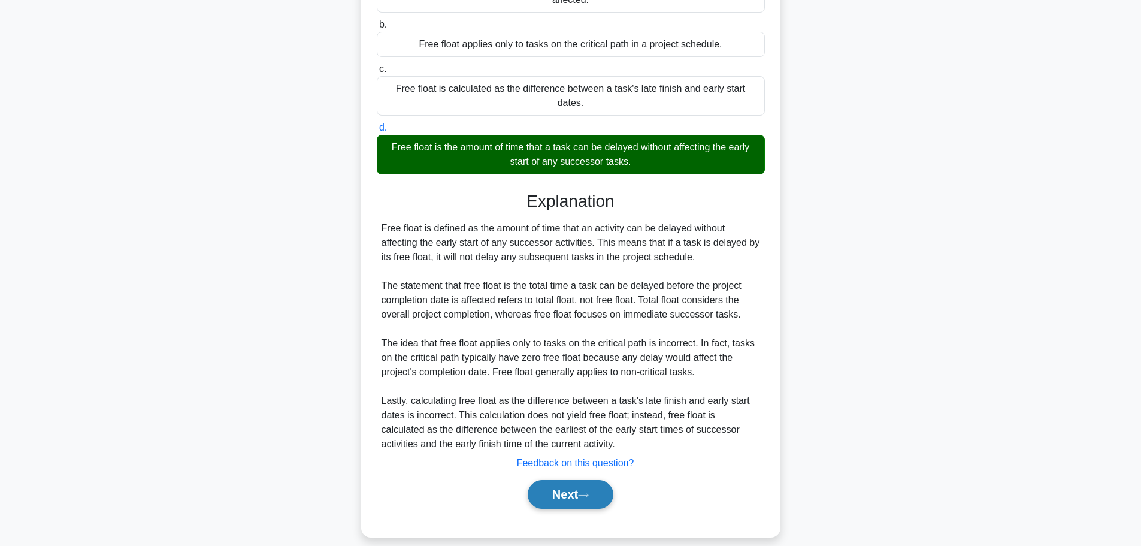
click at [569, 487] on button "Next" at bounding box center [571, 494] width 86 height 29
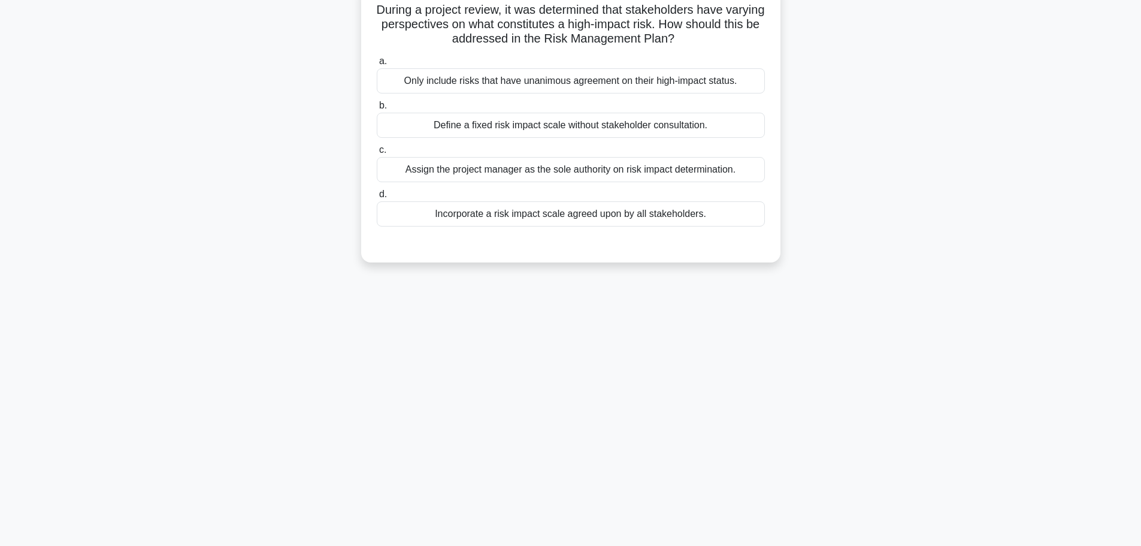
scroll to position [41, 0]
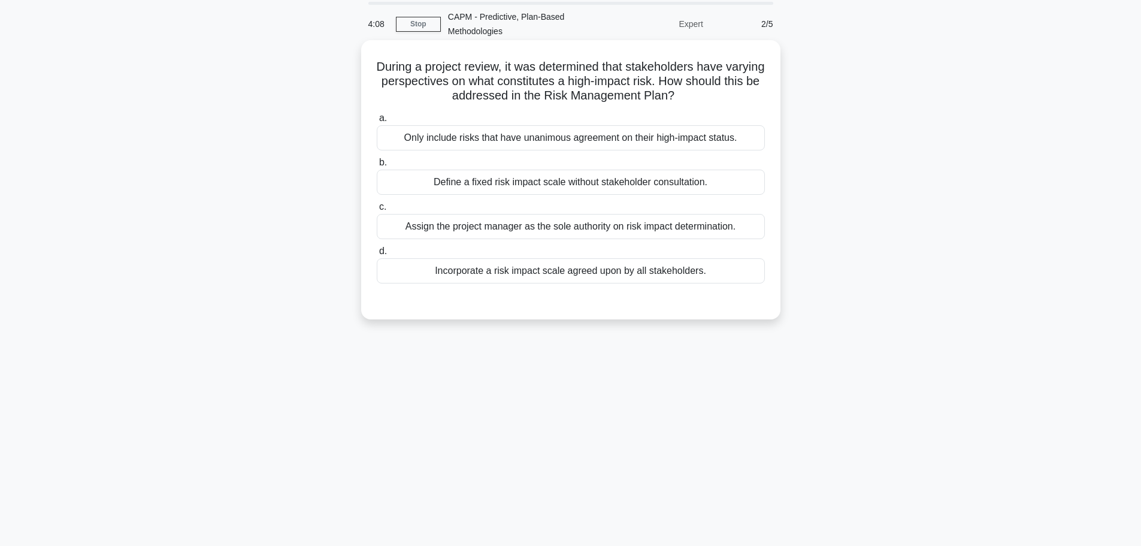
click at [576, 267] on div "Incorporate a risk impact scale agreed upon by all stakeholders." at bounding box center [571, 270] width 388 height 25
click at [377, 255] on input "d. Incorporate a risk impact scale agreed upon by all stakeholders." at bounding box center [377, 251] width 0 height 8
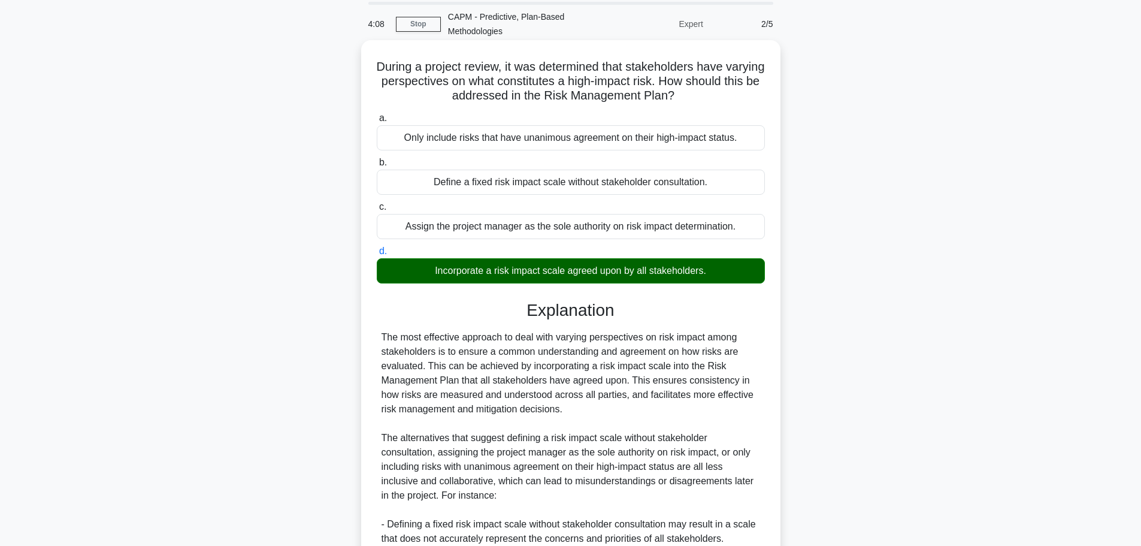
scroll to position [280, 0]
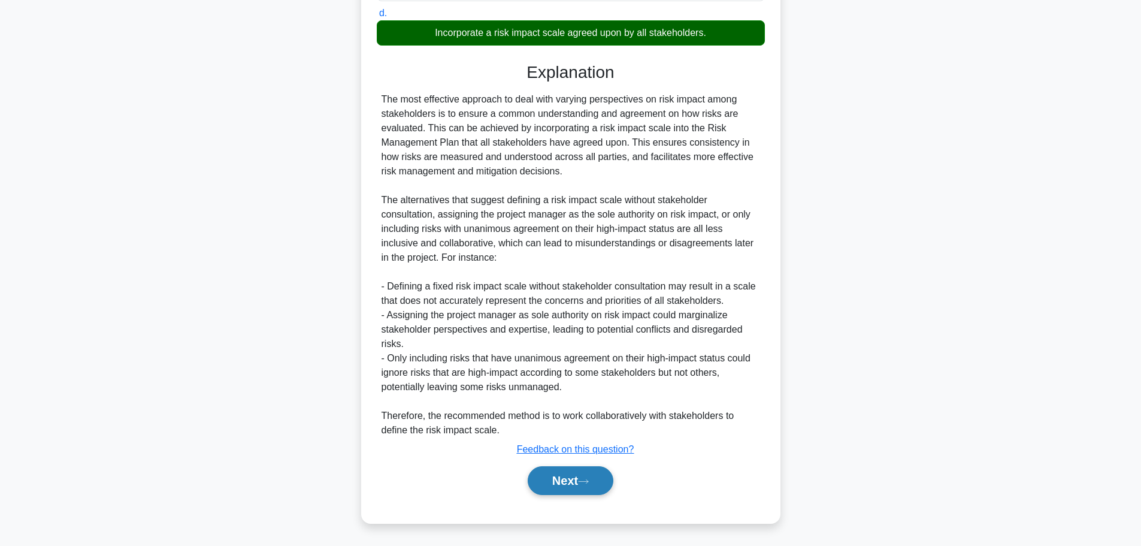
click at [573, 486] on button "Next" at bounding box center [571, 480] width 86 height 29
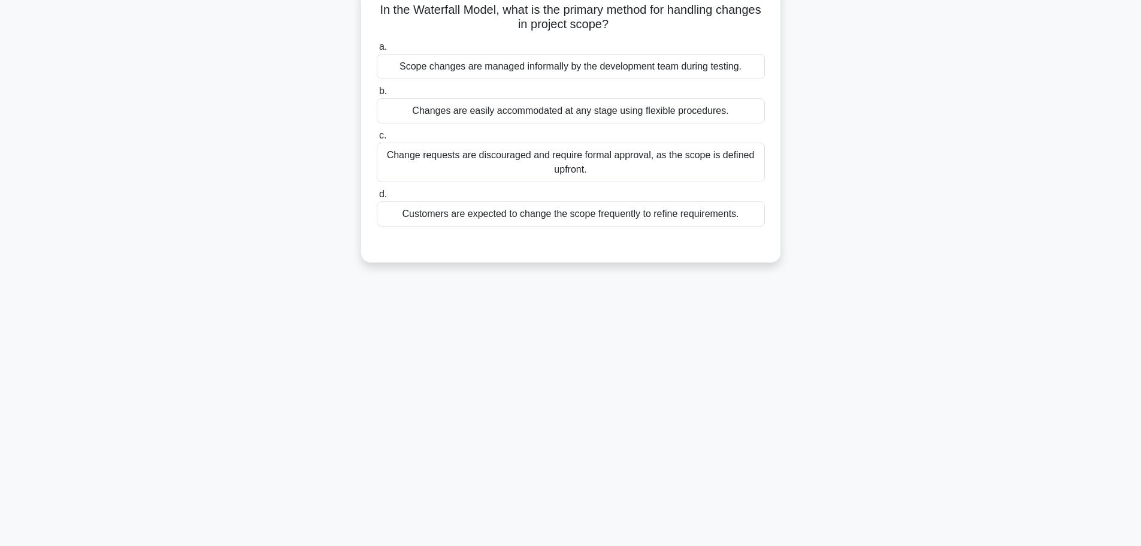
scroll to position [0, 0]
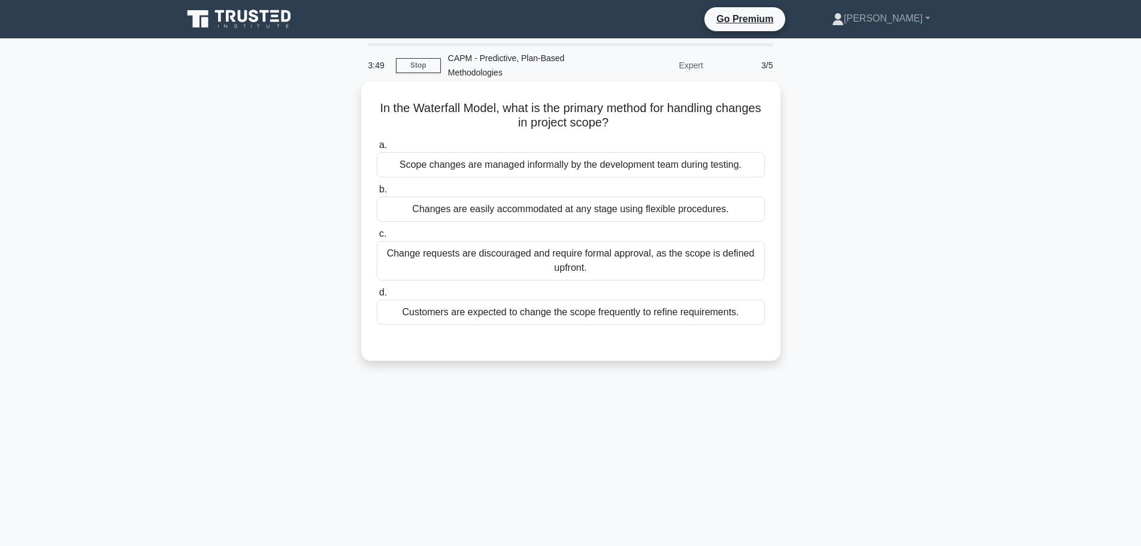
click at [562, 267] on div "Change requests are discouraged and require formal approval, as the scope is de…" at bounding box center [571, 261] width 388 height 40
click at [377, 238] on input "c. Change requests are discouraged and require formal approval, as the scope is…" at bounding box center [377, 234] width 0 height 8
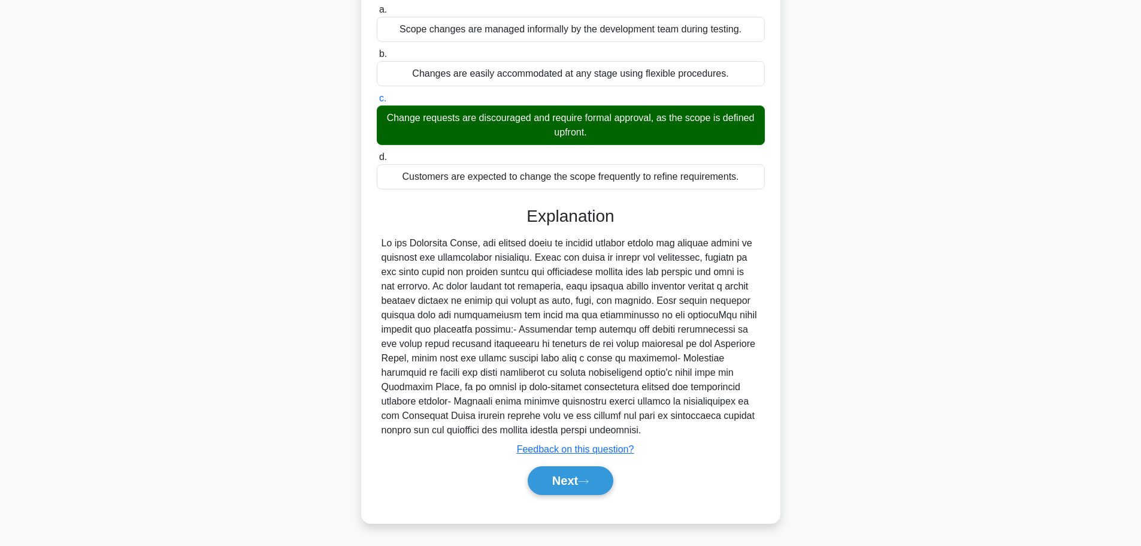
drag, startPoint x: 597, startPoint y: 482, endPoint x: 556, endPoint y: 423, distance: 71.3
click at [597, 482] on button "Next" at bounding box center [571, 480] width 86 height 29
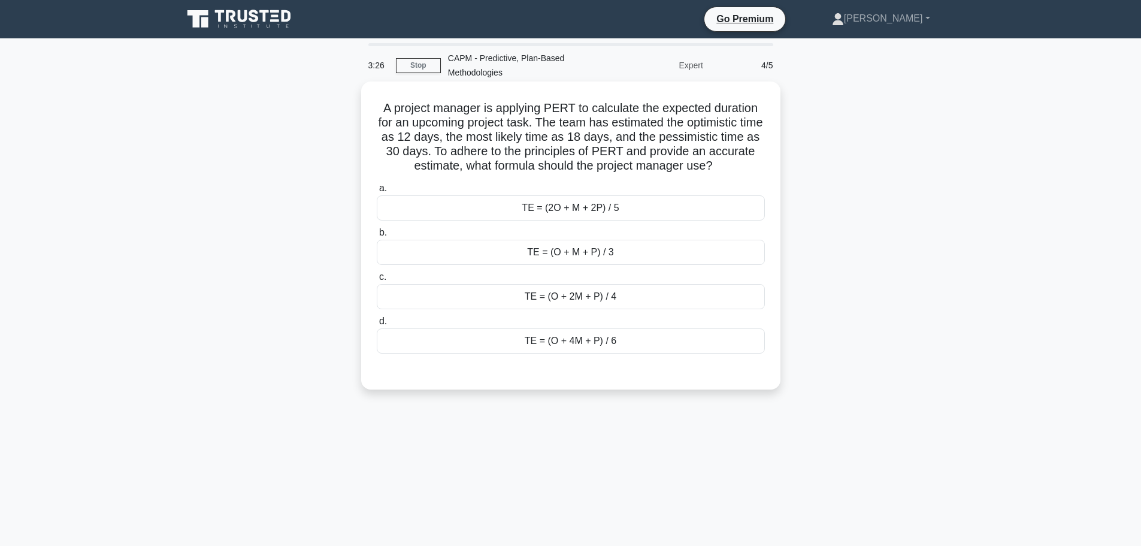
click at [595, 343] on div "TE = (O + 4M + P) / 6" at bounding box center [571, 340] width 388 height 25
click at [377, 325] on input "d. TE = (O + 4M + P) / 6" at bounding box center [377, 321] width 0 height 8
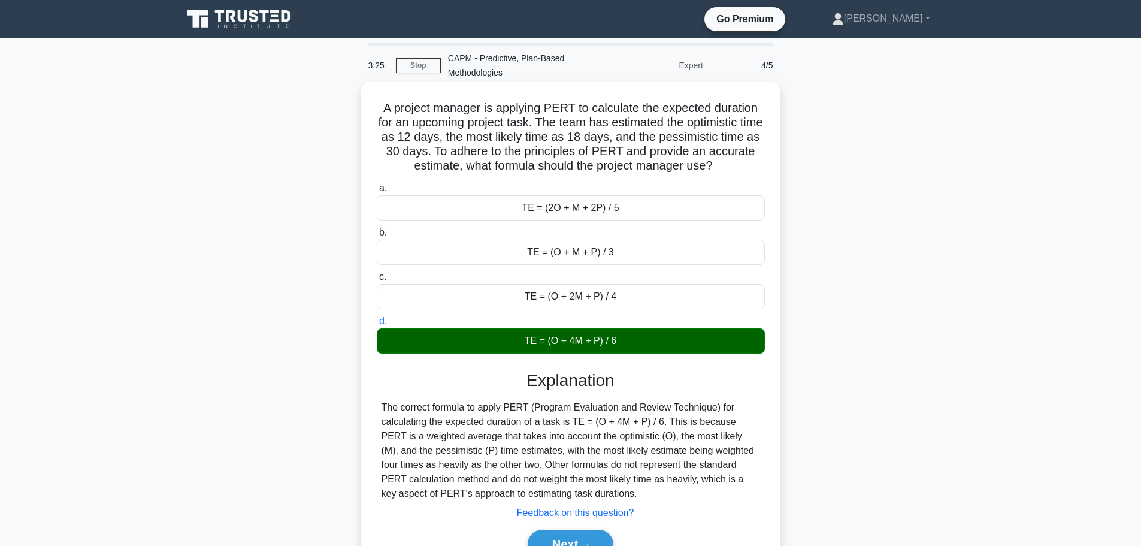
scroll to position [101, 0]
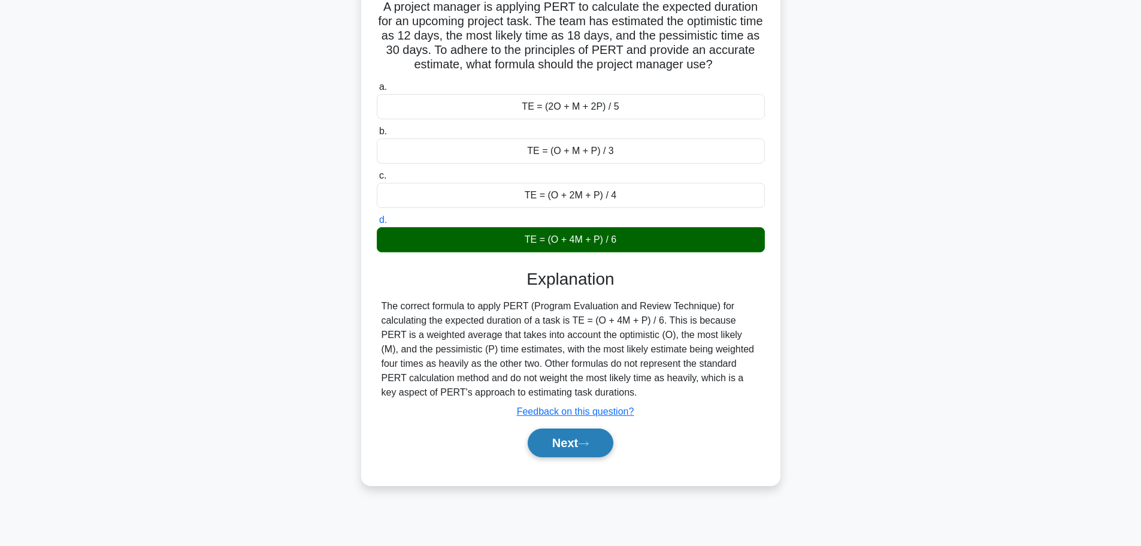
click at [576, 445] on button "Next" at bounding box center [571, 442] width 86 height 29
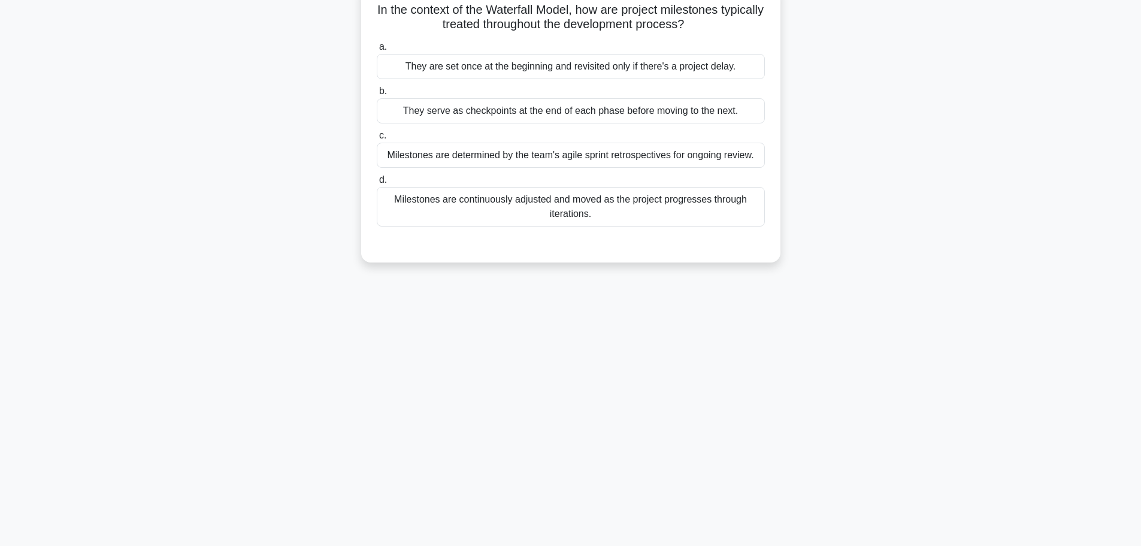
scroll to position [0, 0]
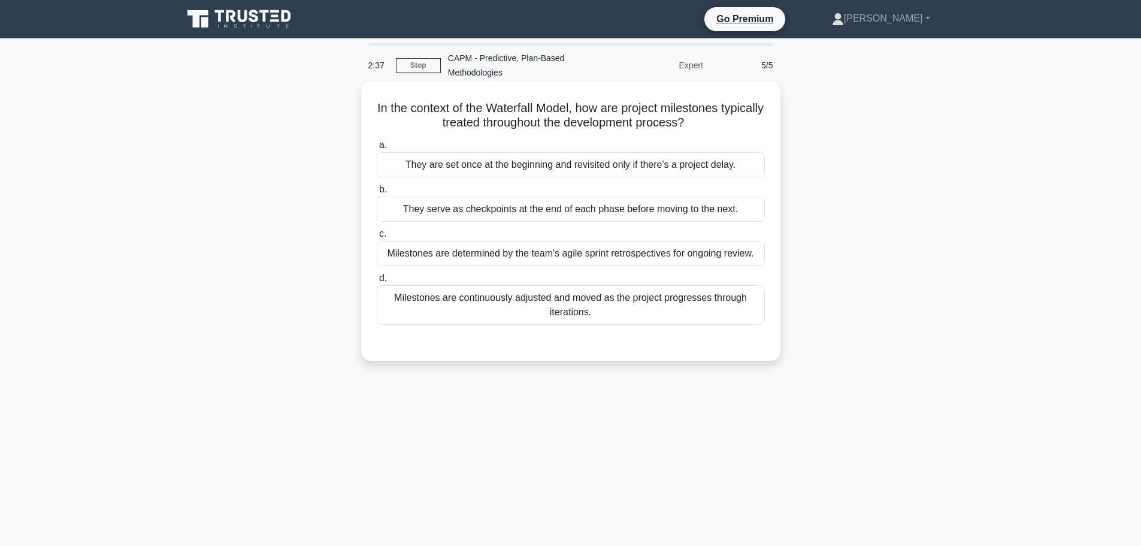
click at [564, 211] on div "They serve as checkpoints at the end of each phase before moving to the next." at bounding box center [571, 208] width 388 height 25
click at [377, 193] on input "b. They serve as checkpoints at the end of each phase before moving to the next." at bounding box center [377, 190] width 0 height 8
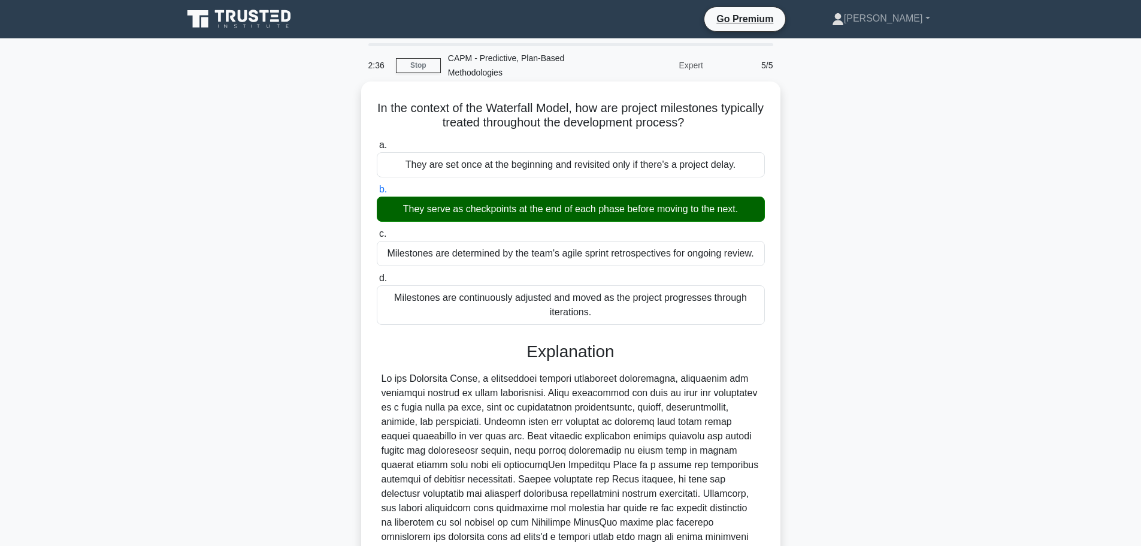
scroll to position [251, 0]
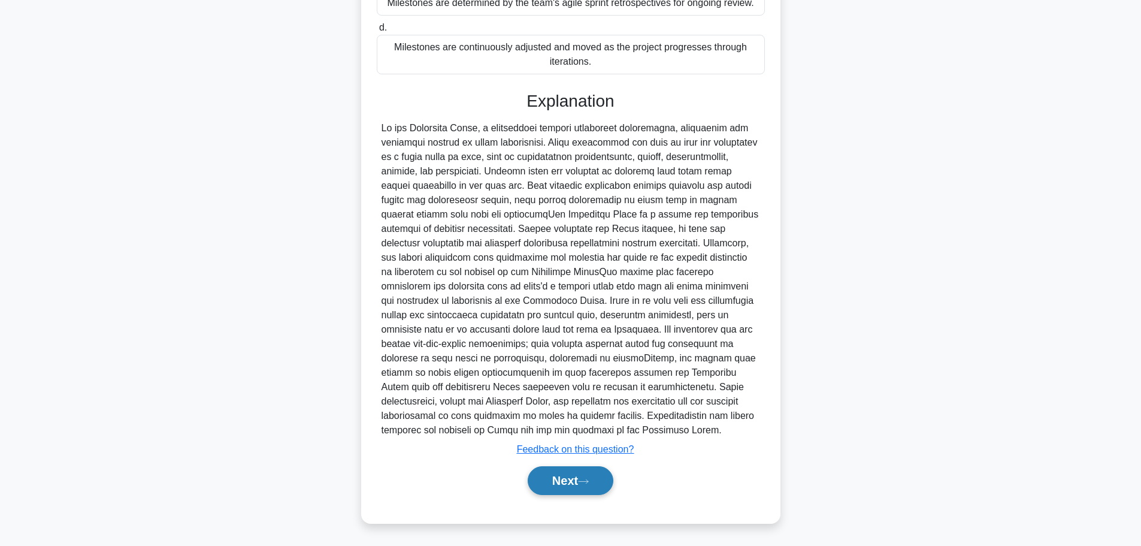
click at [586, 488] on button "Next" at bounding box center [571, 480] width 86 height 29
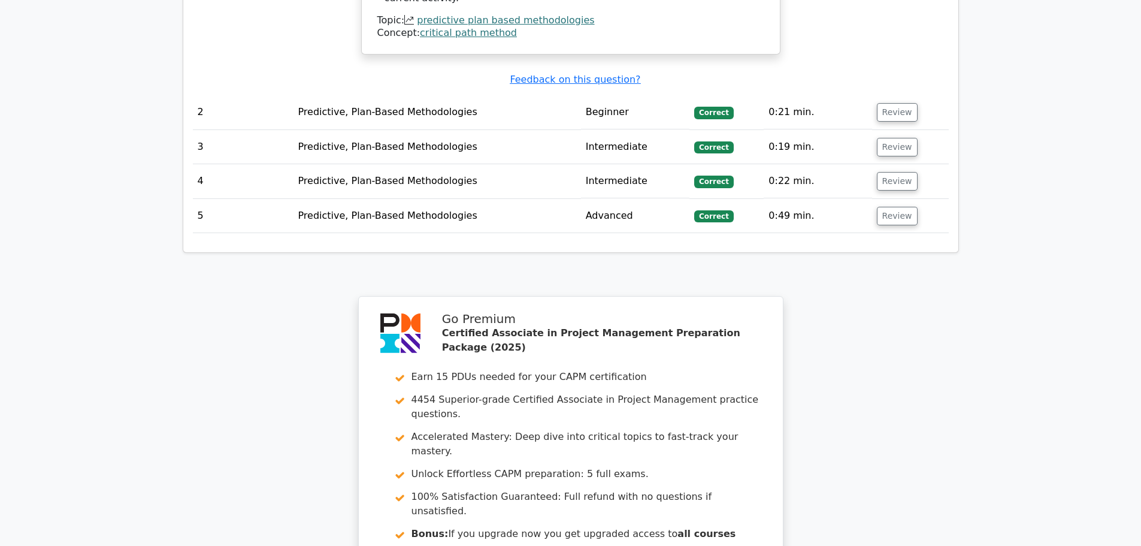
scroll to position [1728, 0]
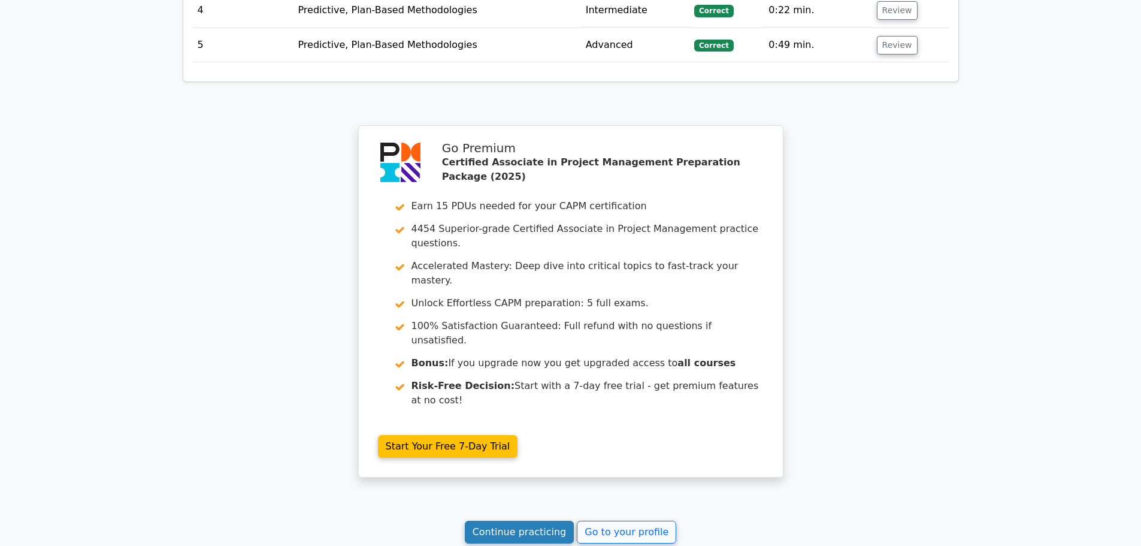
click at [529, 521] on link "Continue practicing" at bounding box center [520, 532] width 110 height 23
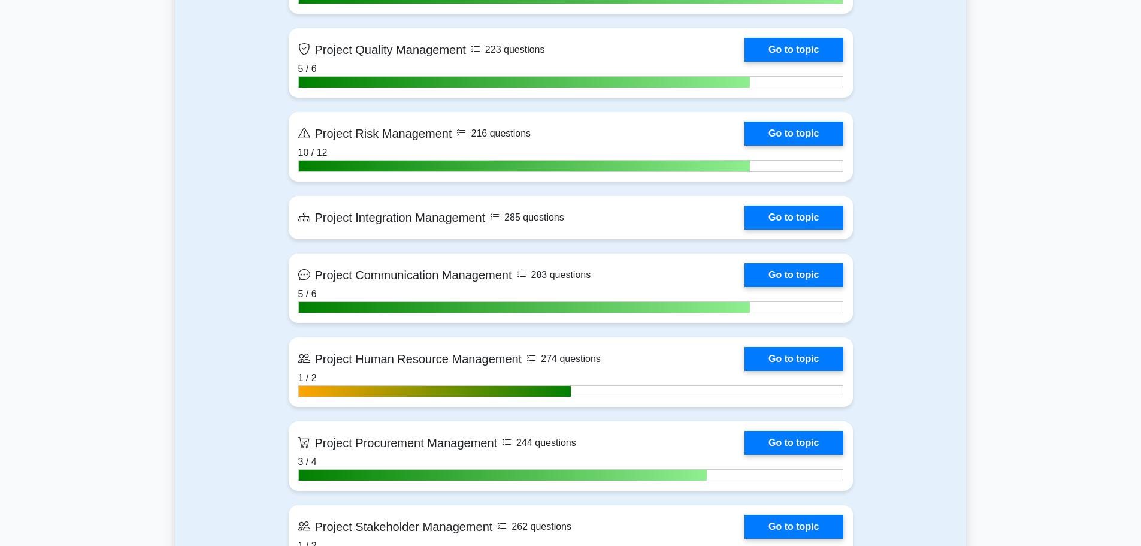
scroll to position [1258, 0]
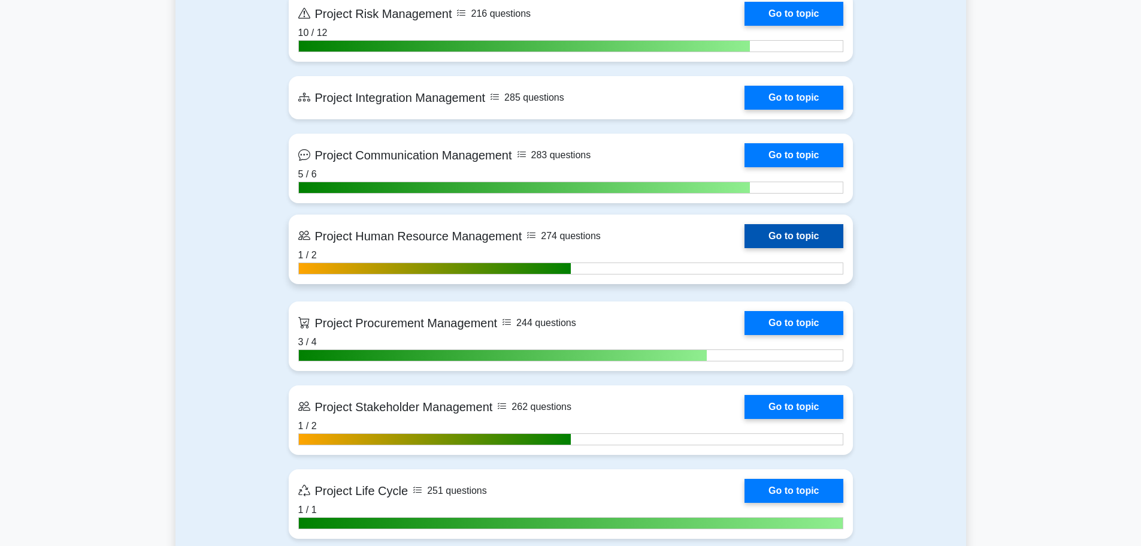
click at [745, 235] on link "Go to topic" at bounding box center [794, 236] width 98 height 24
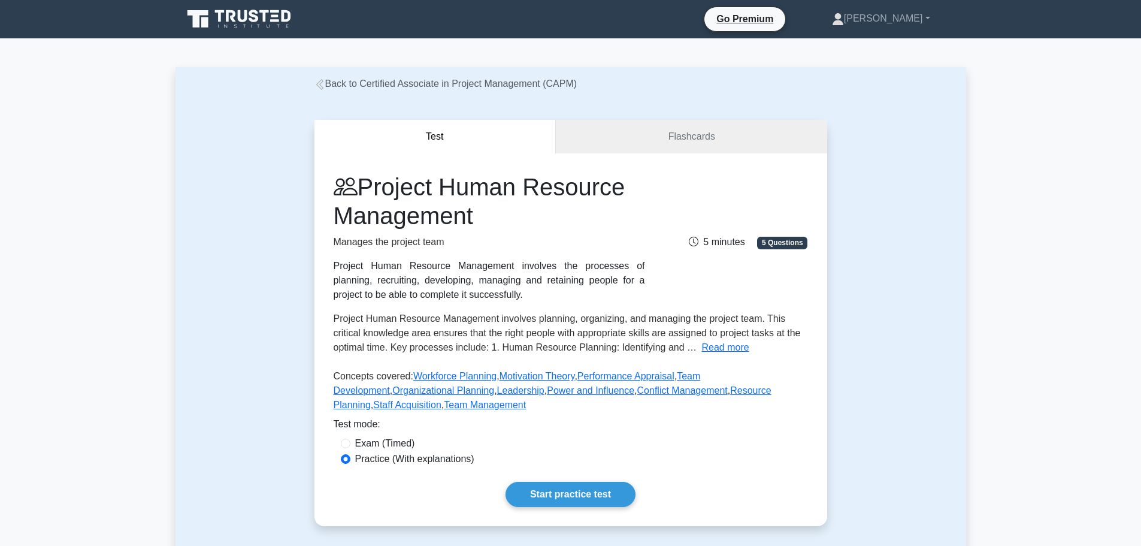
scroll to position [180, 0]
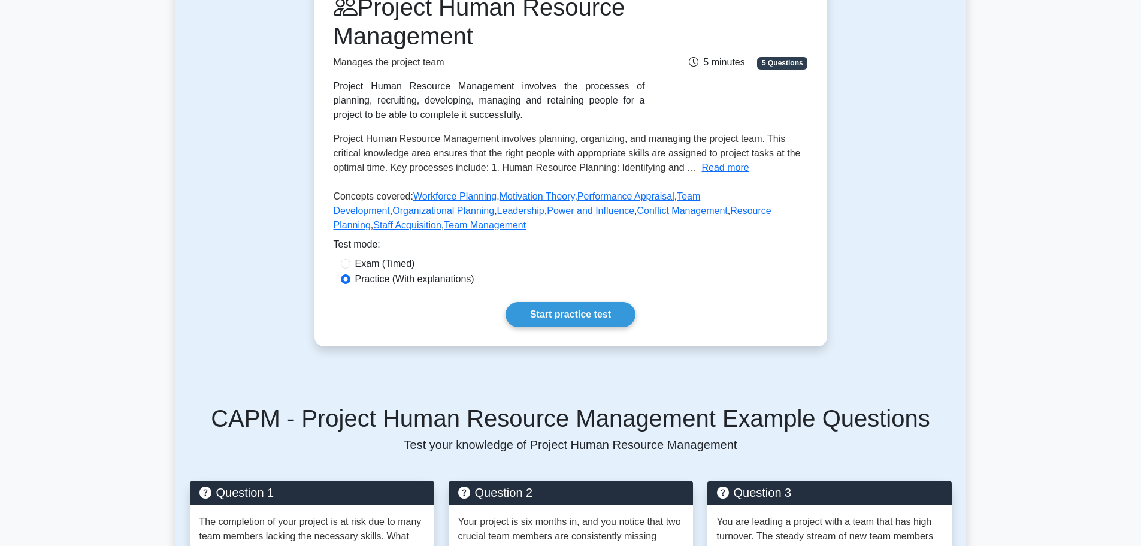
click at [199, 220] on div "Test Flashcards Project Human Resource Management Manages the project team Proj…" at bounding box center [571, 143] width 791 height 464
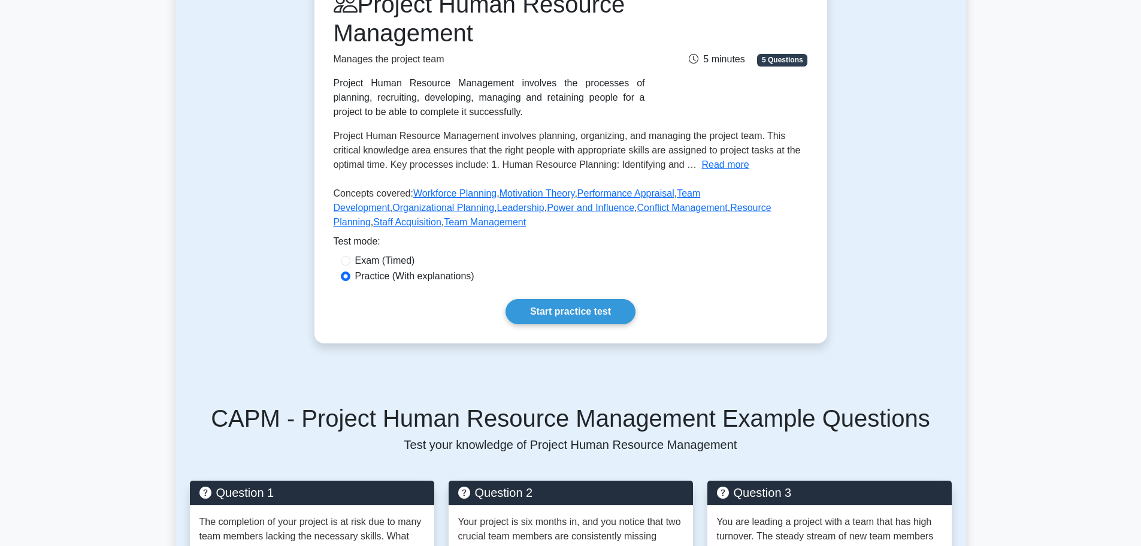
scroll to position [0, 0]
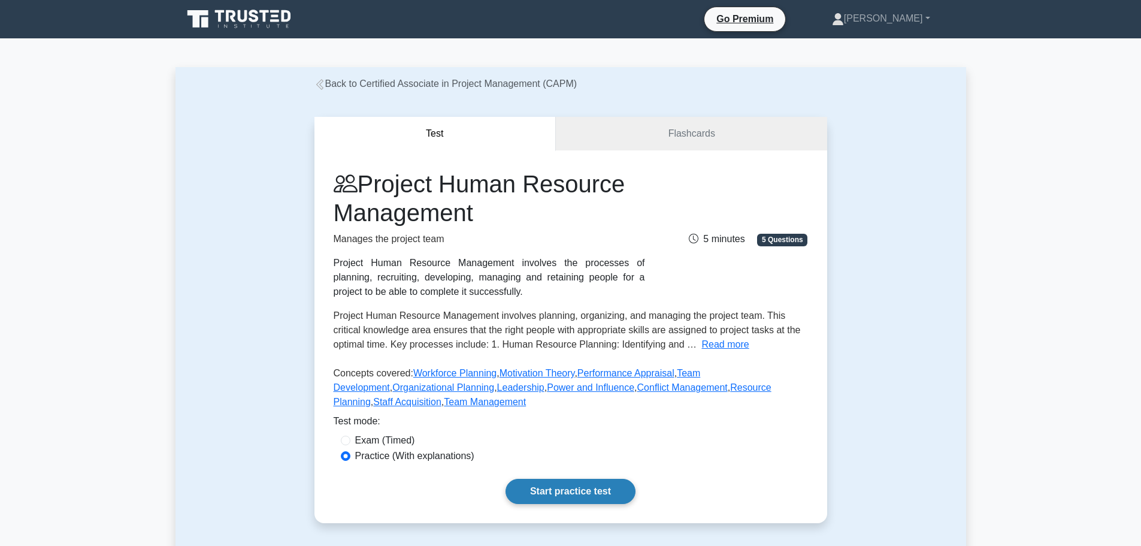
click at [579, 488] on link "Start practice test" at bounding box center [571, 491] width 130 height 25
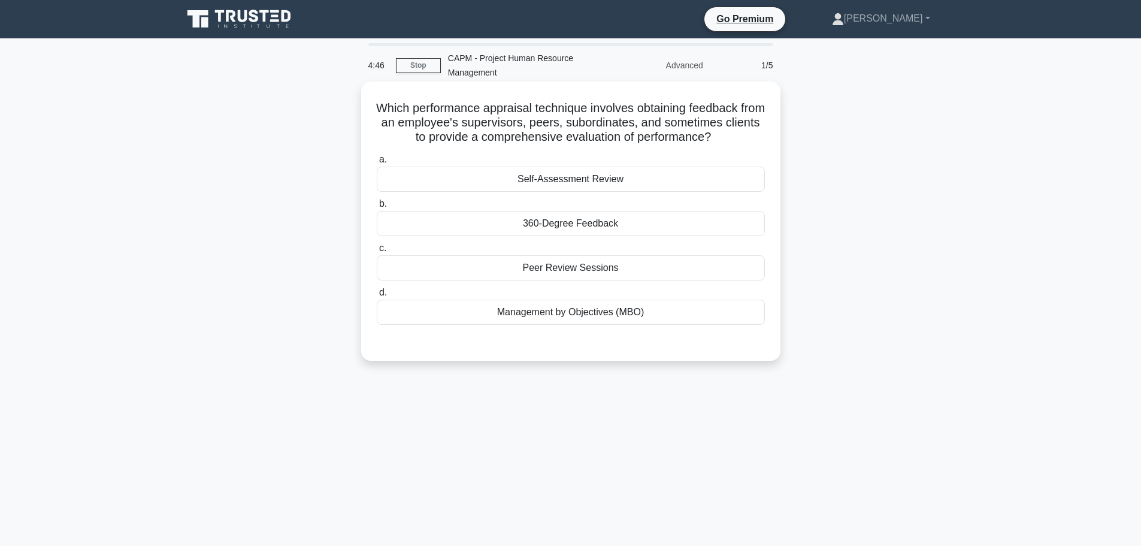
click at [597, 226] on div "360-Degree Feedback" at bounding box center [571, 223] width 388 height 25
click at [377, 208] on input "b. 360-Degree Feedback" at bounding box center [377, 204] width 0 height 8
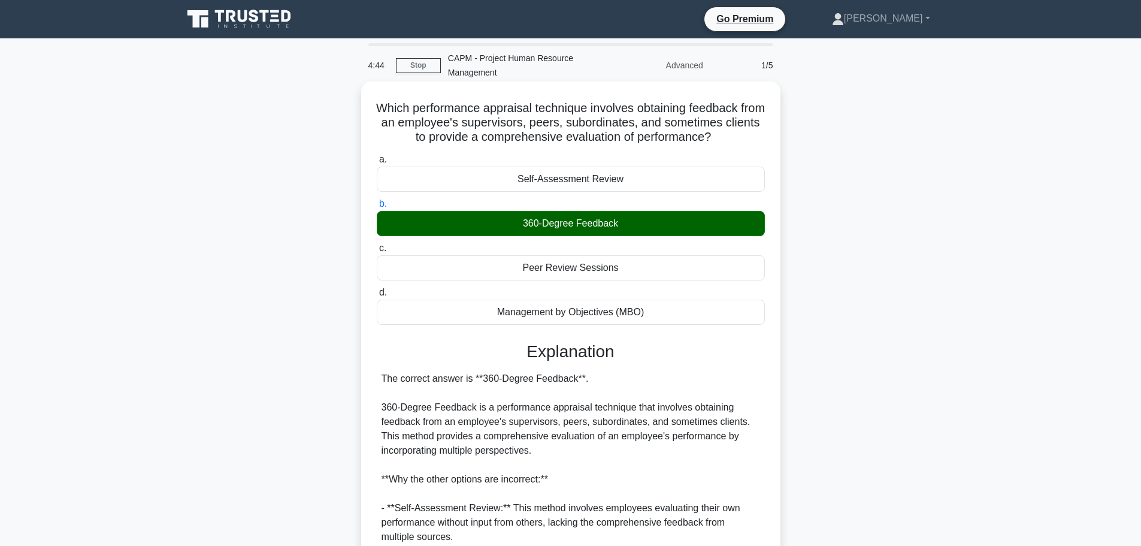
scroll to position [222, 0]
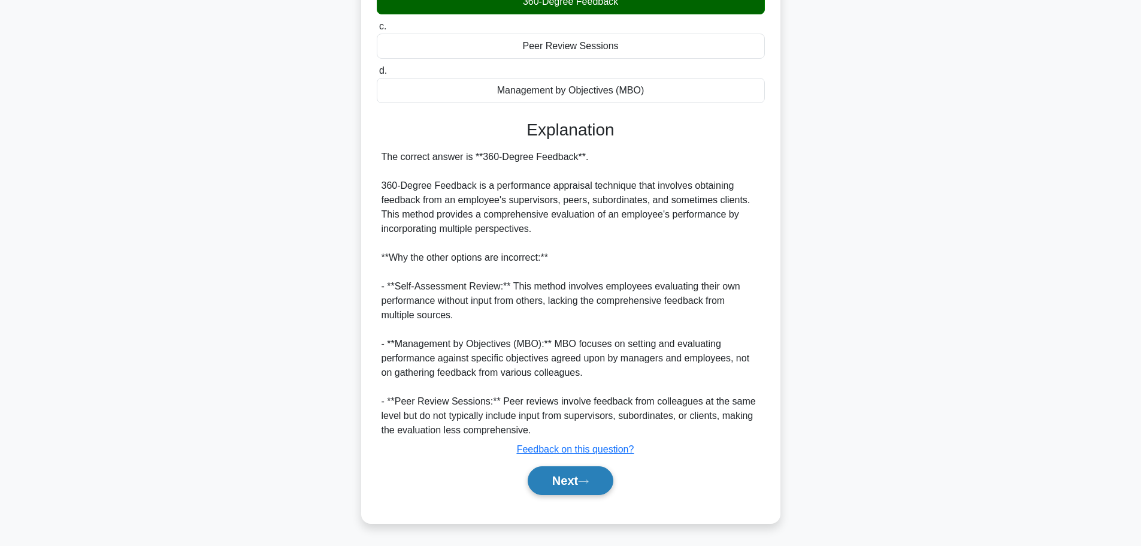
click at [580, 481] on button "Next" at bounding box center [571, 480] width 86 height 29
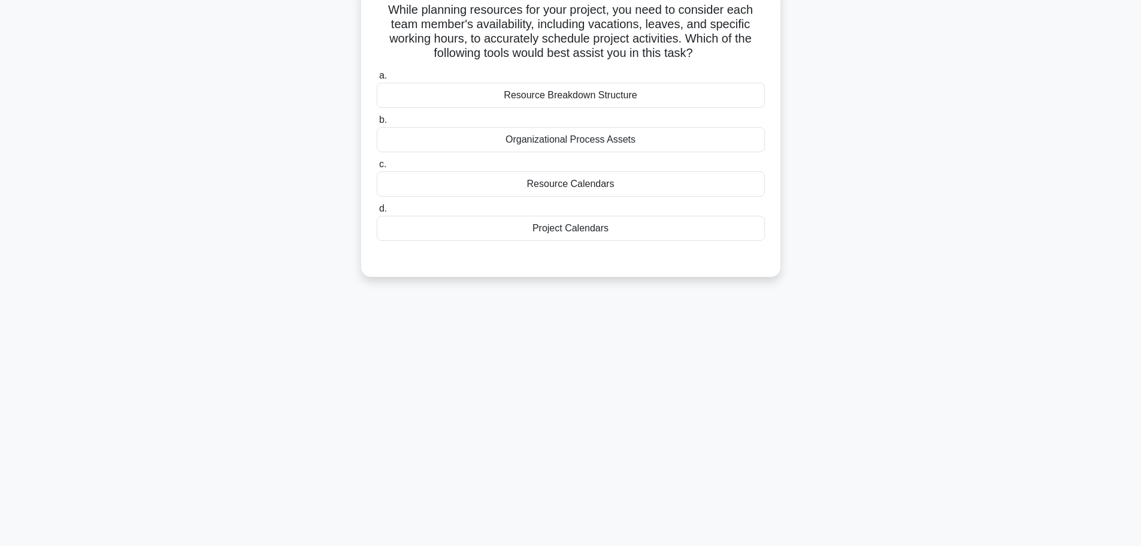
scroll to position [0, 0]
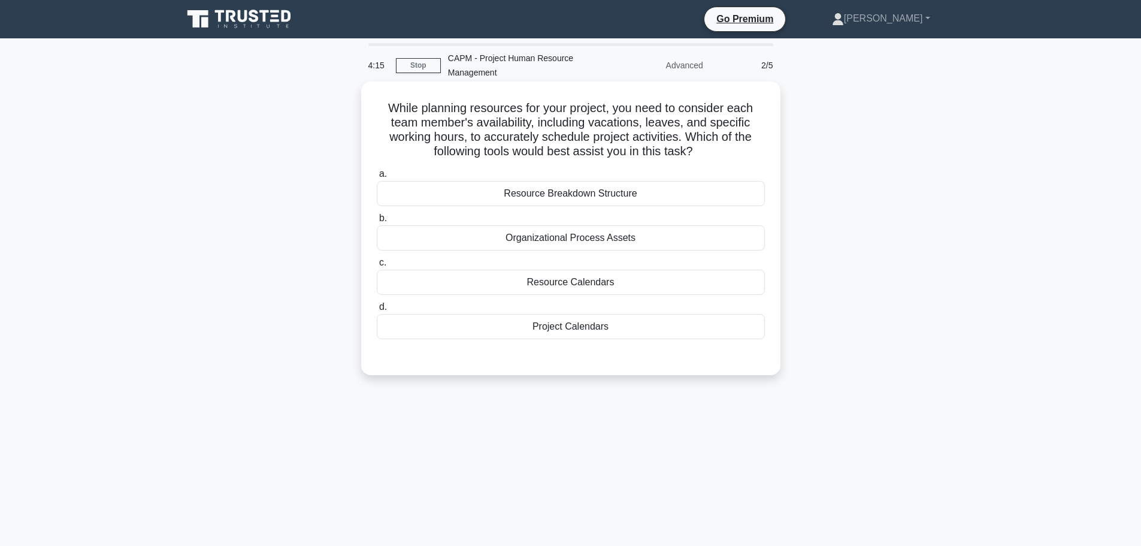
click at [600, 282] on div "Resource Calendars" at bounding box center [571, 282] width 388 height 25
click at [377, 267] on input "c. Resource Calendars" at bounding box center [377, 263] width 0 height 8
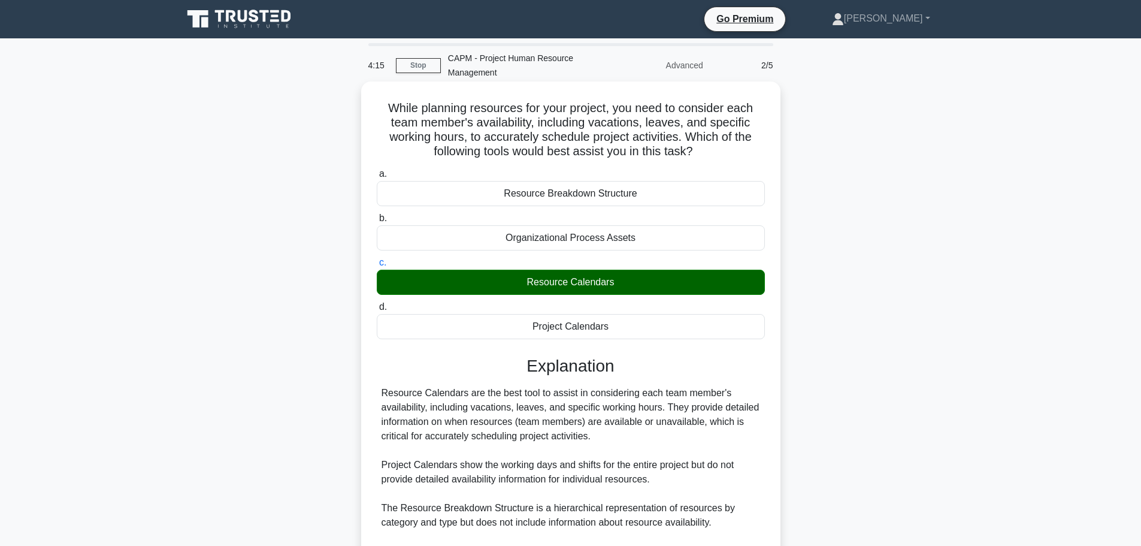
scroll to position [150, 0]
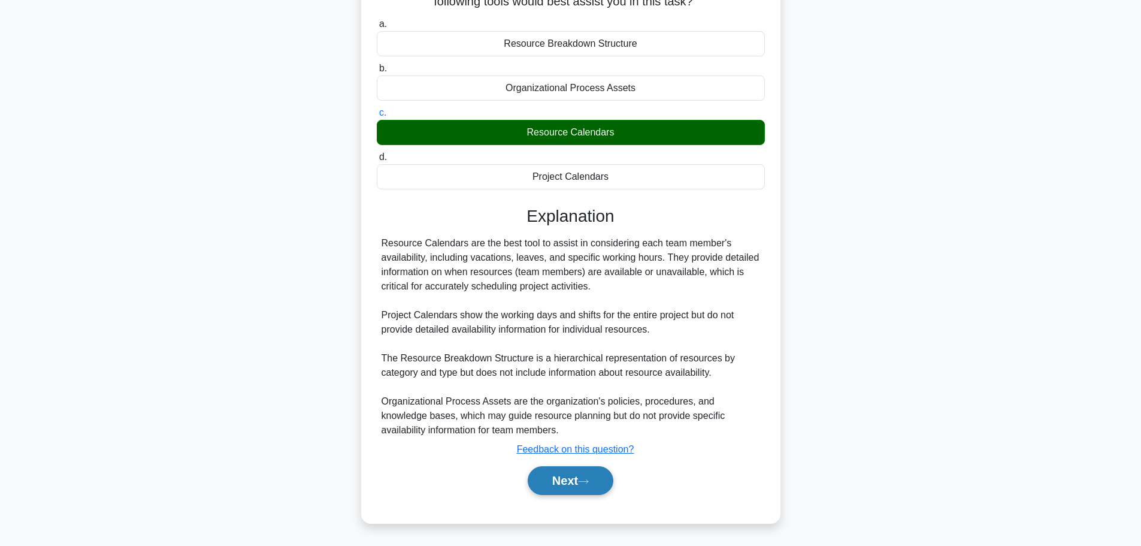
click at [563, 486] on button "Next" at bounding box center [571, 480] width 86 height 29
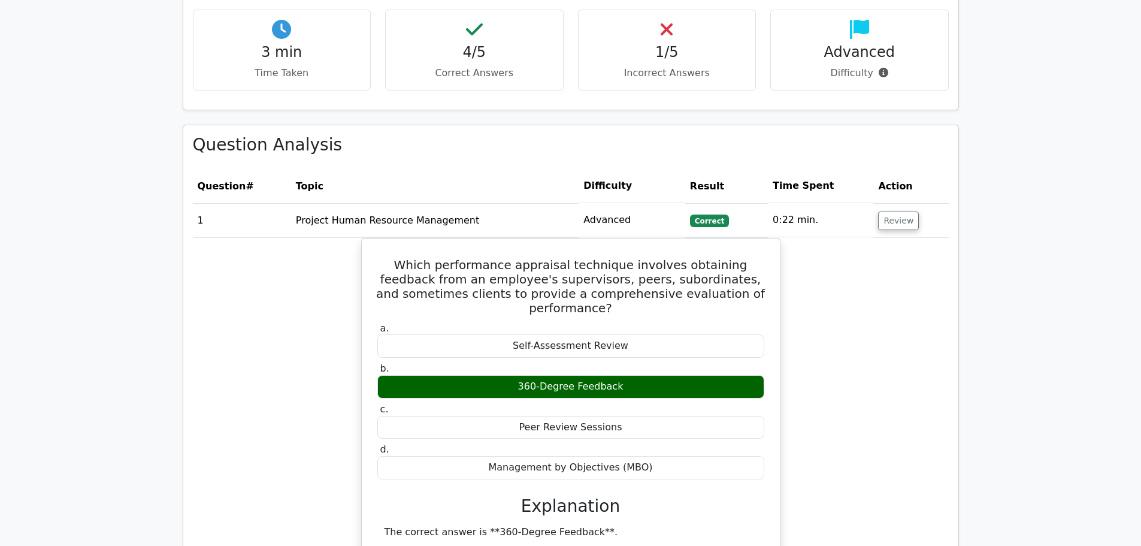
scroll to position [599, 0]
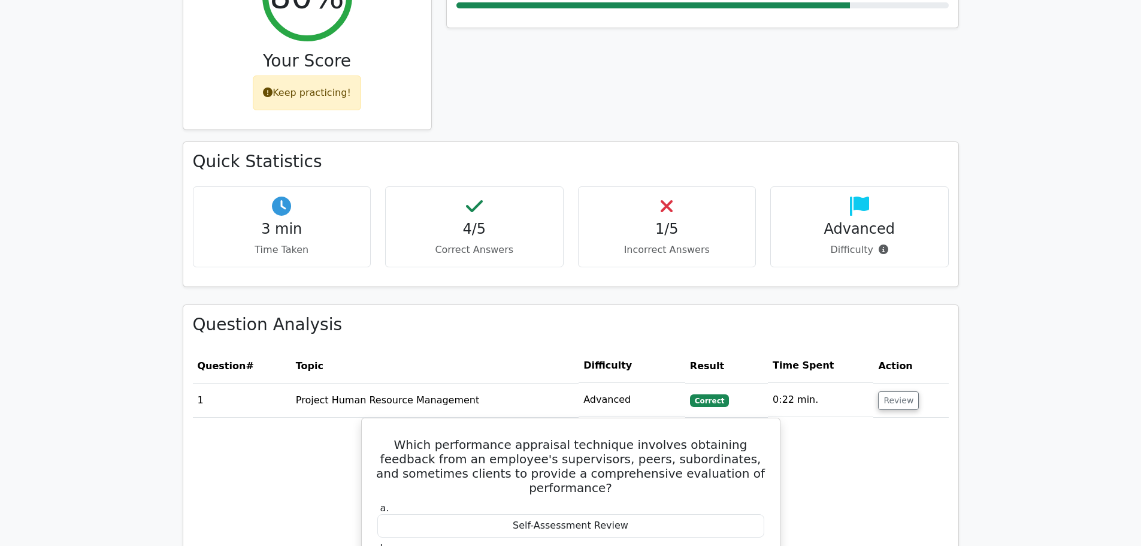
click at [678, 220] on h4 "1/5" at bounding box center [667, 228] width 158 height 17
click at [668, 196] on icon at bounding box center [667, 205] width 12 height 19
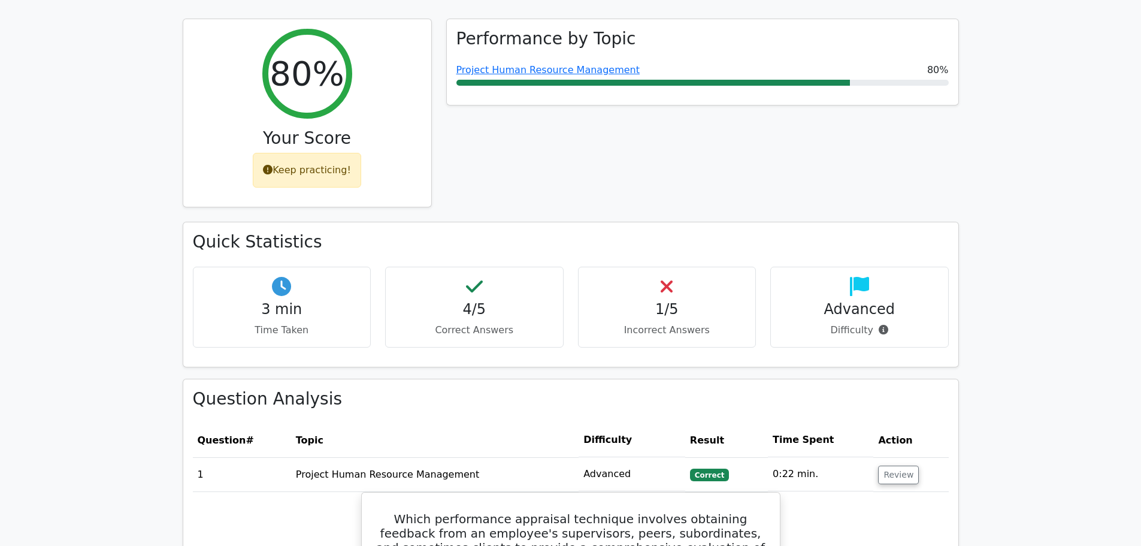
scroll to position [162, 0]
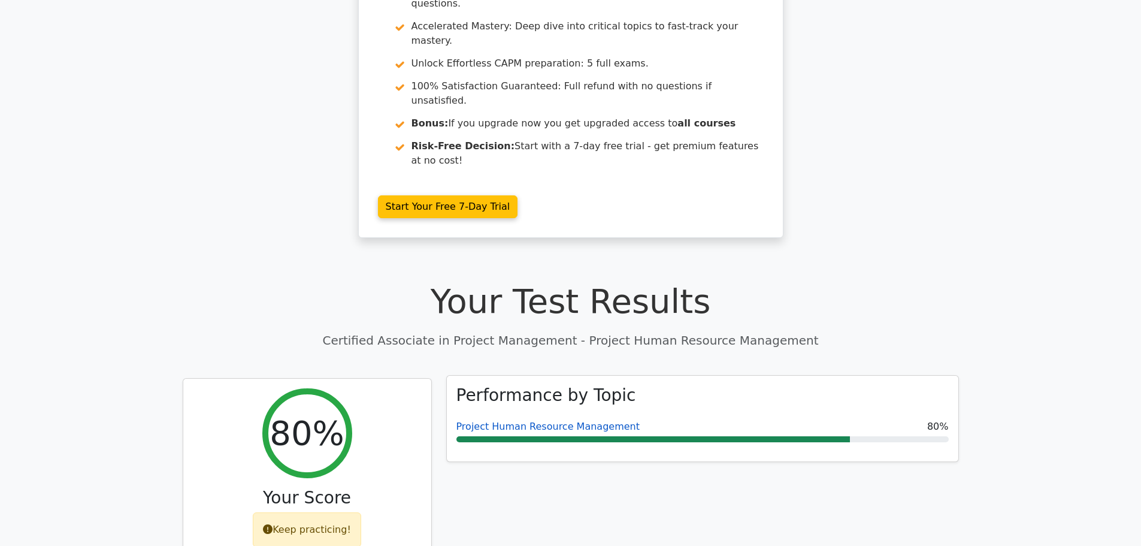
click at [568, 420] on link "Project Human Resource Management" at bounding box center [547, 425] width 183 height 11
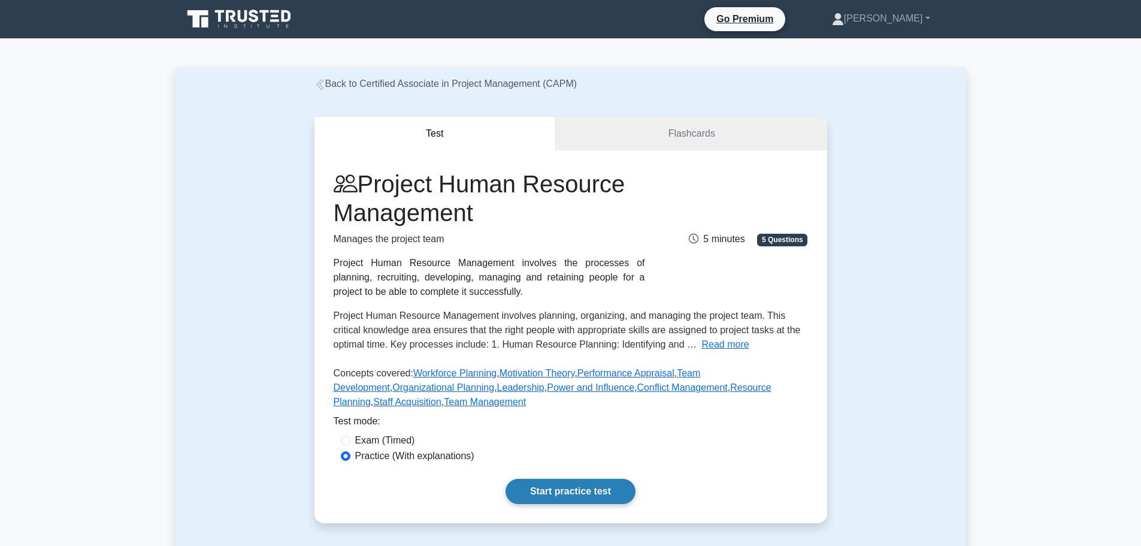
click at [541, 492] on link "Start practice test" at bounding box center [571, 491] width 130 height 25
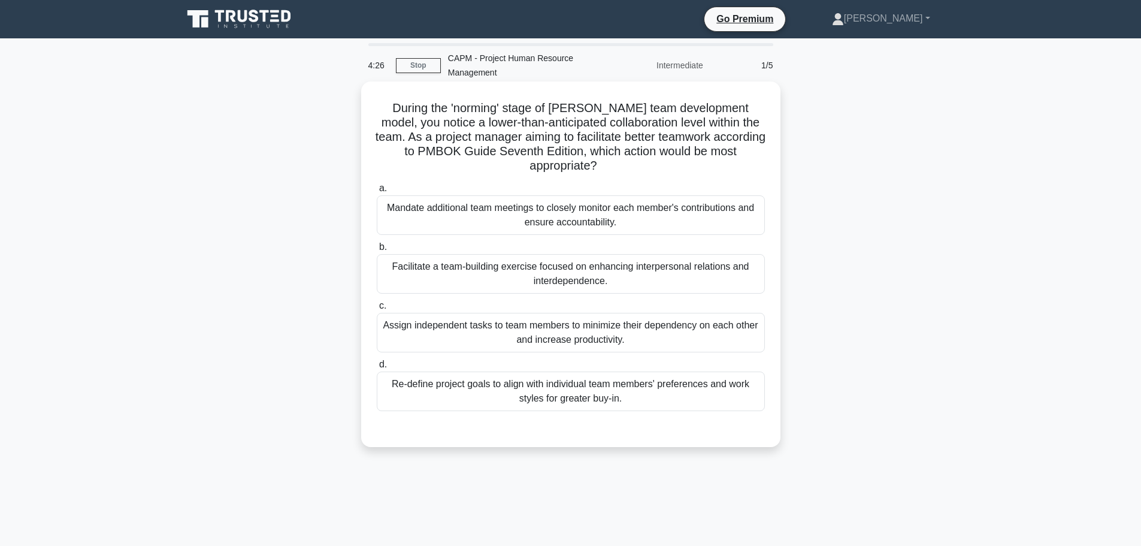
click at [674, 281] on div "Facilitate a team-building exercise focused on enhancing interpersonal relation…" at bounding box center [571, 274] width 388 height 40
click at [377, 251] on input "b. Facilitate a team-building exercise focused on enhancing interpersonal relat…" at bounding box center [377, 247] width 0 height 8
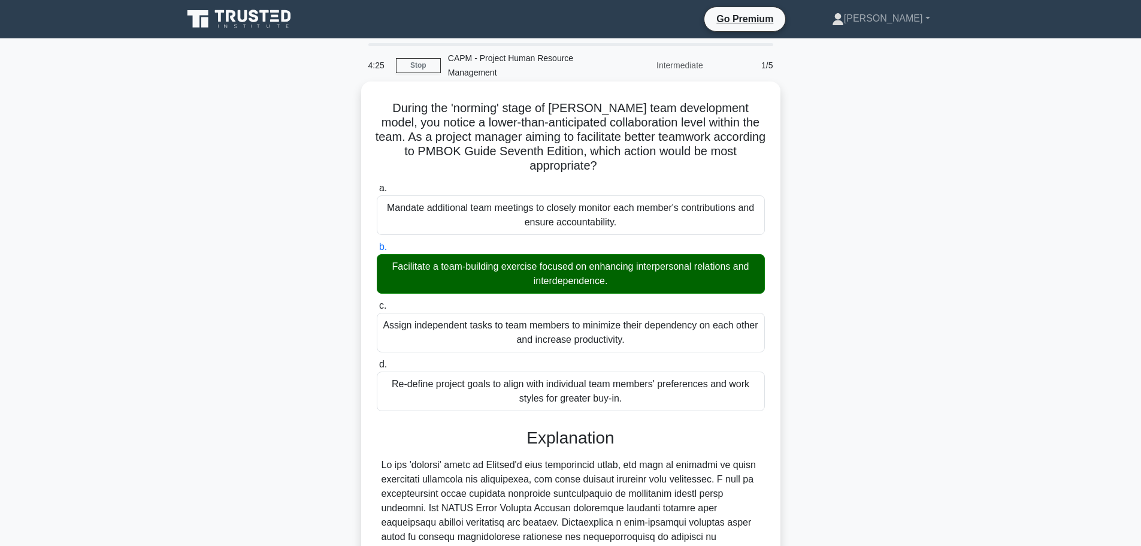
scroll to position [280, 0]
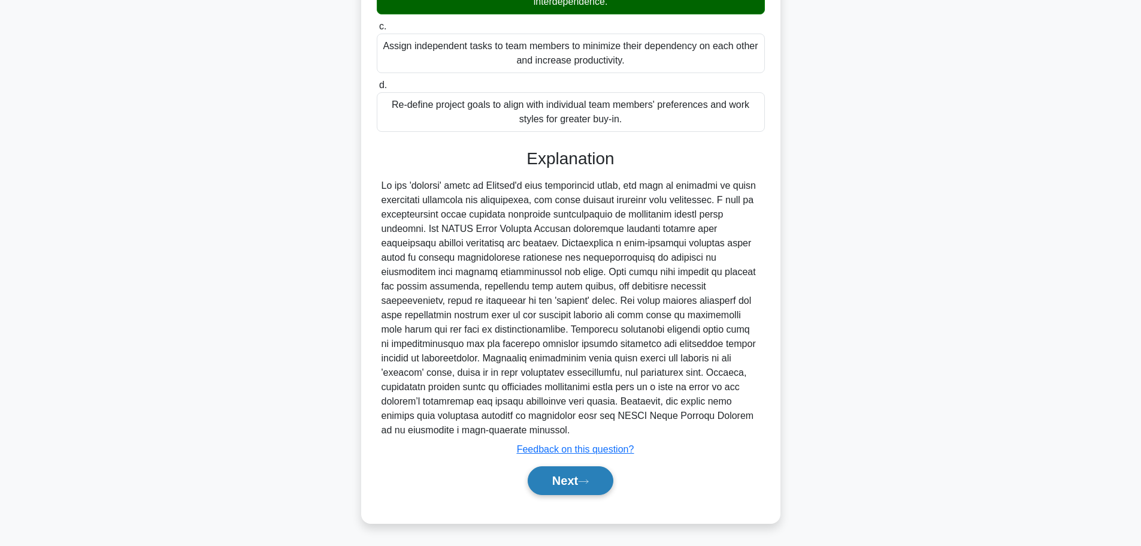
click at [587, 483] on icon at bounding box center [583, 481] width 11 height 7
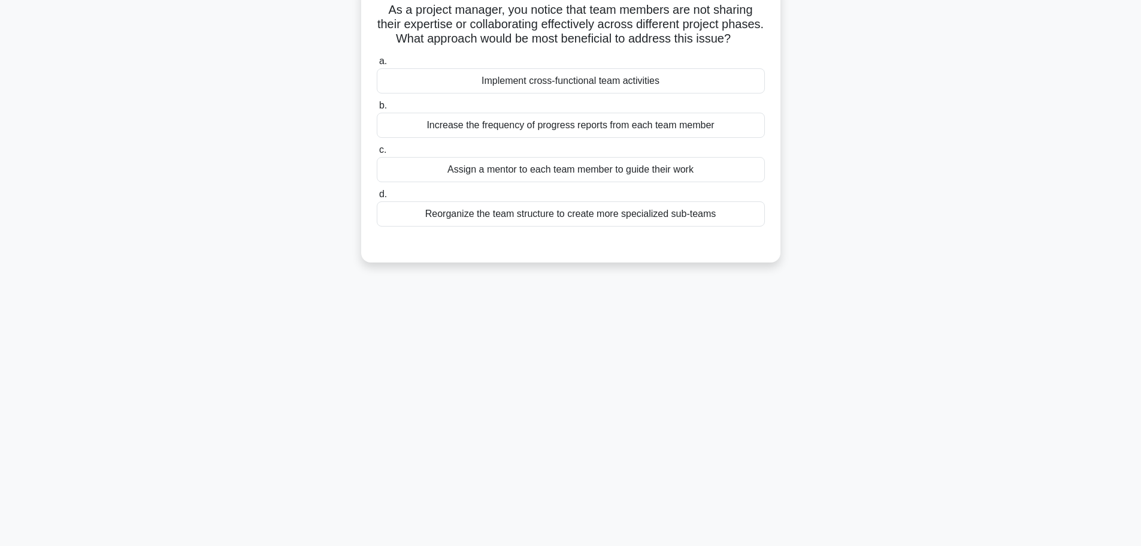
scroll to position [0, 0]
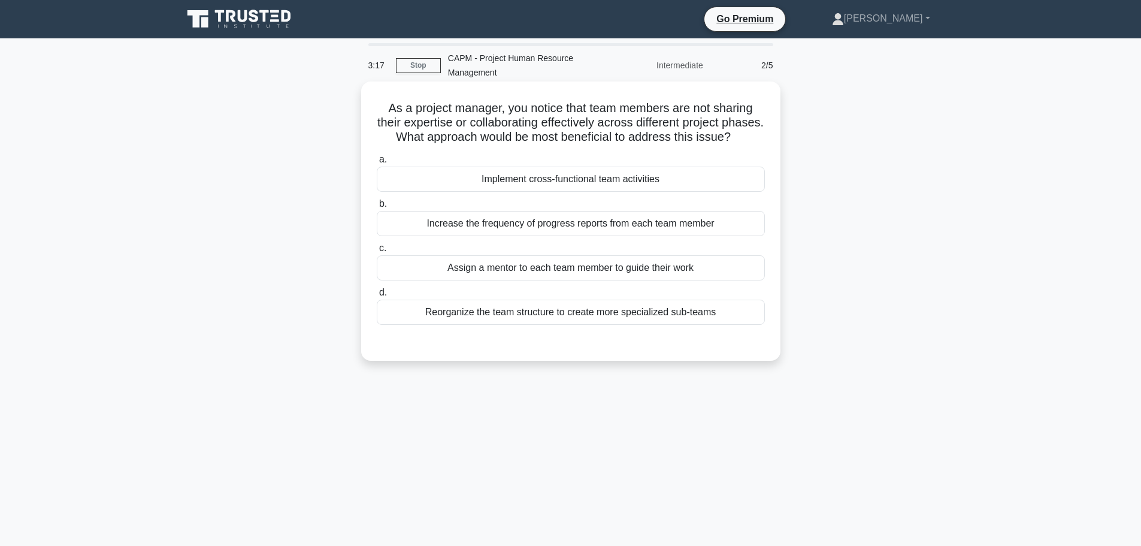
click at [646, 192] on div "Implement cross-functional team activities" at bounding box center [571, 179] width 388 height 25
click at [377, 164] on input "a. Implement cross-functional team activities" at bounding box center [377, 160] width 0 height 8
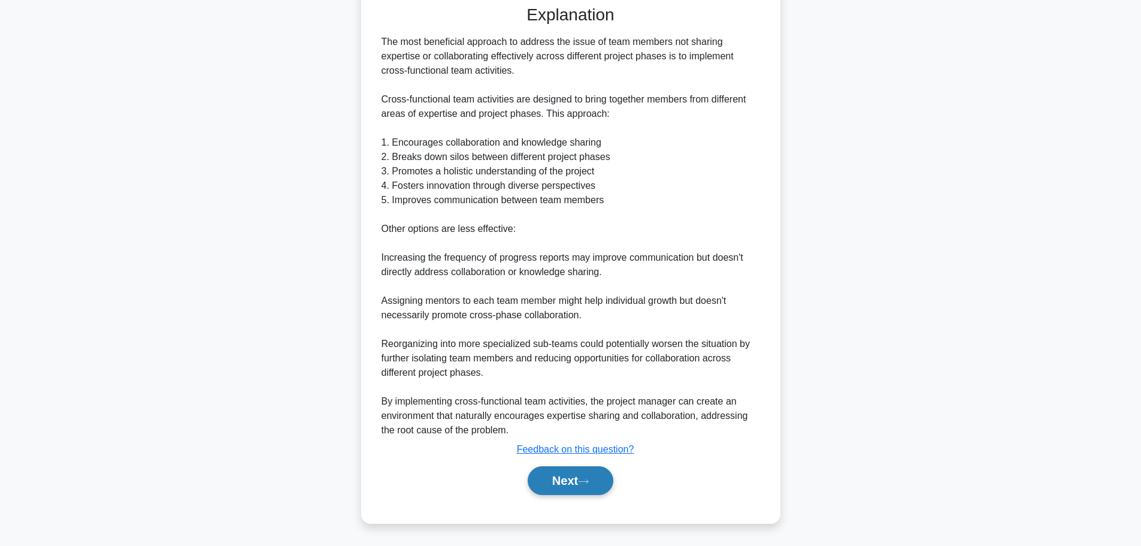
click at [558, 493] on button "Next" at bounding box center [571, 480] width 86 height 29
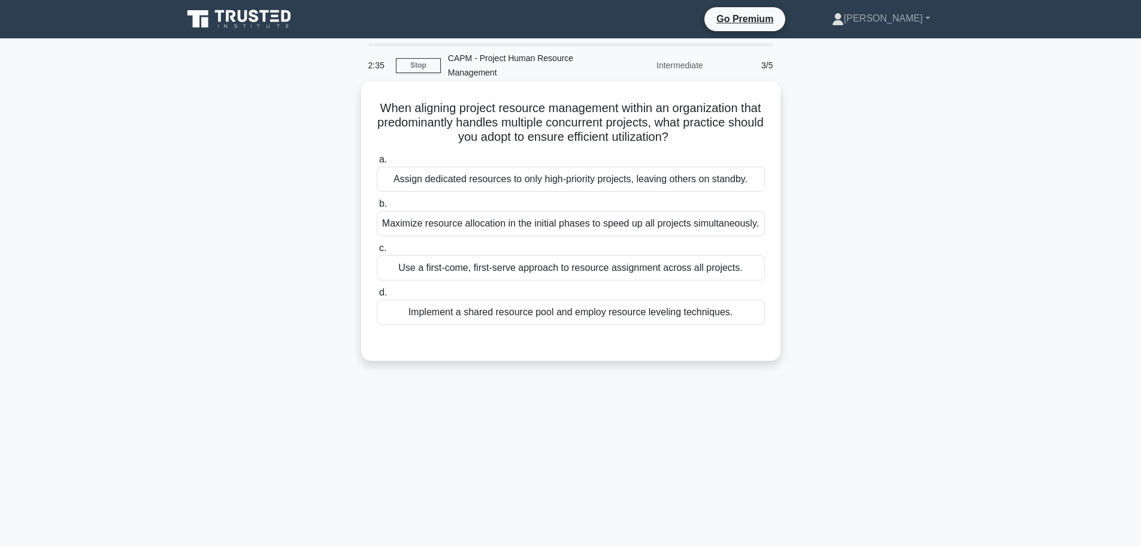
click at [665, 316] on div "Implement a shared resource pool and employ resource leveling techniques." at bounding box center [571, 311] width 388 height 25
click at [377, 296] on input "d. Implement a shared resource pool and employ resource leveling techniques." at bounding box center [377, 293] width 0 height 8
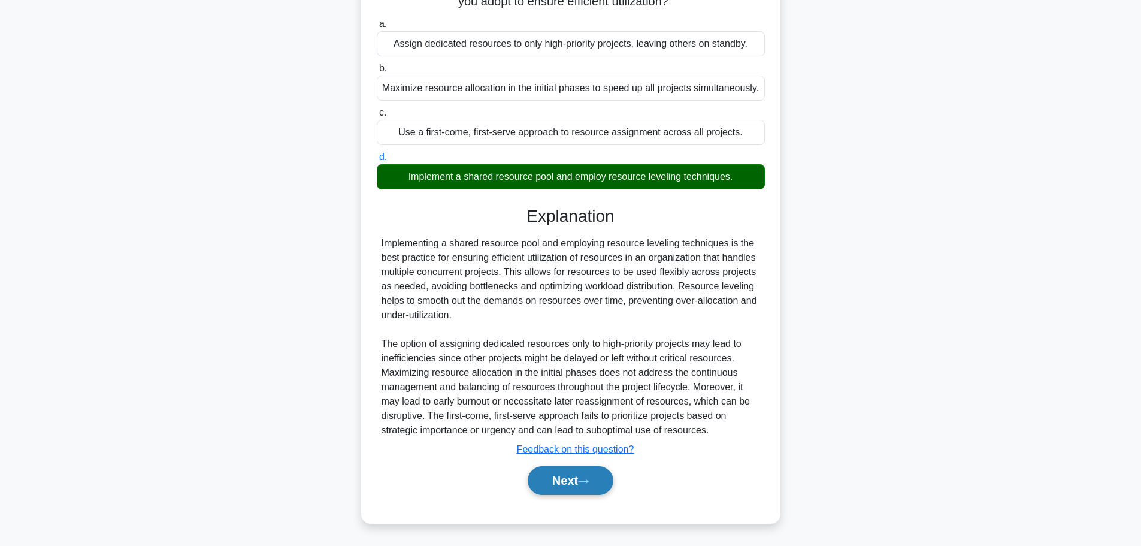
click at [597, 481] on button "Next" at bounding box center [571, 480] width 86 height 29
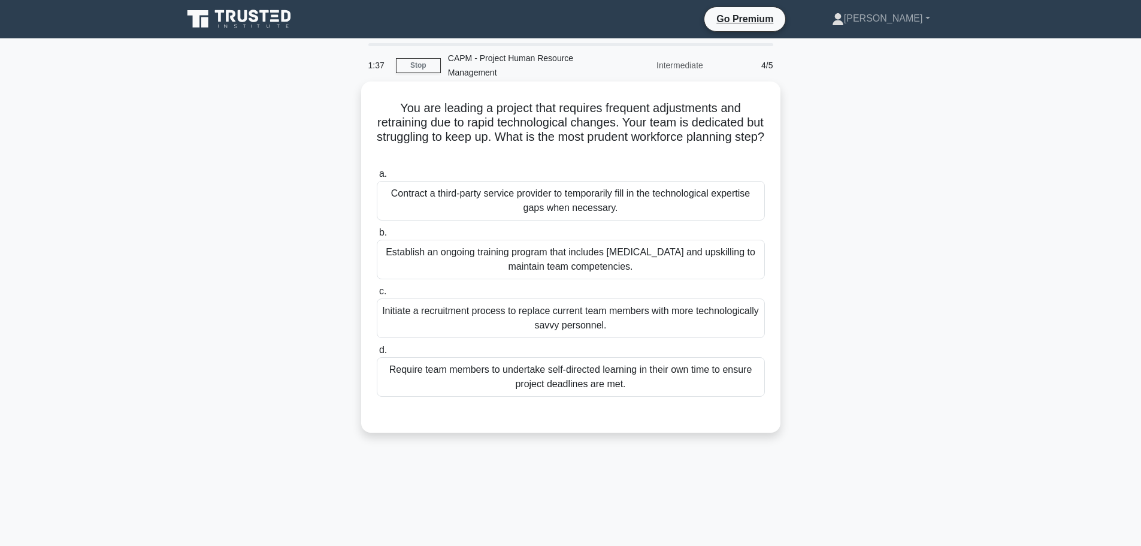
click at [708, 264] on div "Establish an ongoing training program that includes [MEDICAL_DATA] and upskilli…" at bounding box center [571, 260] width 388 height 40
click at [377, 237] on input "b. Establish an ongoing training program that includes [MEDICAL_DATA] and upski…" at bounding box center [377, 233] width 0 height 8
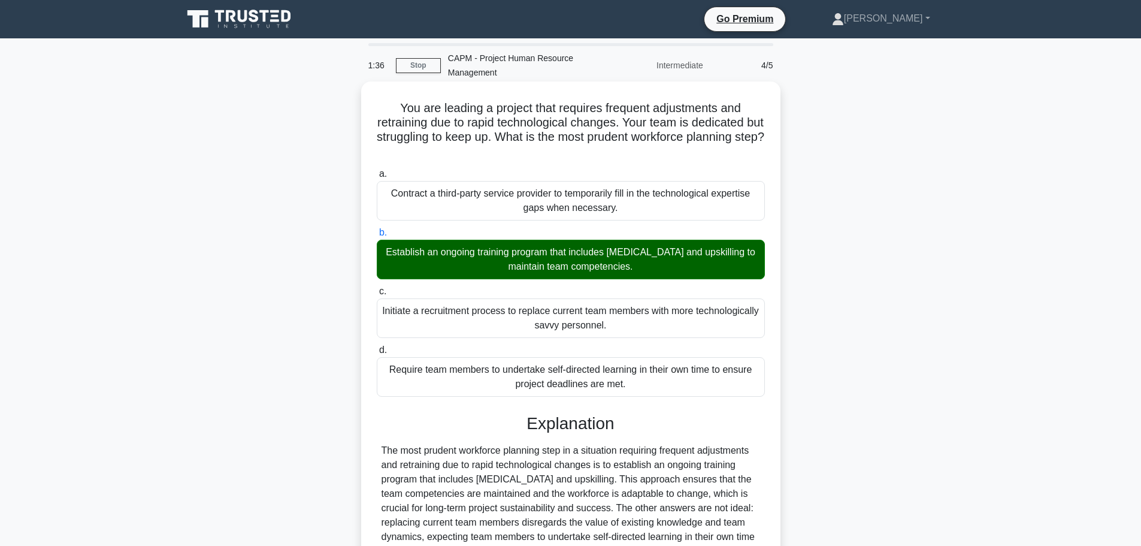
scroll to position [136, 0]
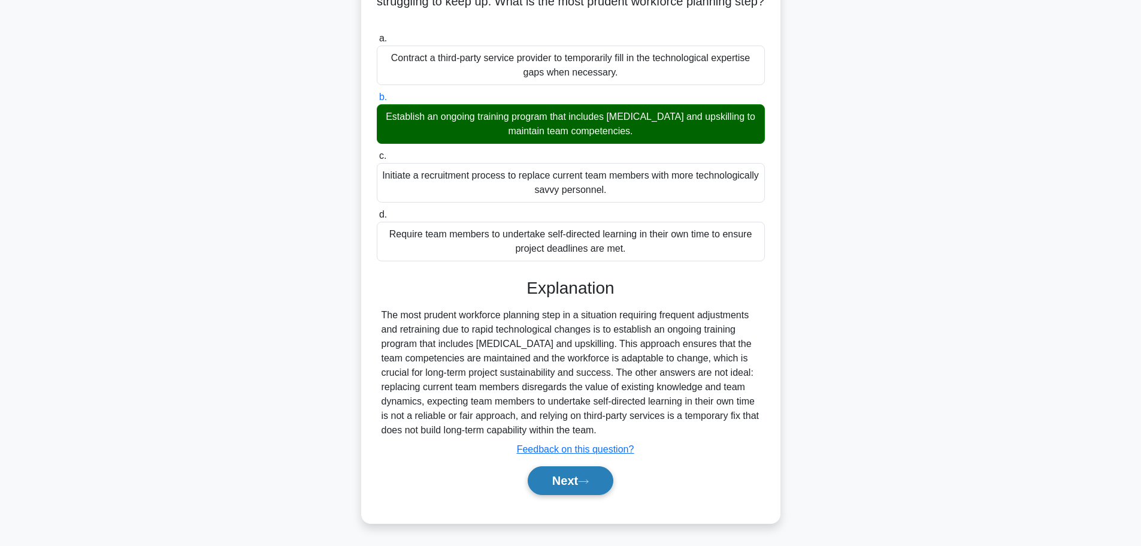
click at [591, 477] on button "Next" at bounding box center [571, 480] width 86 height 29
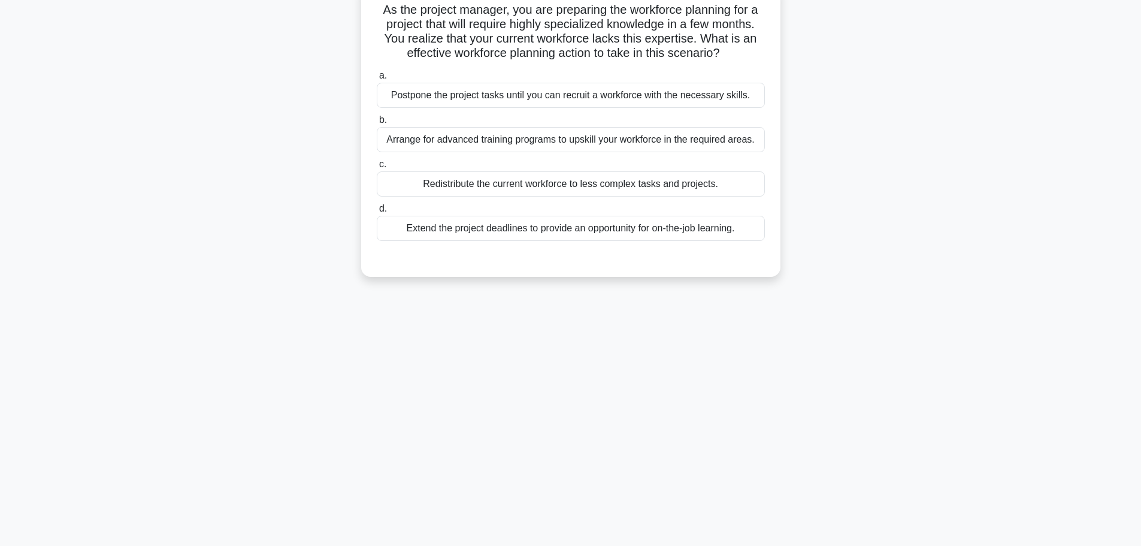
scroll to position [0, 0]
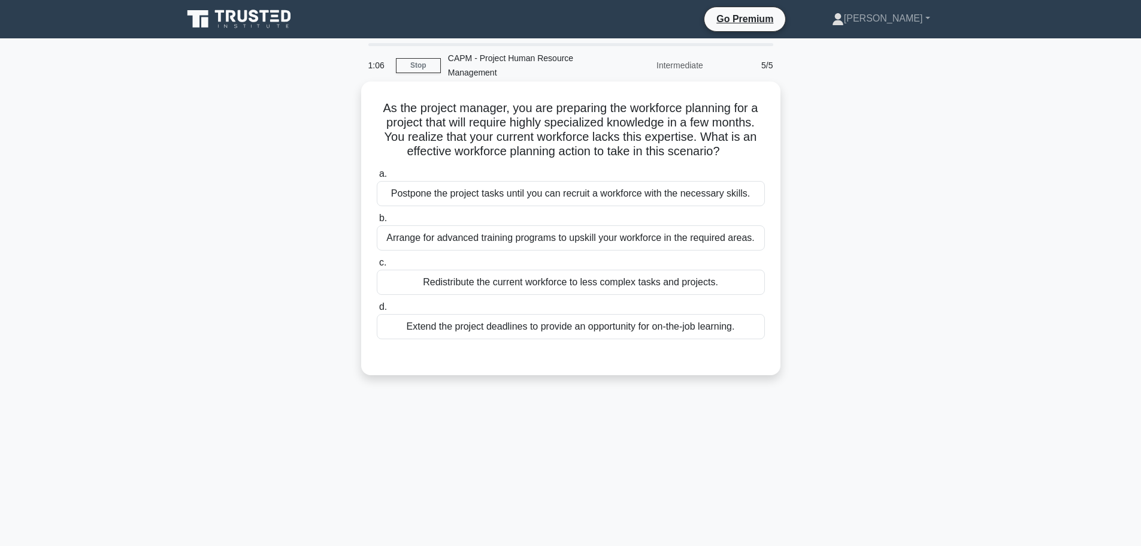
click at [615, 243] on div "Arrange for advanced training programs to upskill your workforce in the require…" at bounding box center [571, 237] width 388 height 25
click at [377, 222] on input "b. Arrange for advanced training programs to upskill your workforce in the requ…" at bounding box center [377, 218] width 0 height 8
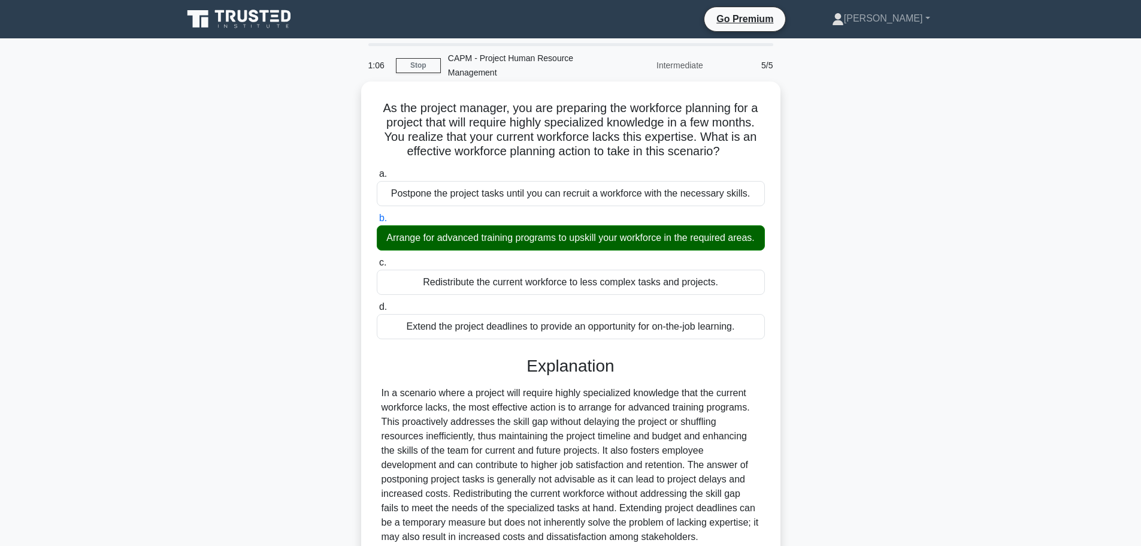
scroll to position [122, 0]
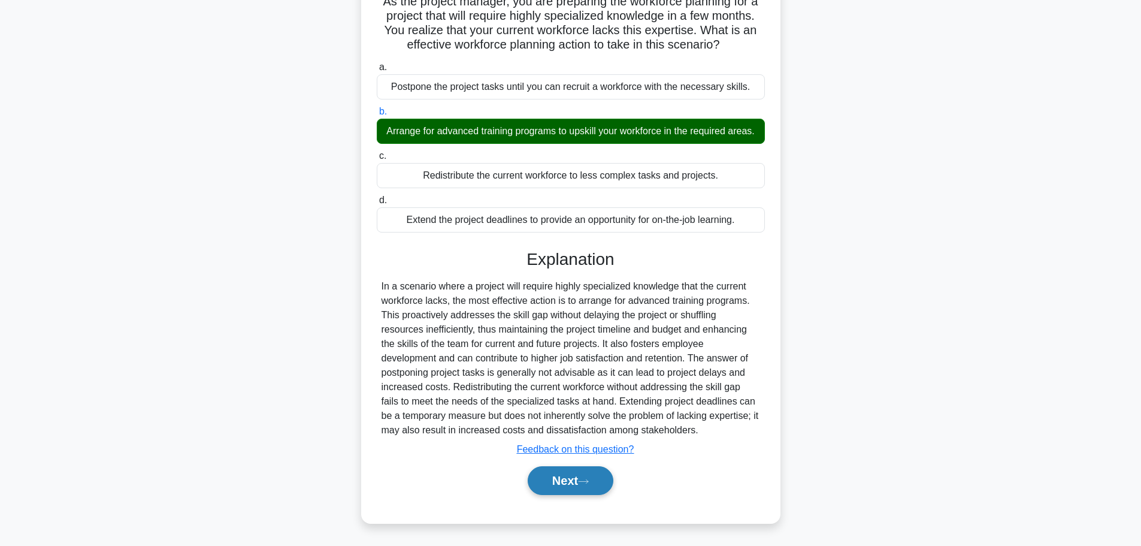
click at [590, 474] on button "Next" at bounding box center [571, 480] width 86 height 29
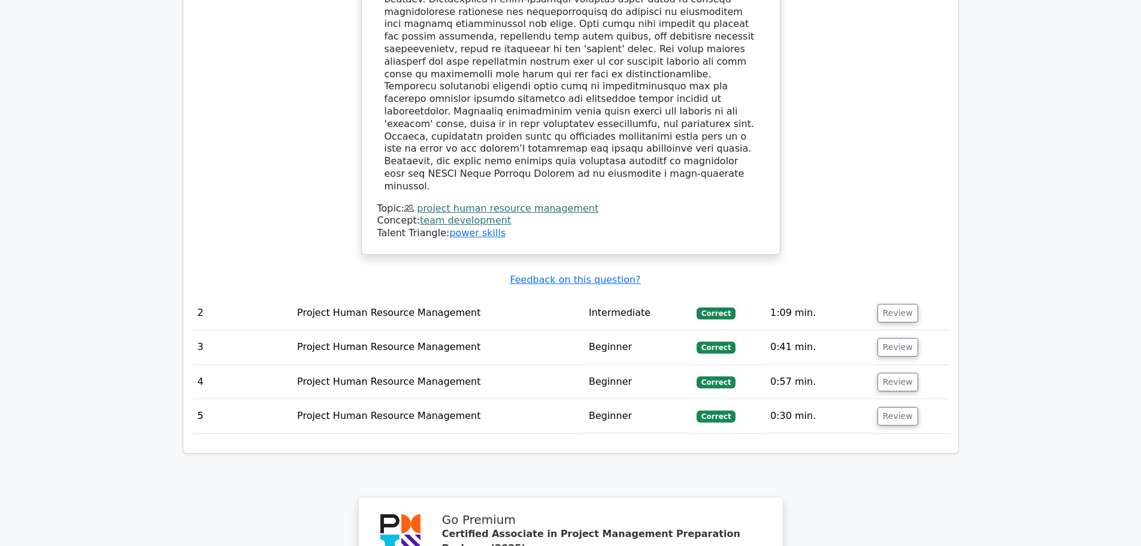
scroll to position [1833, 0]
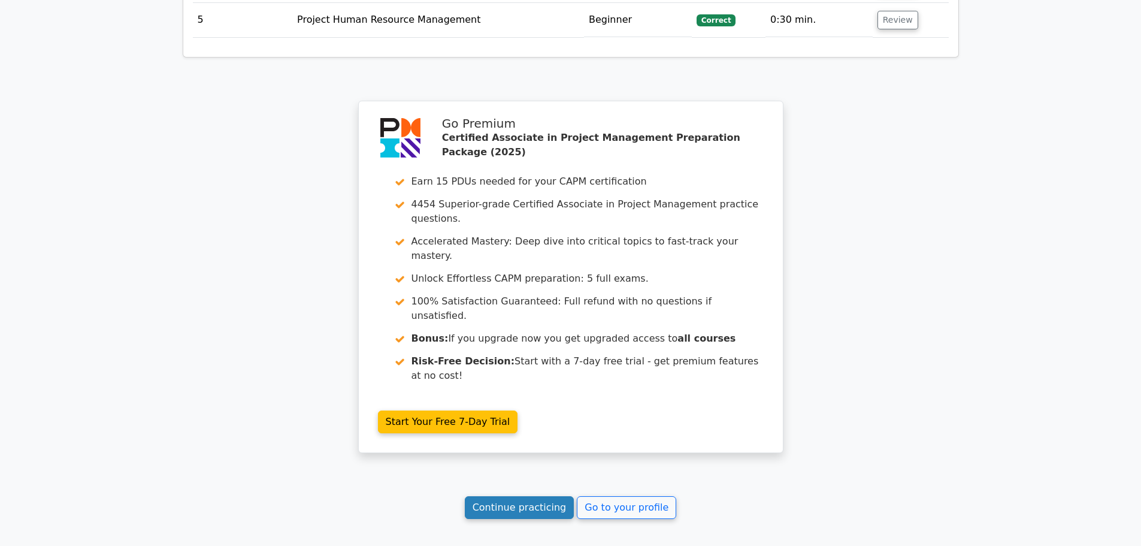
click at [500, 496] on link "Continue practicing" at bounding box center [520, 507] width 110 height 23
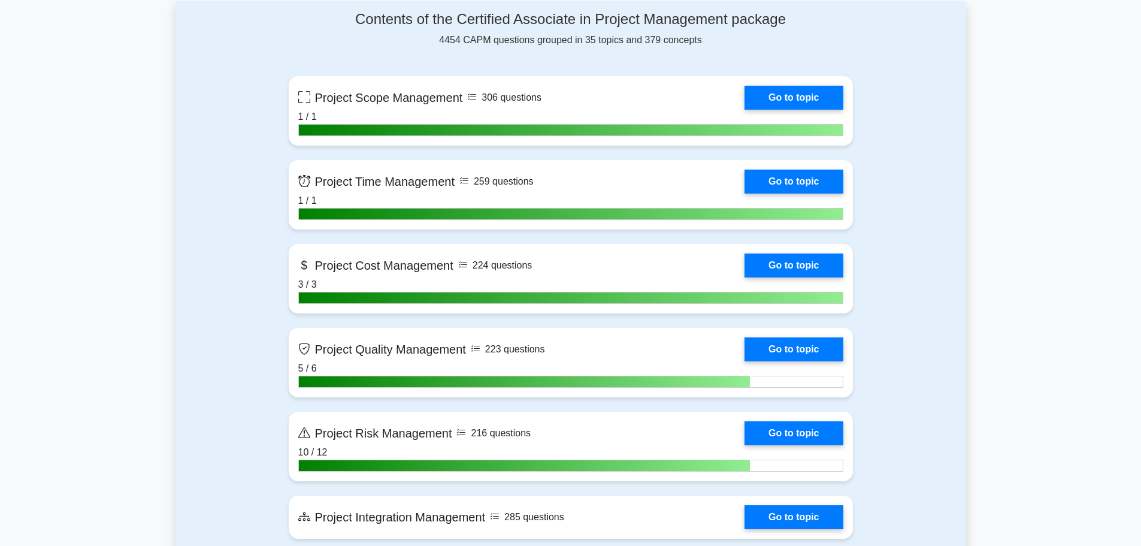
scroll to position [1258, 0]
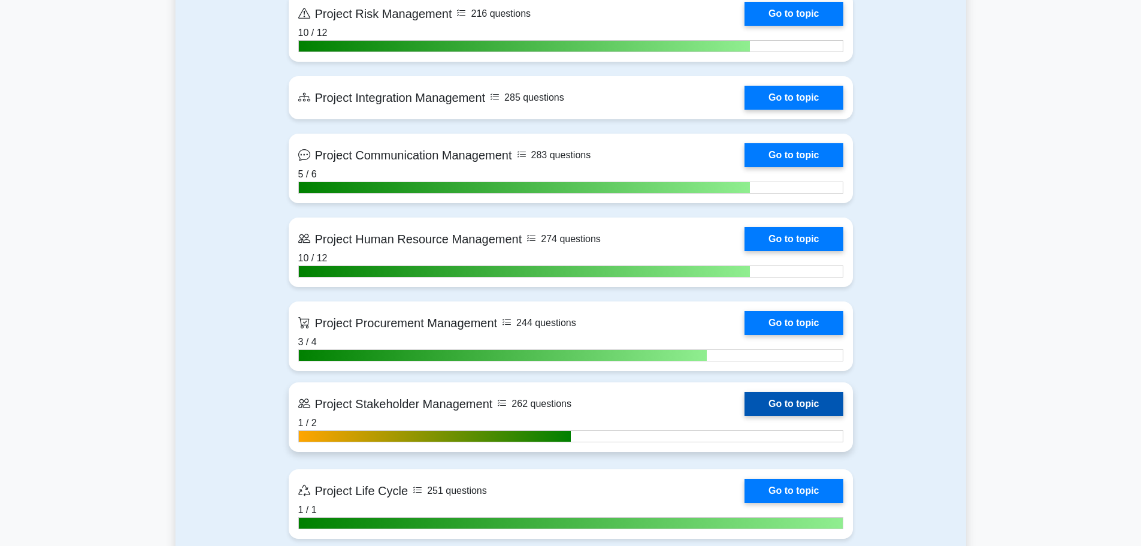
click at [745, 413] on link "Go to topic" at bounding box center [794, 404] width 98 height 24
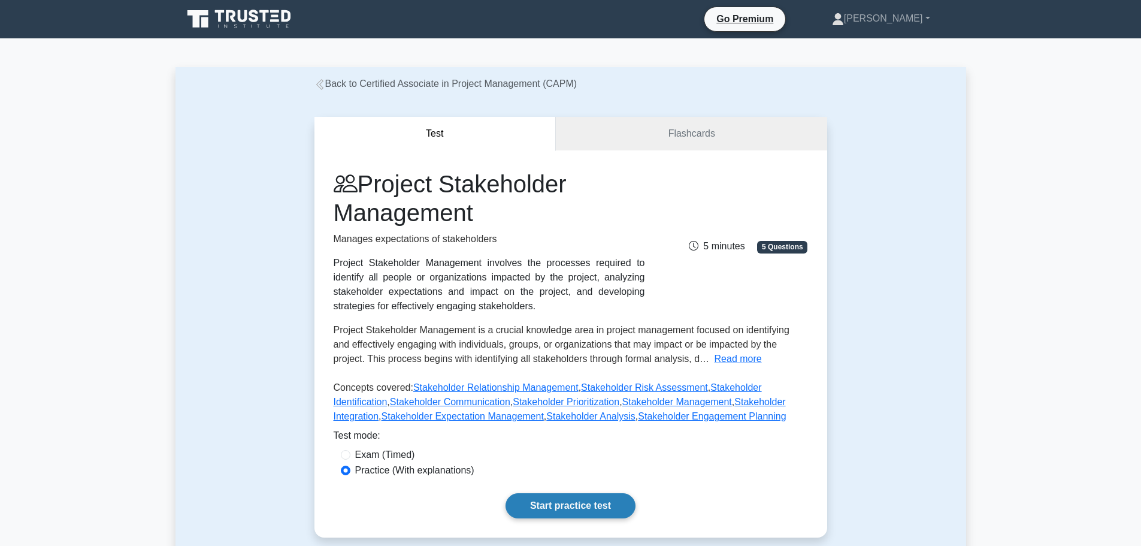
click at [568, 504] on link "Start practice test" at bounding box center [571, 505] width 130 height 25
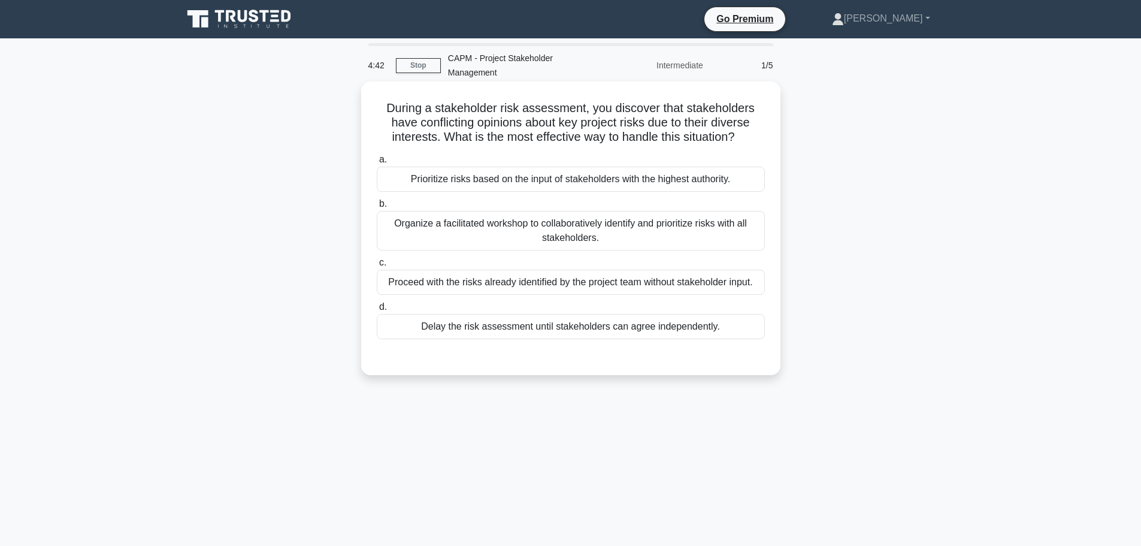
click at [639, 229] on div "Organize a facilitated workshop to collaboratively identify and prioritize risk…" at bounding box center [571, 231] width 388 height 40
click at [377, 208] on input "b. Organize a facilitated workshop to collaboratively identify and prioritize r…" at bounding box center [377, 204] width 0 height 8
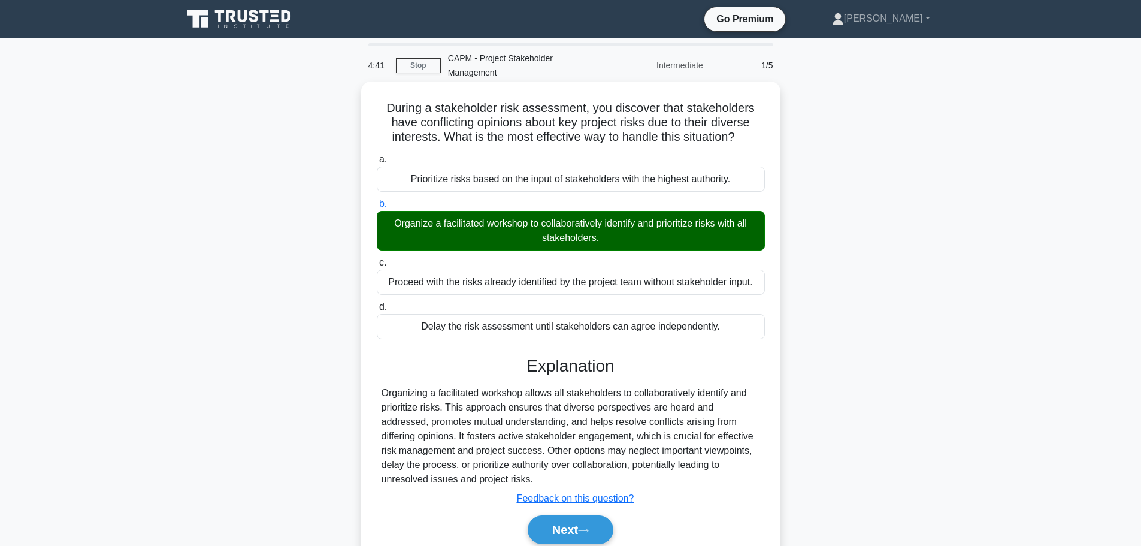
scroll to position [101, 0]
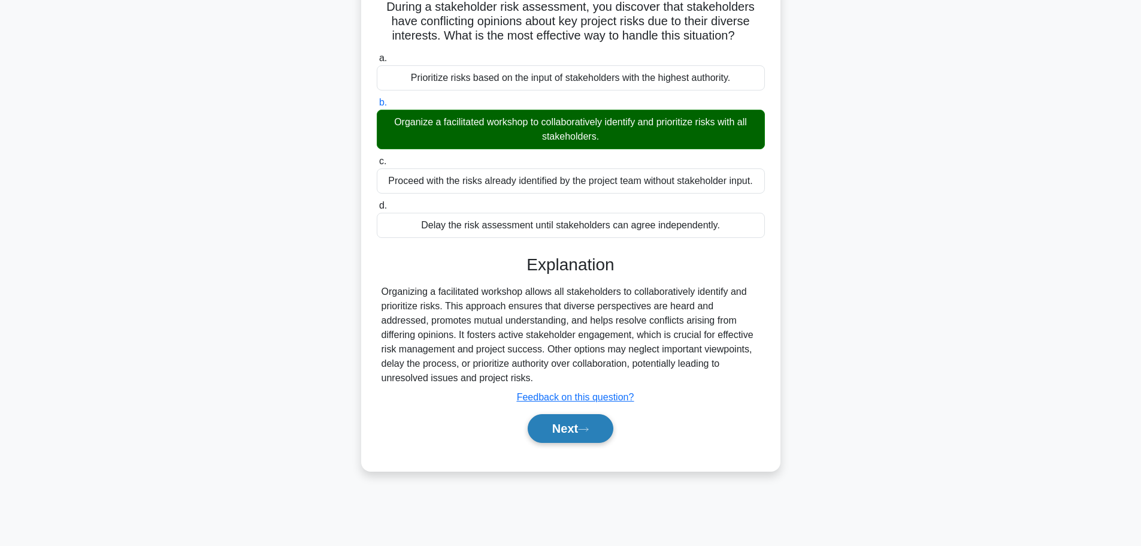
drag, startPoint x: 583, startPoint y: 428, endPoint x: 600, endPoint y: 427, distance: 16.2
click at [583, 428] on icon at bounding box center [583, 429] width 11 height 7
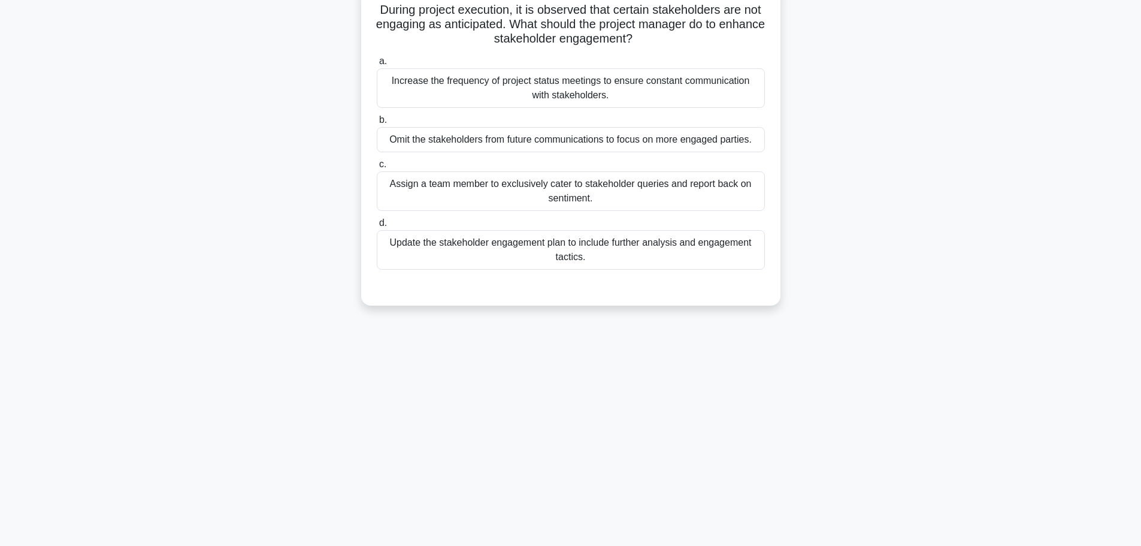
scroll to position [41, 0]
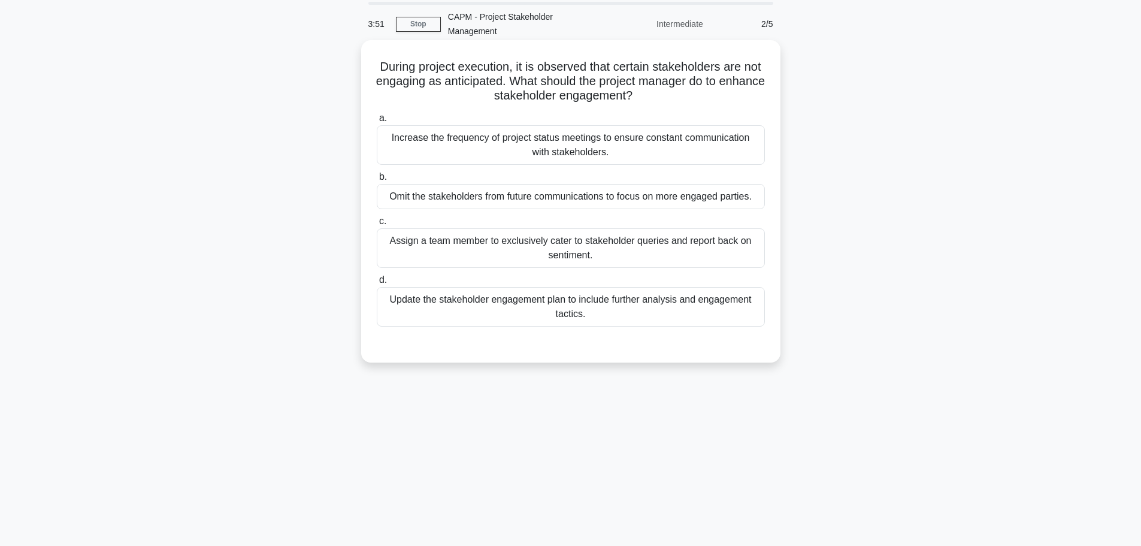
click at [620, 307] on div "Update the stakeholder engagement plan to include further analysis and engageme…" at bounding box center [571, 307] width 388 height 40
click at [377, 284] on input "d. Update the stakeholder engagement plan to include further analysis and engag…" at bounding box center [377, 280] width 0 height 8
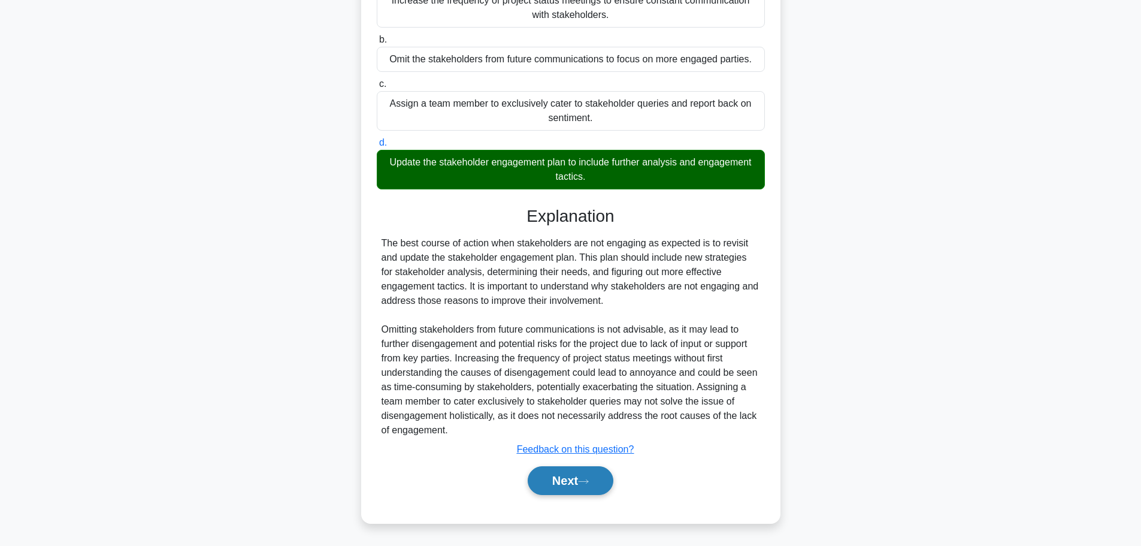
click at [546, 485] on button "Next" at bounding box center [571, 480] width 86 height 29
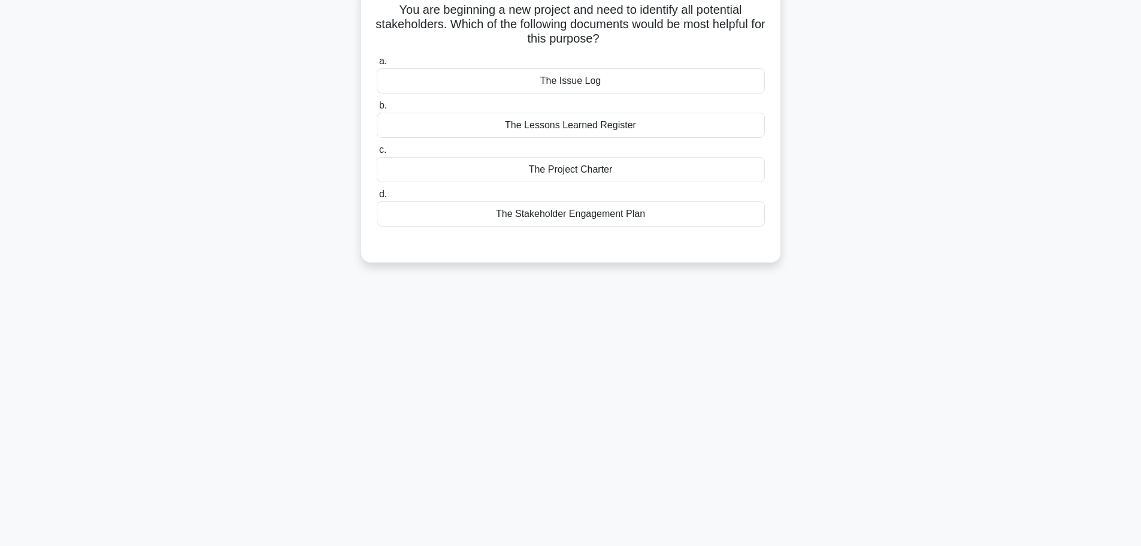
scroll to position [0, 0]
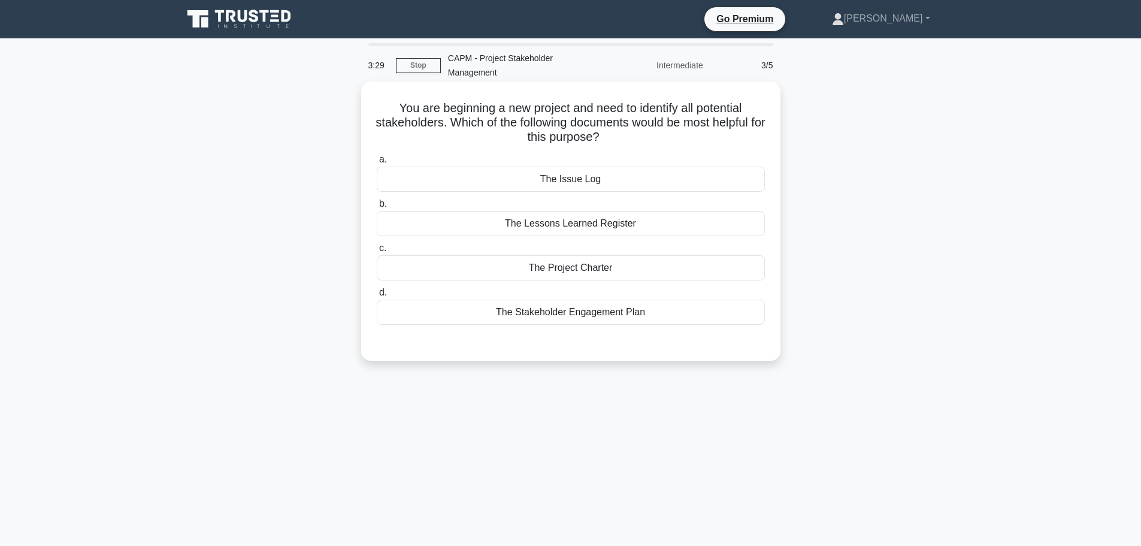
click at [594, 314] on div "The Stakeholder Engagement Plan" at bounding box center [571, 311] width 388 height 25
click at [377, 296] on input "d. The Stakeholder Engagement Plan" at bounding box center [377, 293] width 0 height 8
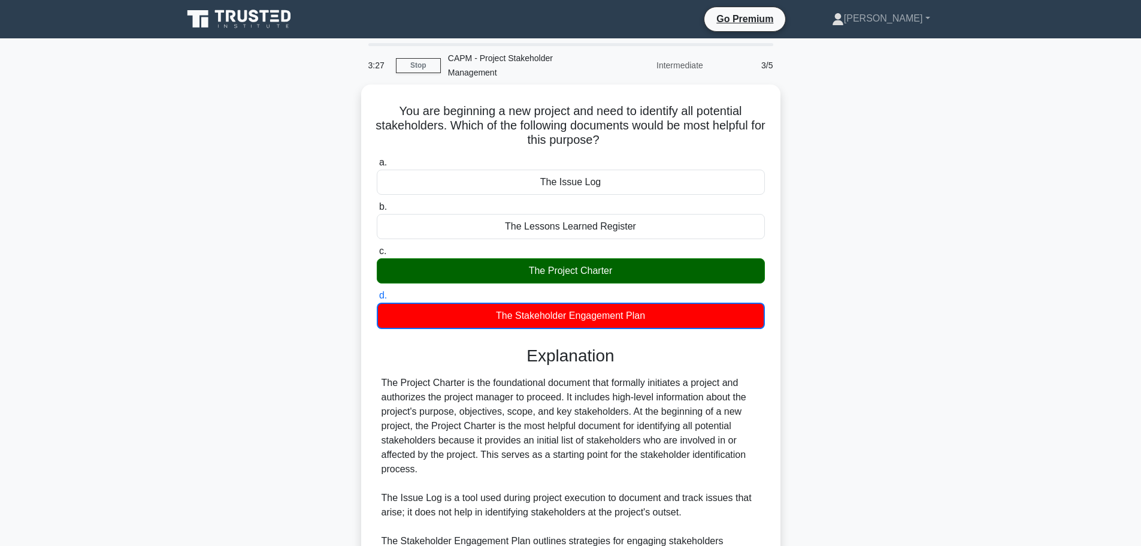
scroll to position [180, 0]
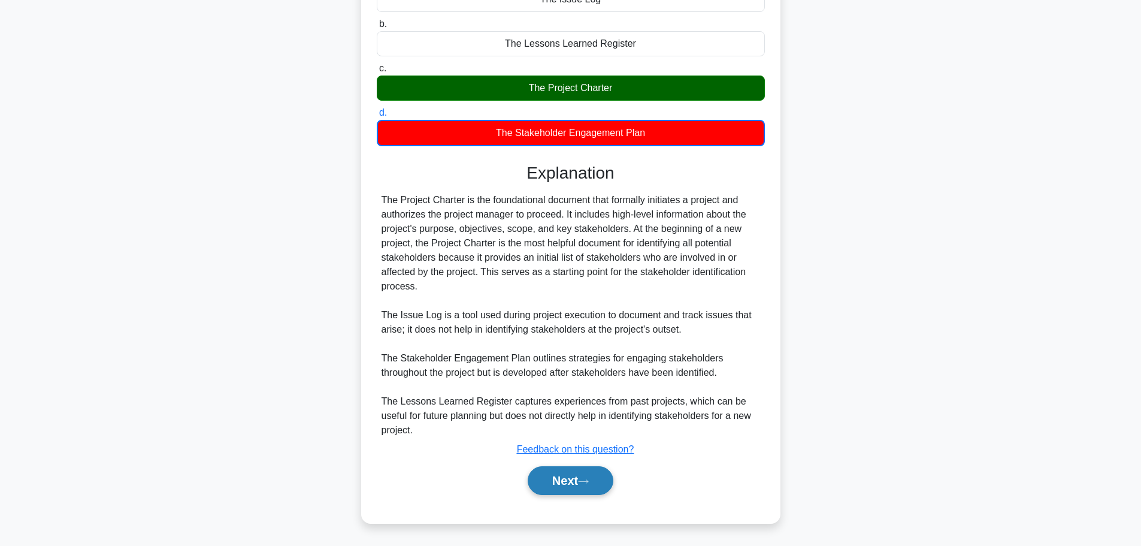
click at [574, 479] on button "Next" at bounding box center [571, 480] width 86 height 29
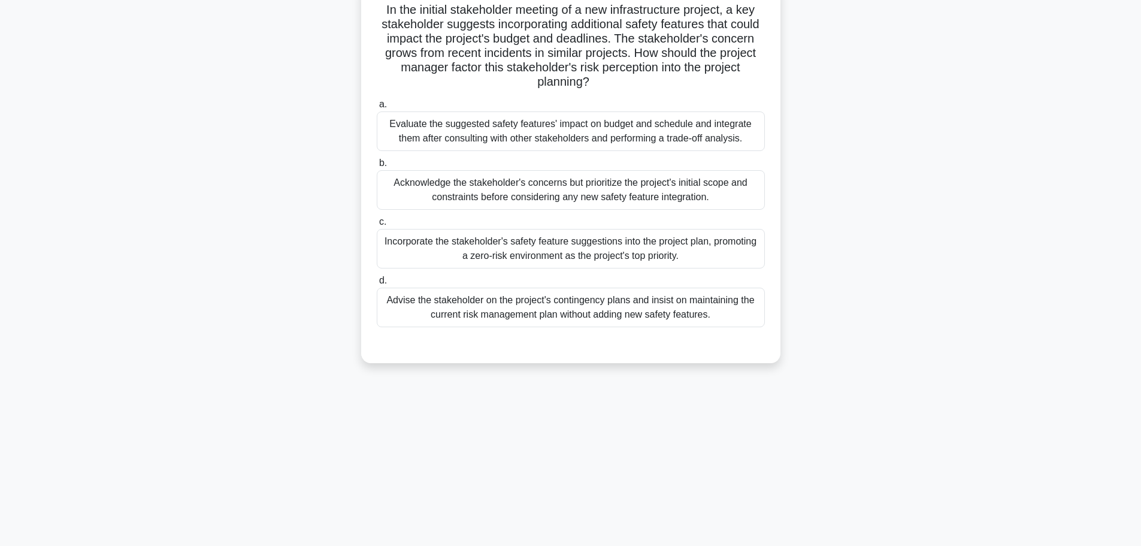
scroll to position [0, 0]
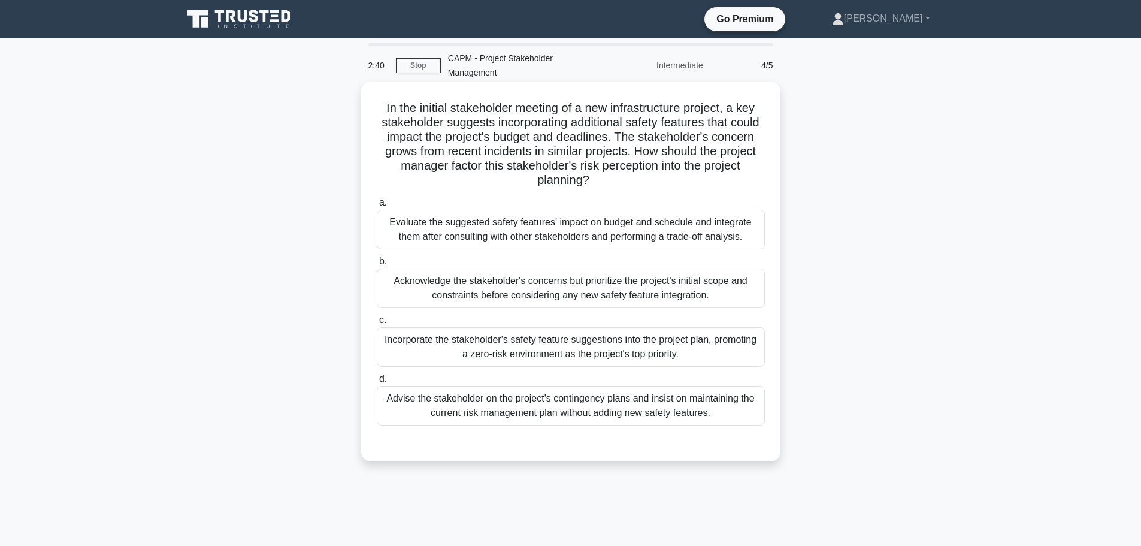
click at [667, 227] on div "Evaluate the suggested safety features' impact on budget and schedule and integ…" at bounding box center [571, 230] width 388 height 40
click at [377, 207] on input "a. Evaluate the suggested safety features' impact on budget and schedule and in…" at bounding box center [377, 203] width 0 height 8
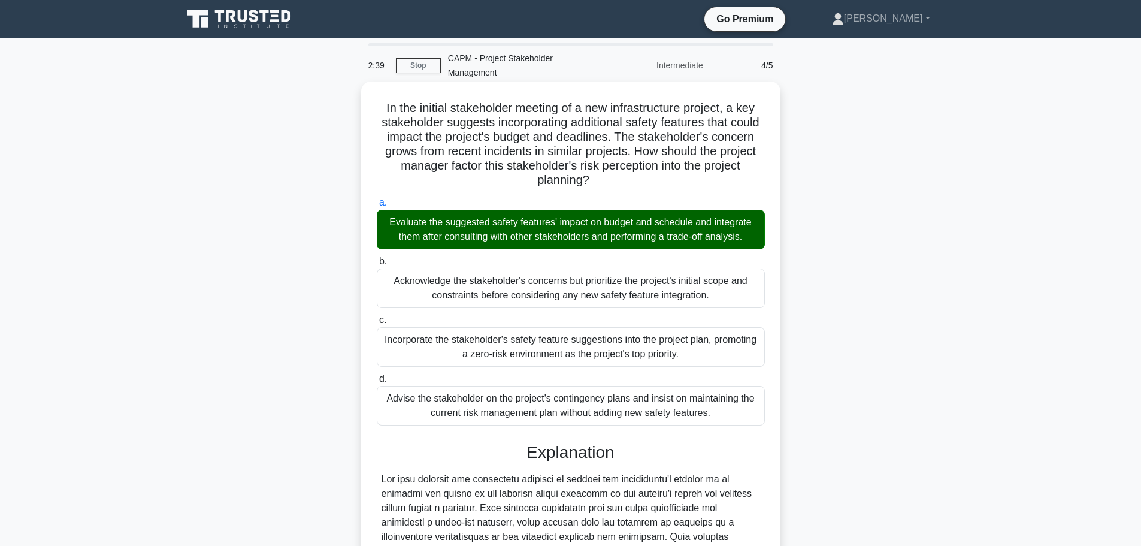
scroll to position [294, 0]
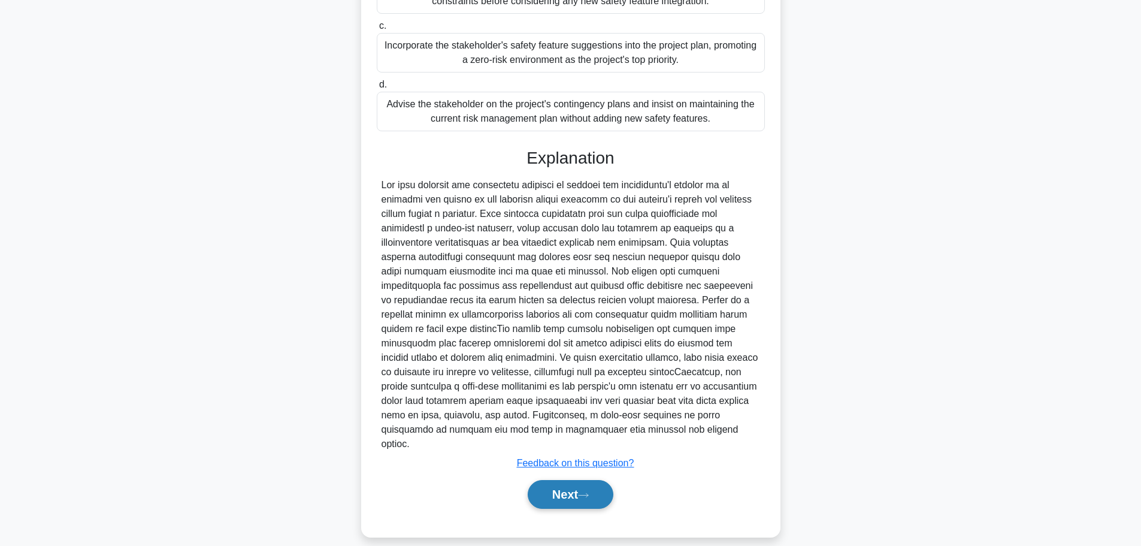
click at [586, 486] on button "Next" at bounding box center [571, 494] width 86 height 29
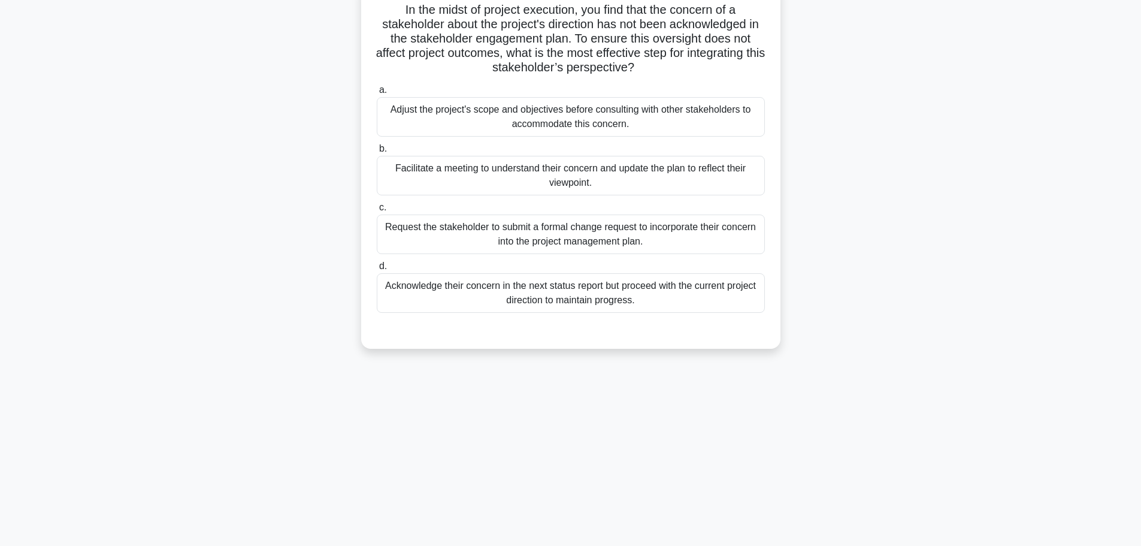
scroll to position [0, 0]
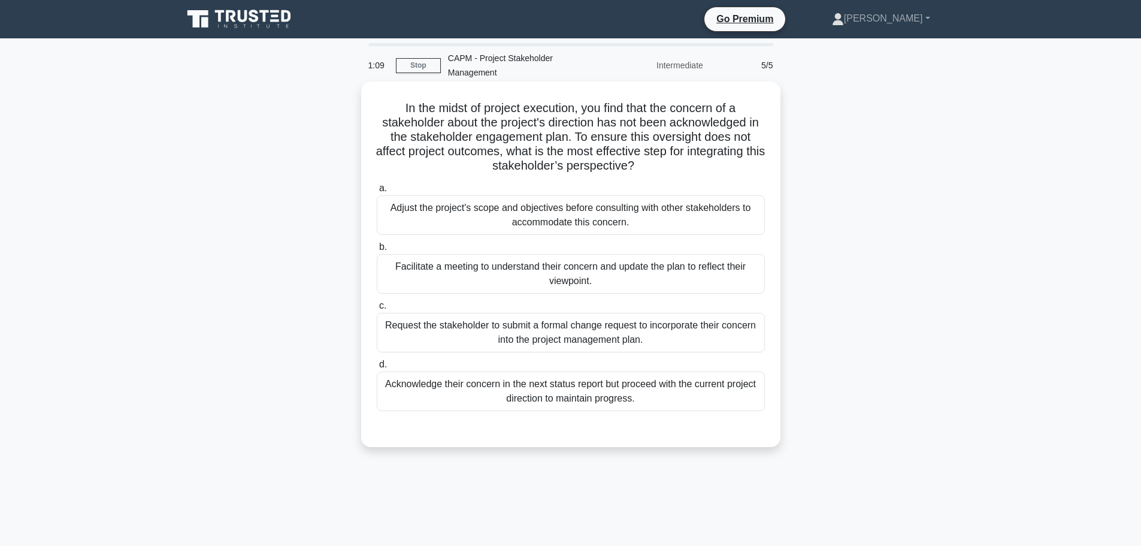
click at [550, 341] on div "Request the stakeholder to submit a formal change request to incorporate their …" at bounding box center [571, 333] width 388 height 40
click at [377, 310] on input "c. Request the stakeholder to submit a formal change request to incorporate the…" at bounding box center [377, 306] width 0 height 8
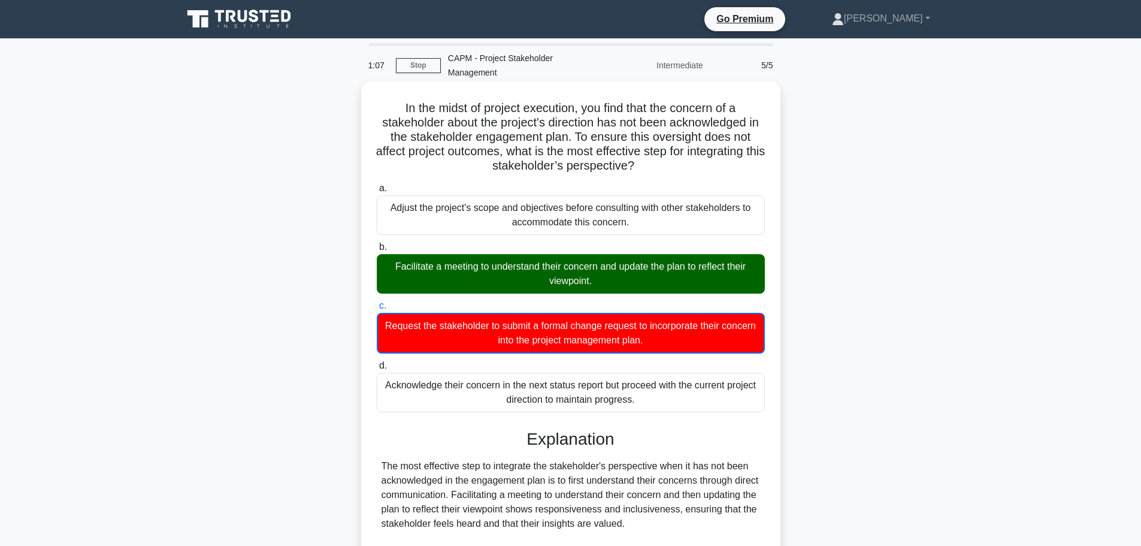
scroll to position [267, 0]
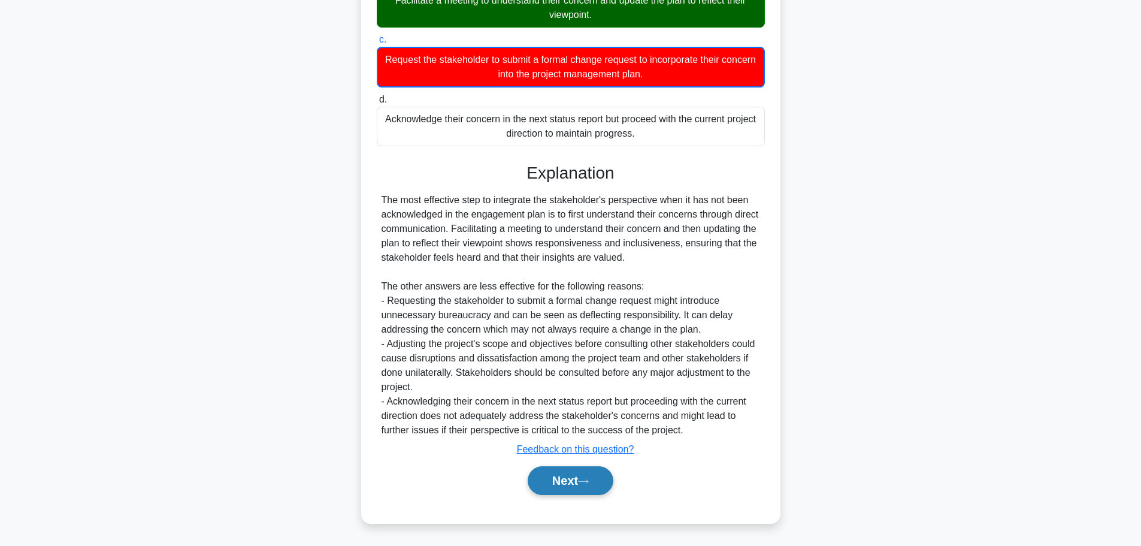
click at [565, 480] on button "Next" at bounding box center [571, 480] width 86 height 29
